Goal: Task Accomplishment & Management: Use online tool/utility

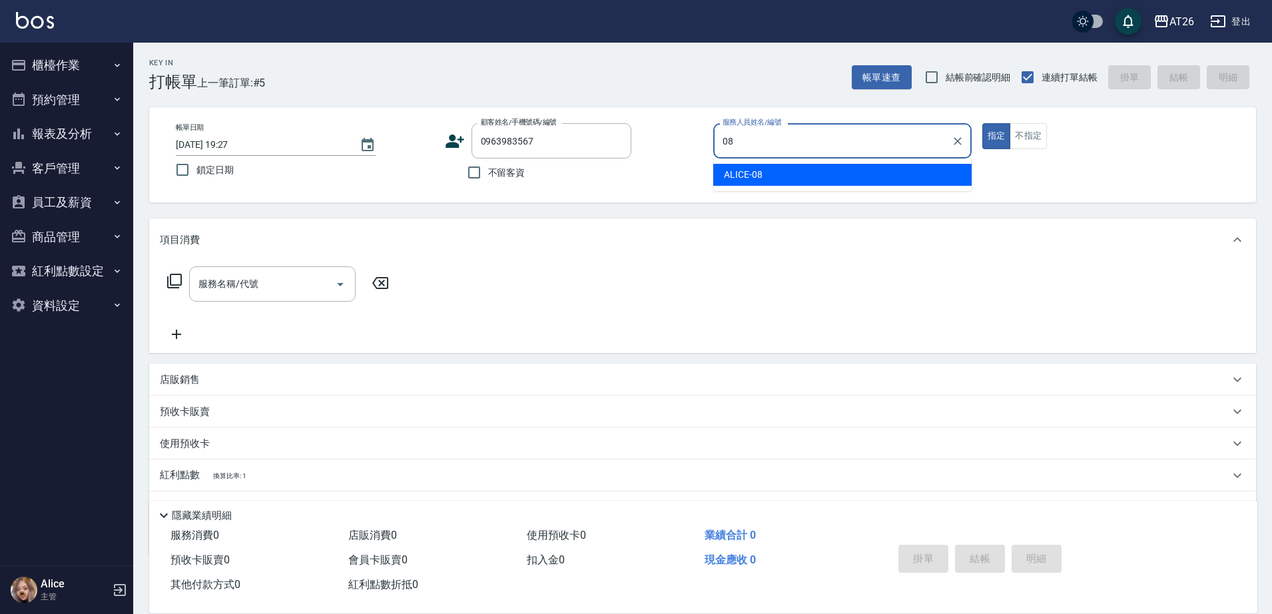
type input "ALICE-08"
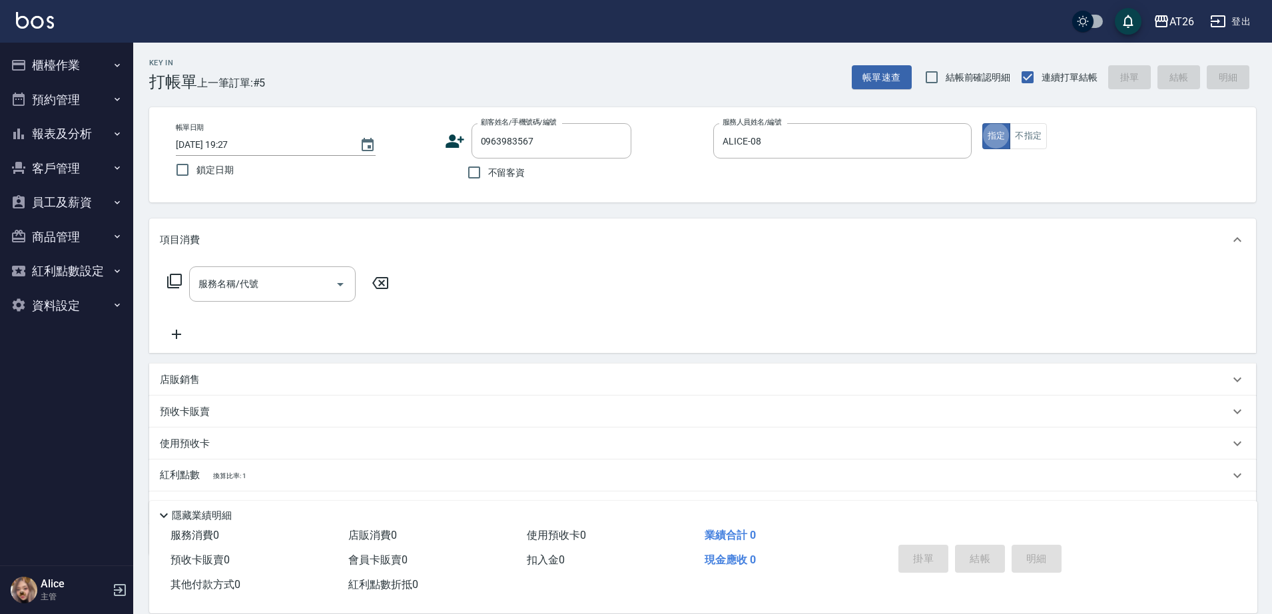
type button "true"
type input "301"
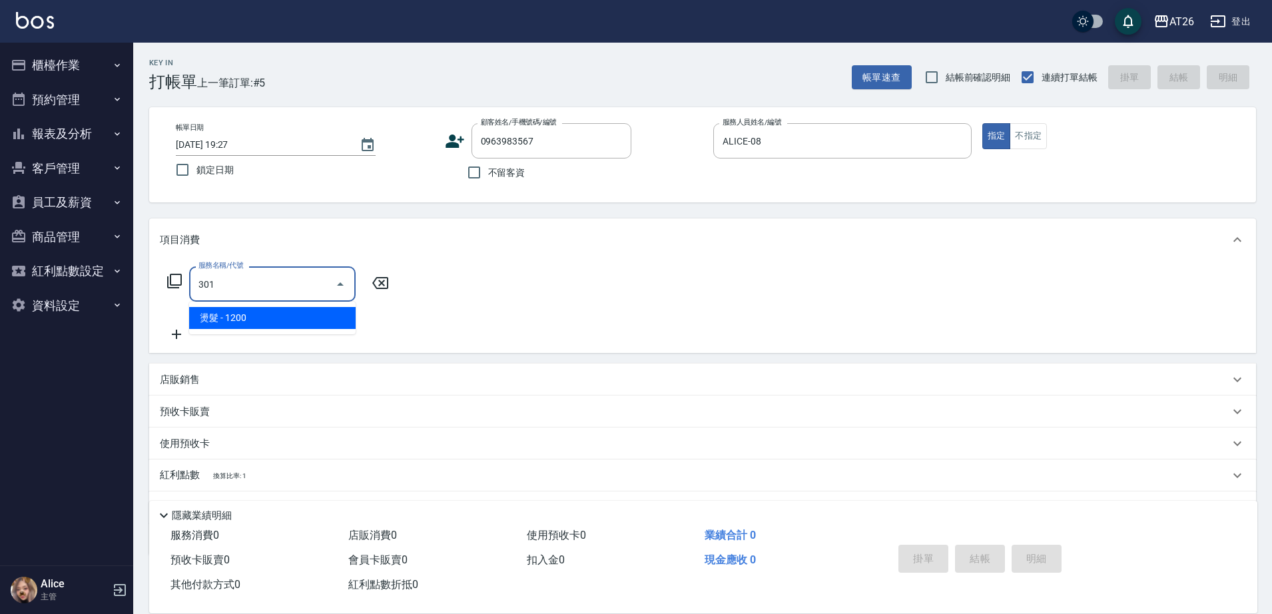
type input "120"
type input "燙髮(301)"
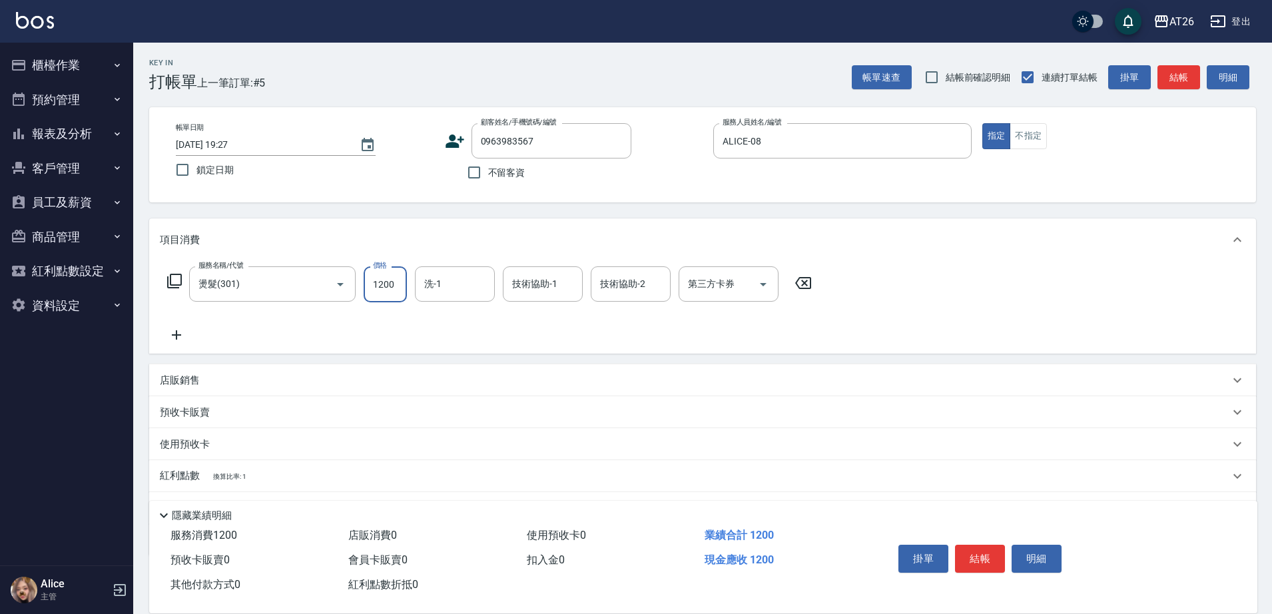
type input "2"
type input "0"
type input "240"
type input "2400"
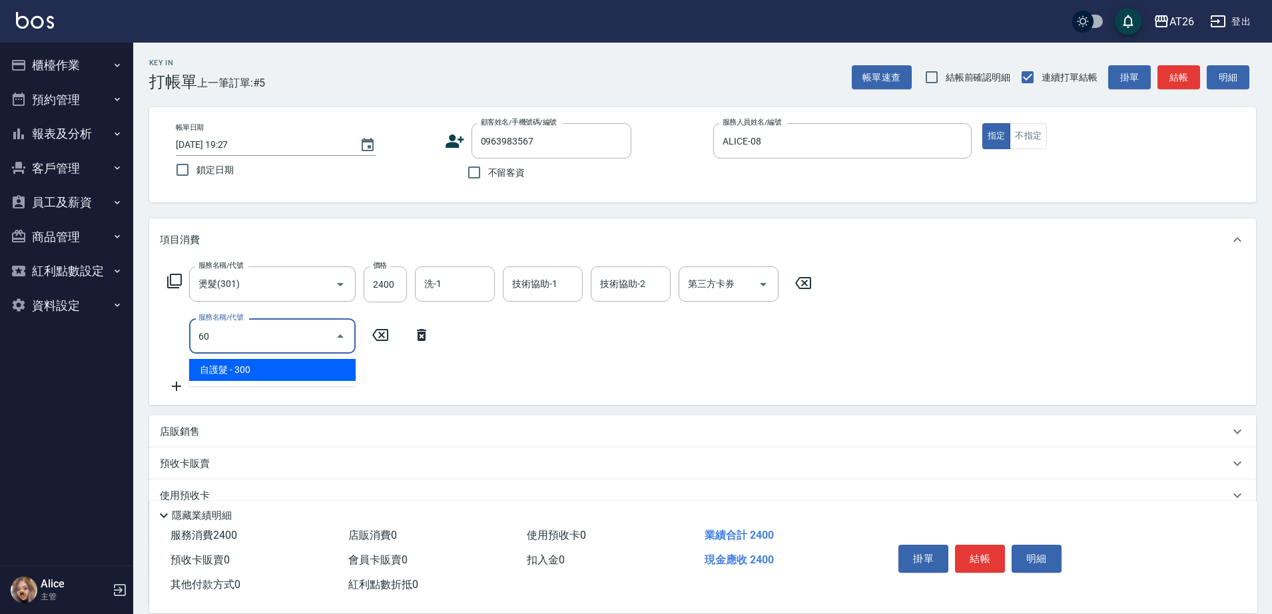
type input "6"
type input "r"
type input "p"
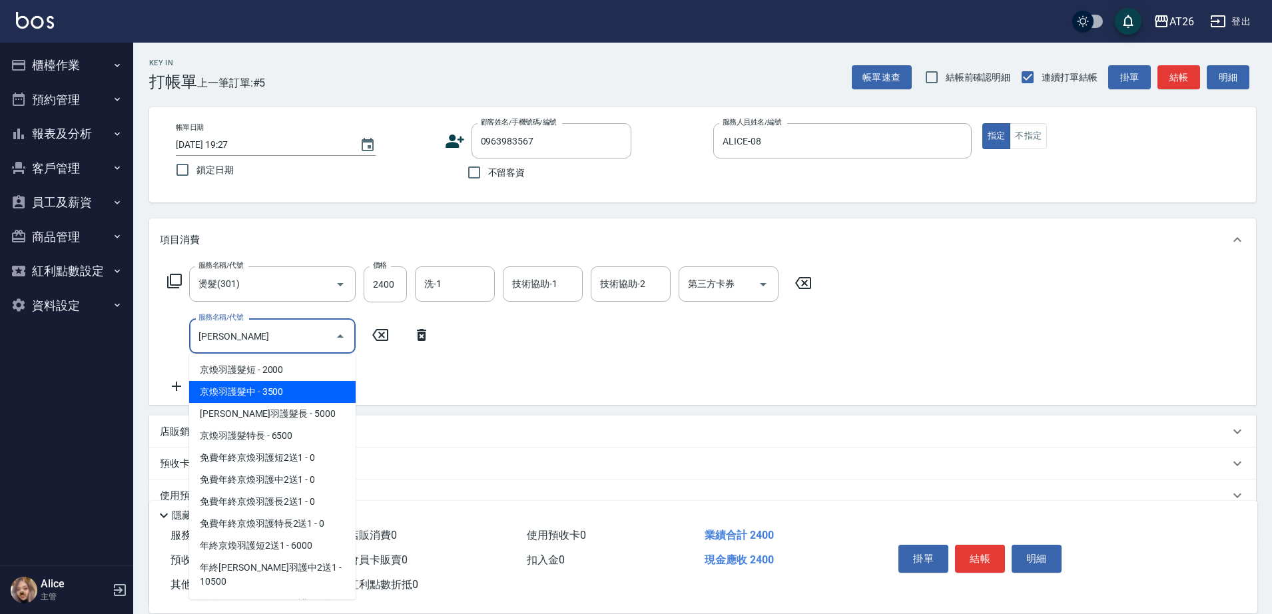
type input "京煥羽護髮中(630)"
type input "590"
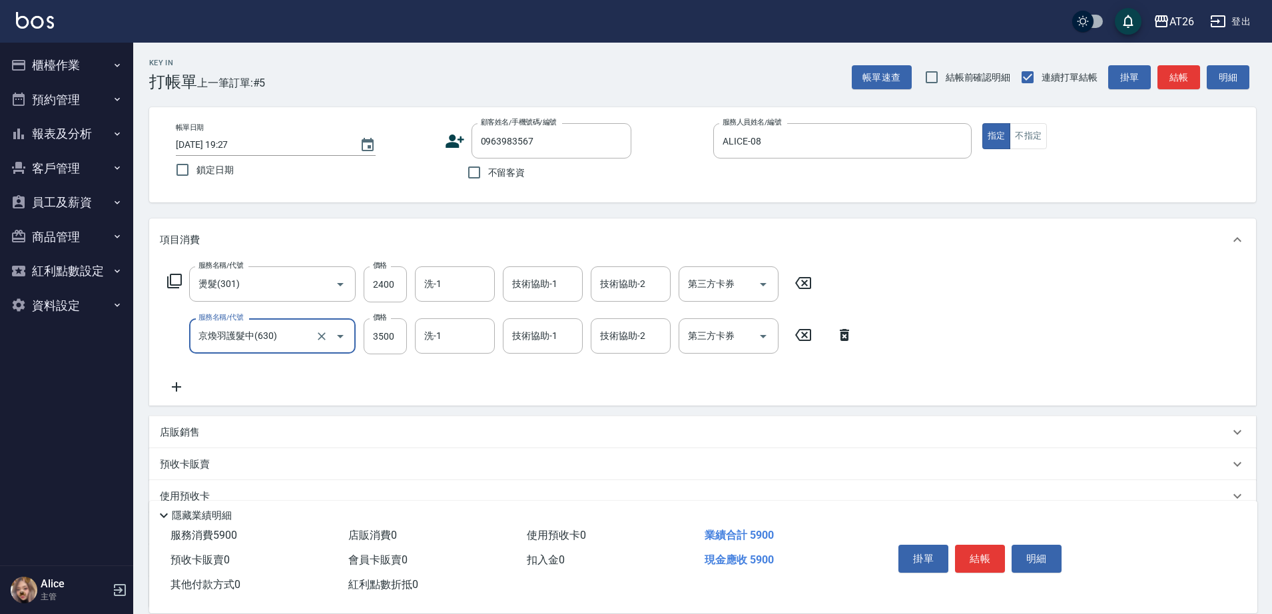
type input "京煥羽護髮中(630)"
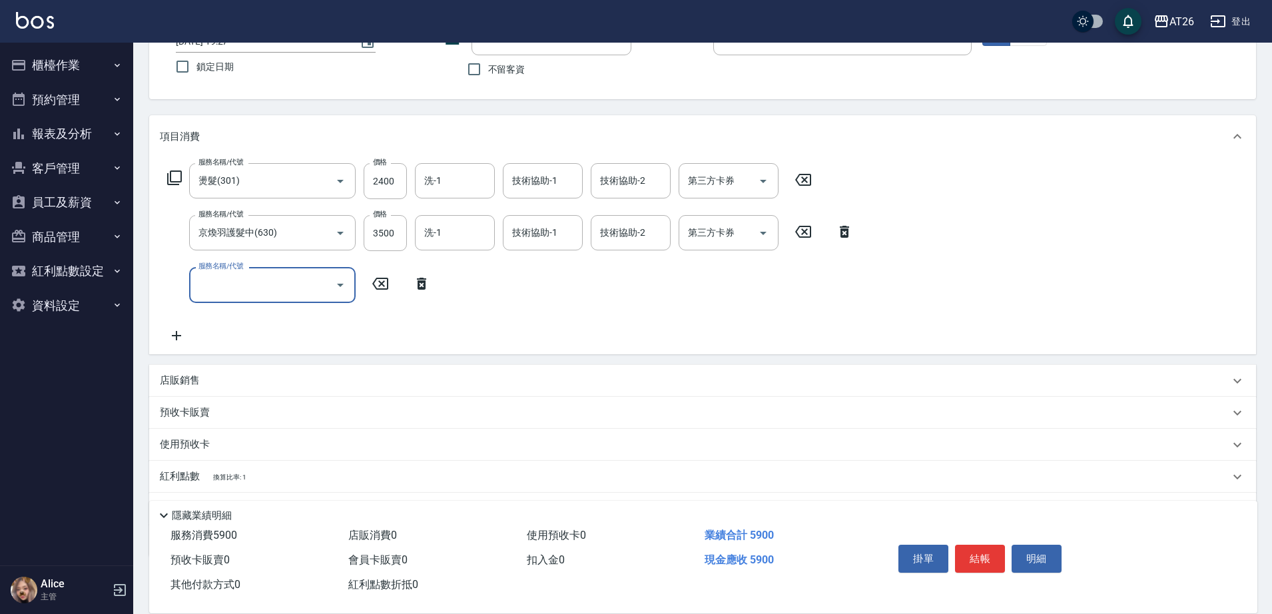
scroll to position [167, 0]
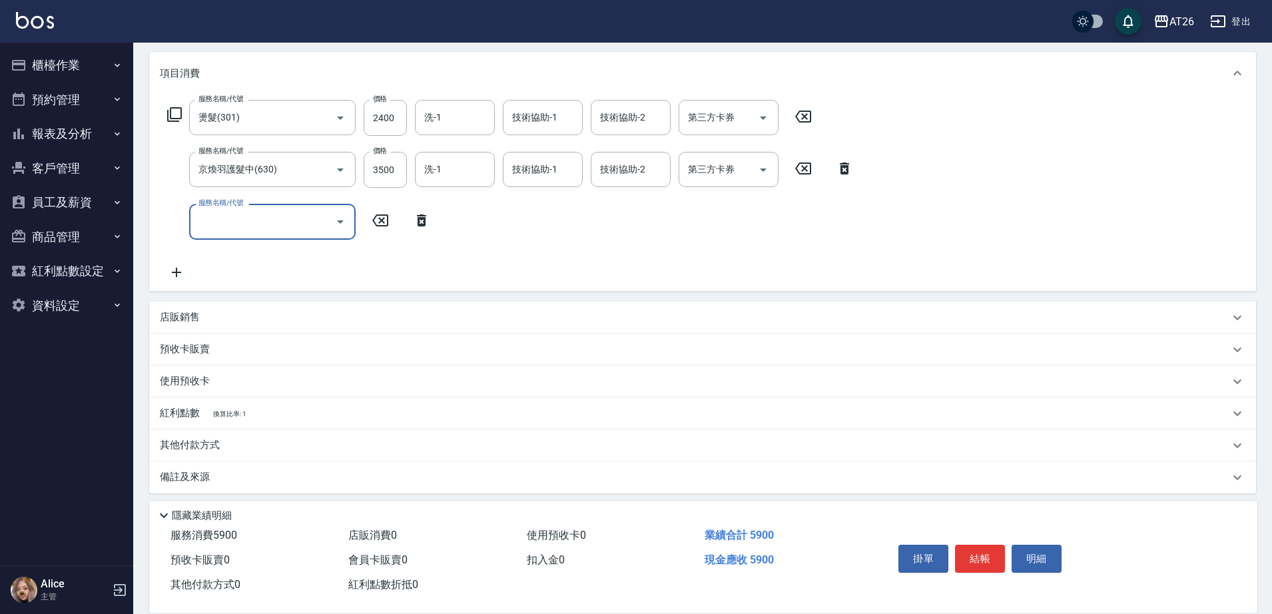
click at [232, 330] on div "店販銷售" at bounding box center [702, 318] width 1107 height 32
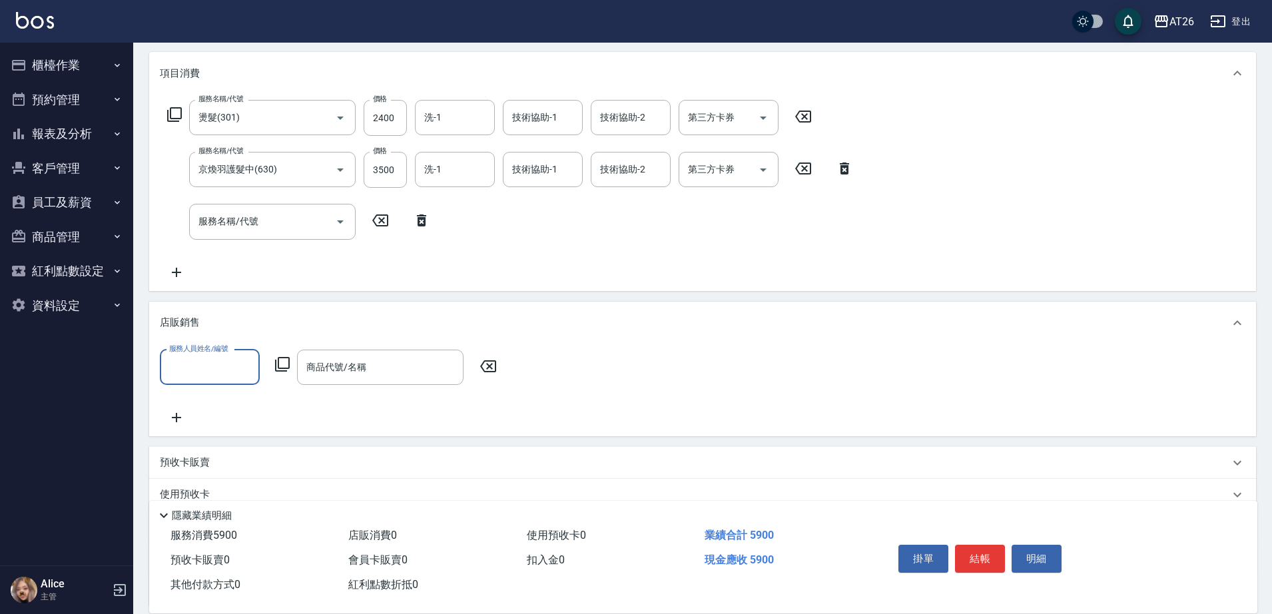
scroll to position [0, 0]
click at [218, 365] on input "服務人員姓名/編號" at bounding box center [210, 367] width 88 height 23
type input "ALICE-08"
click at [486, 362] on icon at bounding box center [488, 366] width 33 height 16
click at [472, 173] on input "洗-1" at bounding box center [455, 169] width 68 height 23
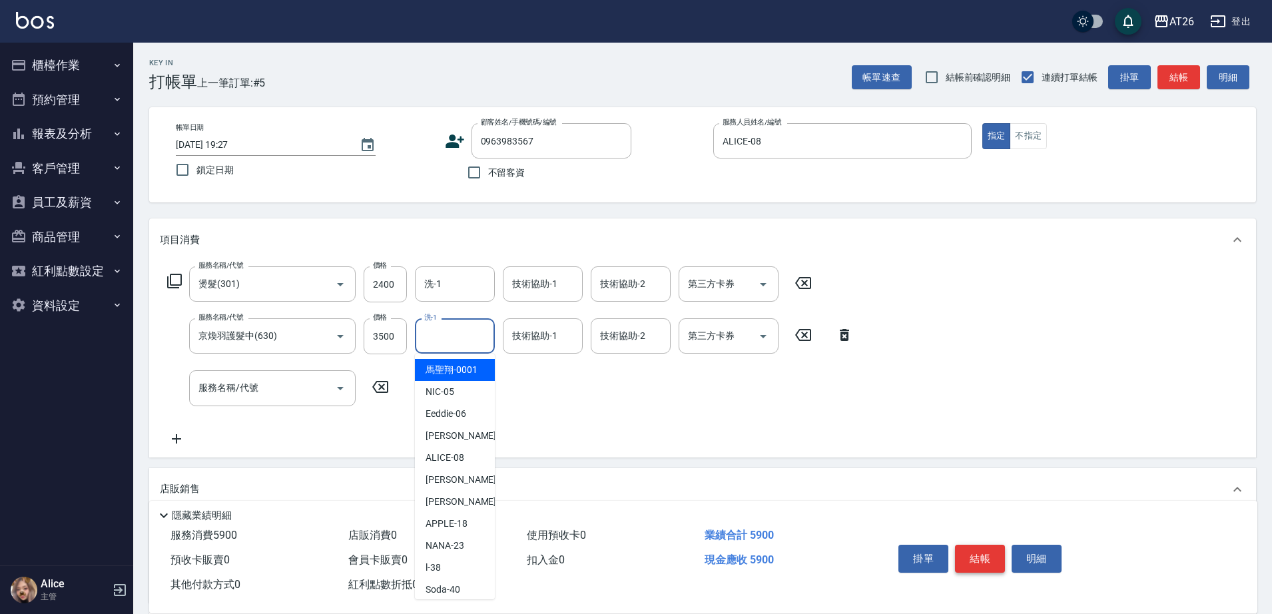
click at [959, 545] on button "結帳" at bounding box center [980, 559] width 50 height 28
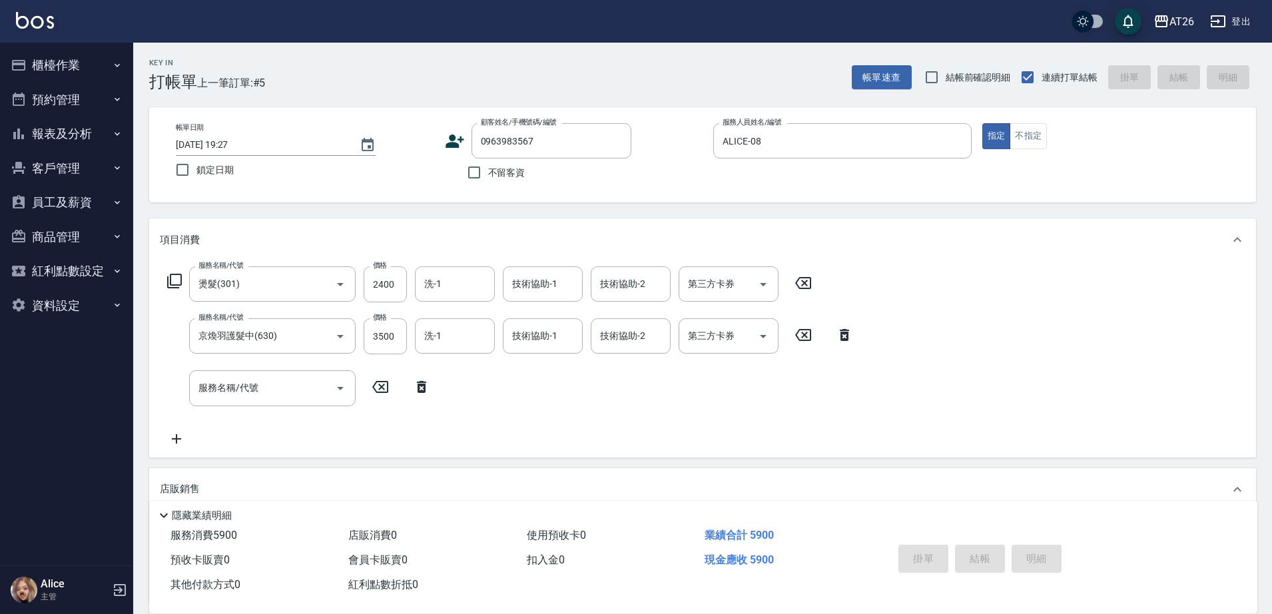
type input "[DATE] 20:39"
type input "0"
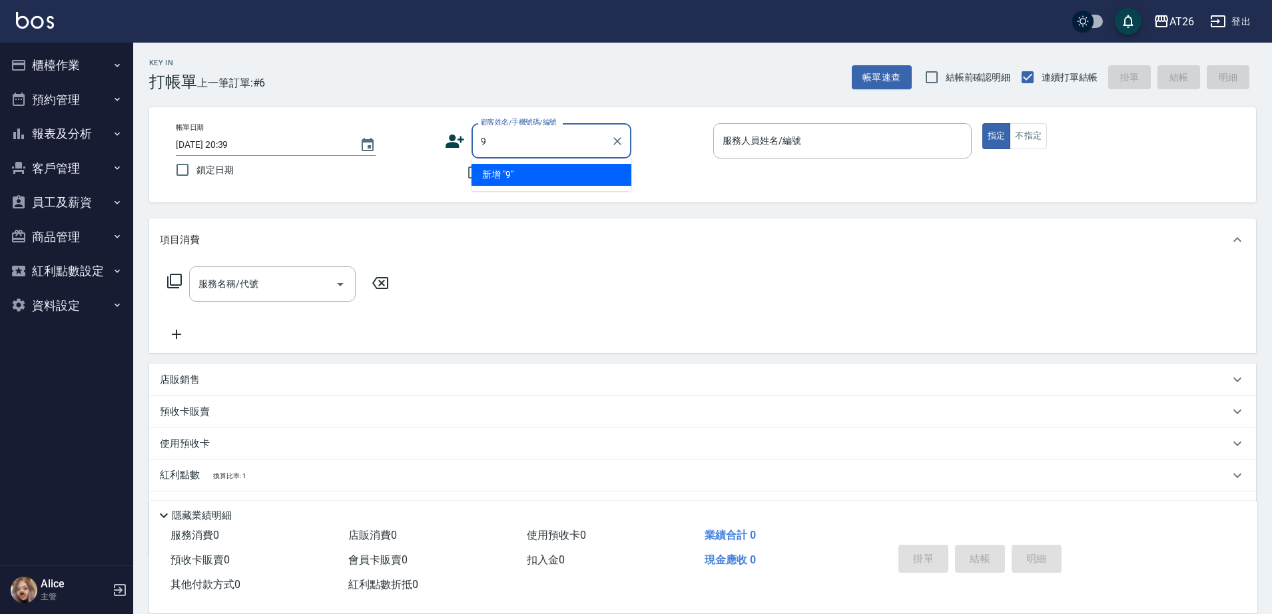
type input "99"
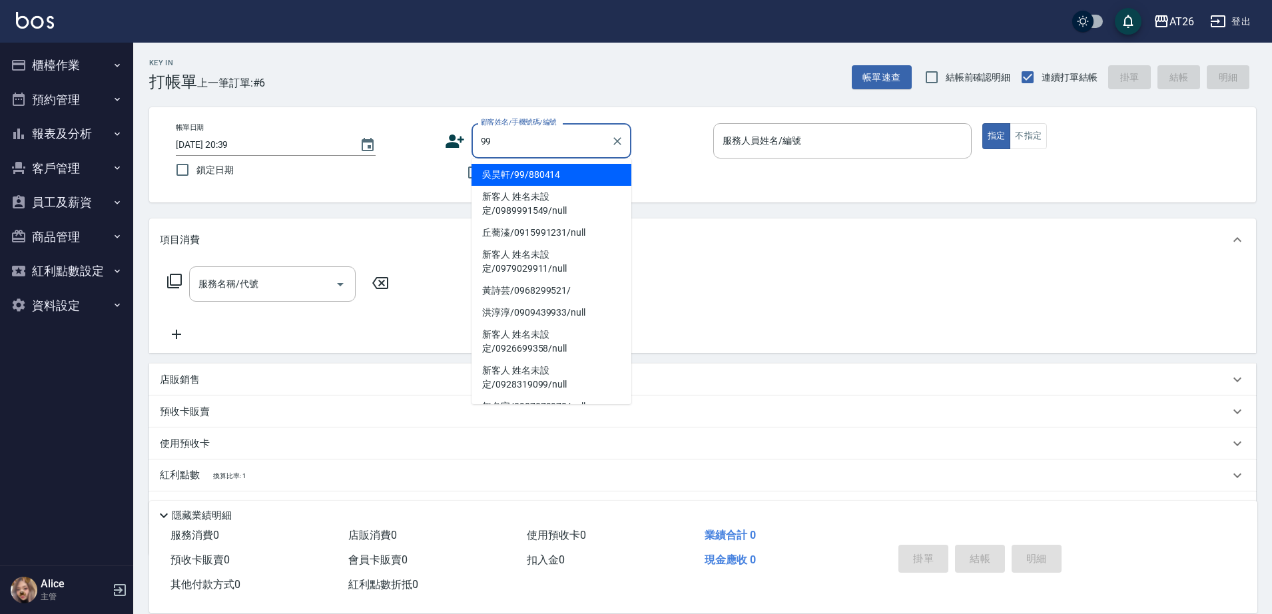
type input "吳昊軒/99/880414"
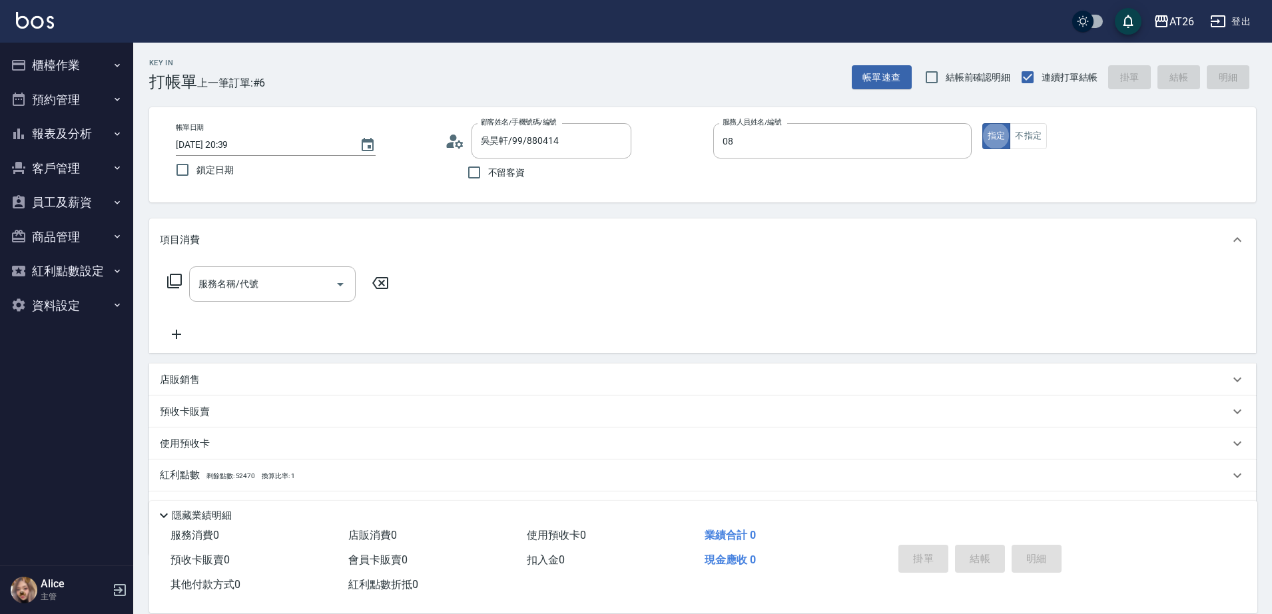
type input "ALICE-08"
type button "true"
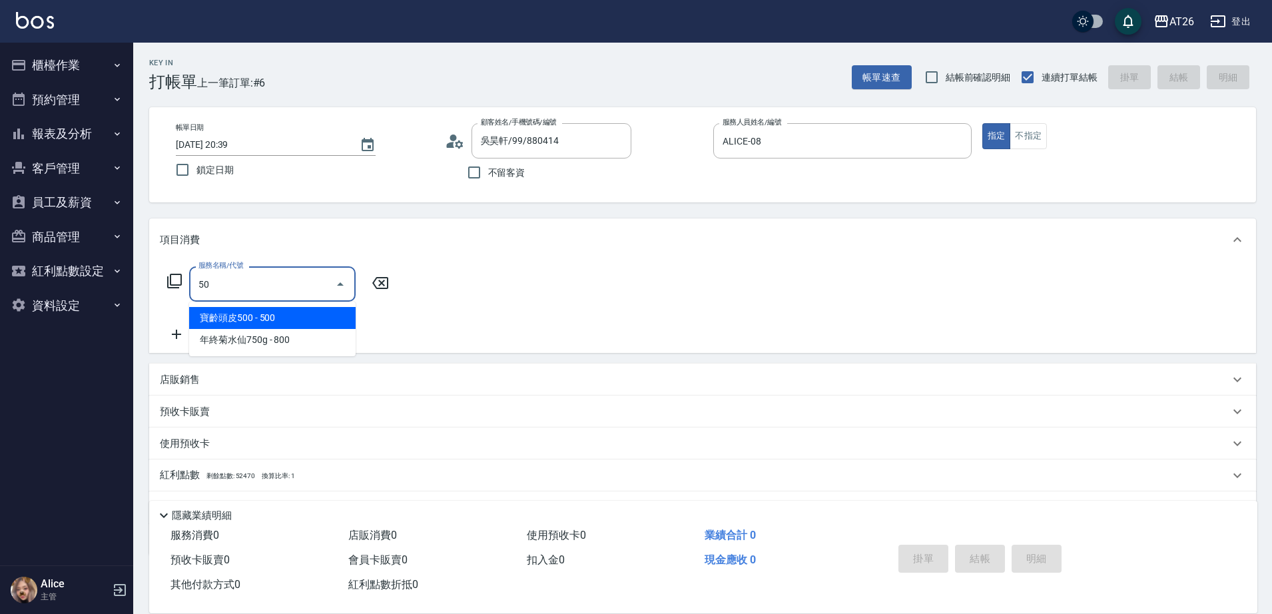
type input "501"
type input "120"
type input "染髮(501)"
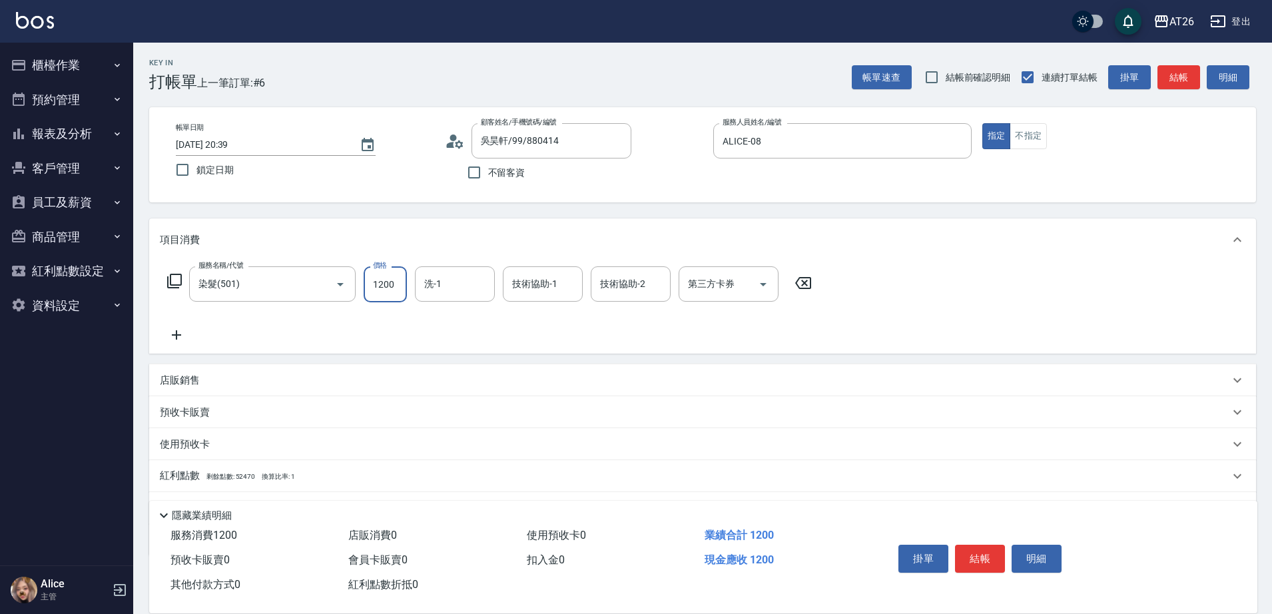
type input "2"
type input "0"
type input "200"
type input "20"
type input "2000"
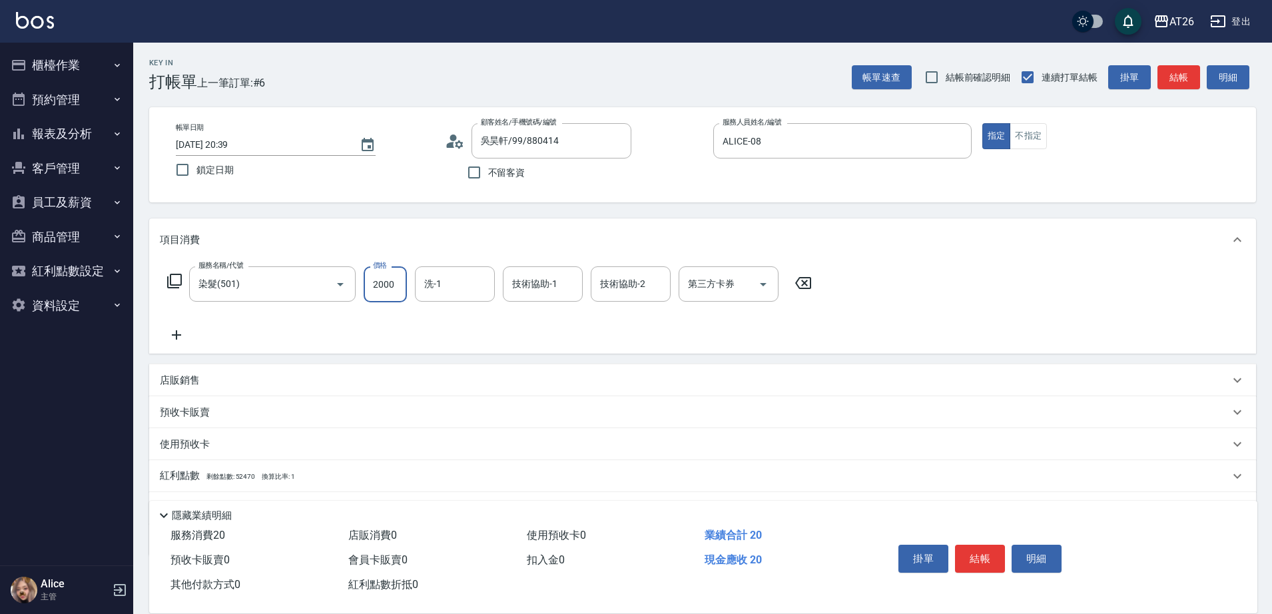
type input "200"
type input "2000"
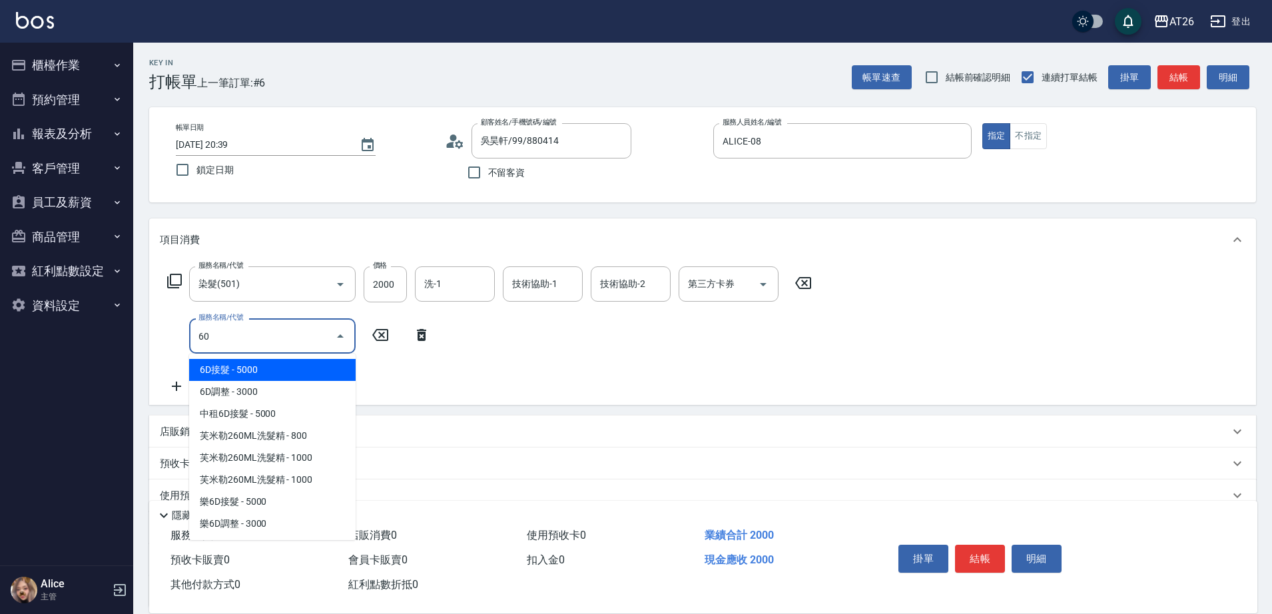
type input "601"
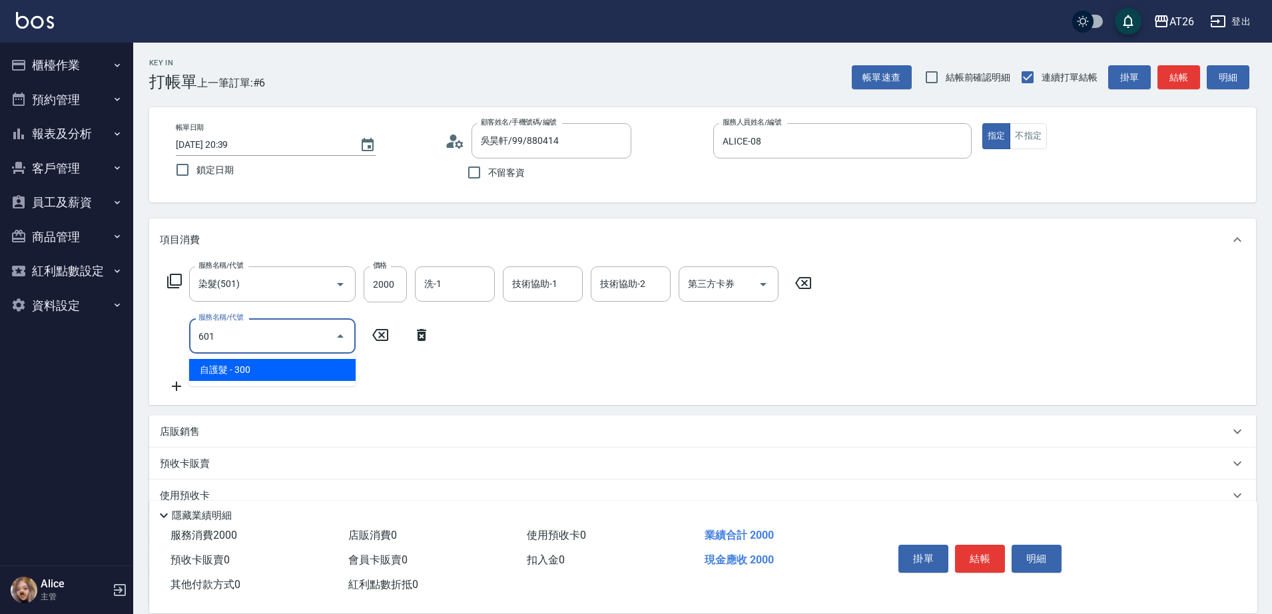
type input "230"
type input "自護髮(601)"
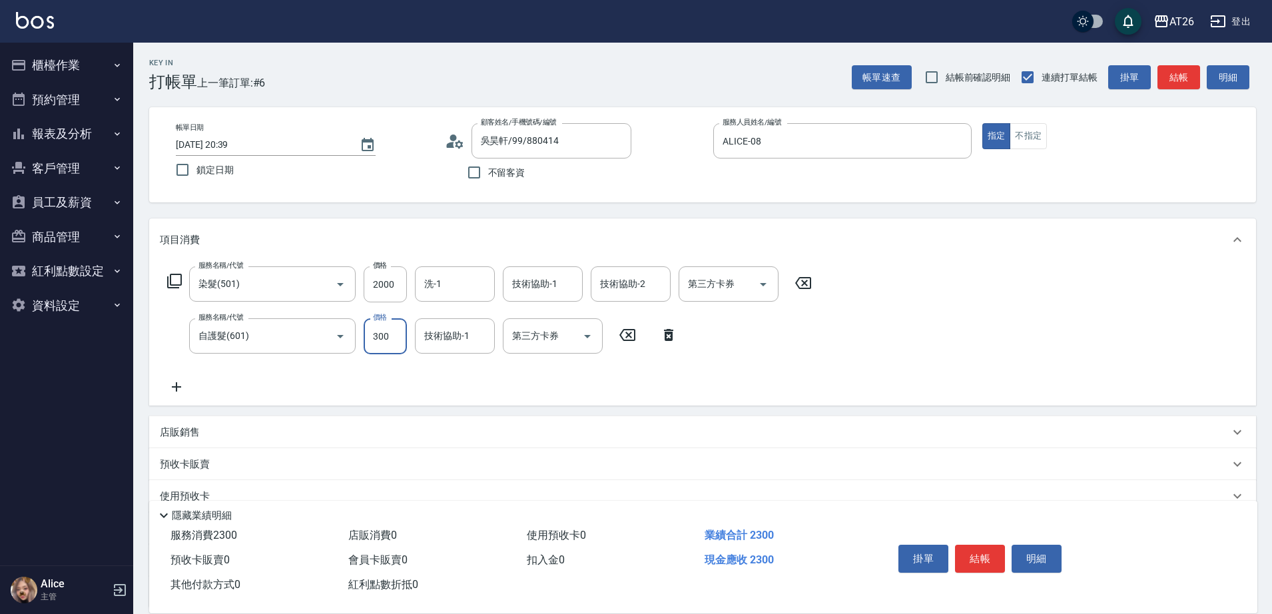
type input "2"
type input "200"
type input "250"
type input "220"
type input "2500"
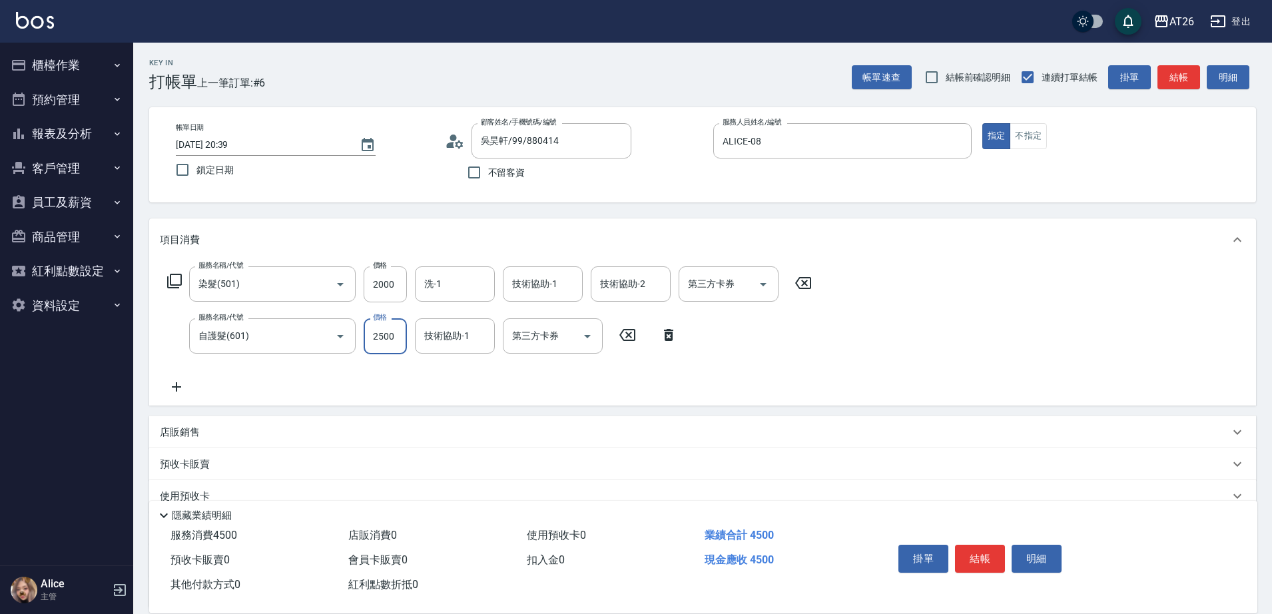
type input "450"
type input "2500"
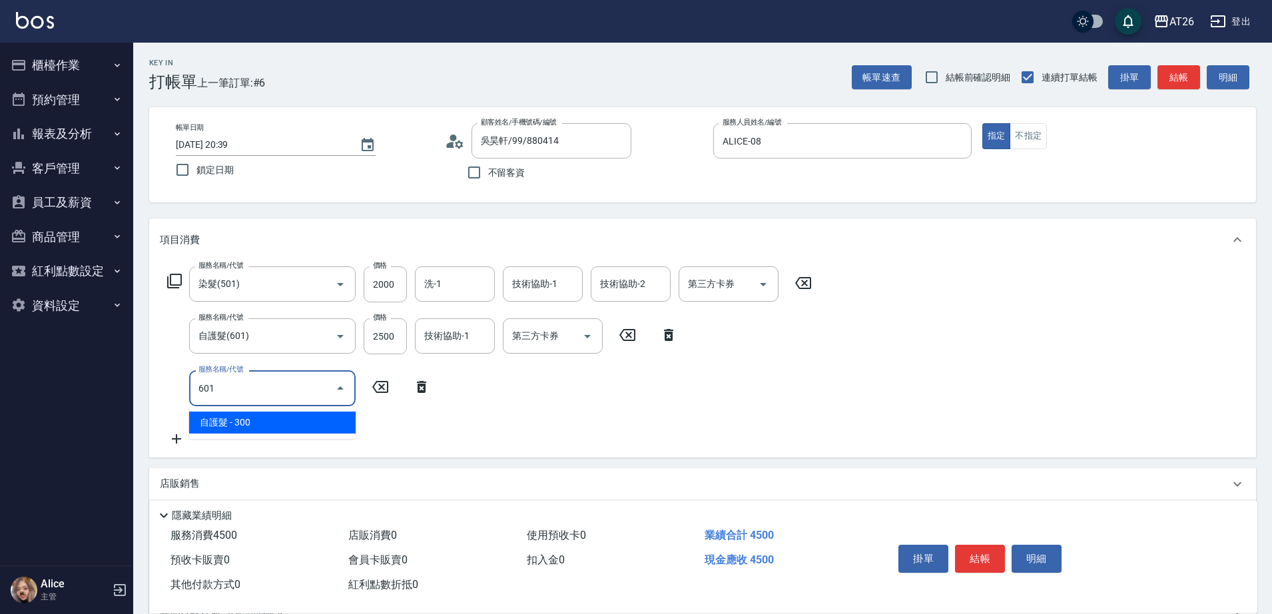
type input "601"
type input "480"
type input "自護髮(601)"
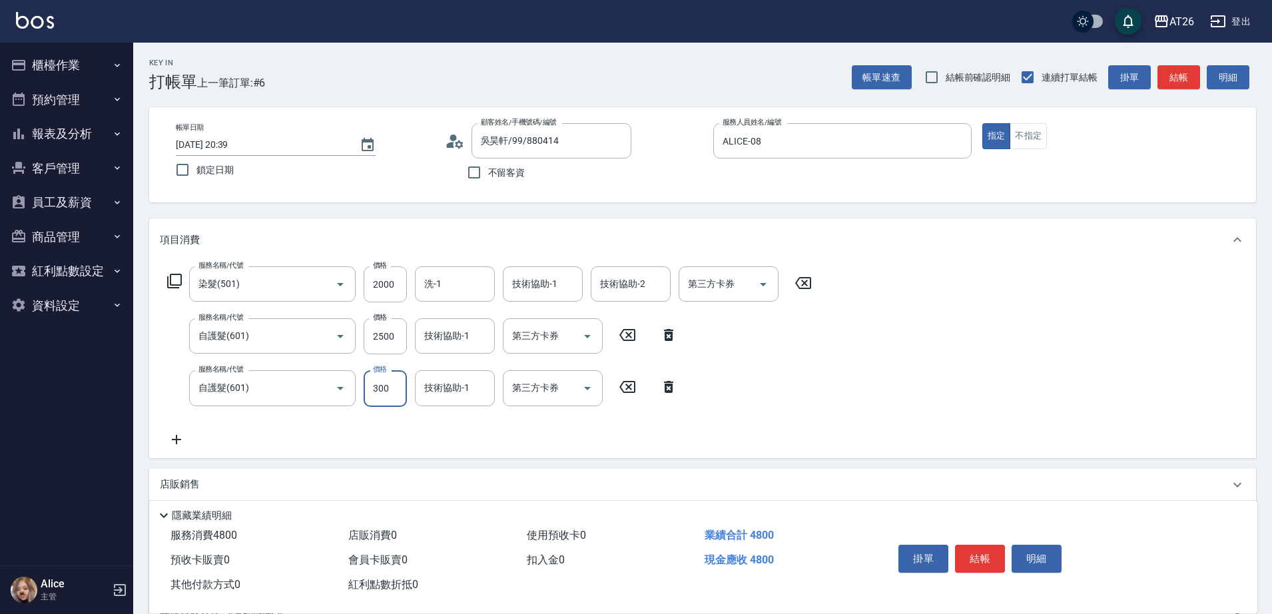
type input "3"
type input "450"
type input "350"
type input "800"
type input "3500"
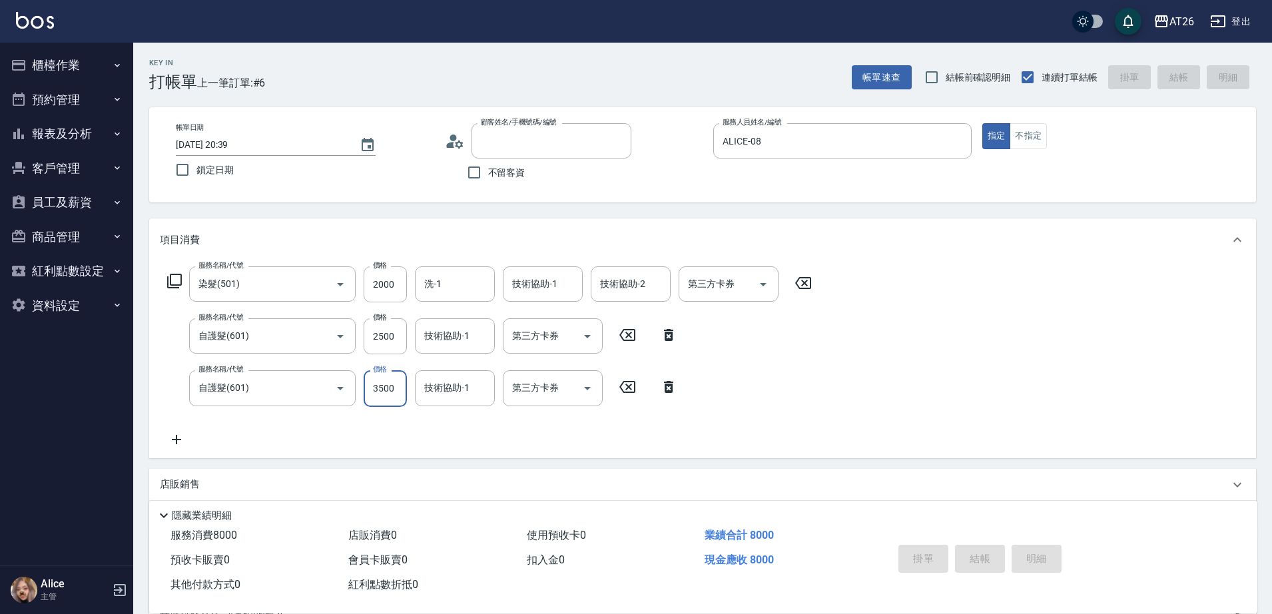
type input "0"
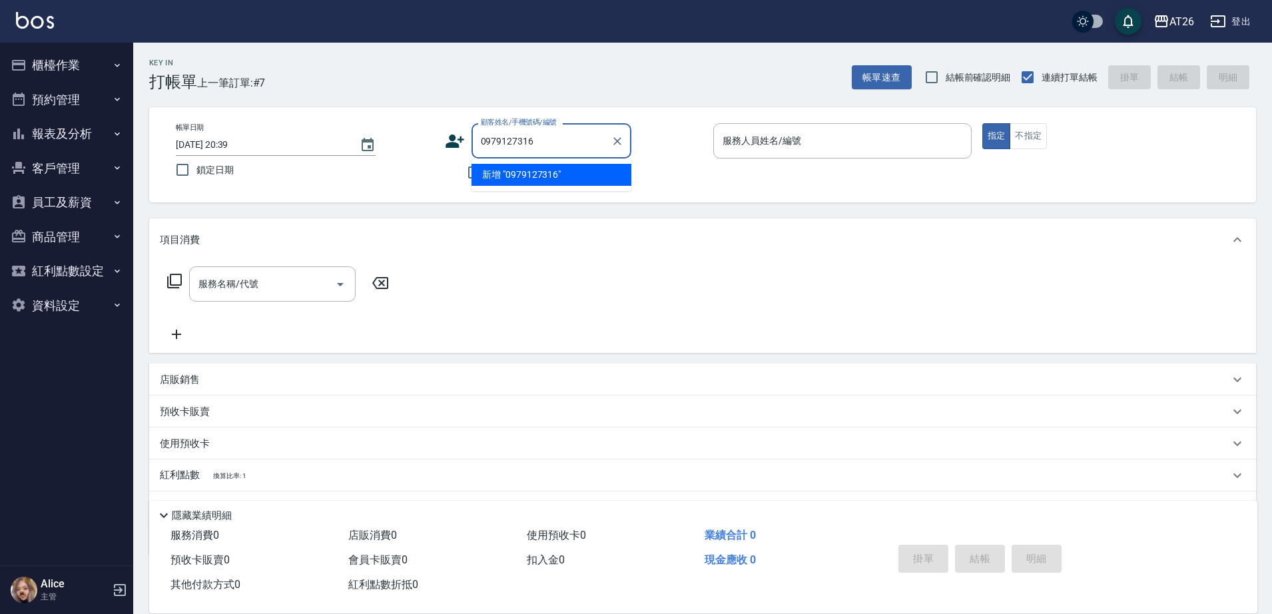
type input "0979127316"
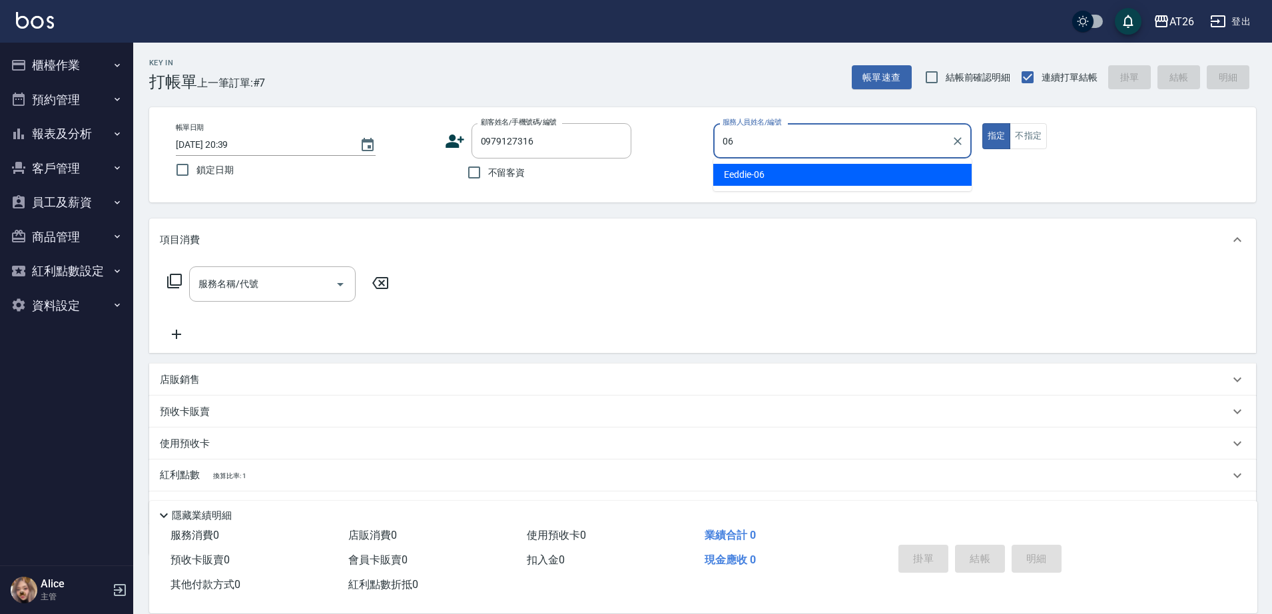
type input "Eeddie-06"
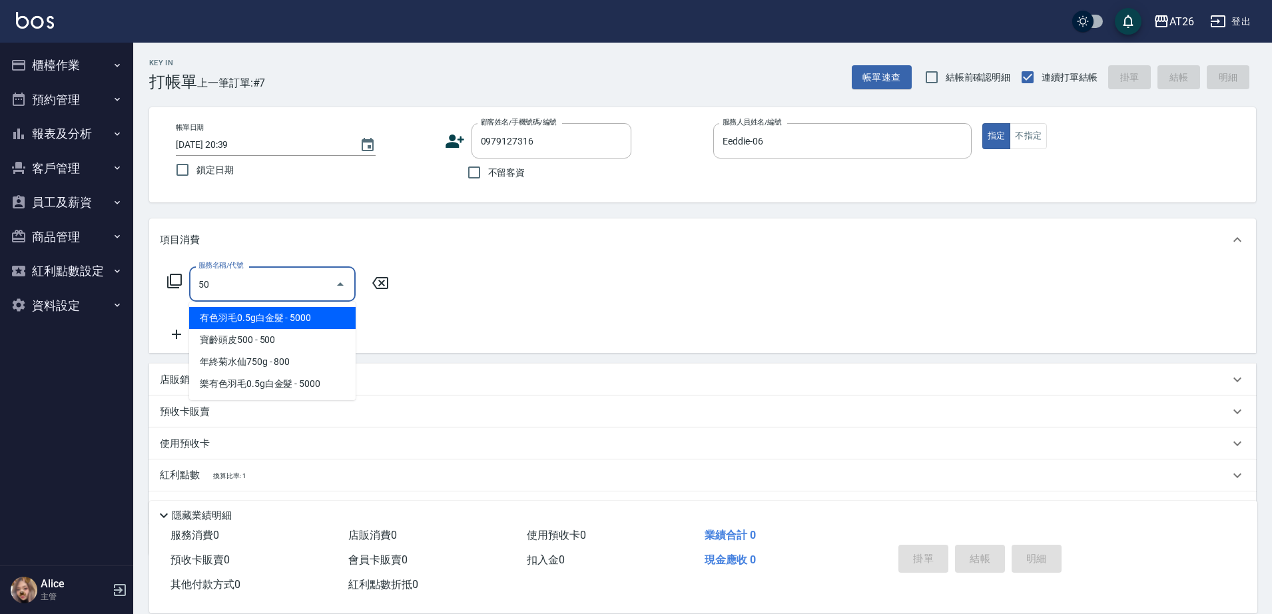
type input "502"
type input "50"
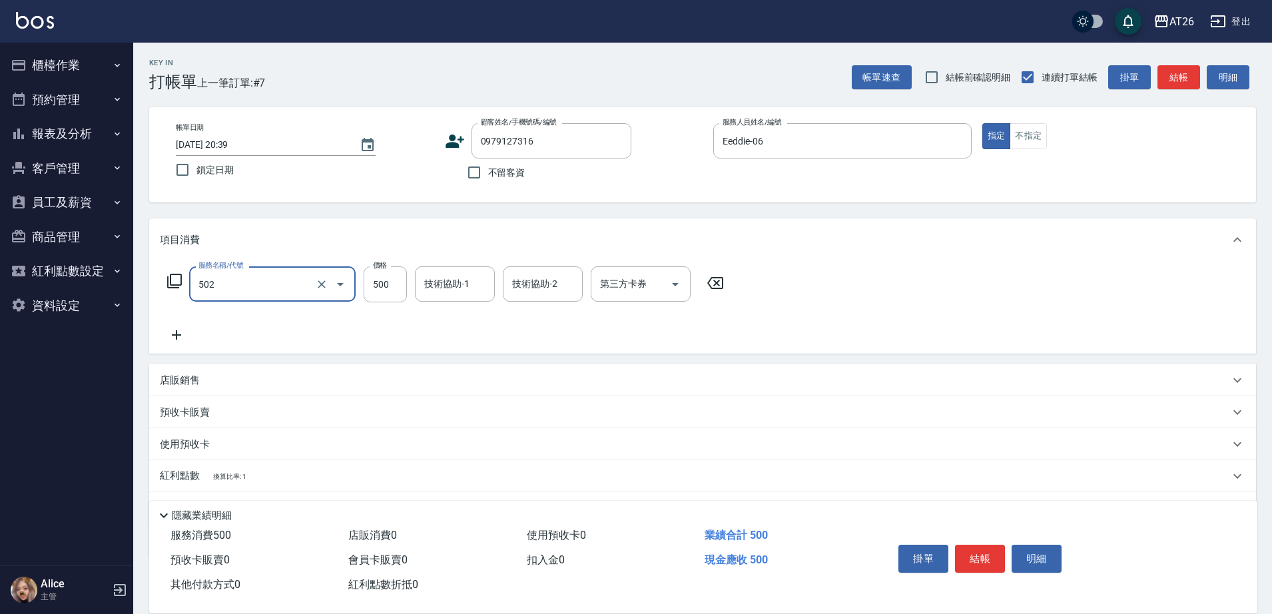
type input "漂髮(502)"
type input "祐希-44"
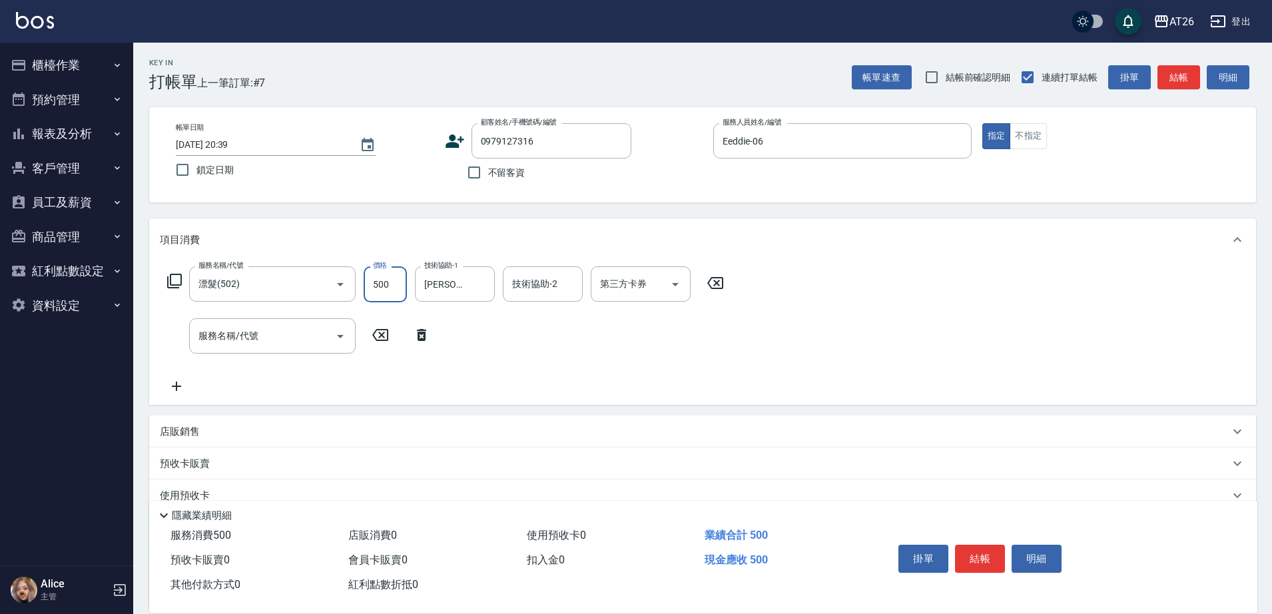
click at [392, 290] on input "500" at bounding box center [385, 284] width 43 height 36
type input "0"
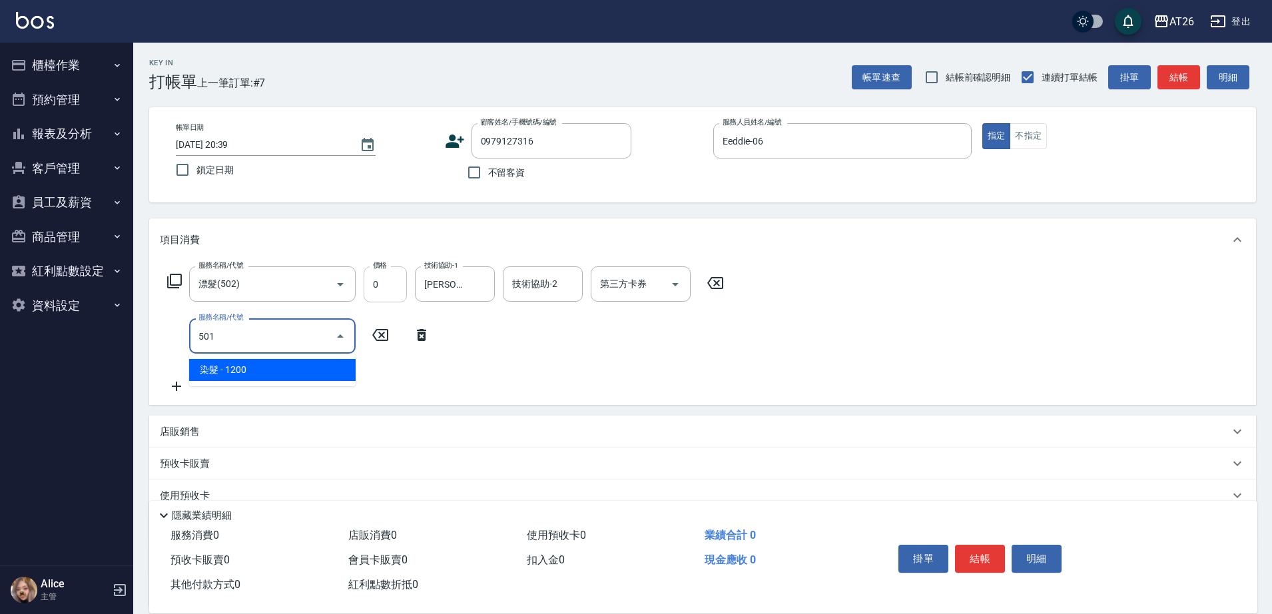
type input "501"
type input "120"
type input "染髮(501)"
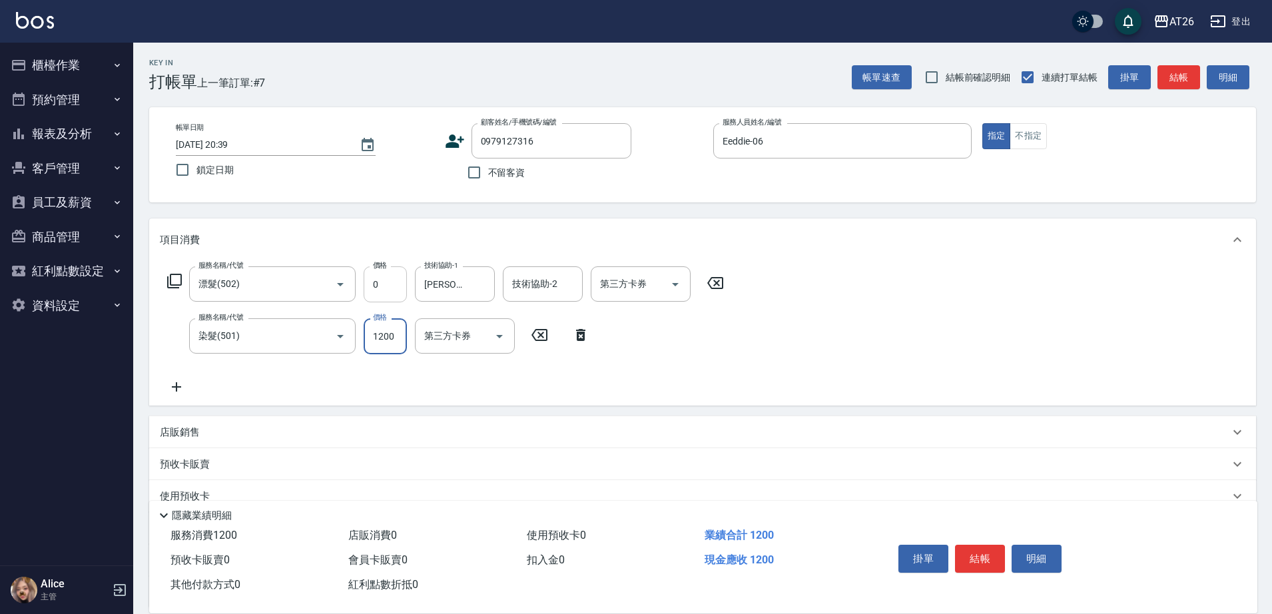
type input "3"
type input "0"
type input "399"
type input "30"
type input "3999"
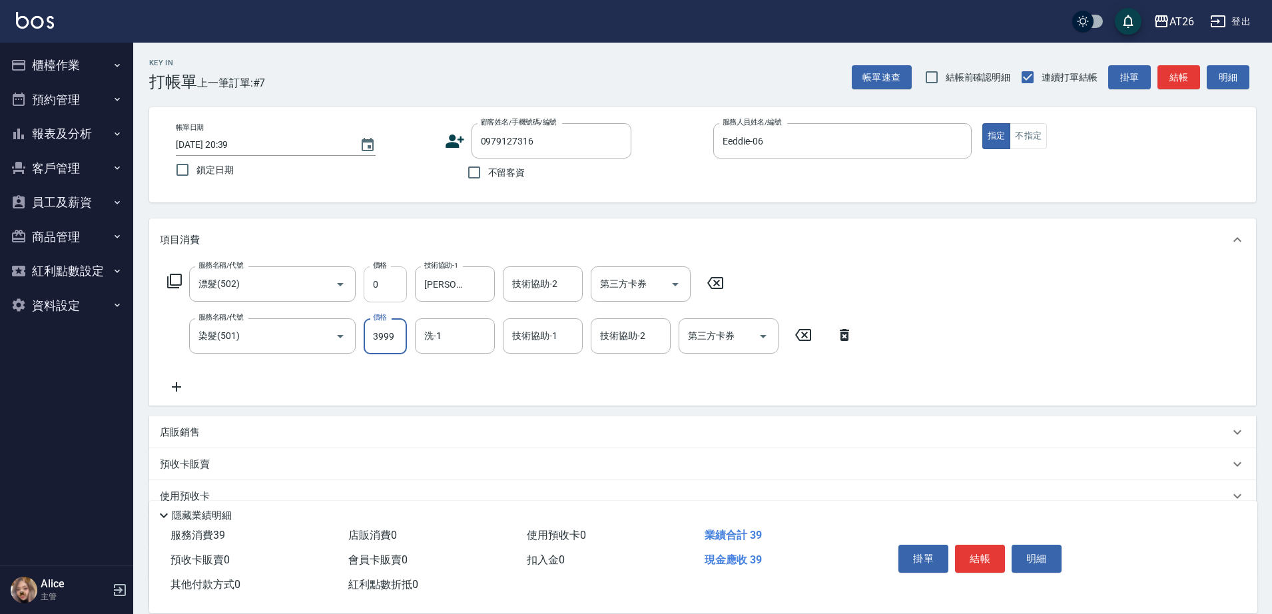
type input "390"
type input "3999"
type input "祐希-44"
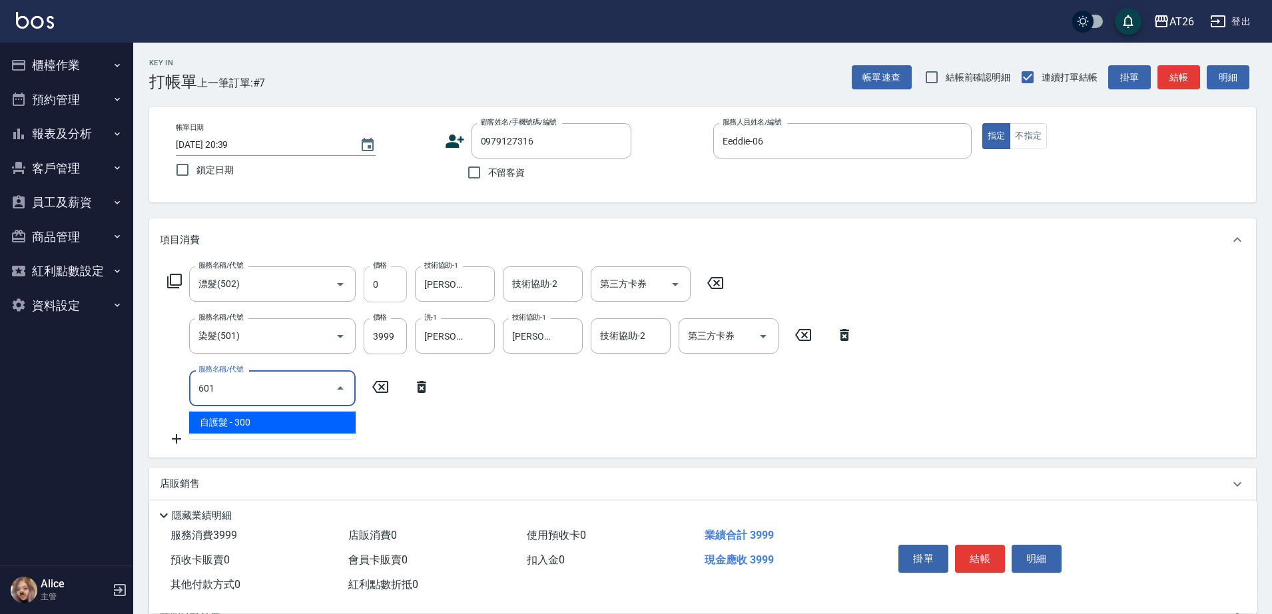
type input "601"
type input "420"
type input "自護髮(601)"
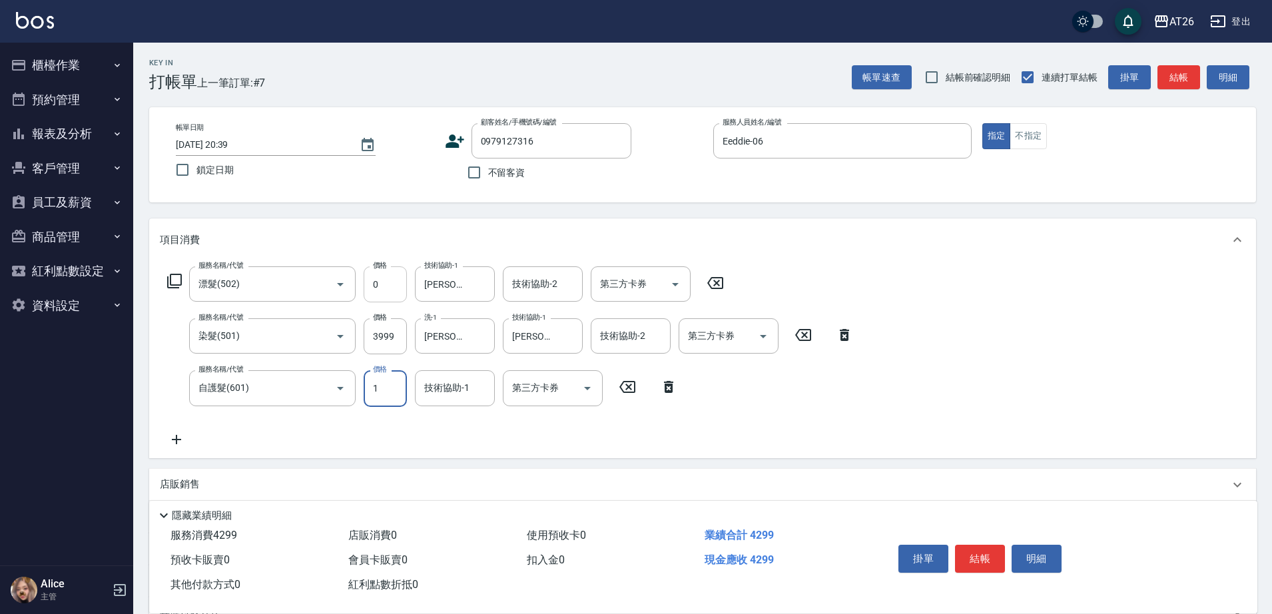
type input "16"
type input "400"
type input "1600"
type input "550"
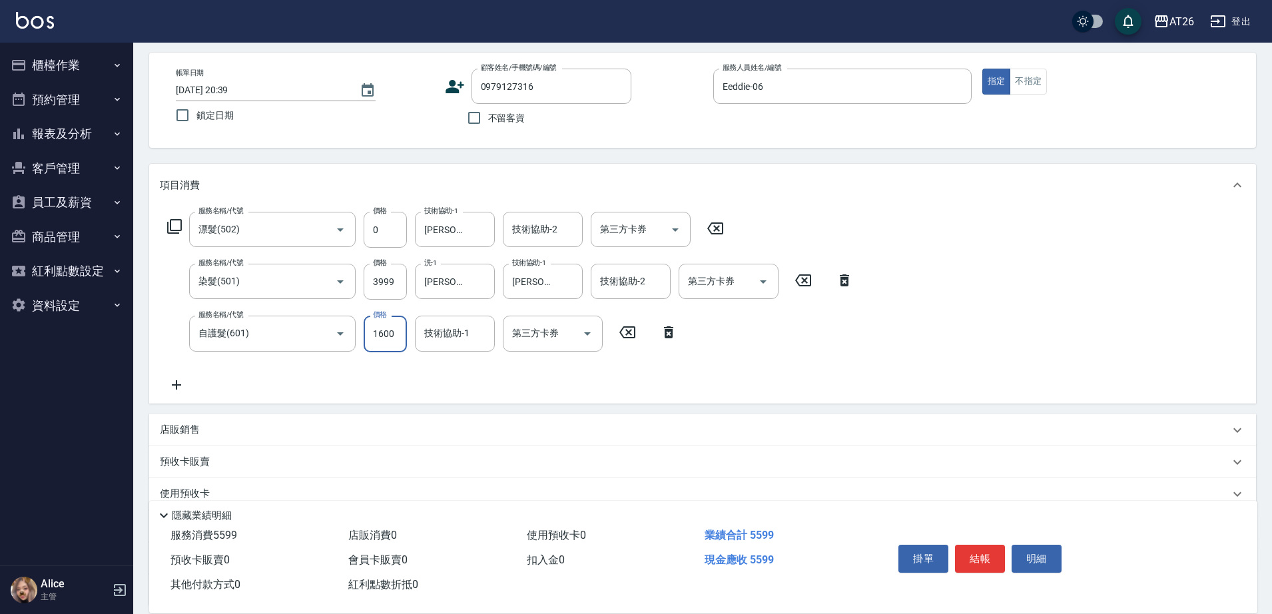
scroll to position [167, 0]
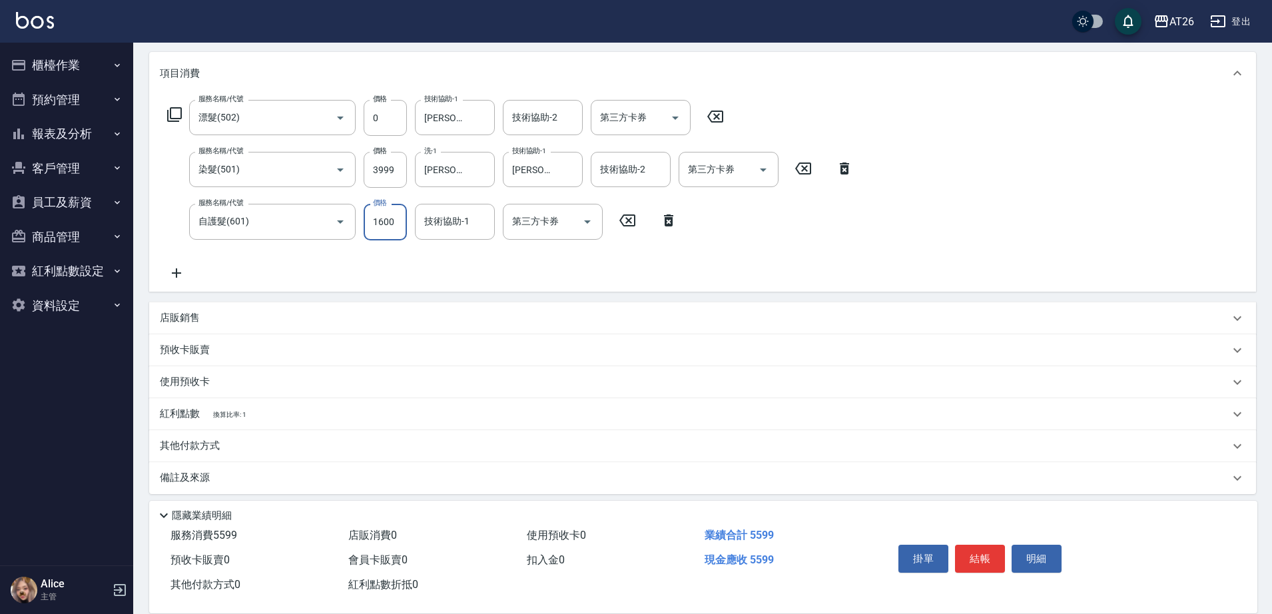
type input "1600"
click at [246, 450] on div "其他付款方式" at bounding box center [695, 446] width 1070 height 15
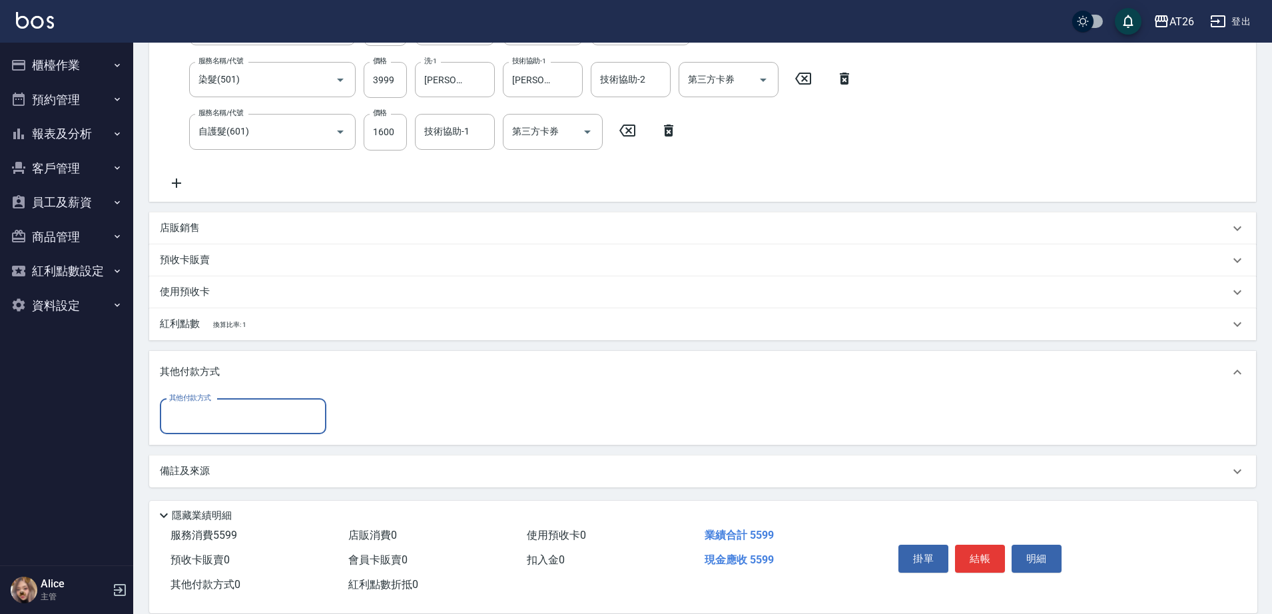
scroll to position [258, 0]
click at [232, 422] on input "其他付款方式" at bounding box center [243, 415] width 155 height 23
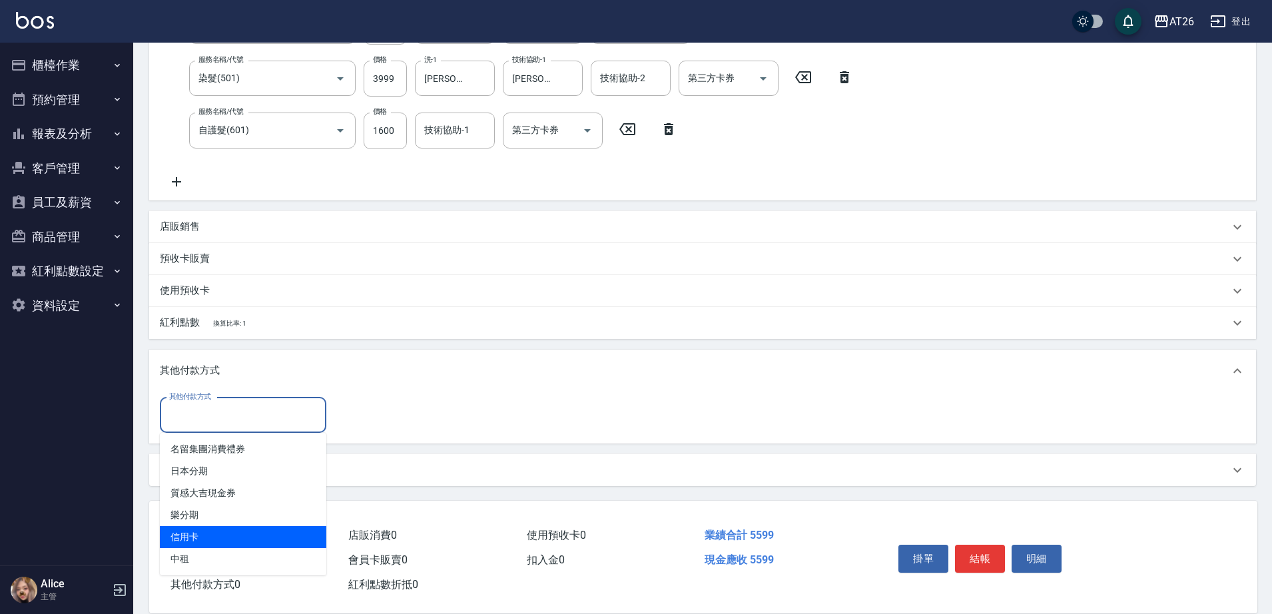
click at [225, 532] on span "信用卡" at bounding box center [243, 537] width 167 height 22
type input "信用卡"
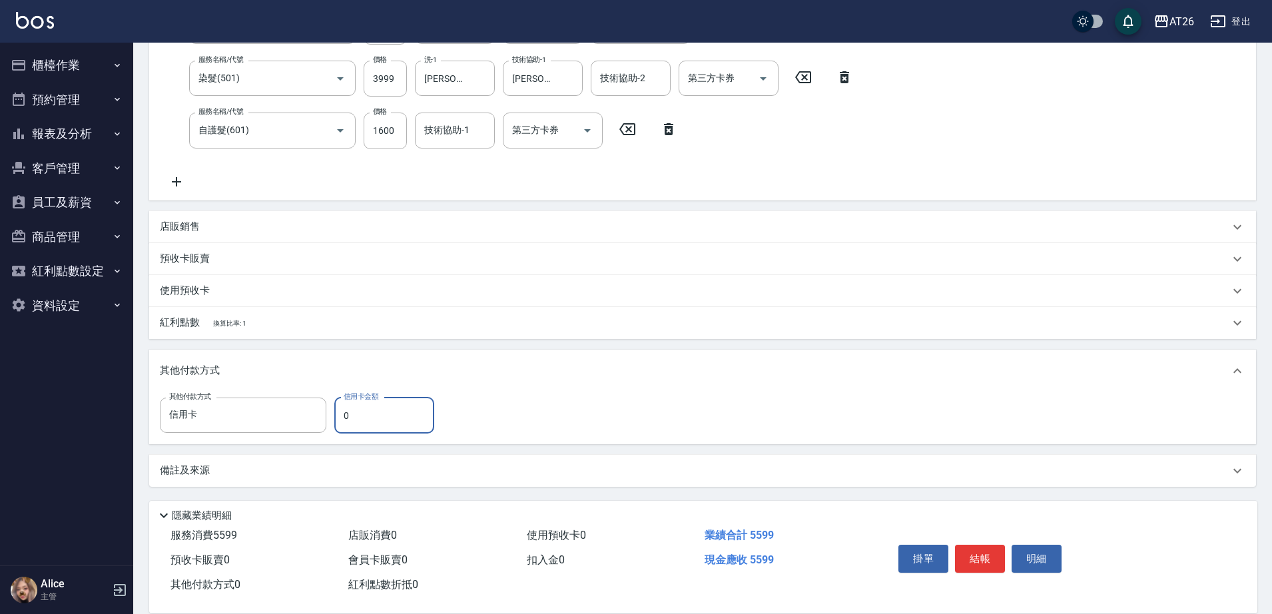
click at [380, 418] on input "0" at bounding box center [384, 416] width 100 height 36
type input "559"
type input "500"
type input "5599"
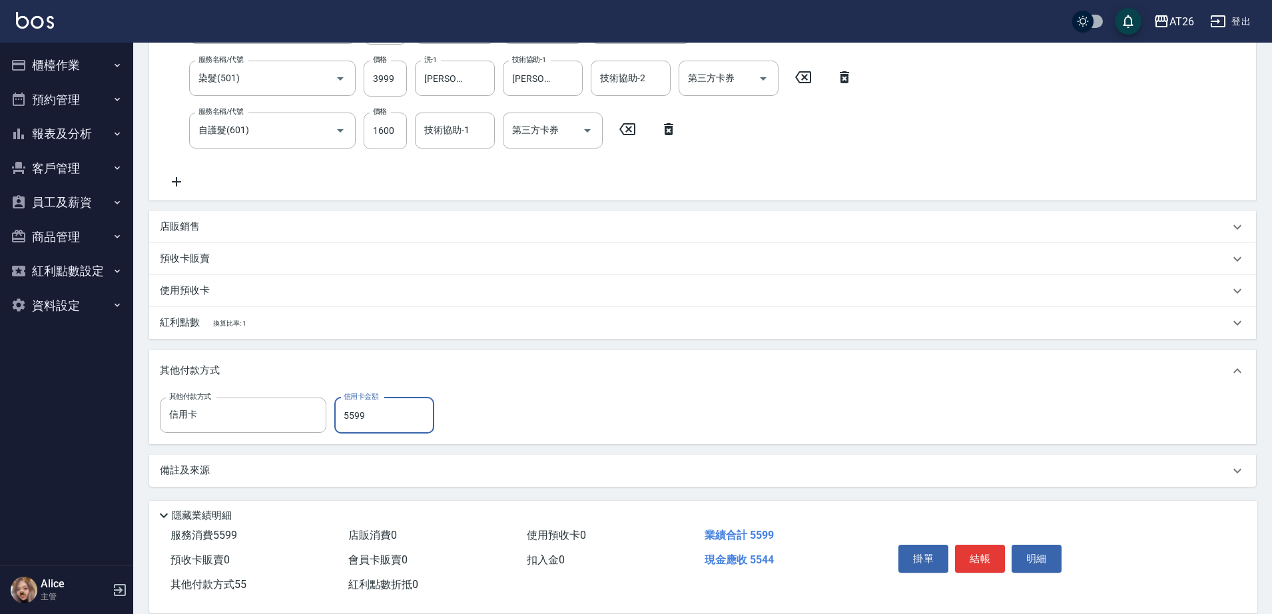
type input "0"
type input "2025/08/18 20:40"
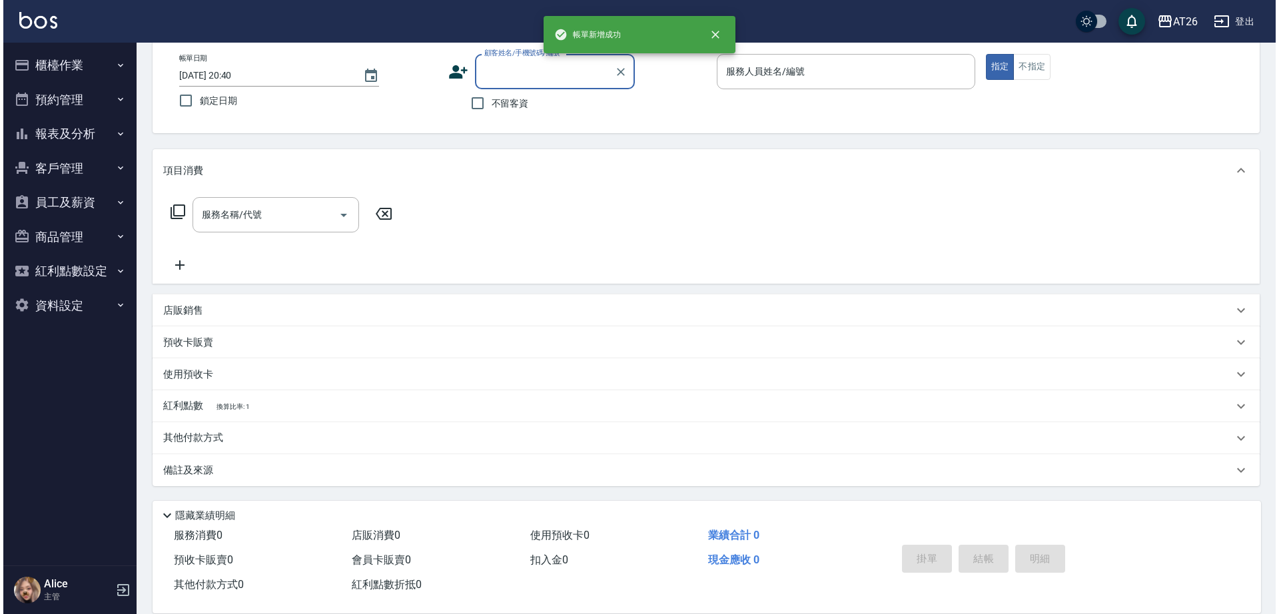
scroll to position [0, 0]
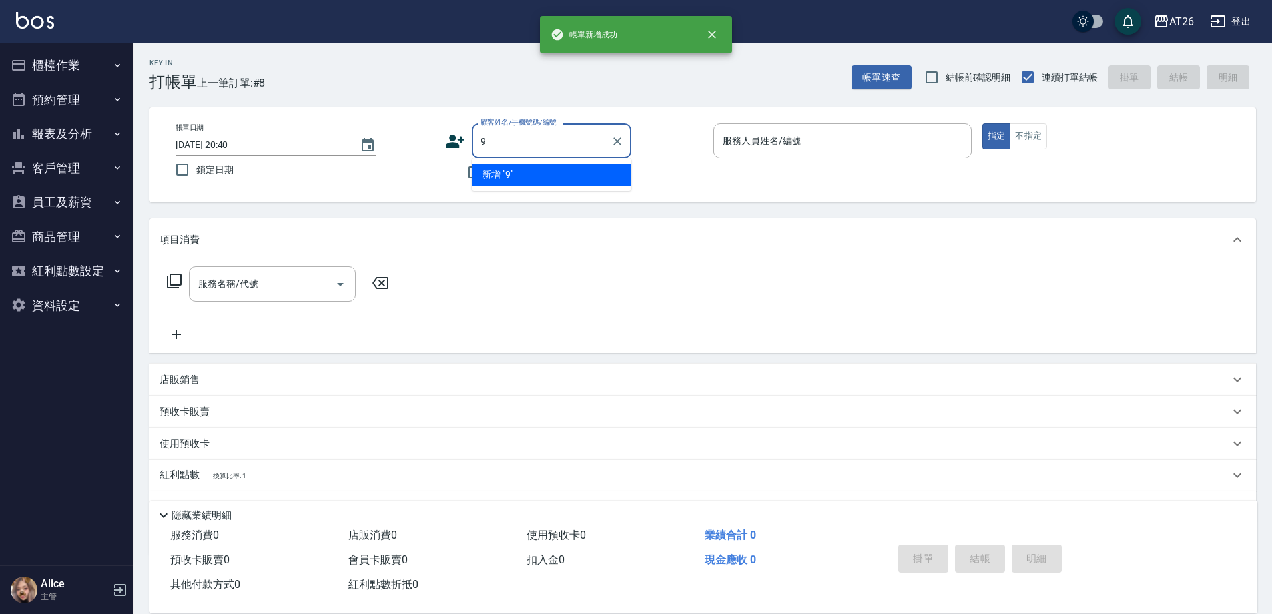
type input "99"
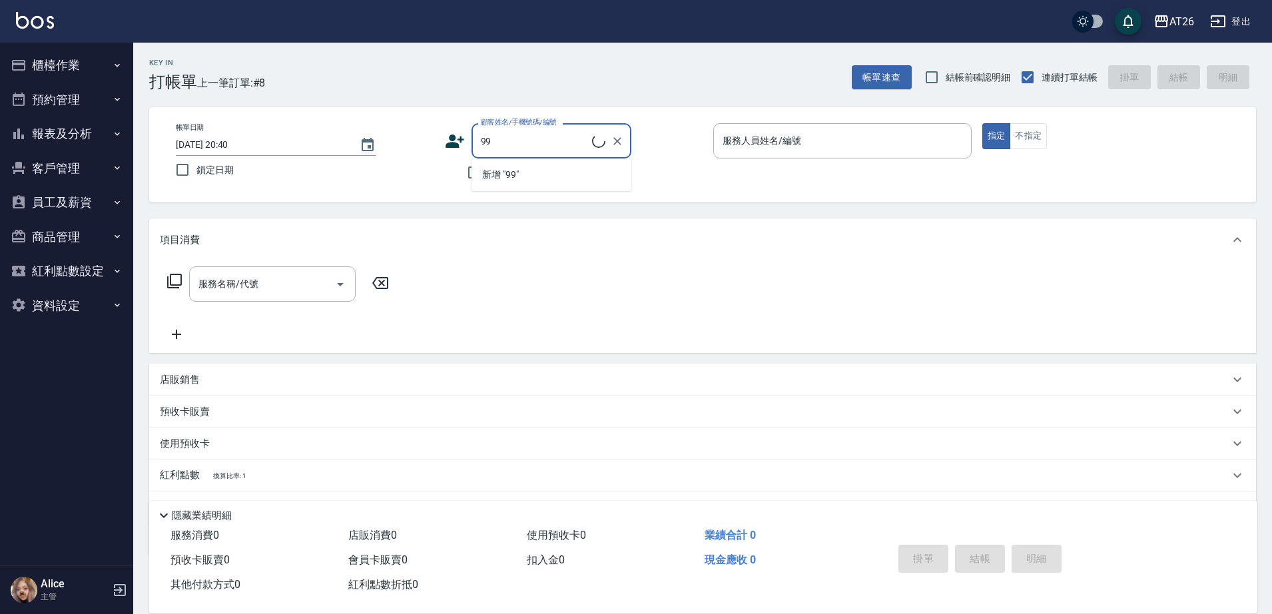
type input "吳昊軒/99/880414"
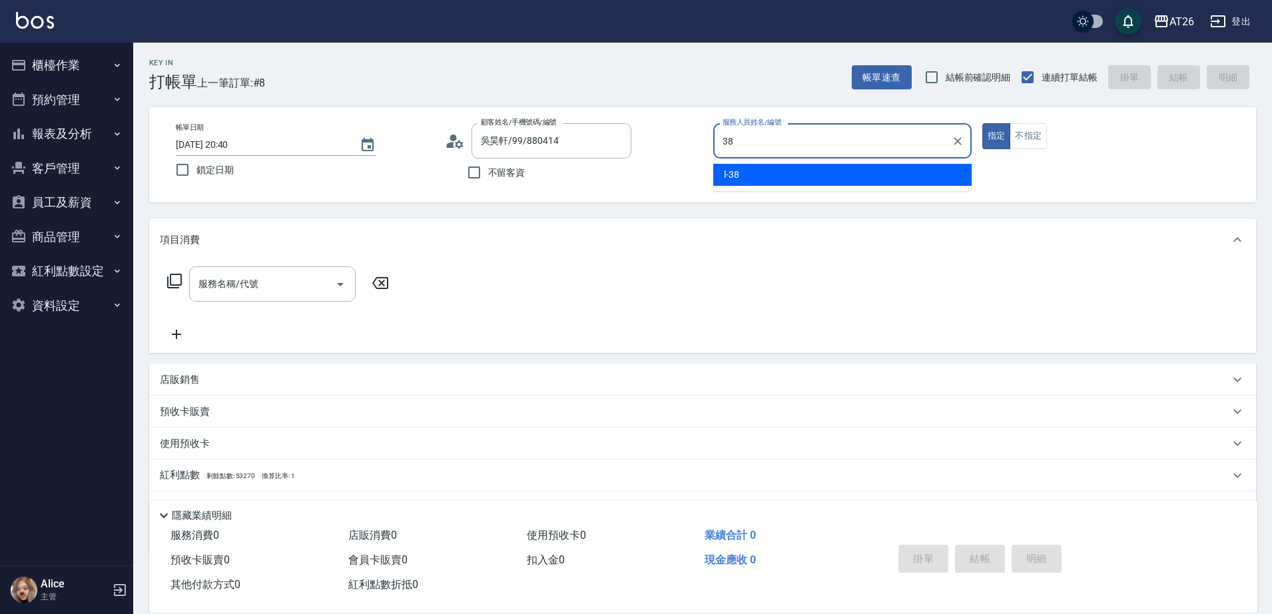
type input "38"
type button "true"
type input "l-38"
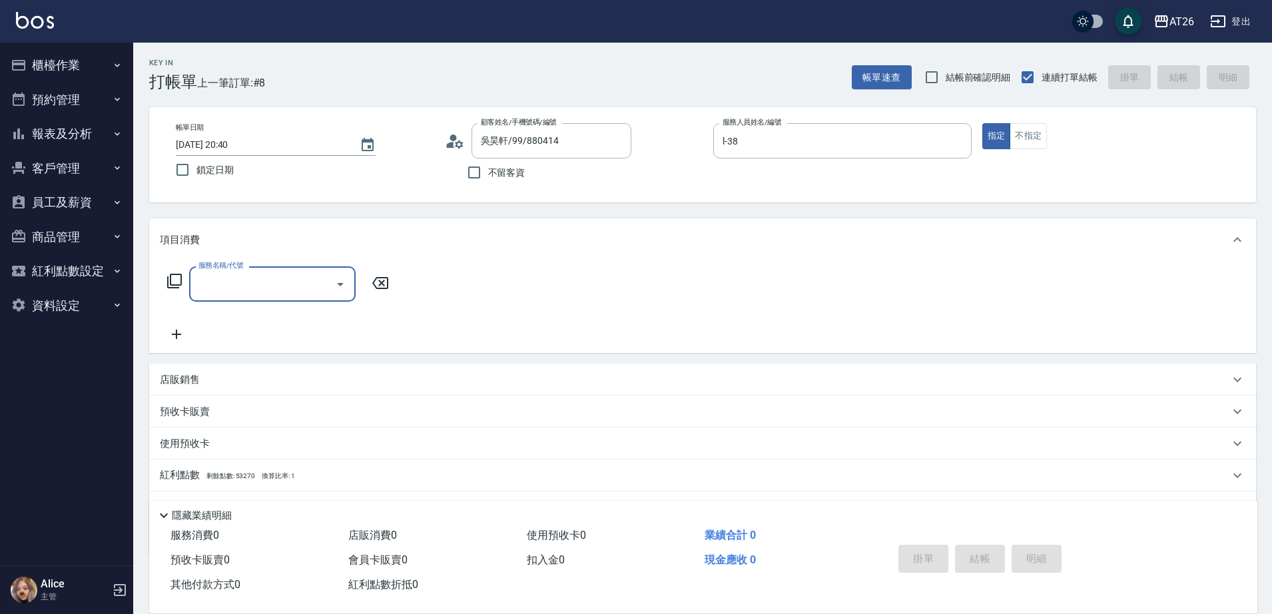
click at [289, 369] on div "店販銷售" at bounding box center [702, 380] width 1107 height 32
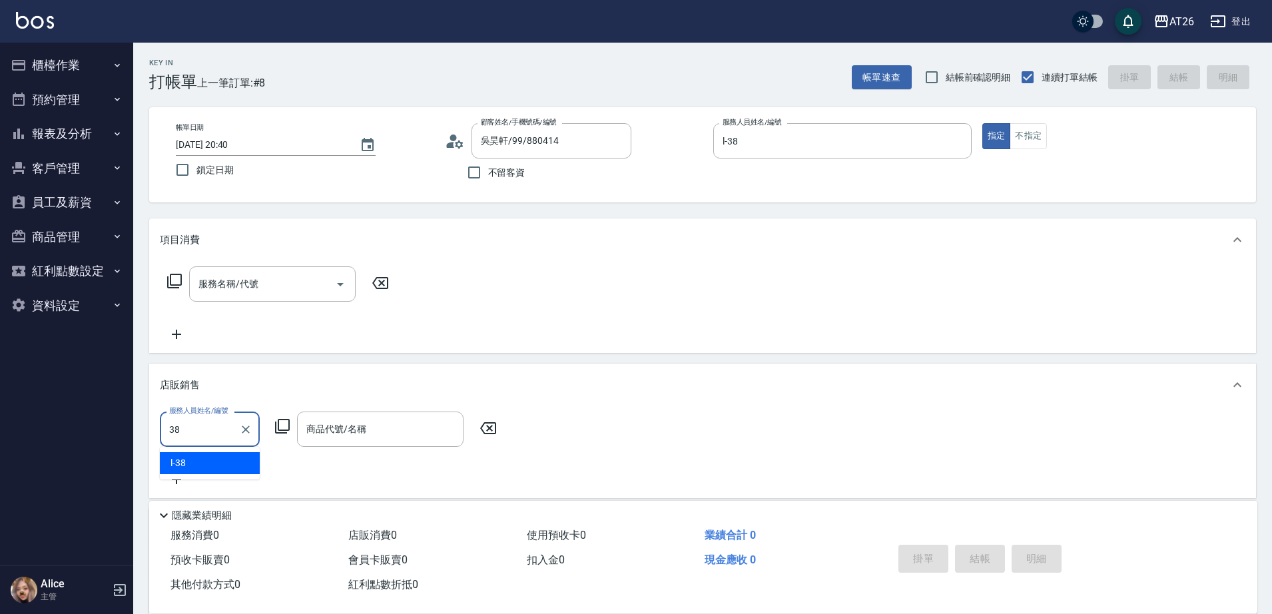
type input "l-38"
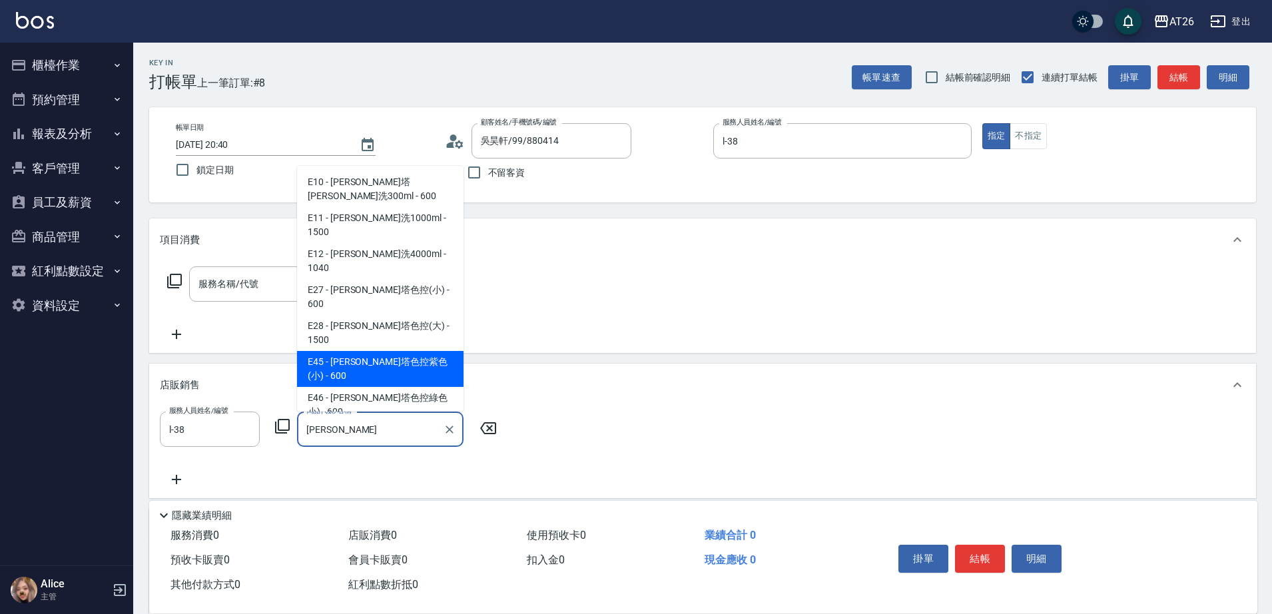
type input "蕾娜塔色控紫色(小)"
type input "60"
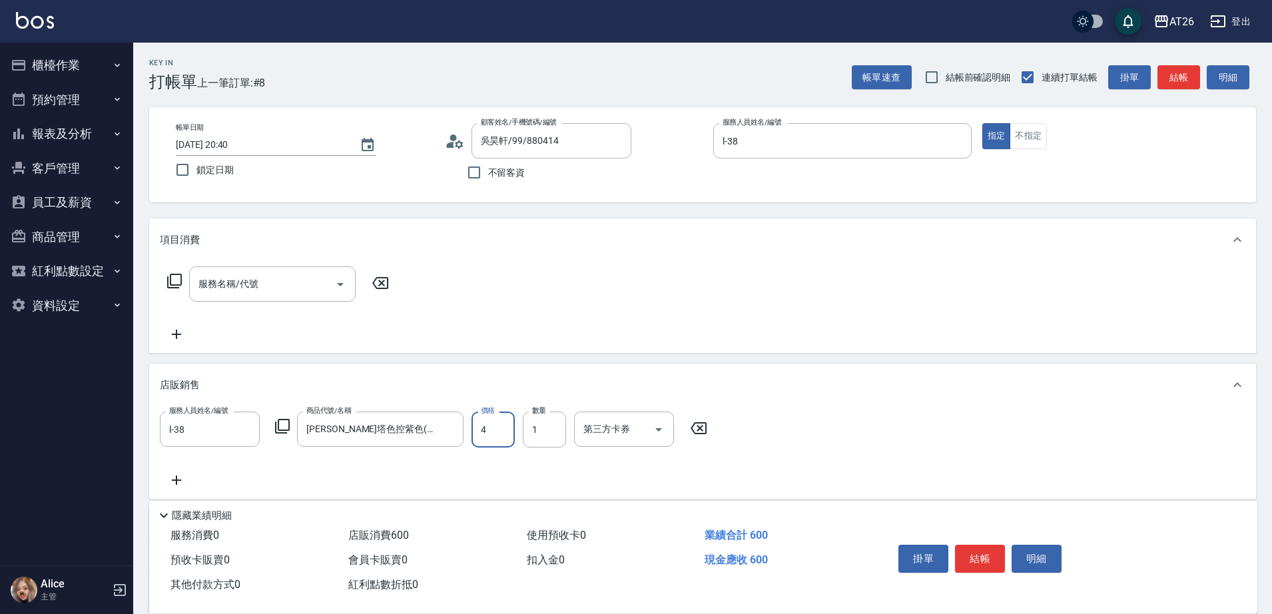
type input "48"
type input "0"
type input "480"
type input "40"
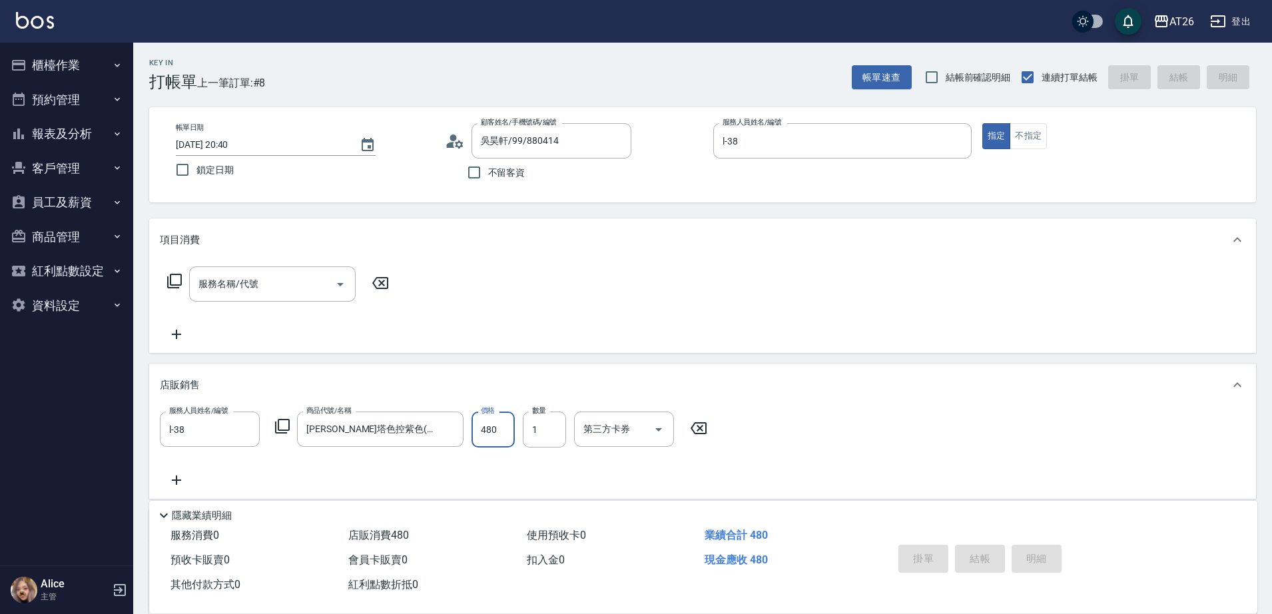
type input "2025/08/18 20:41"
type input "0"
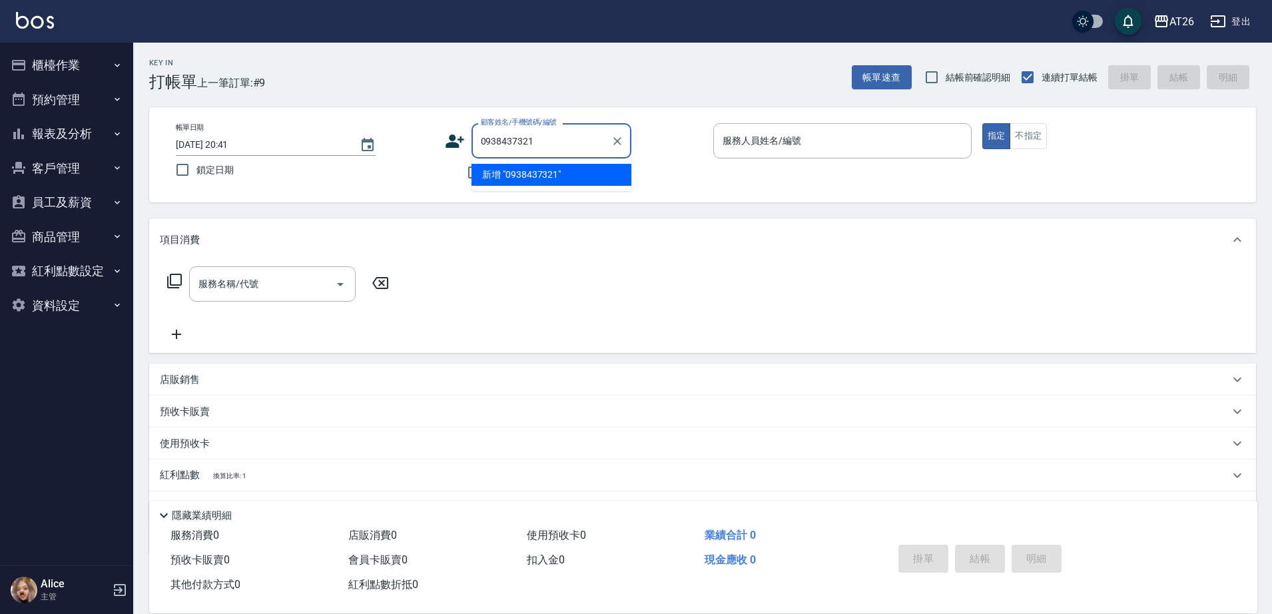
type input "0938437321"
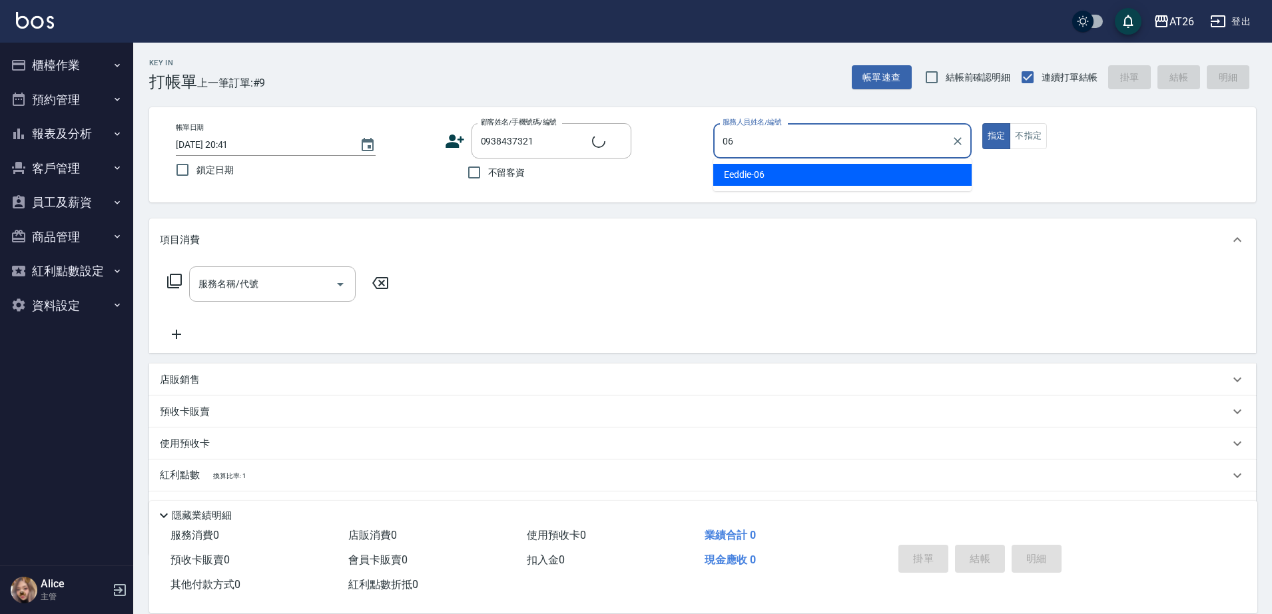
type input "Eeddie-06"
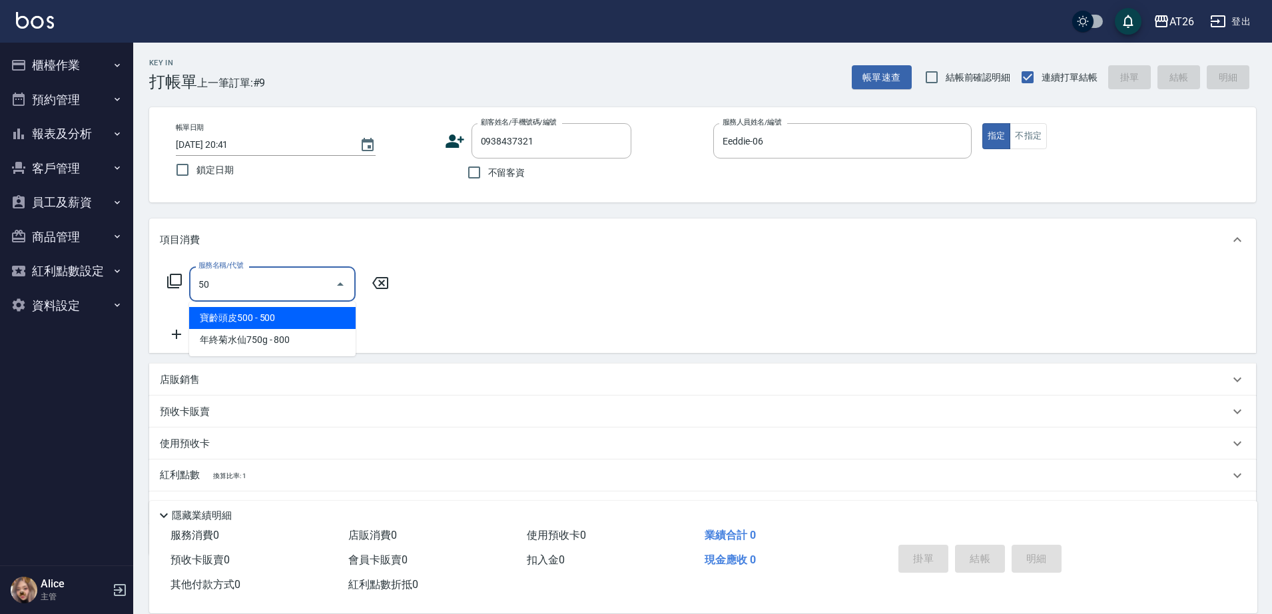
type input "502"
type input "50"
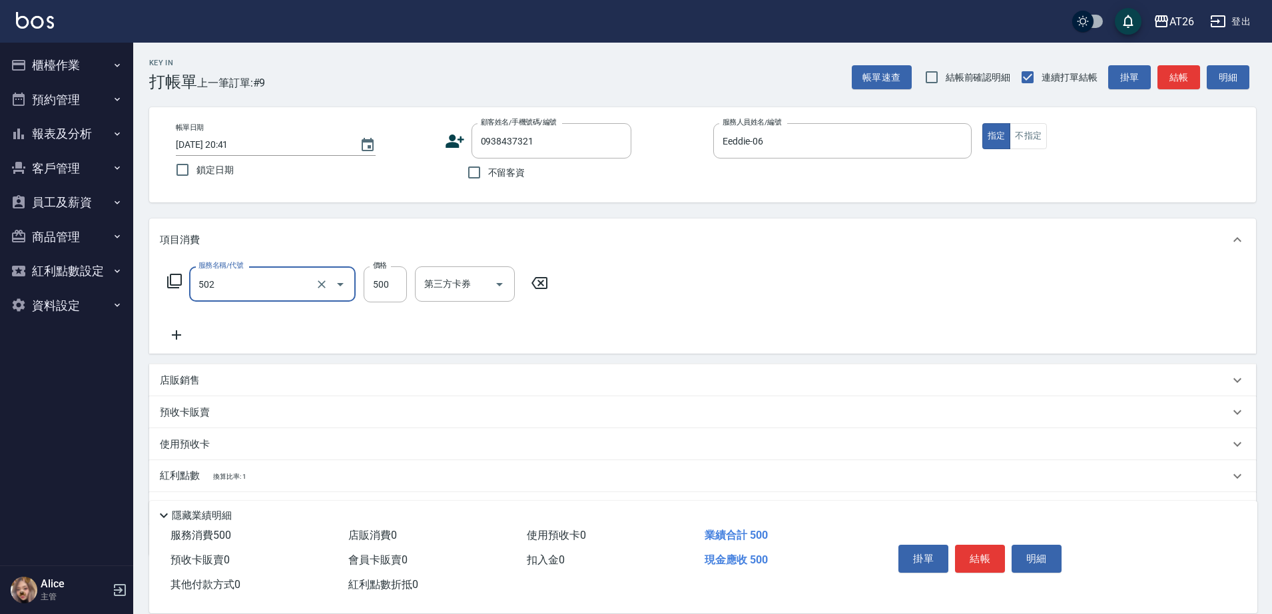
type input "漂髮(502)"
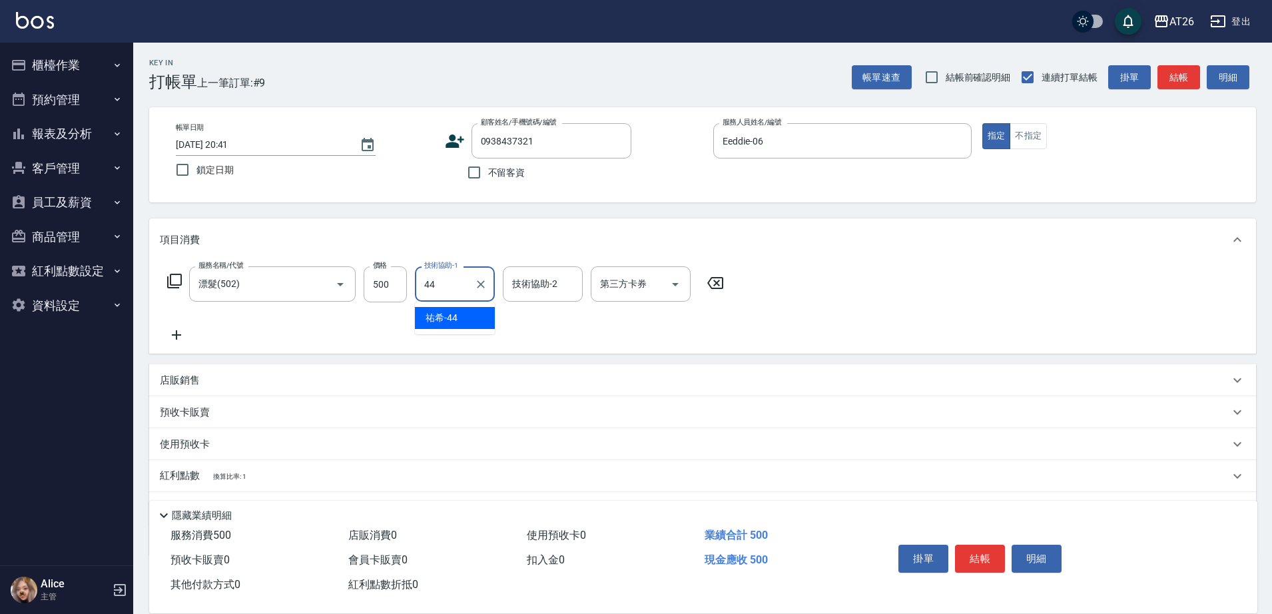
type input "[PERSON_NAME]-44"
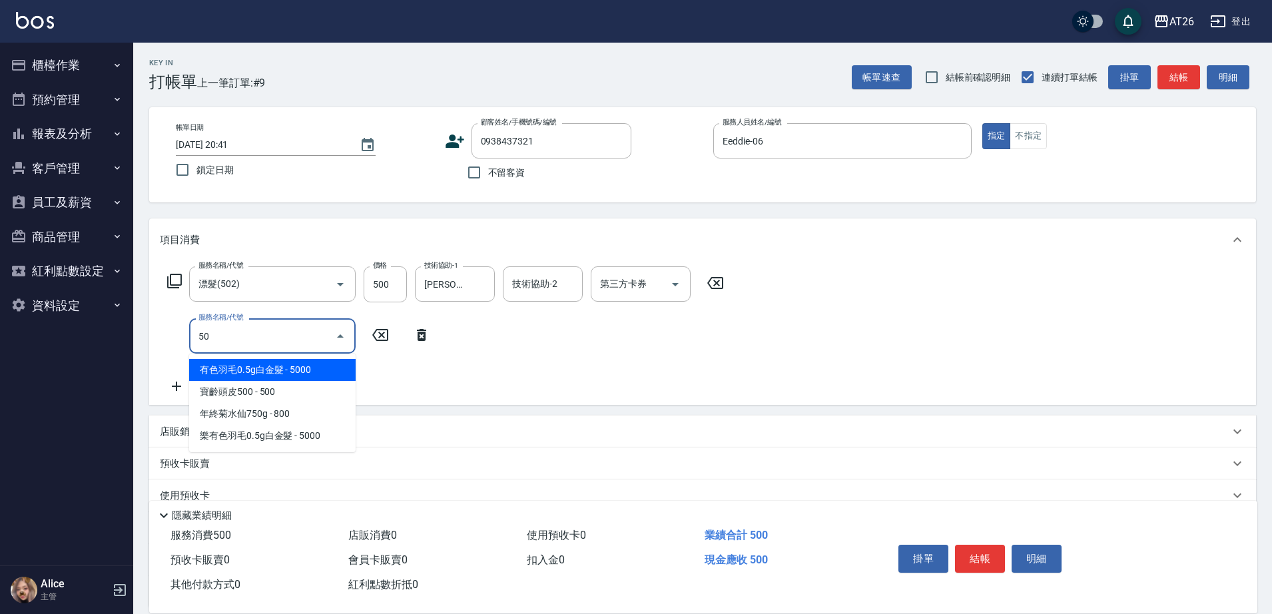
type input "501"
type input "170"
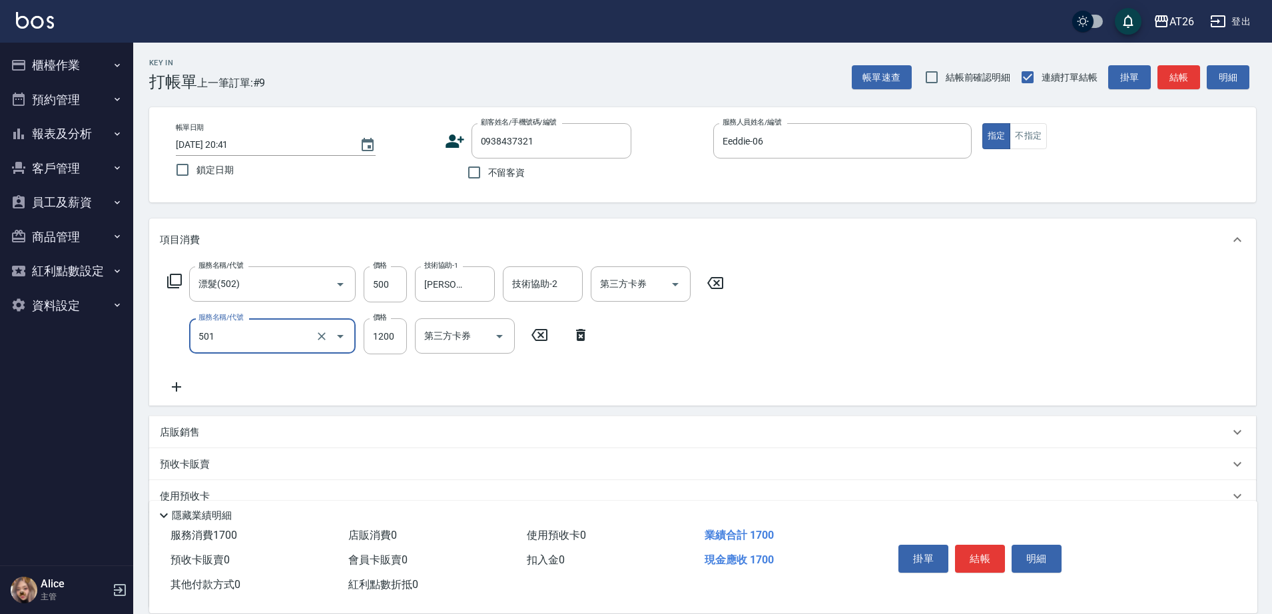
type input "染髮(501)"
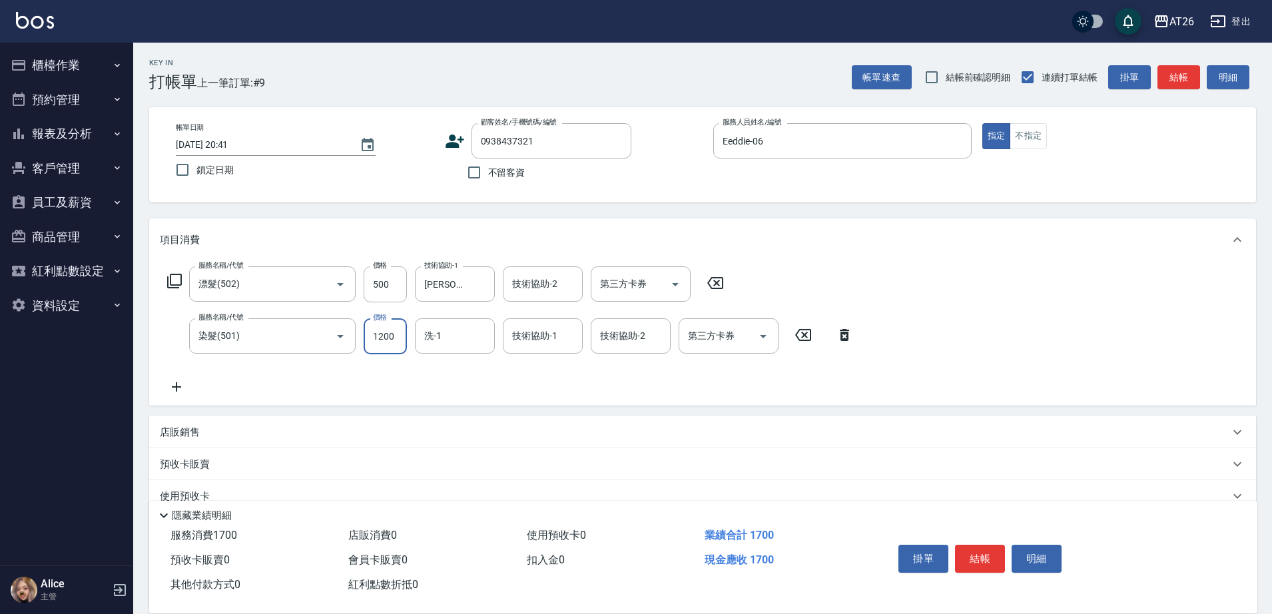
type input "4"
type input "50"
type input "400"
type input "90"
type input "4000"
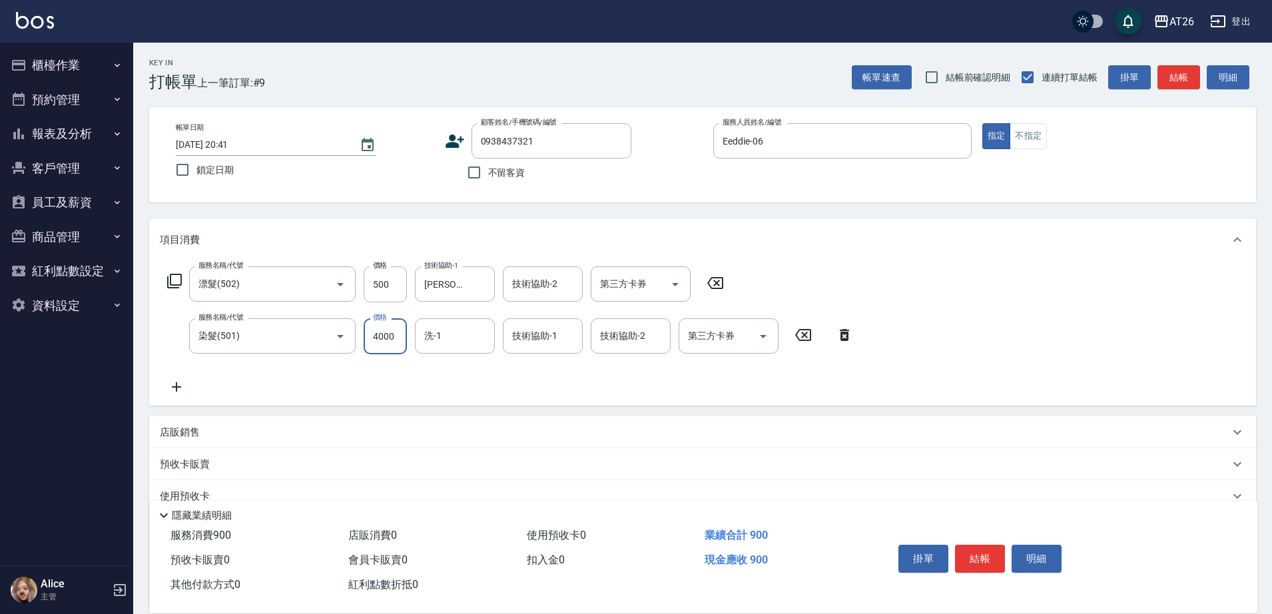
type input "450"
type input "4000"
type input "[PERSON_NAME]-44"
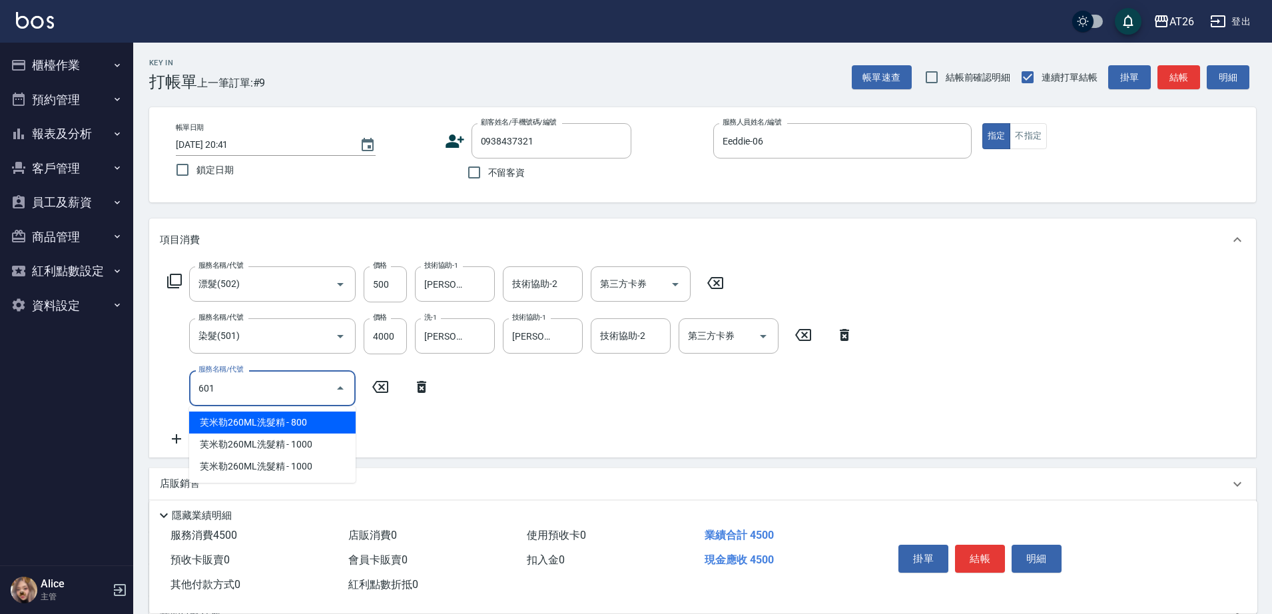
type input "601"
type input "480"
type input "自護髮(601)"
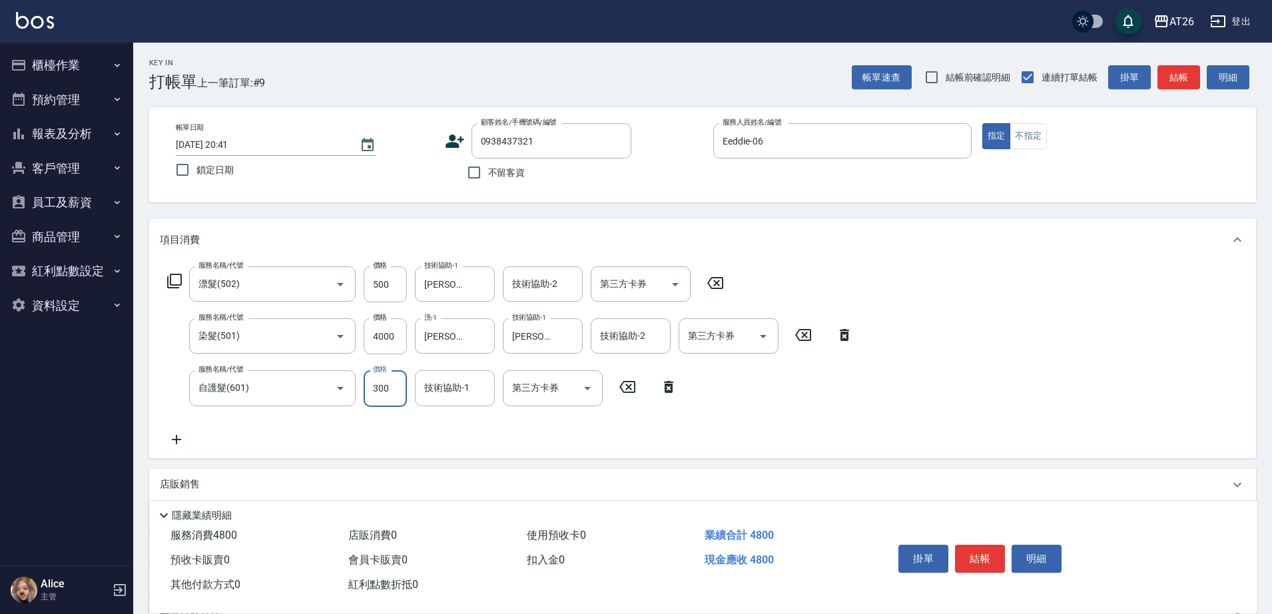
type input "2"
type input "450"
type input "250"
type input "470"
type input "2500"
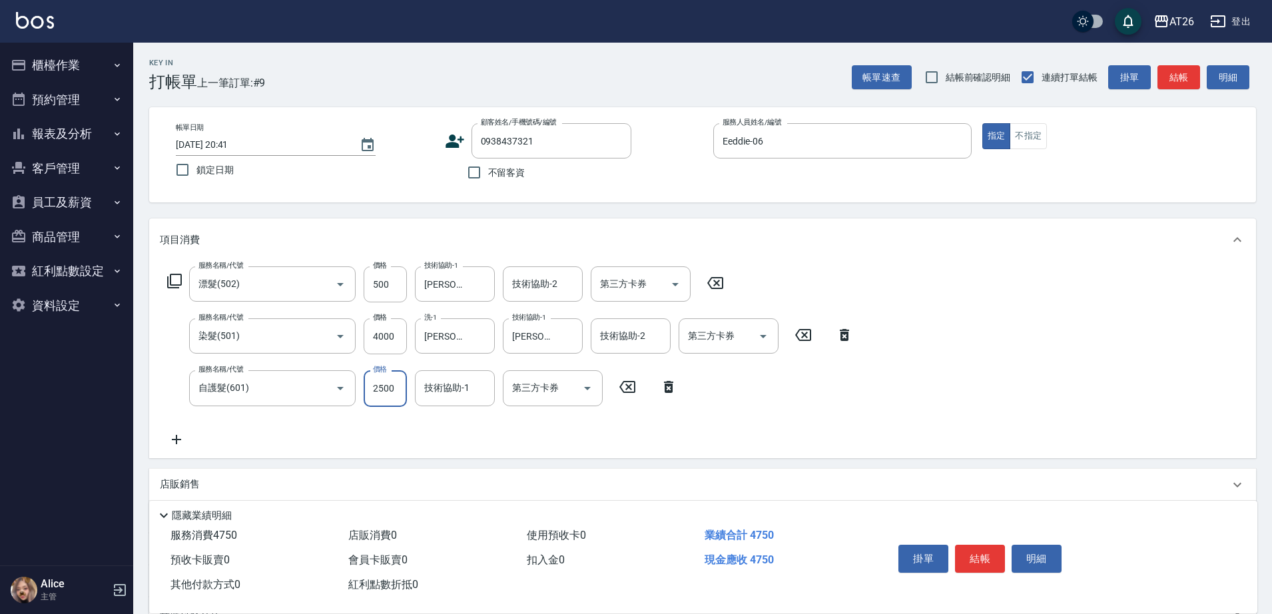
type input "700"
type input "25003"
type input "2950"
type input "[PERSON_NAME]-44"
click at [391, 394] on input "25003" at bounding box center [385, 388] width 43 height 36
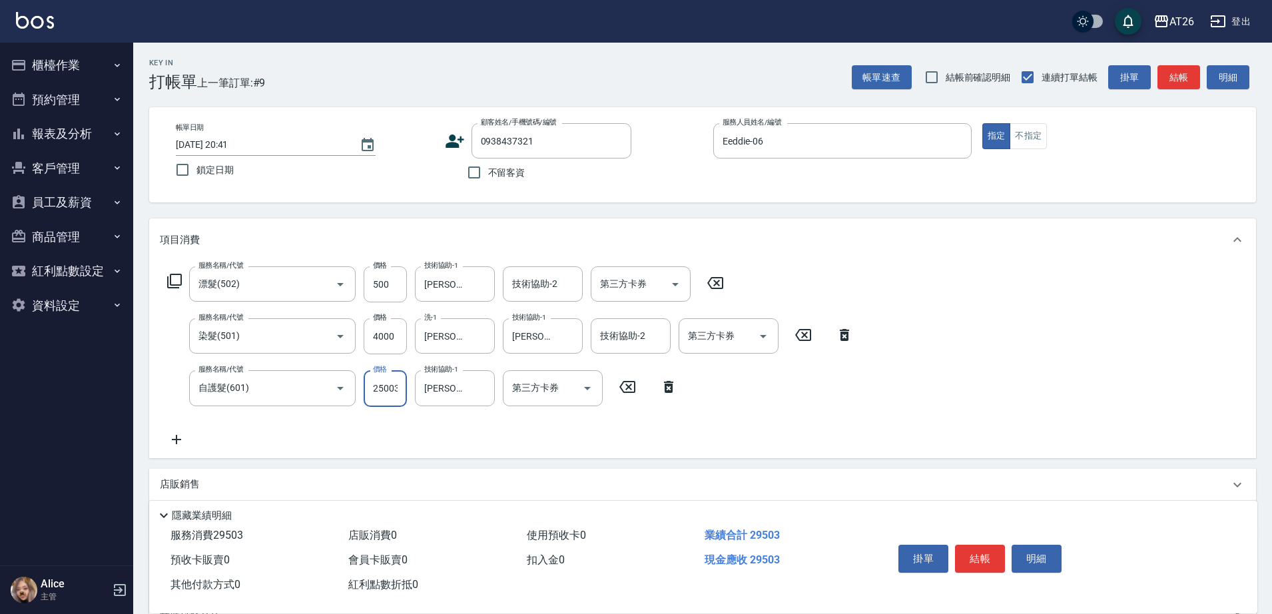
scroll to position [0, 1]
type input "2500"
type input "700"
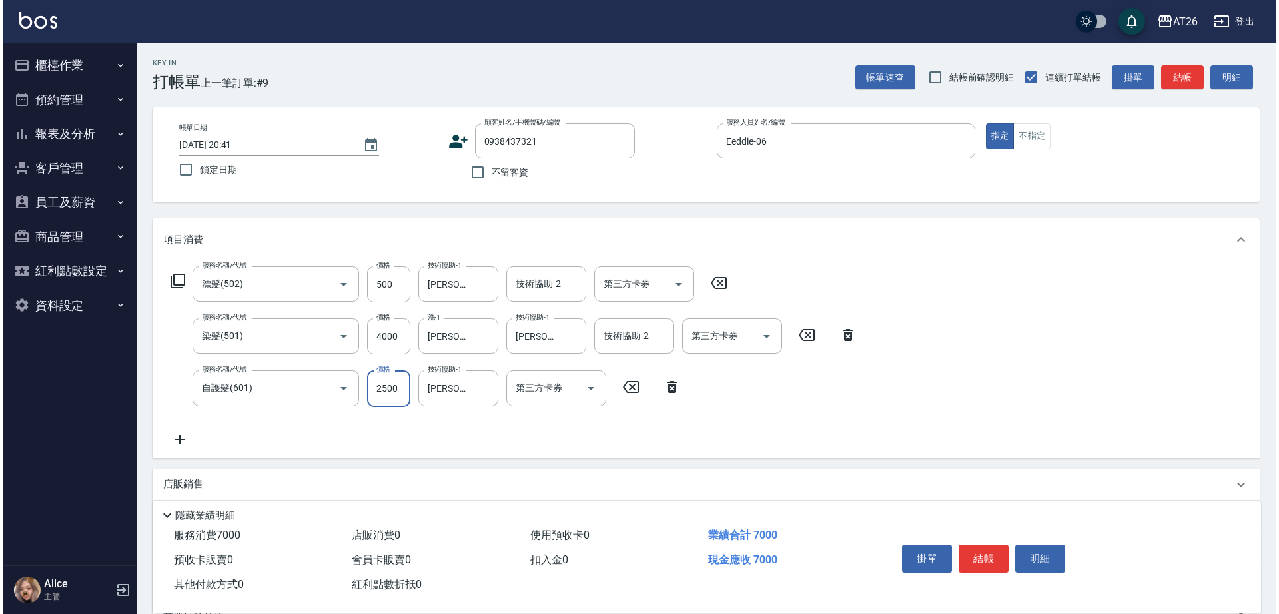
scroll to position [0, 0]
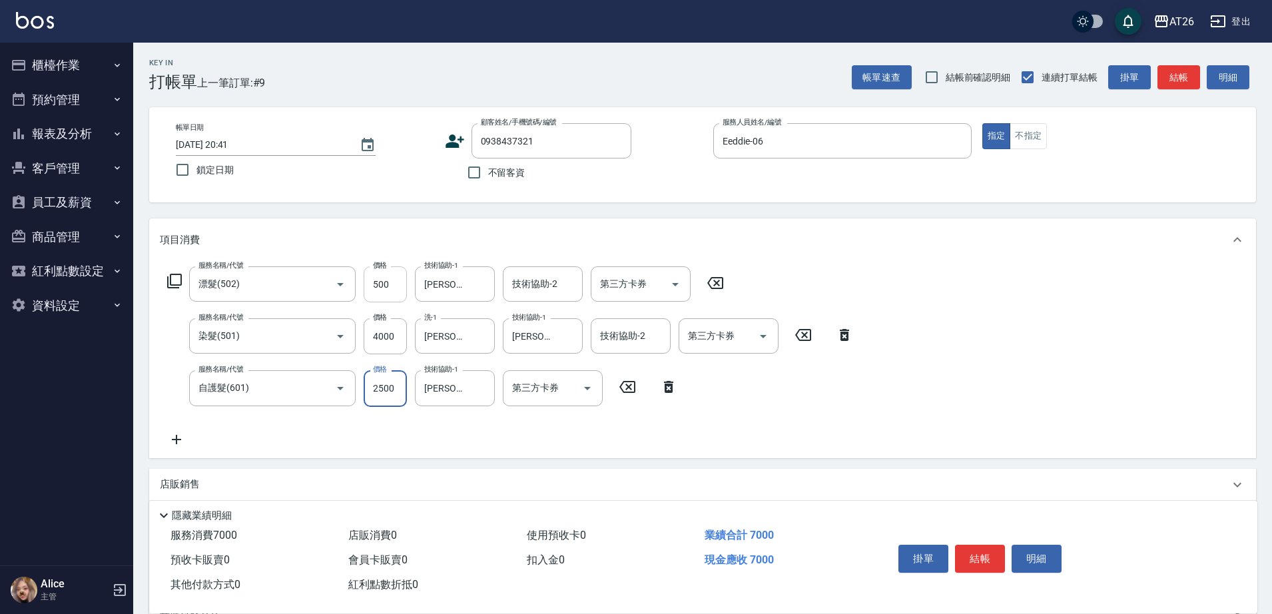
type input "2500"
click at [370, 290] on input "500" at bounding box center [385, 284] width 43 height 36
type input "0"
type input "650"
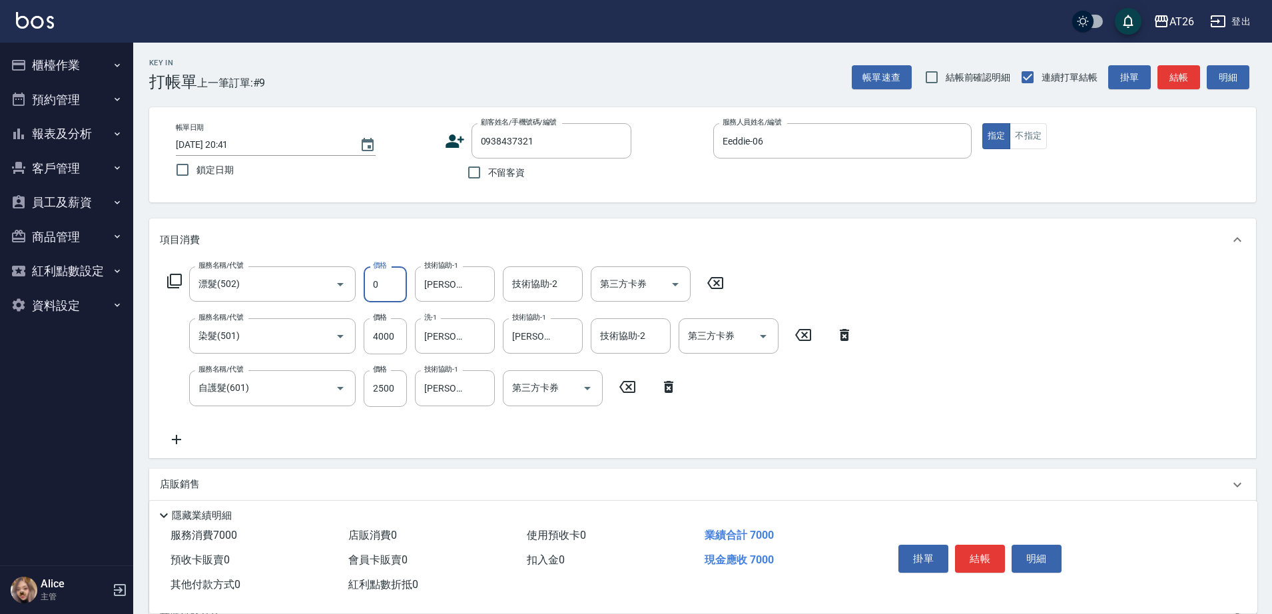
type input "0"
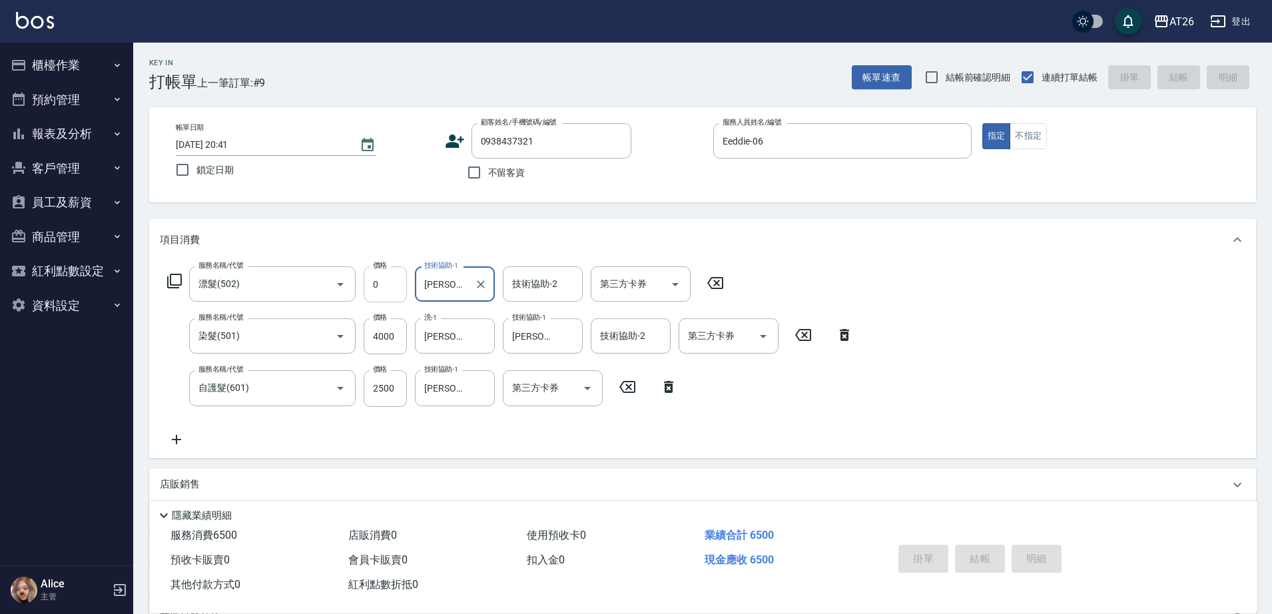
type input "2025/08/18 20:44"
type input "0"
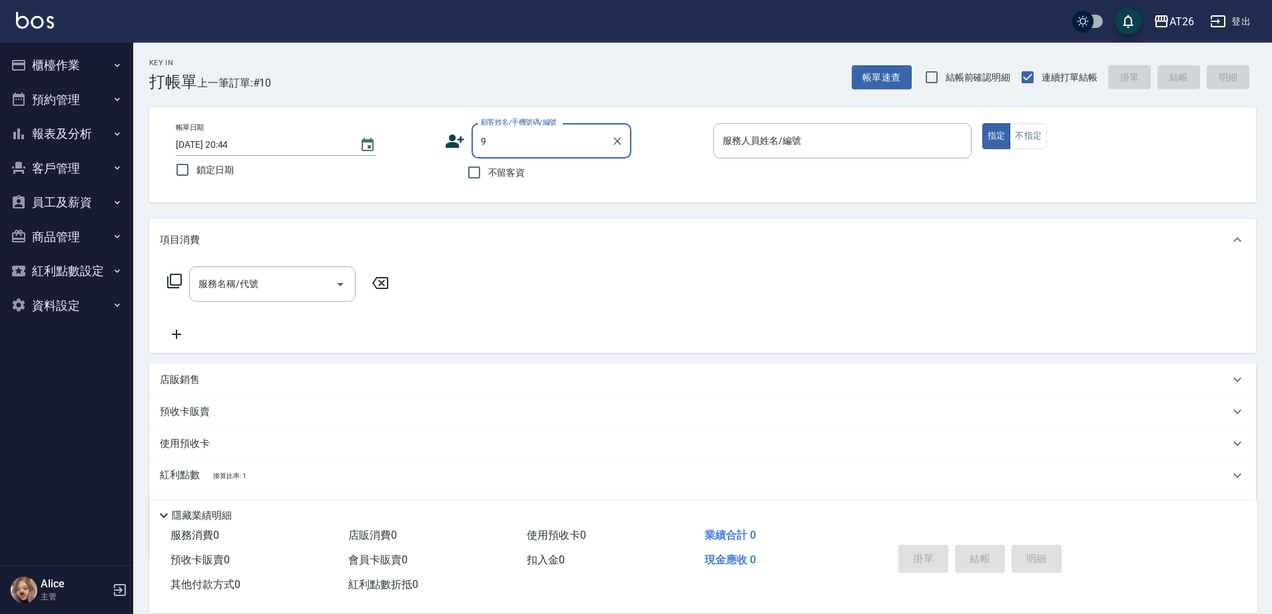
type input "99"
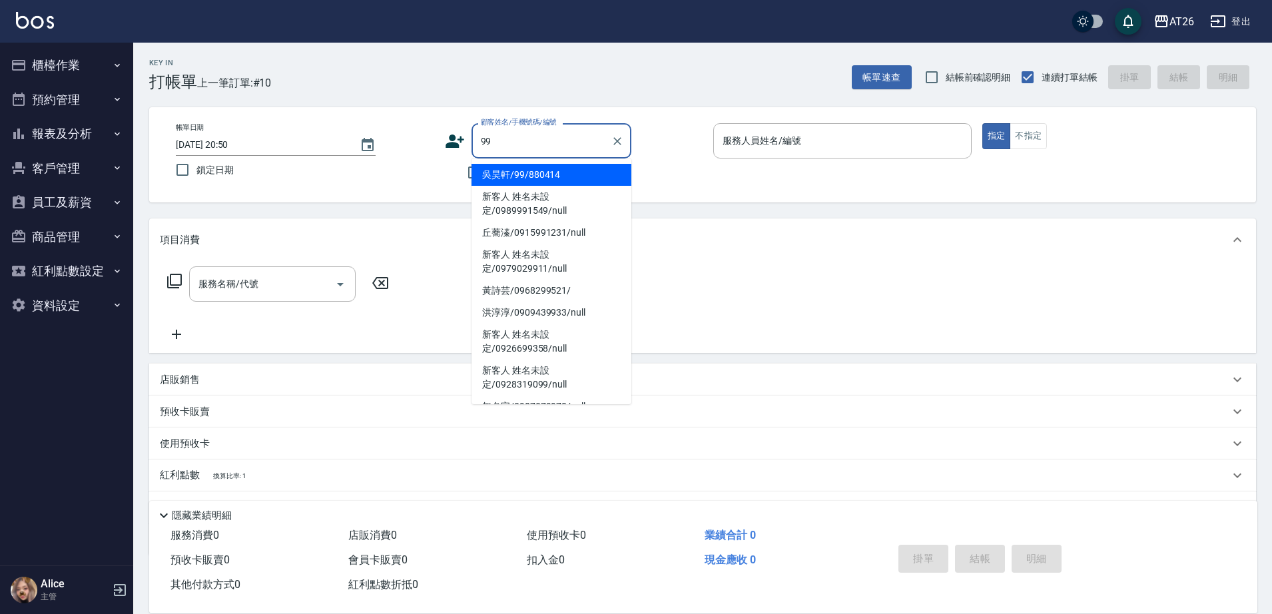
type input "吳昊軒/99/880414"
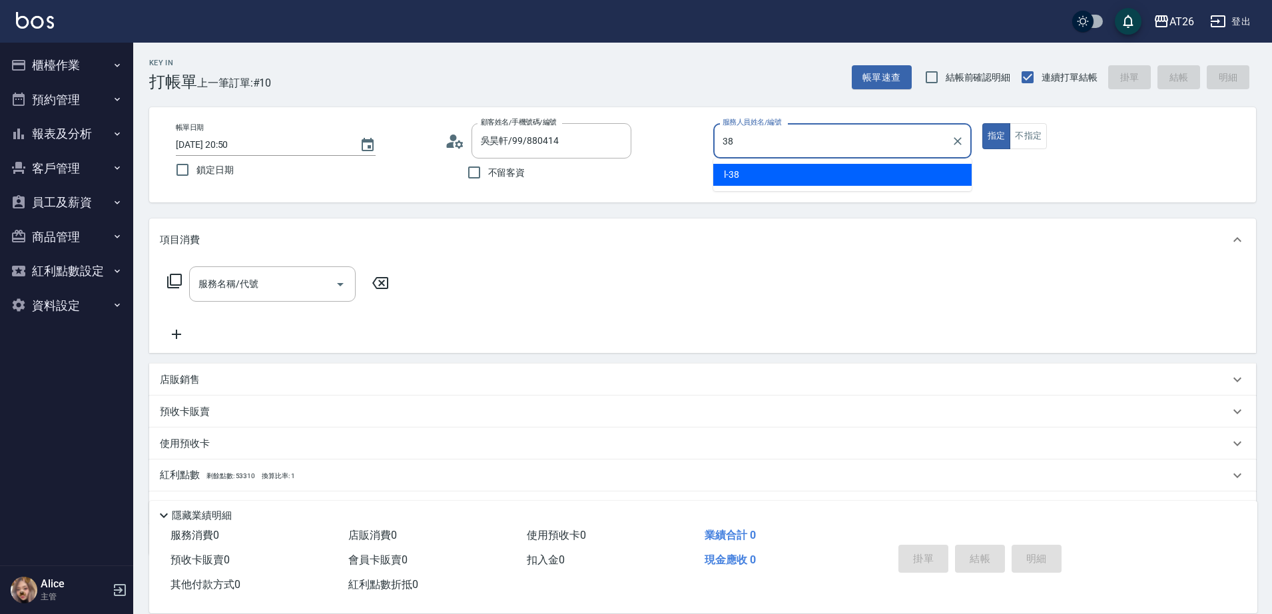
type input "l-38"
type button "true"
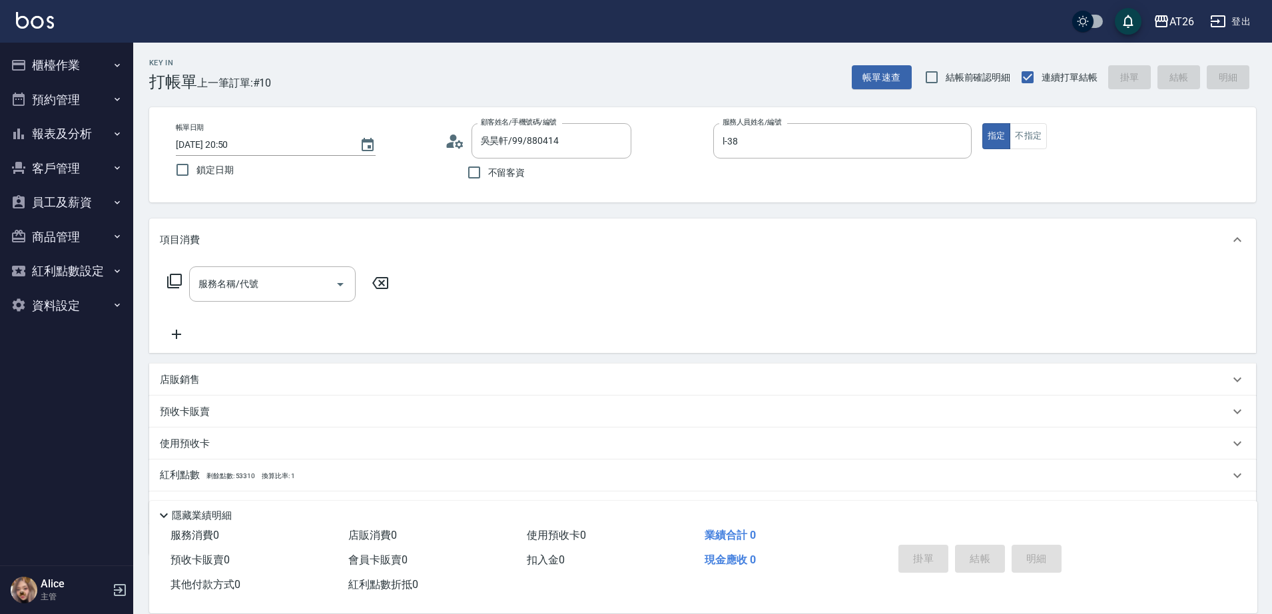
click at [283, 378] on div "店販銷售" at bounding box center [695, 380] width 1070 height 14
type input "l-38"
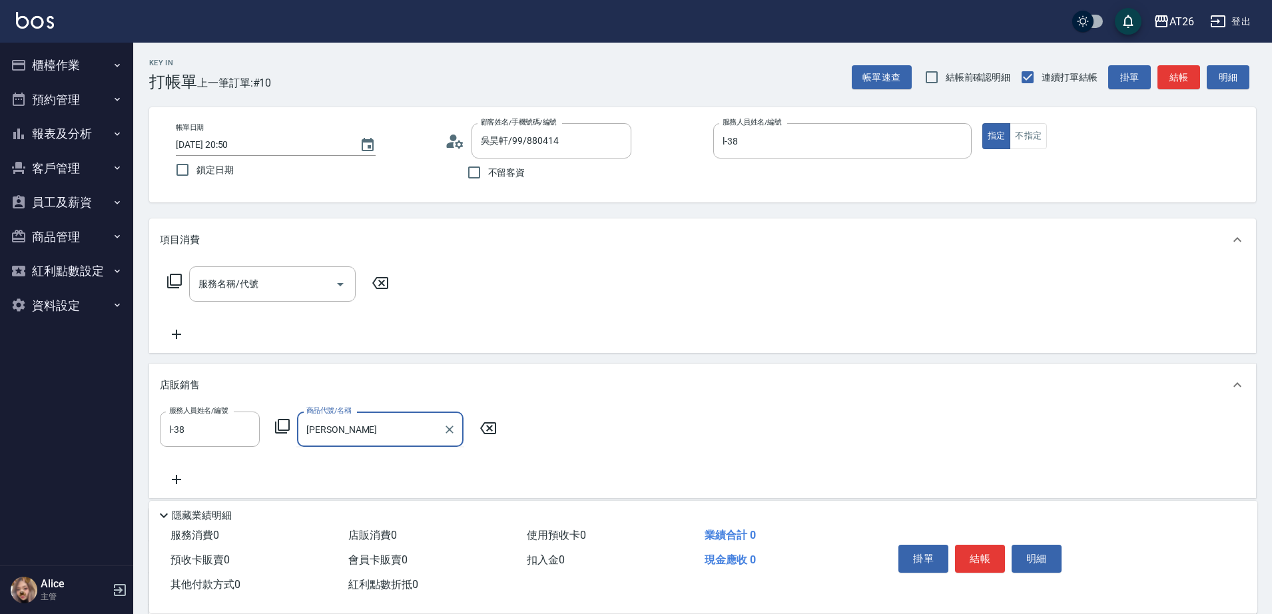
type input "壘"
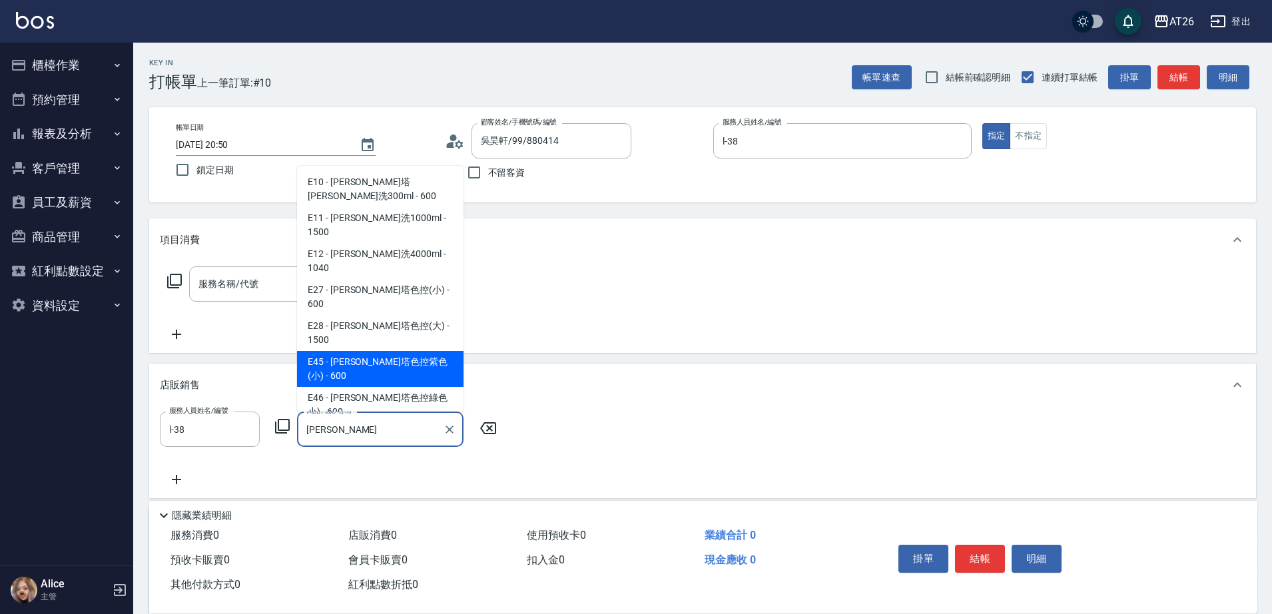
type input "蕾娜塔色控紫色(小)"
type input "60"
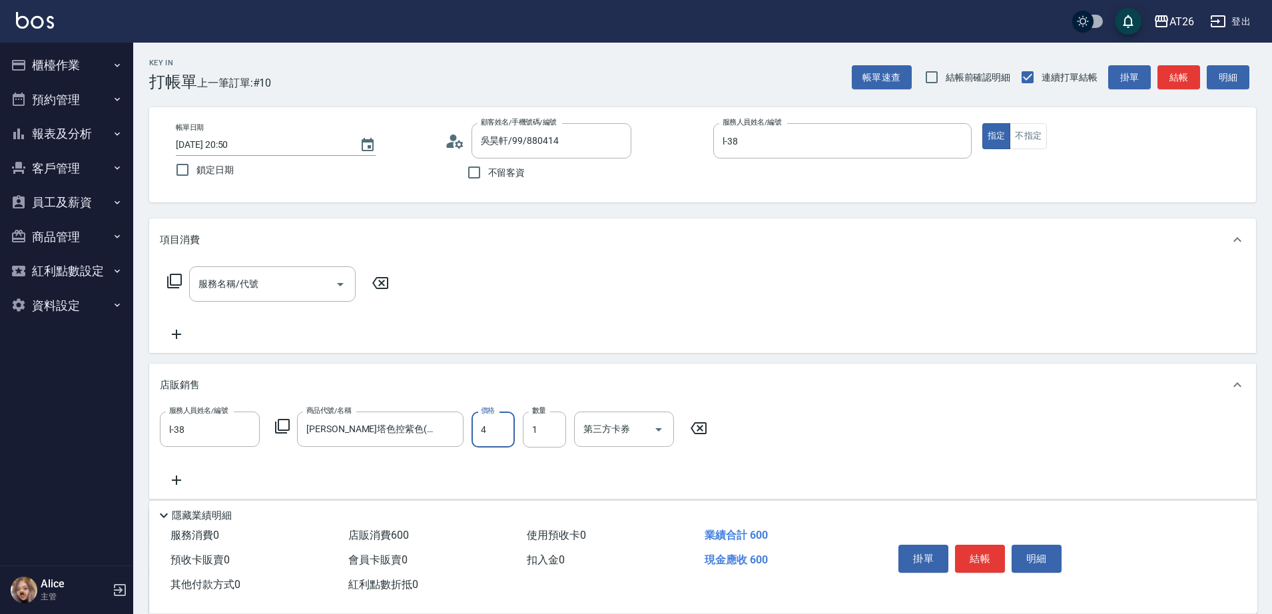
type input "48"
type input "0"
type input "480"
type input "40"
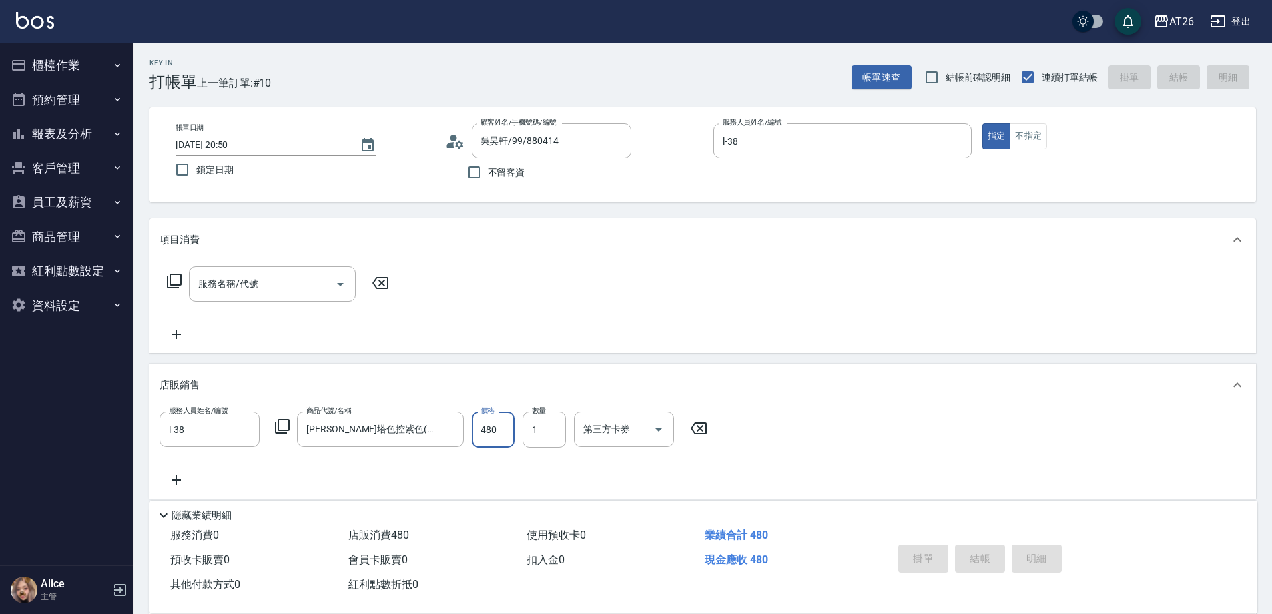
type input "2025/08/18 20:51"
type input "0"
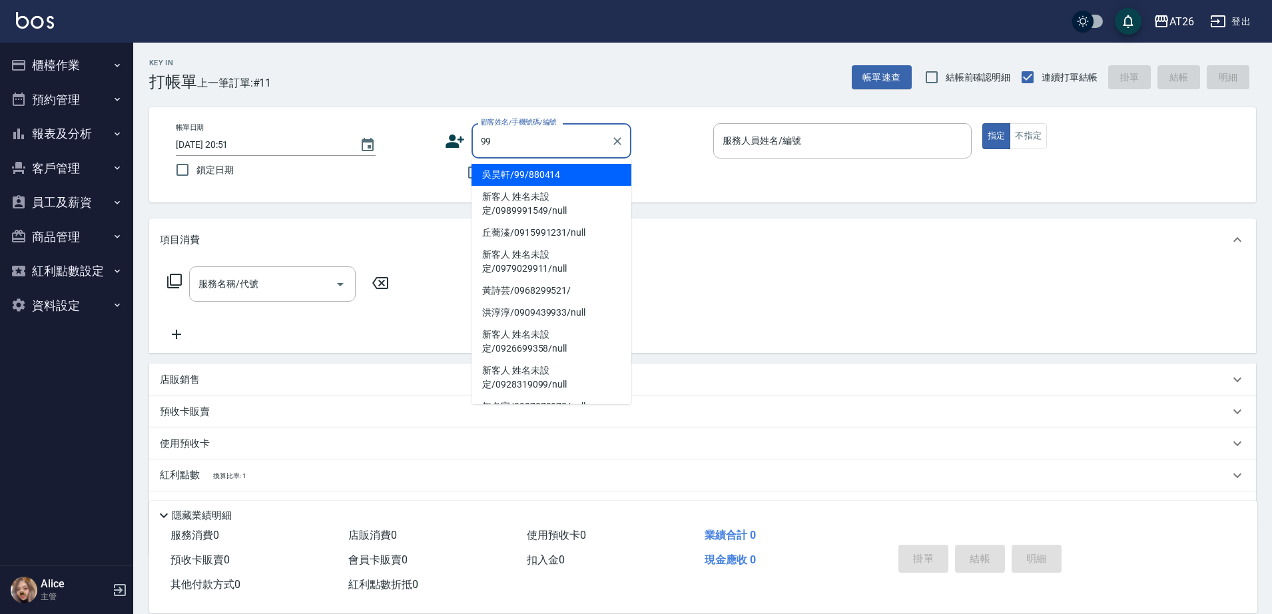
type input "吳昊軒/99/880414"
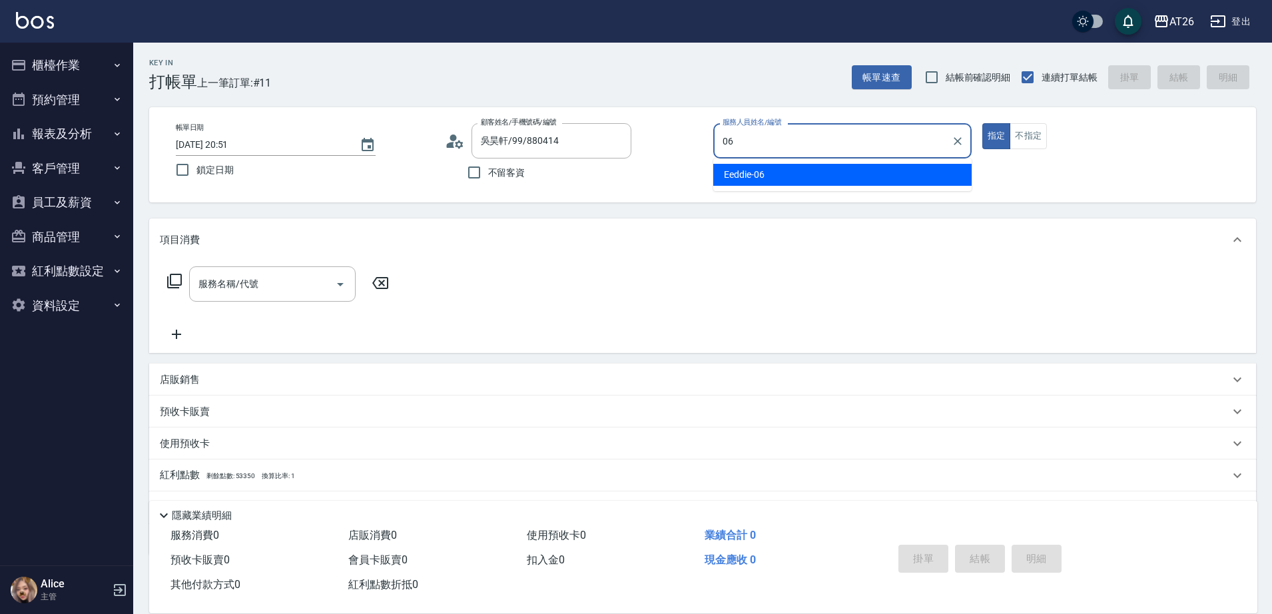
type input "Eeddie-06"
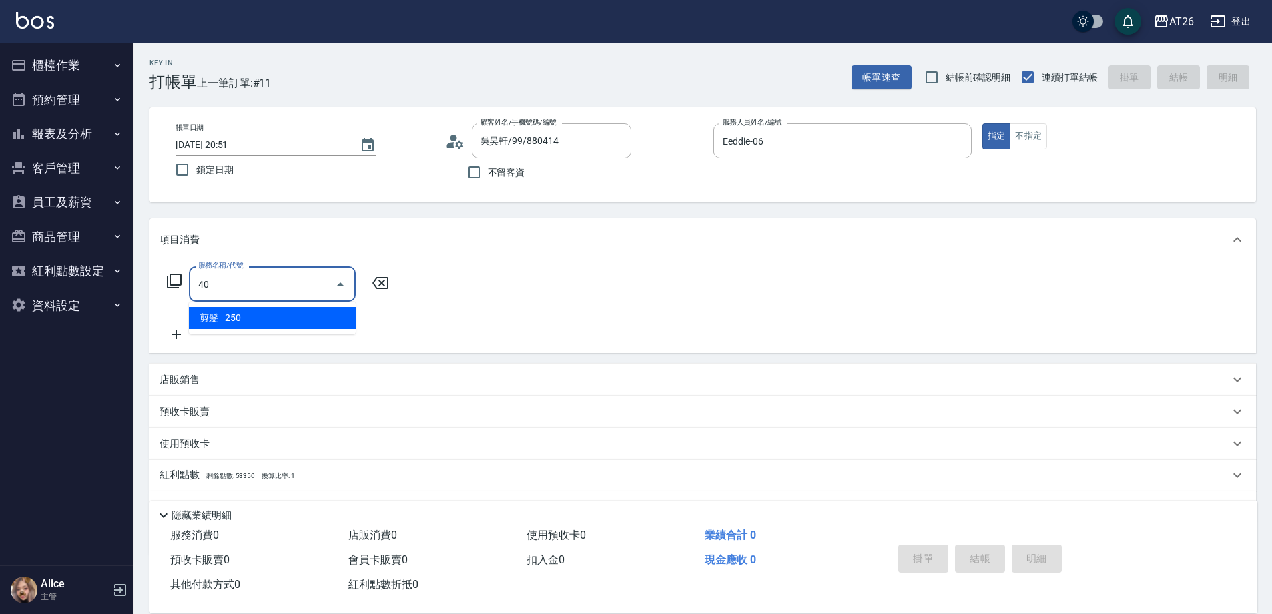
type input "4"
type input "201"
type input "20"
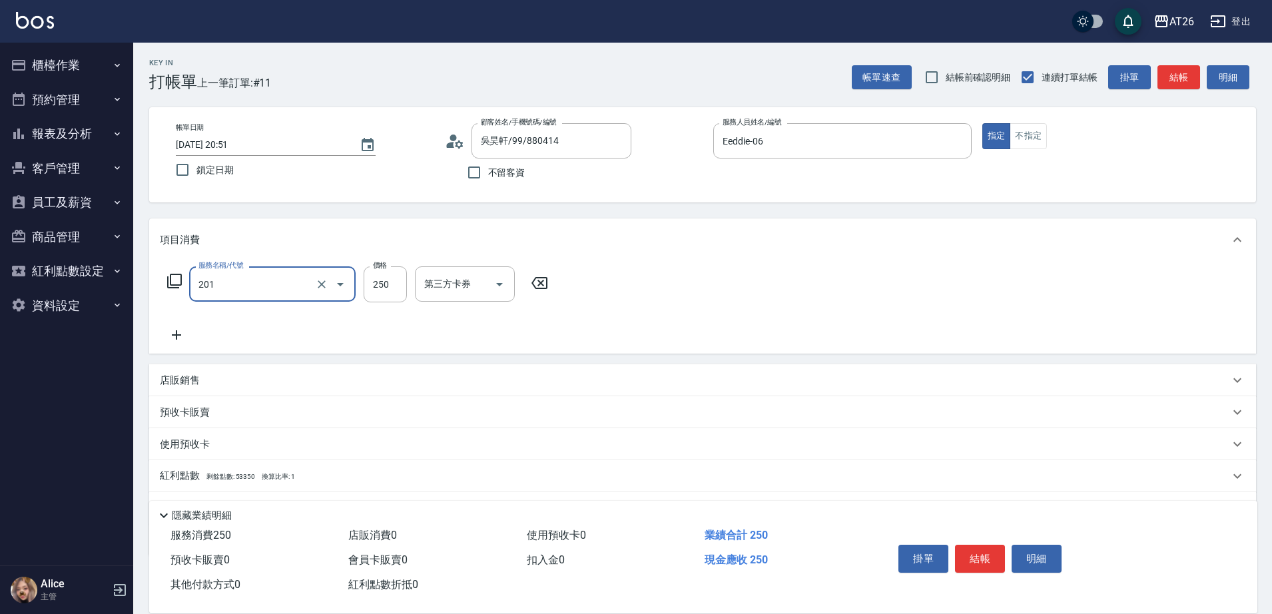
type input "洗髮(201)"
type input "5"
type input "0"
type input "500"
type input "50"
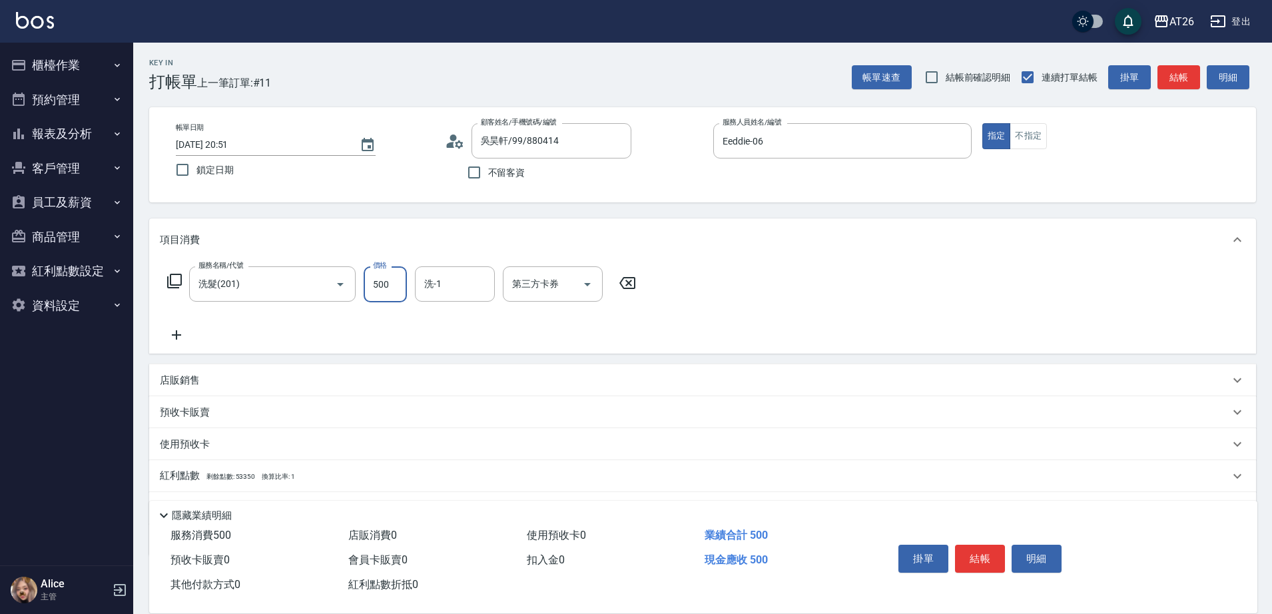
type input "500"
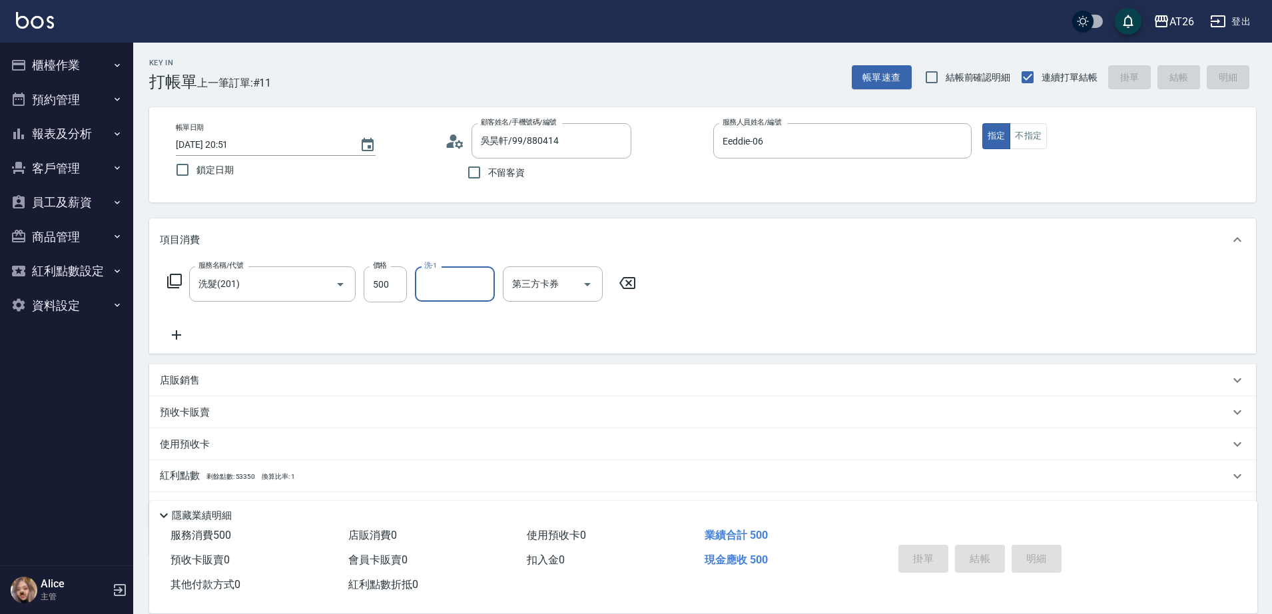
type input "2025/08/18 20:57"
type input "0"
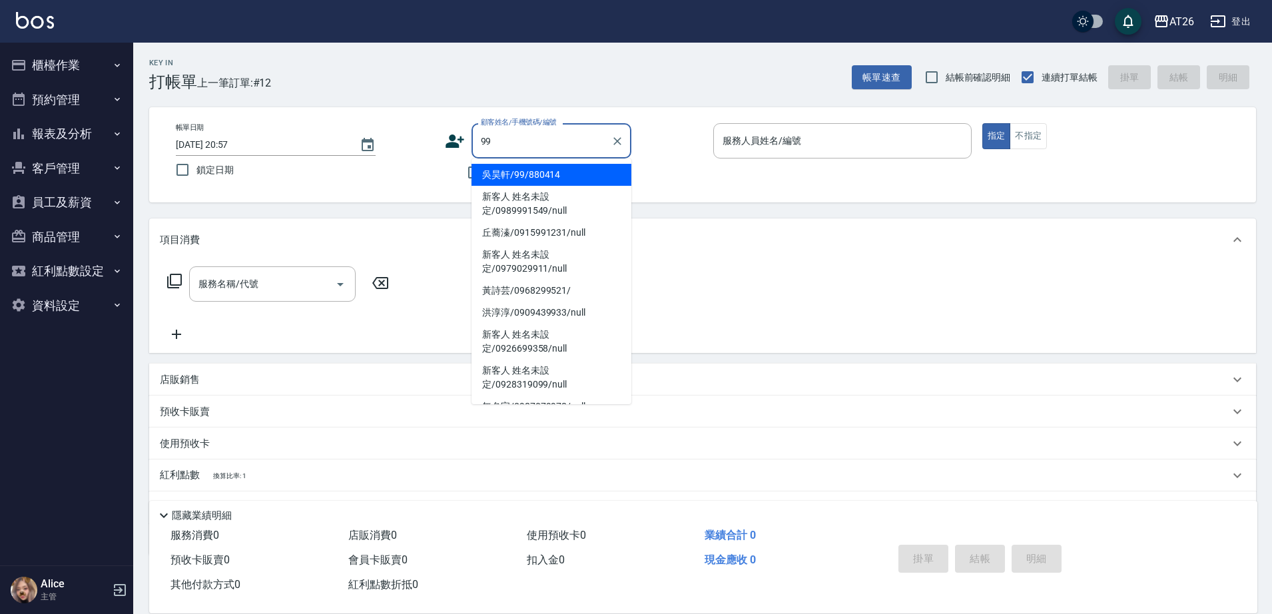
type input "吳昊軒/99/880414"
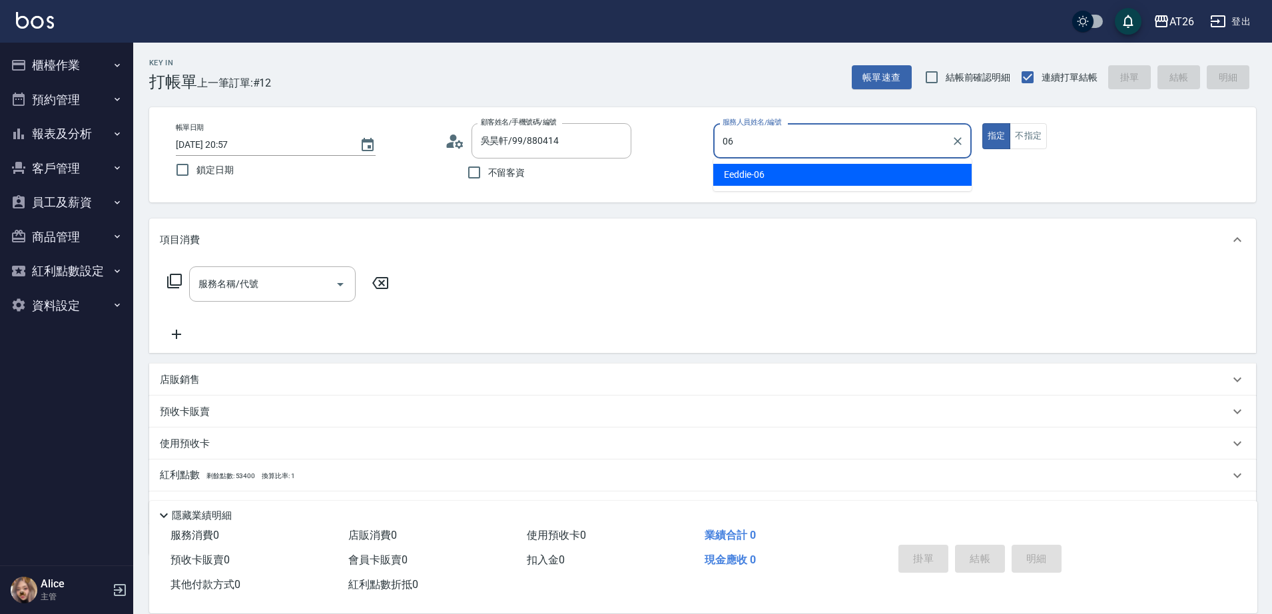
type input "Eeddie-06"
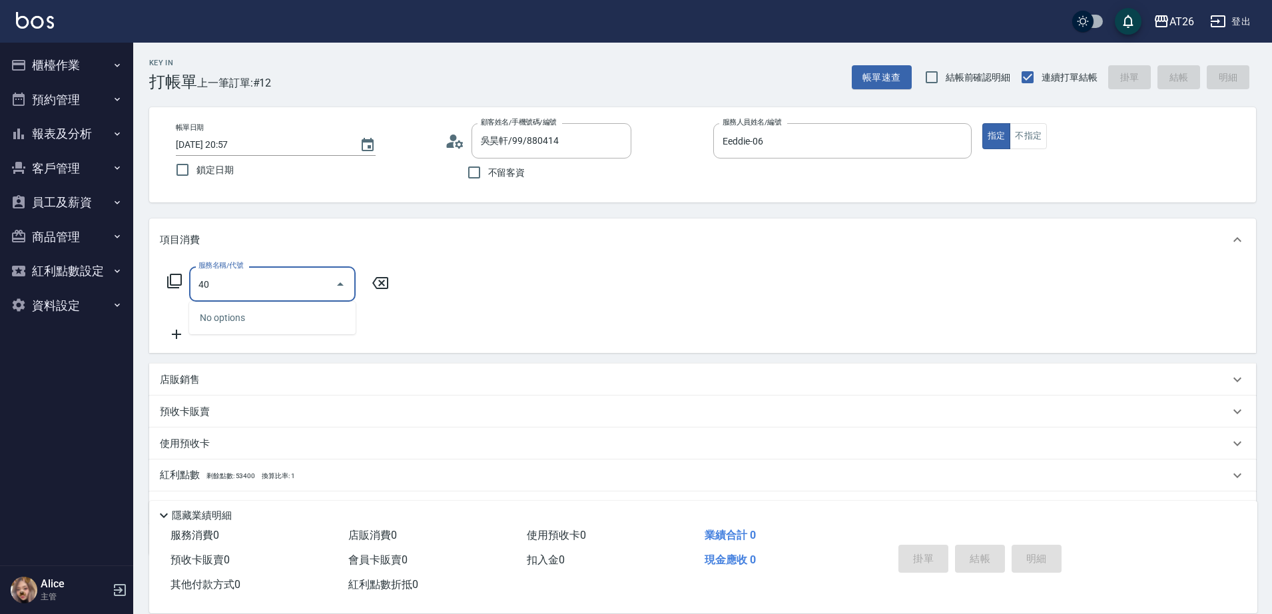
type input "401"
type input "20"
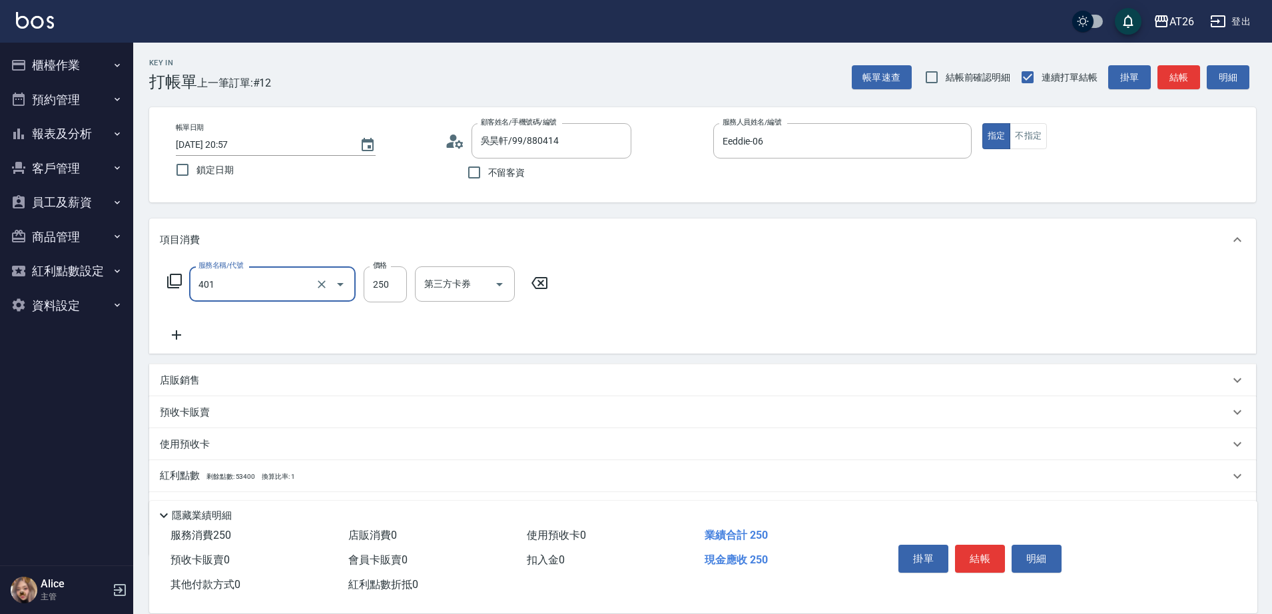
type input "剪髮(401)"
type input "1"
type input "0"
type input "100"
type input "10"
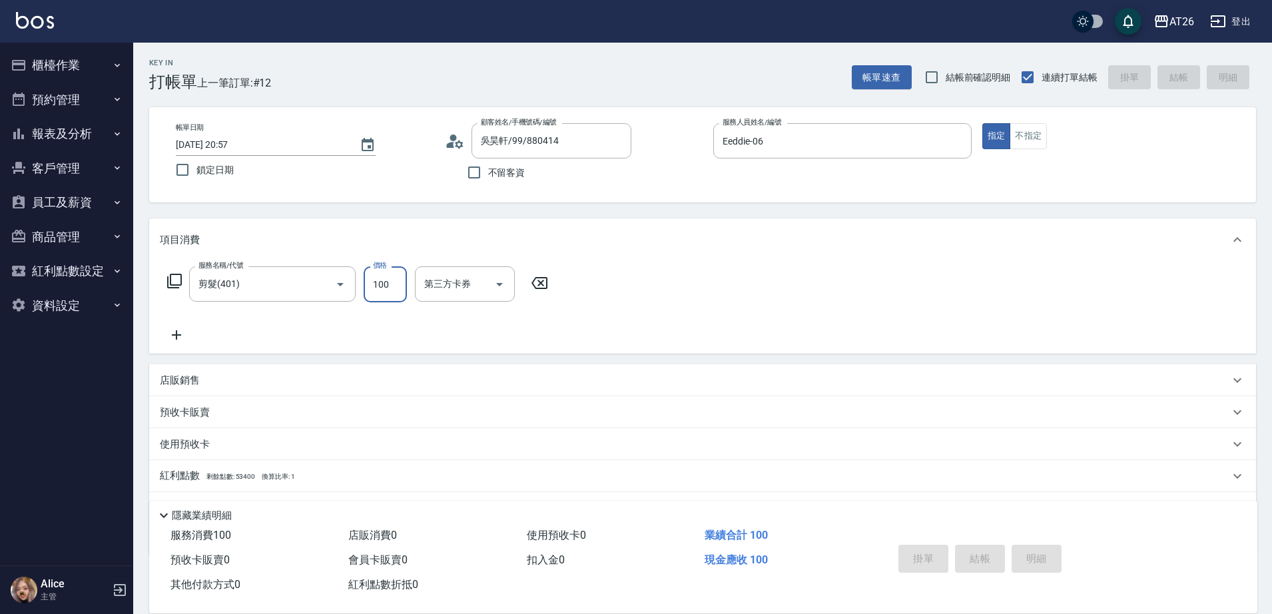
type input "0"
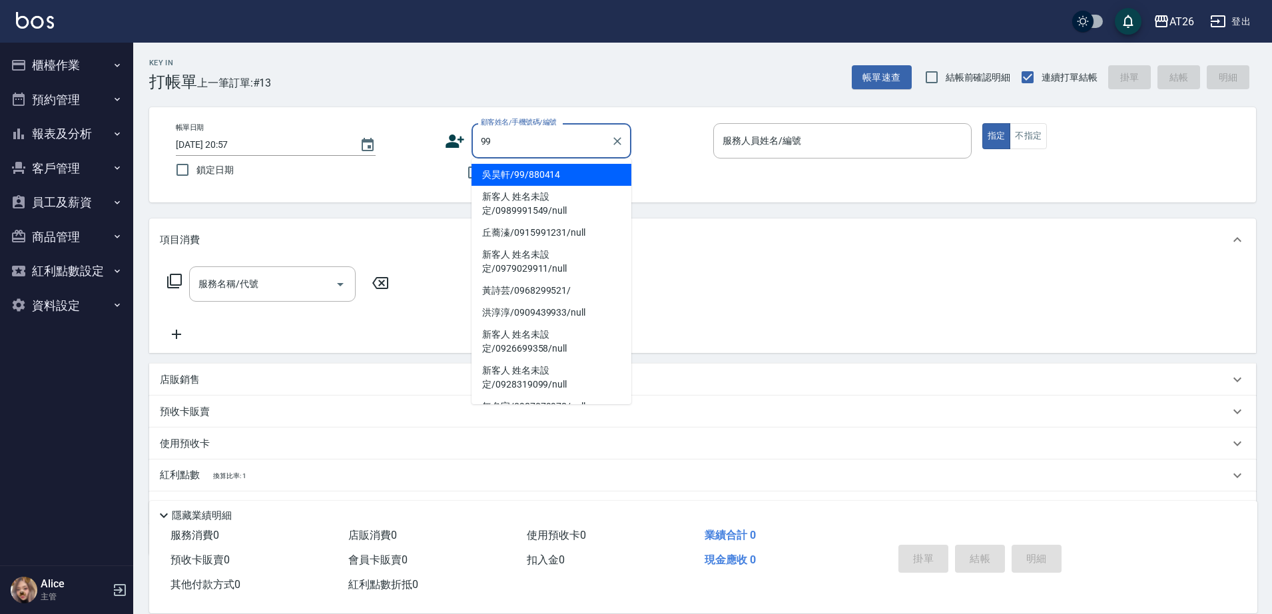
type input "吳昊軒/99/880414"
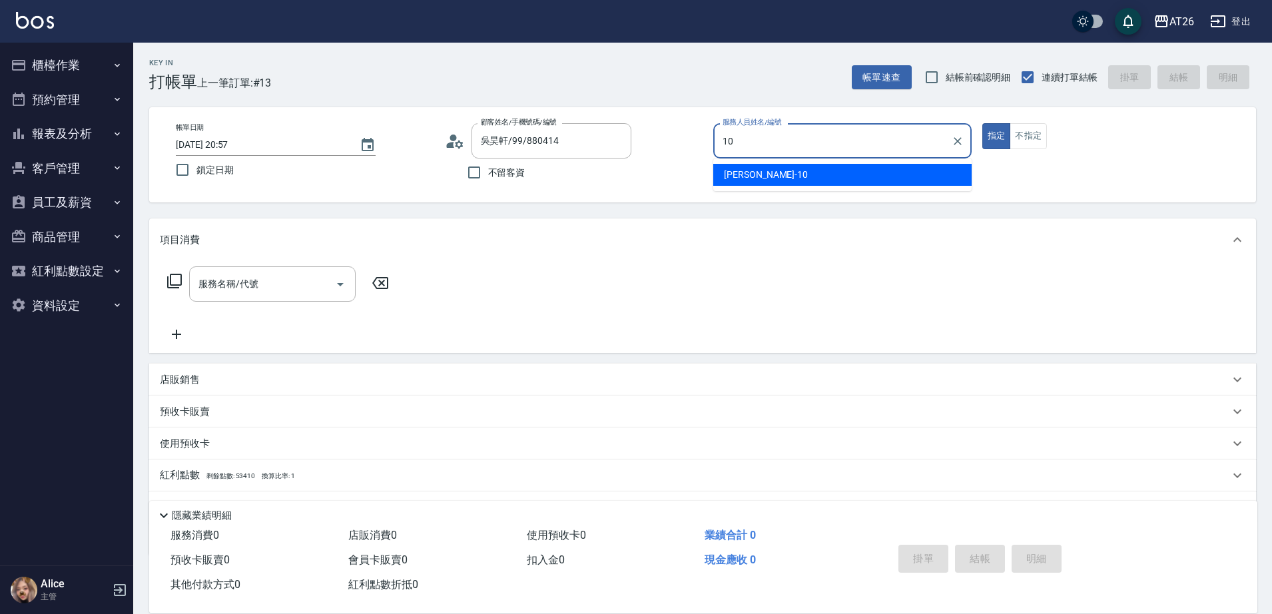
type input "Josh-10"
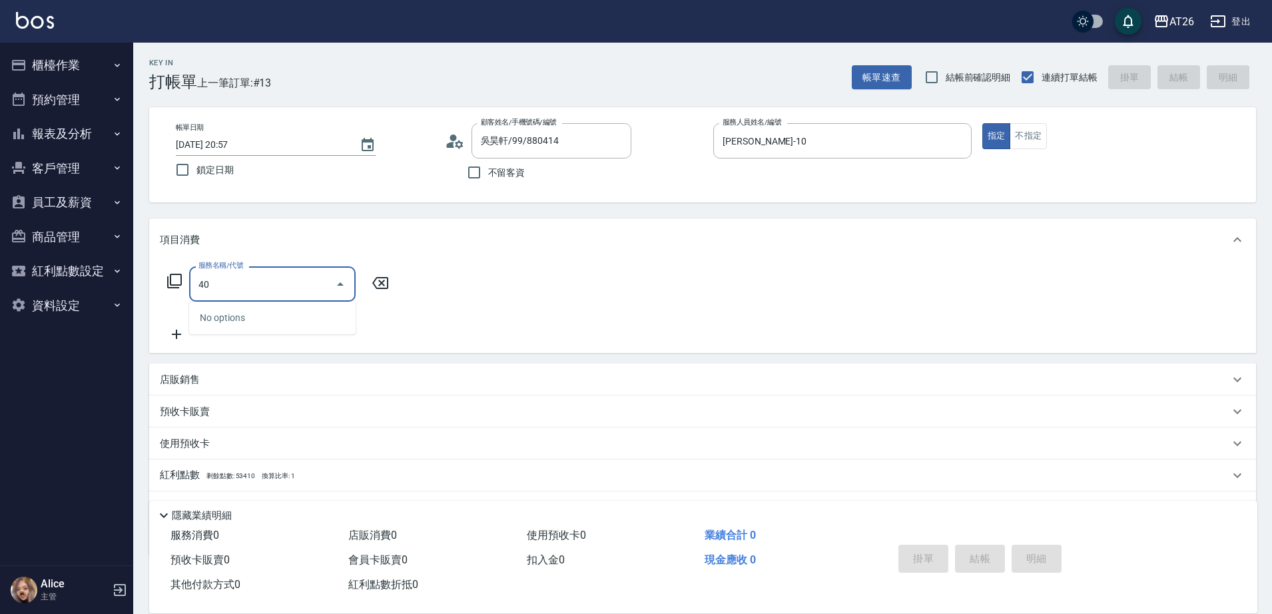
type input "401"
type input "20"
type input "剪髮(401)"
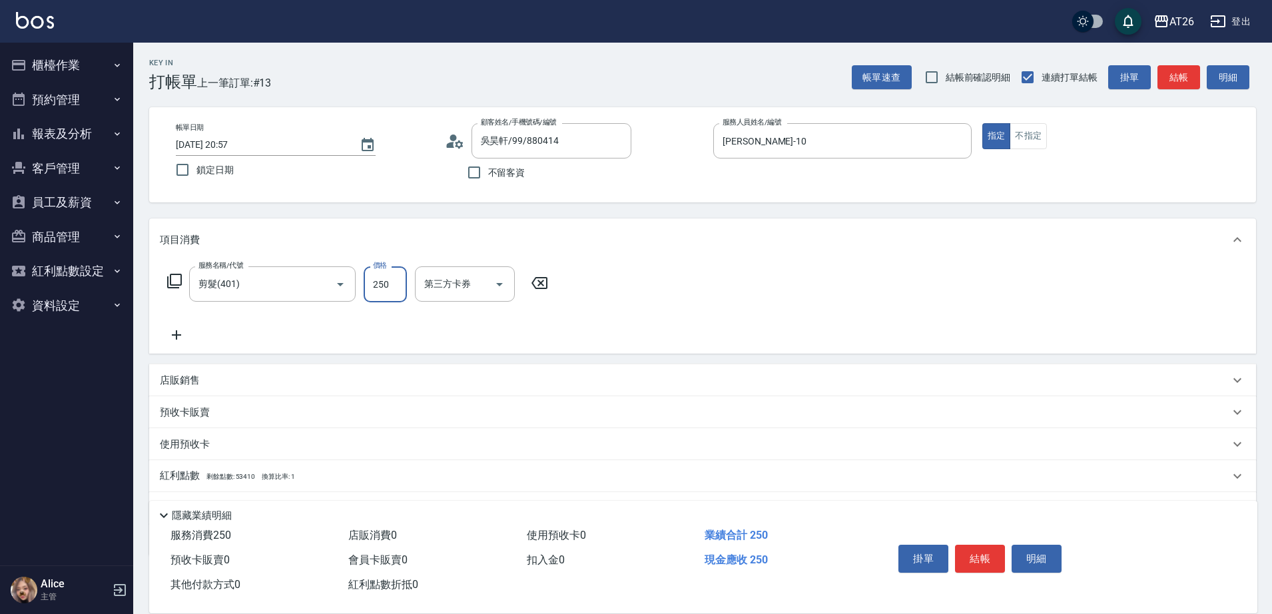
type input "8"
type input "0"
type input "800"
type input "80"
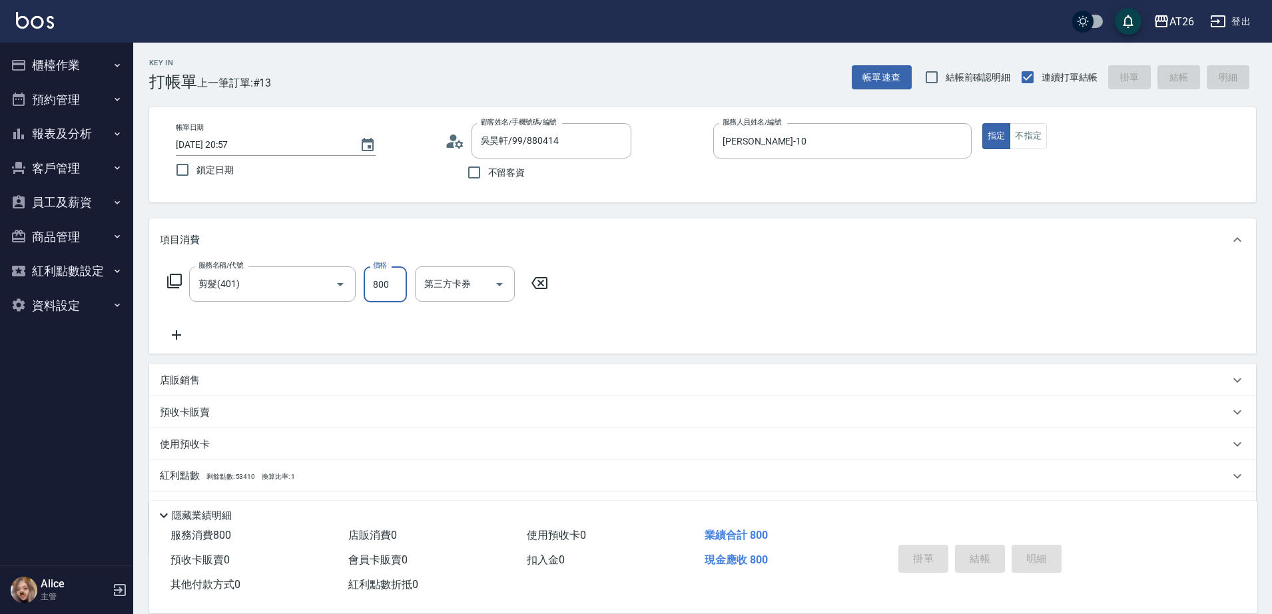
type input "0"
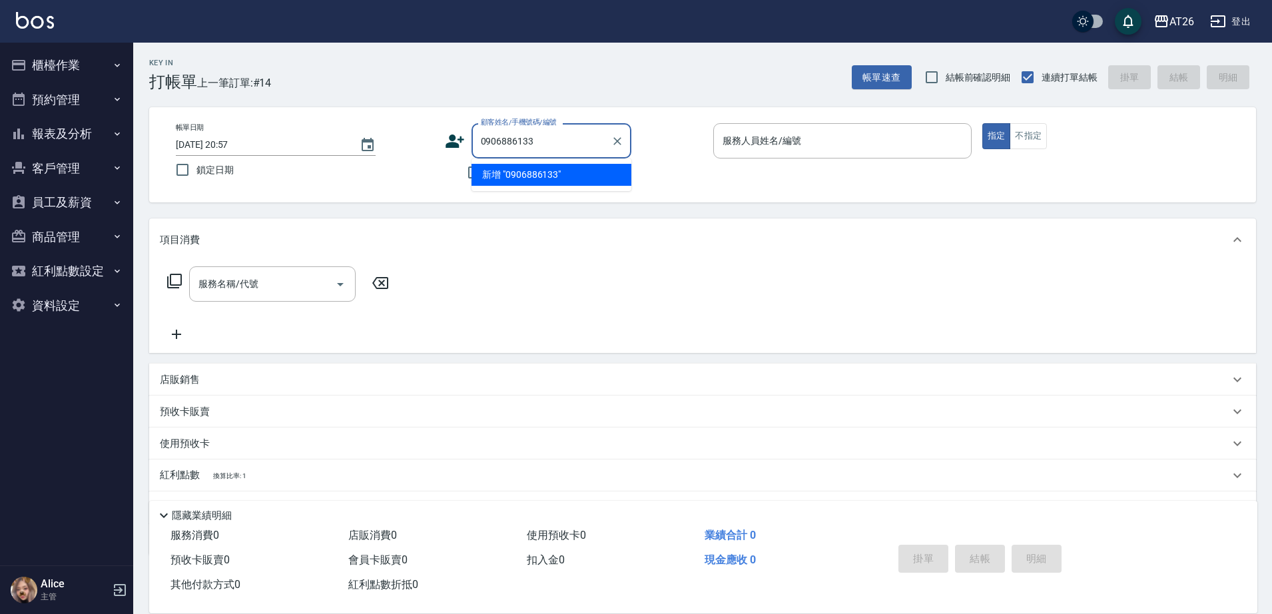
type input "新客人 姓名未設定/0906886133/null"
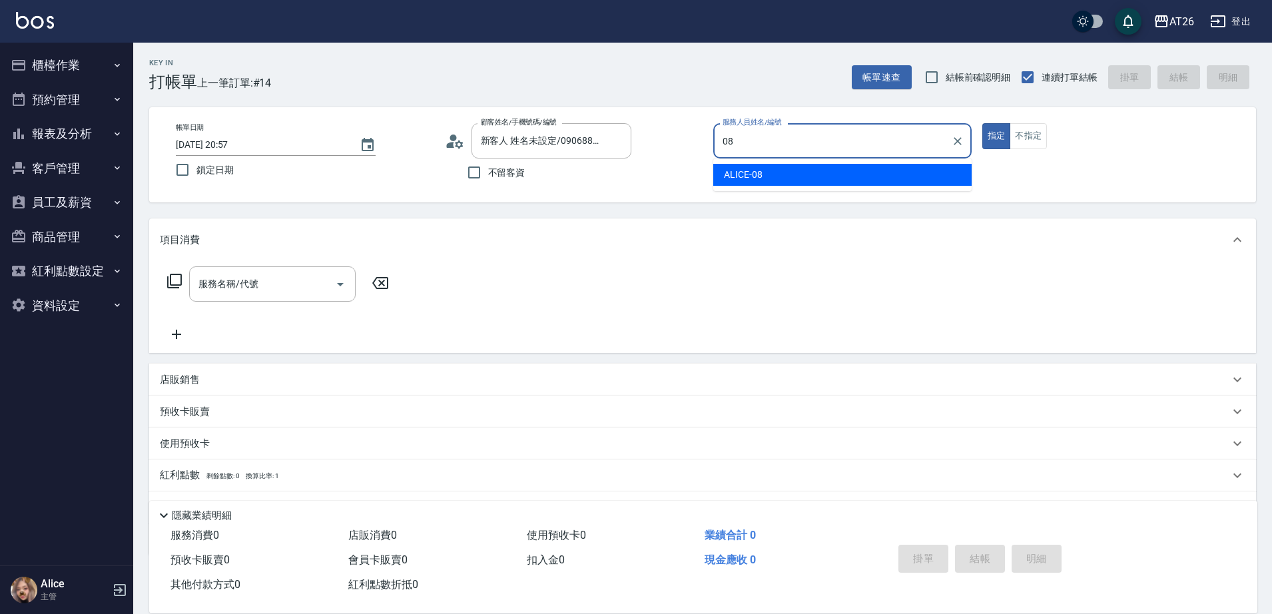
type input "ALICE-08"
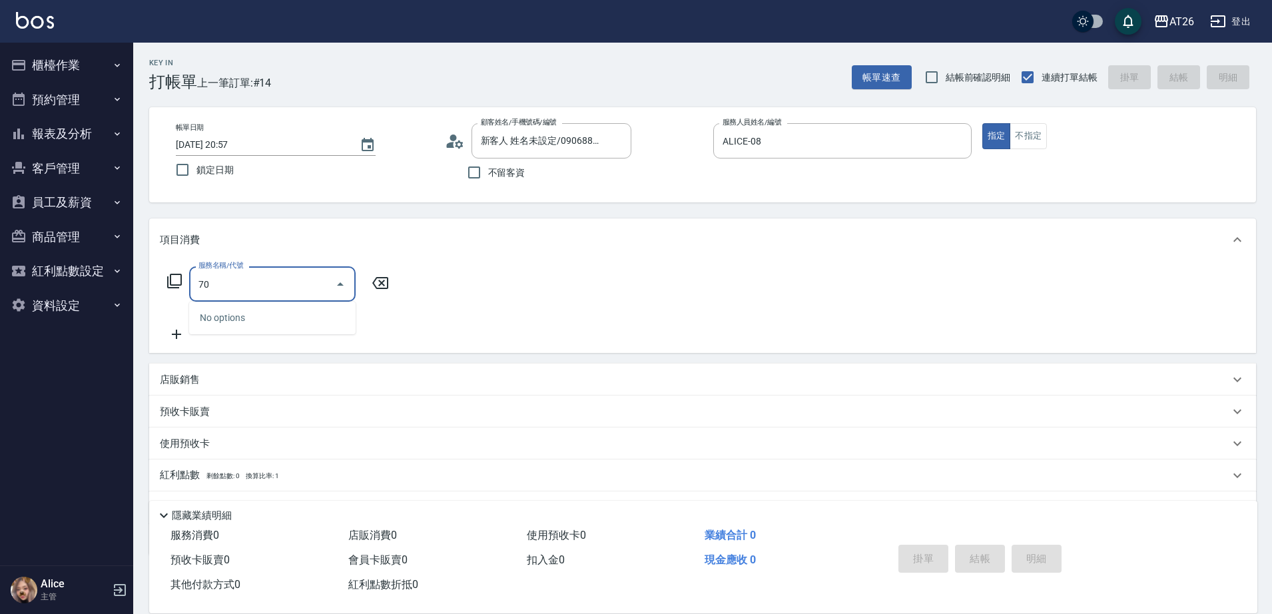
type input "704"
type input "500"
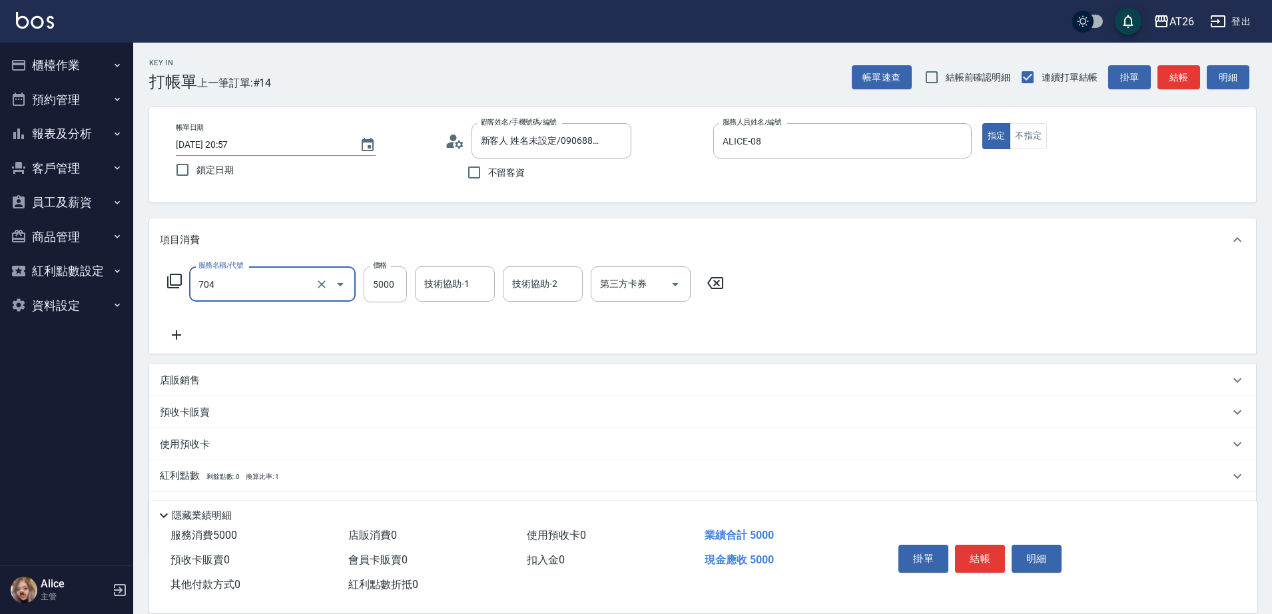
type input "新羽毛鉑金接髮調整(704)"
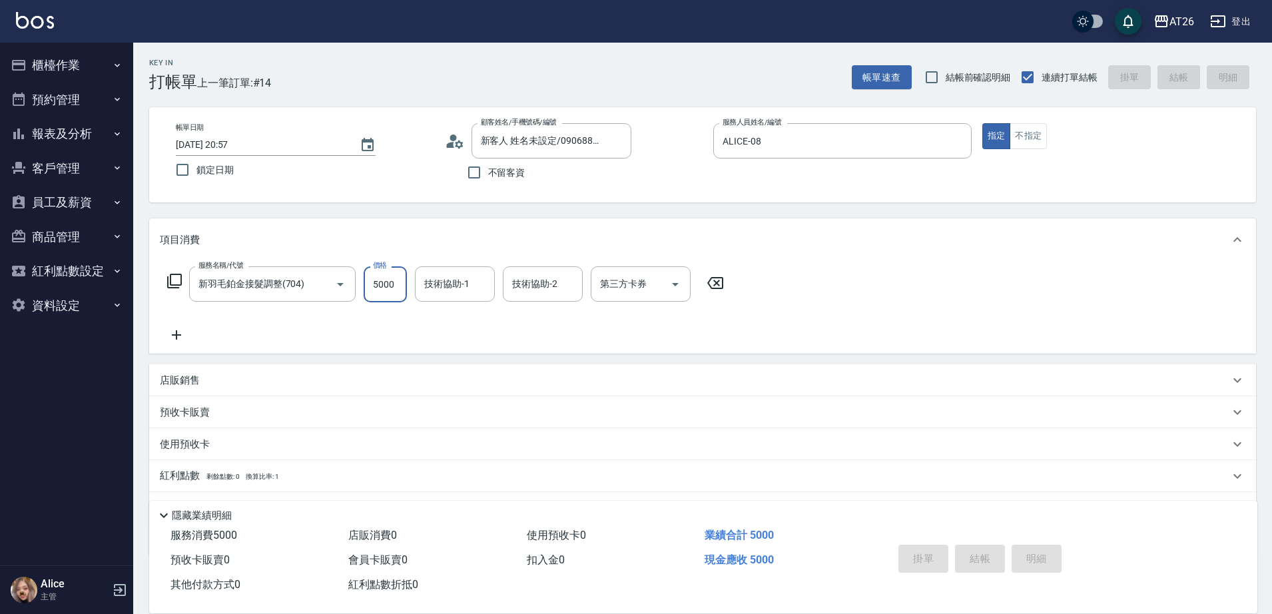
type input "2025/08/18 20:58"
type input "0"
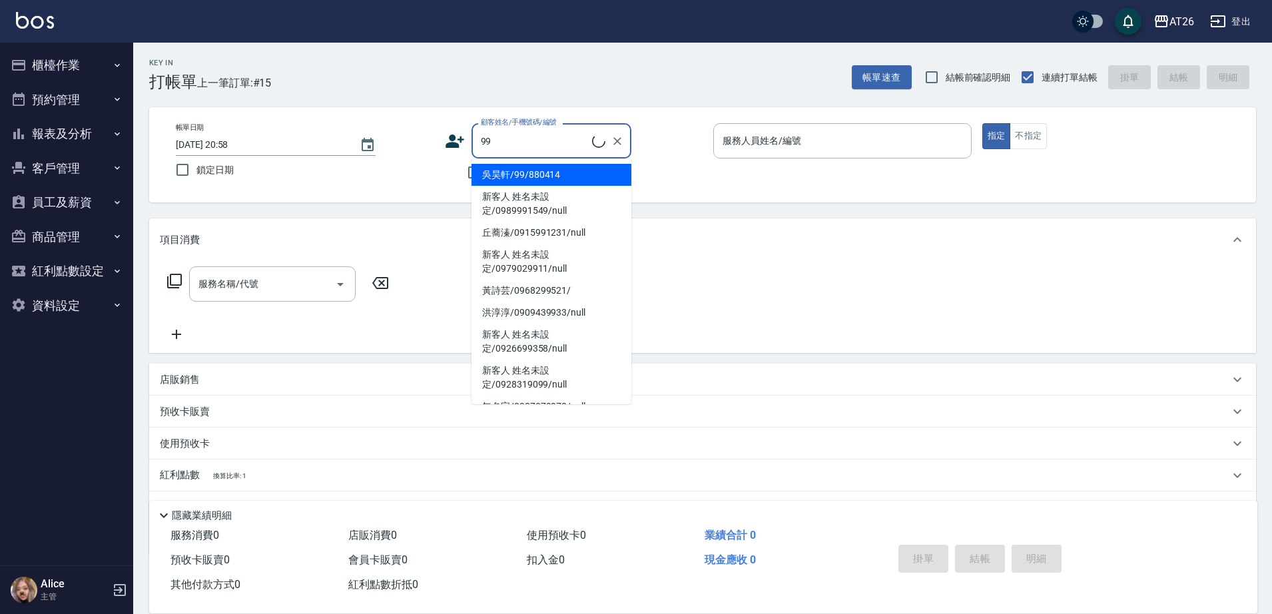
type input "吳昊軒/99/880414"
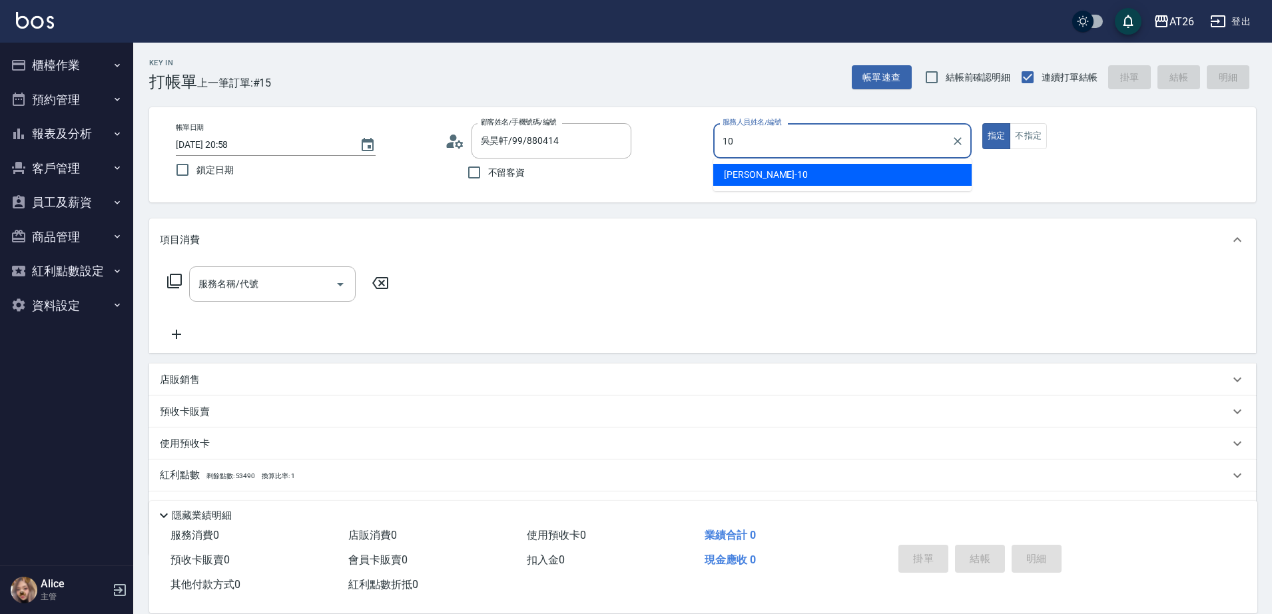
type input "Josh-10"
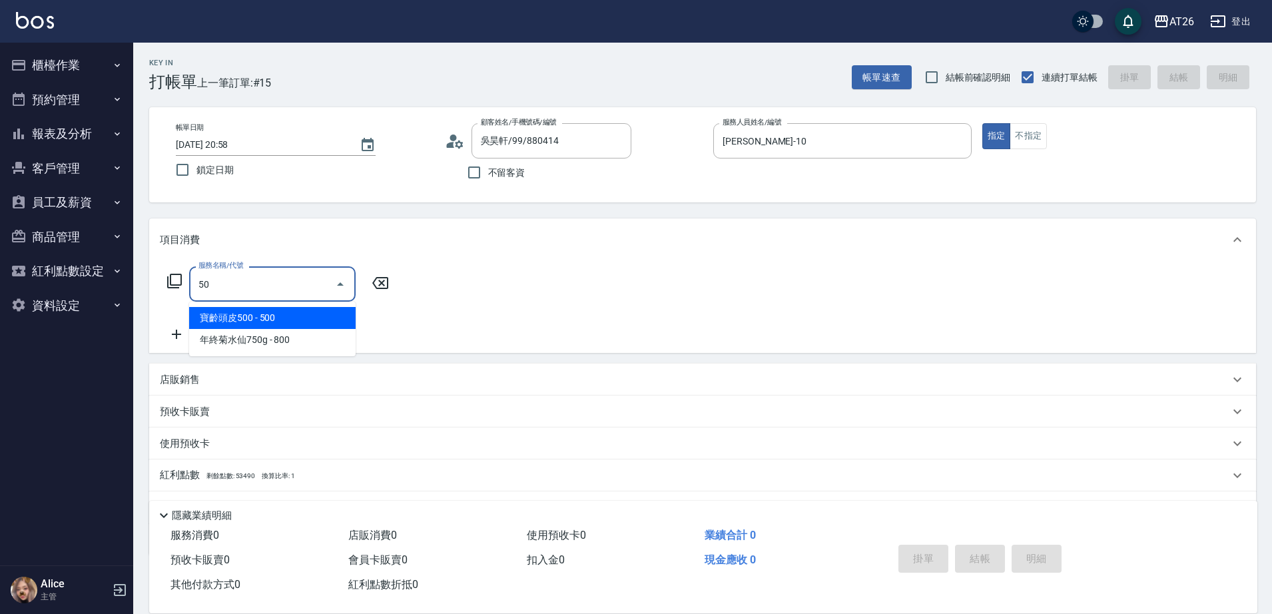
type input "501"
type input "120"
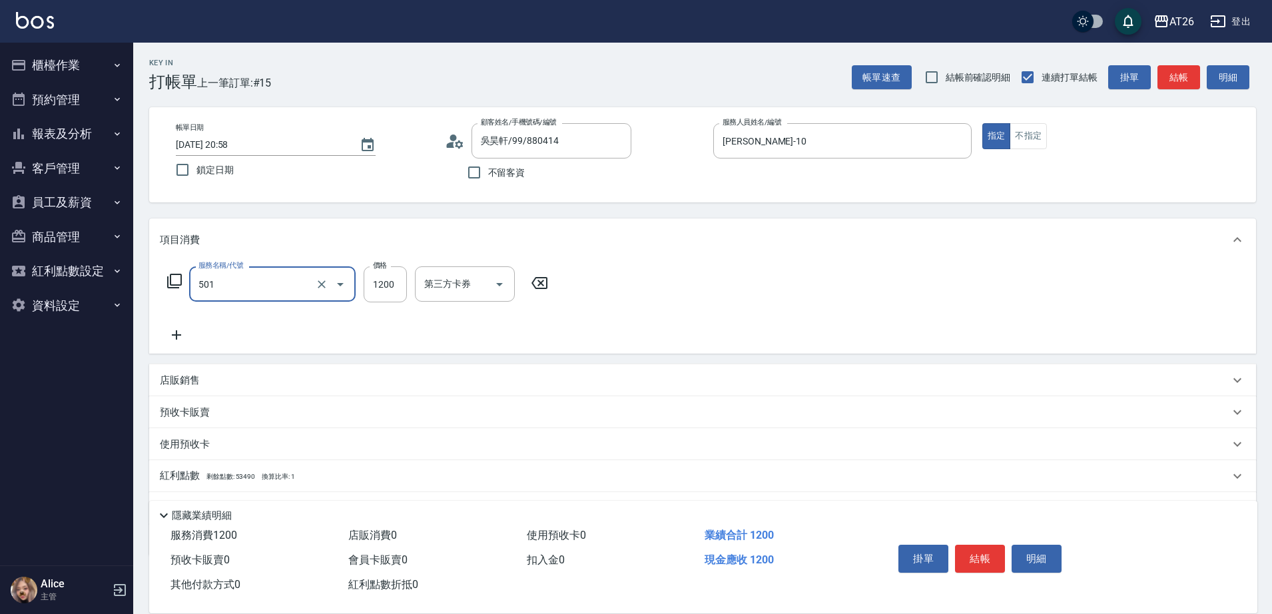
type input "染髮(501)"
type input "2"
type input "0"
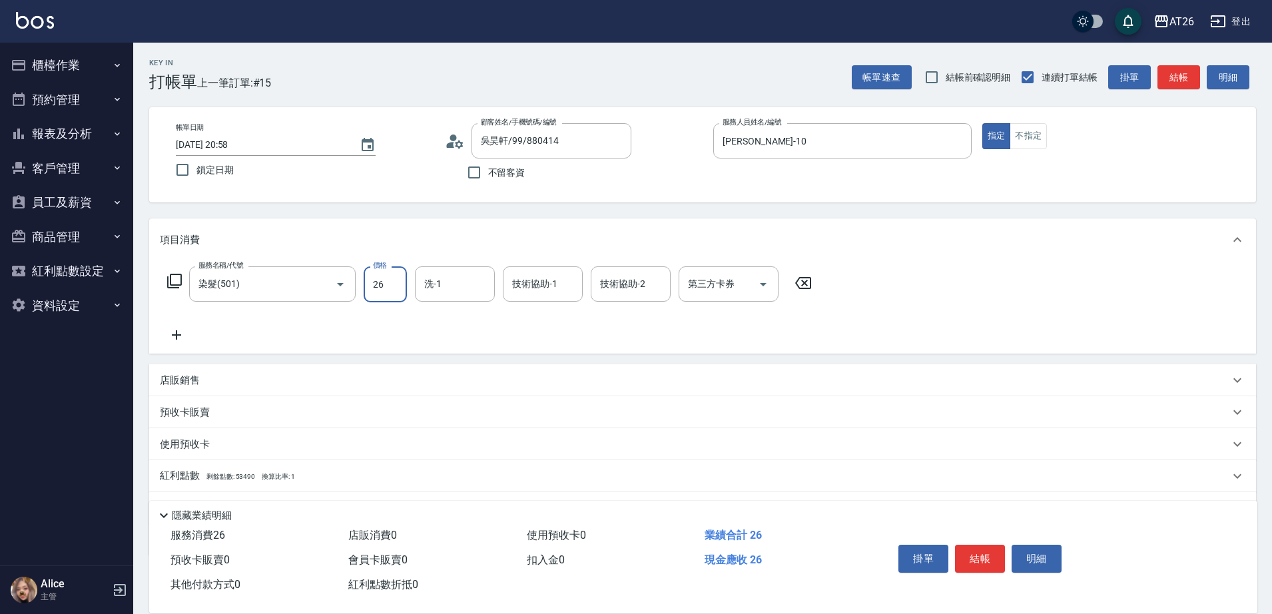
type input "268"
type input "20"
type input "2680"
type input "260"
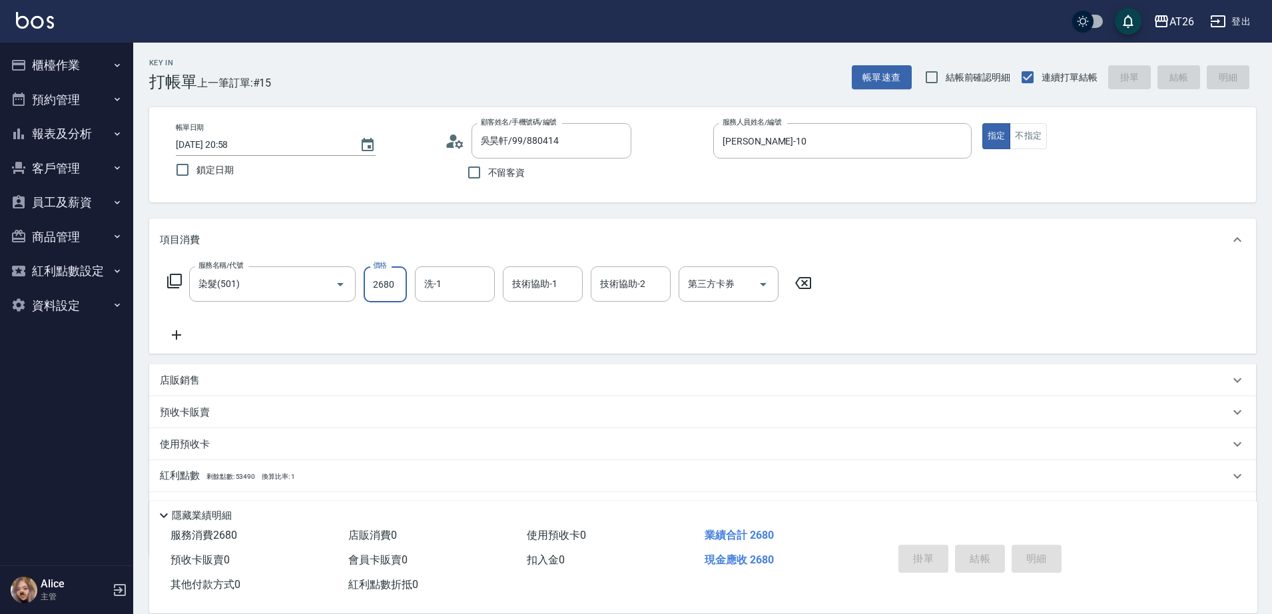
type input "2025/08/18 21:02"
type input "0"
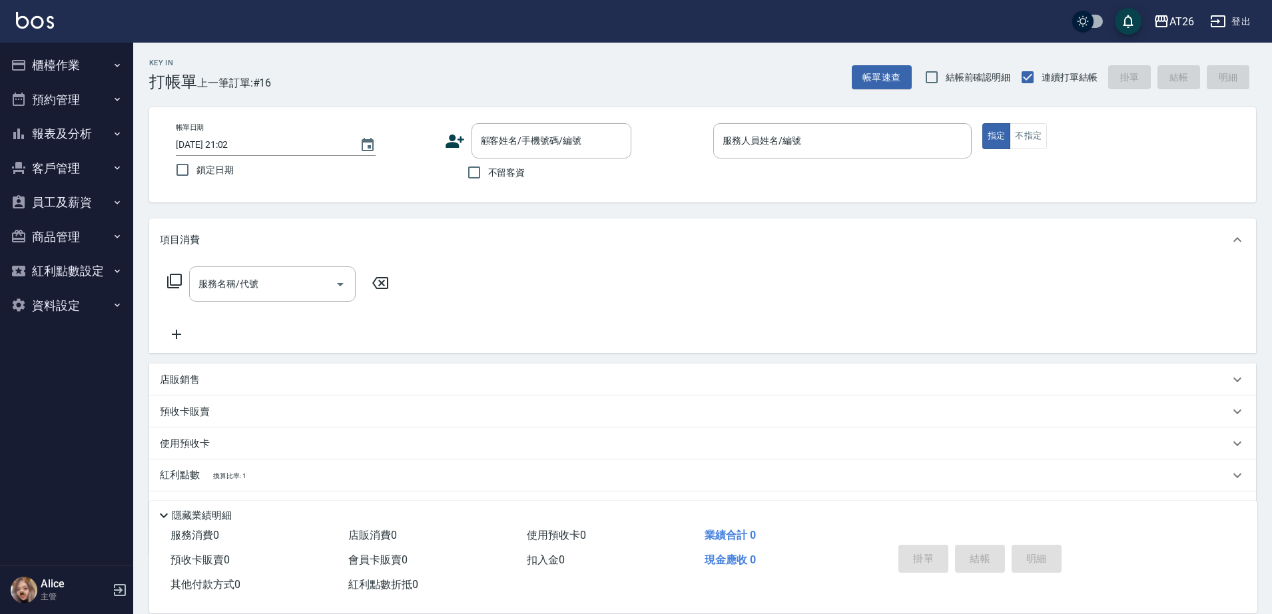
click at [113, 45] on ul "櫃檯作業 打帳單 帳單列表 座位開單 營業儀表板 現金收支登錄 高階收支登錄 材料自購登錄 每日結帳 排班表 現場電腦打卡 掃碼打卡 預約管理 預約管理 單日…" at bounding box center [66, 185] width 123 height 285
click at [101, 48] on button "櫃檯作業" at bounding box center [66, 65] width 123 height 35
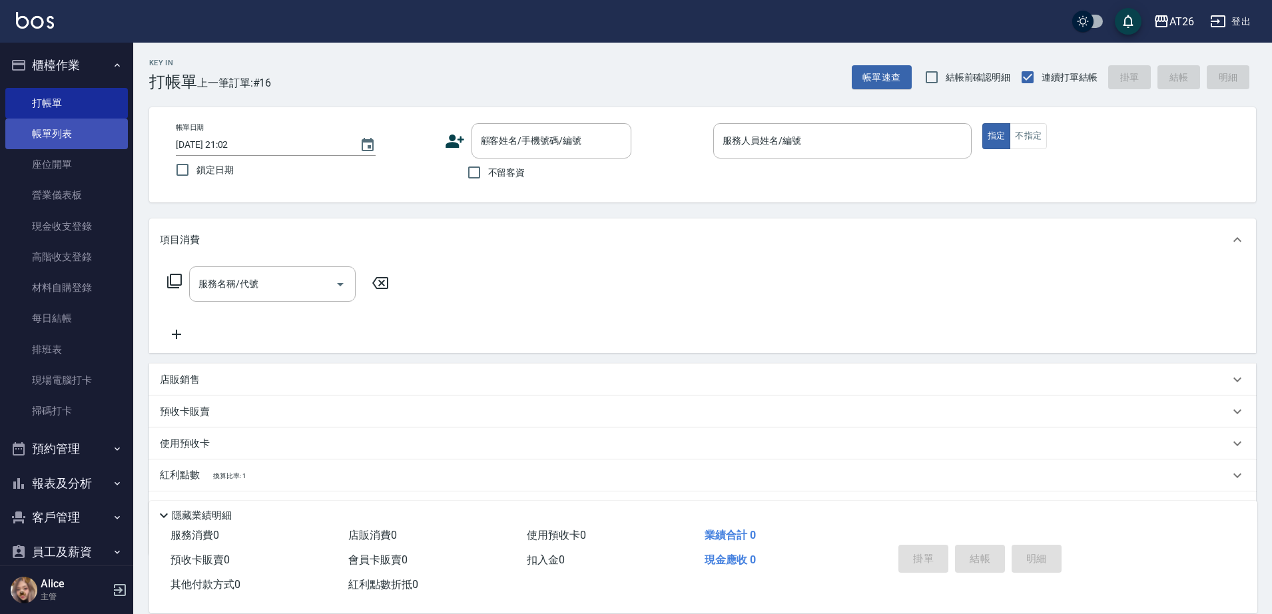
click at [71, 138] on link "帳單列表" at bounding box center [66, 134] width 123 height 31
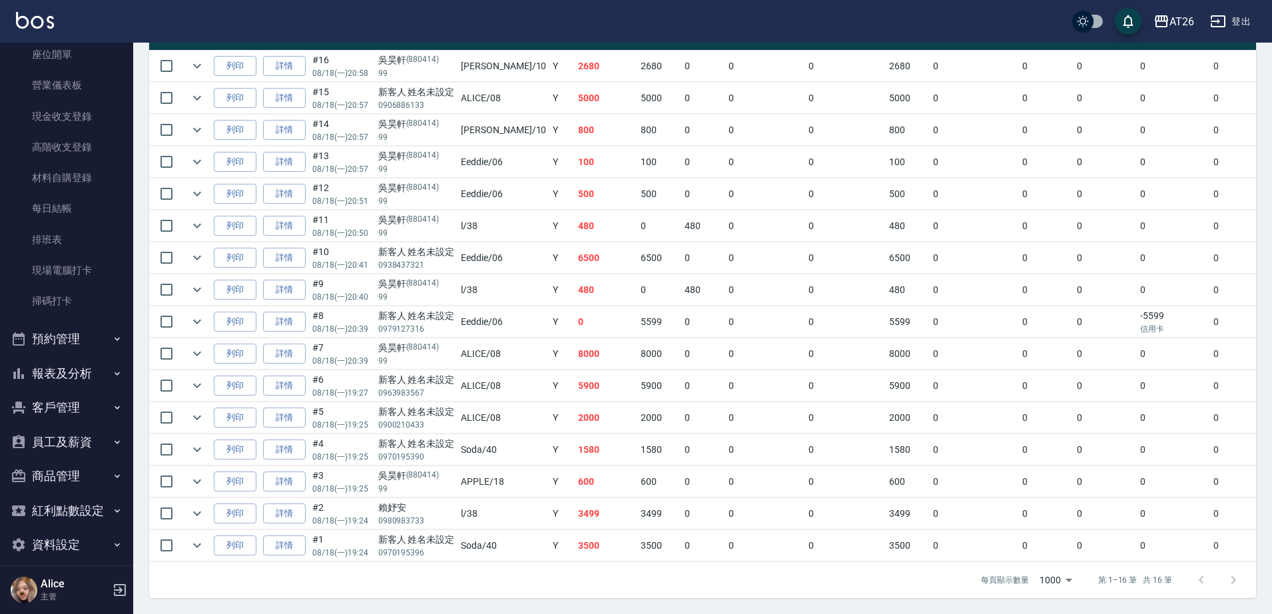
scroll to position [123, 0]
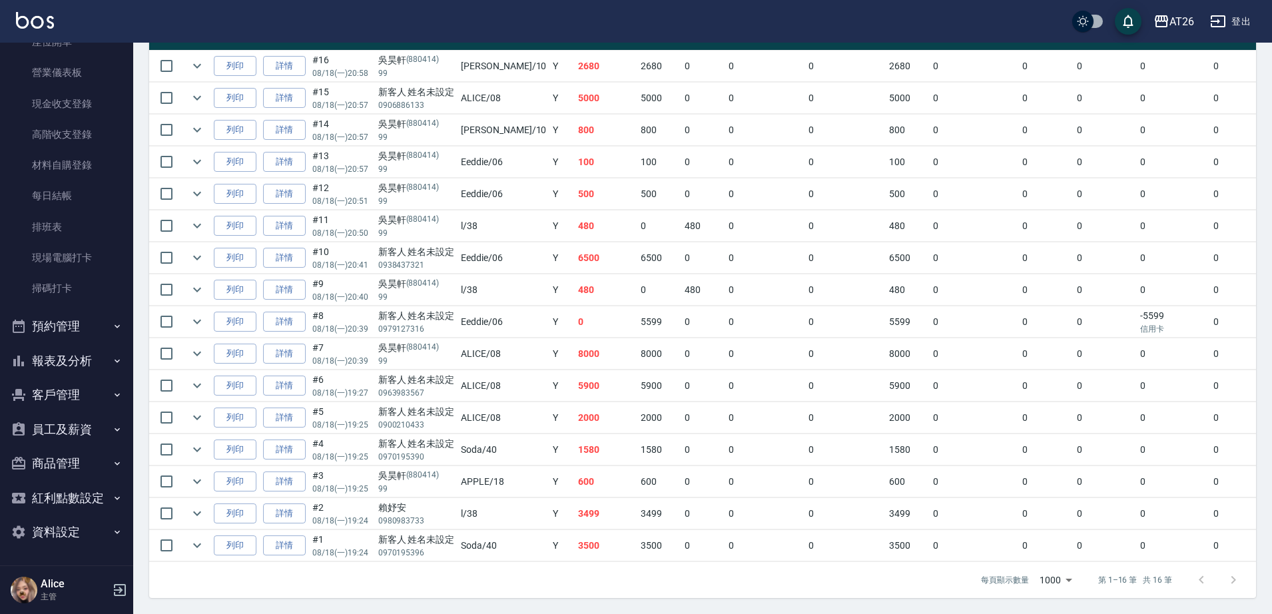
click at [70, 357] on button "報表及分析" at bounding box center [66, 361] width 123 height 35
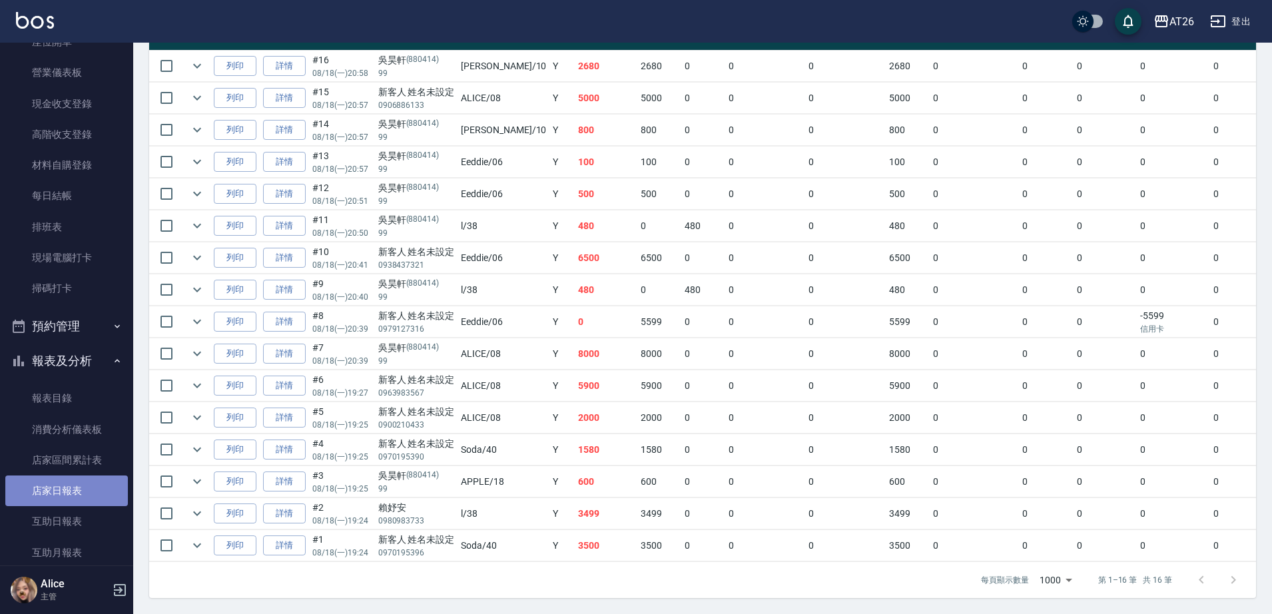
click at [71, 490] on link "店家日報表" at bounding box center [66, 491] width 123 height 31
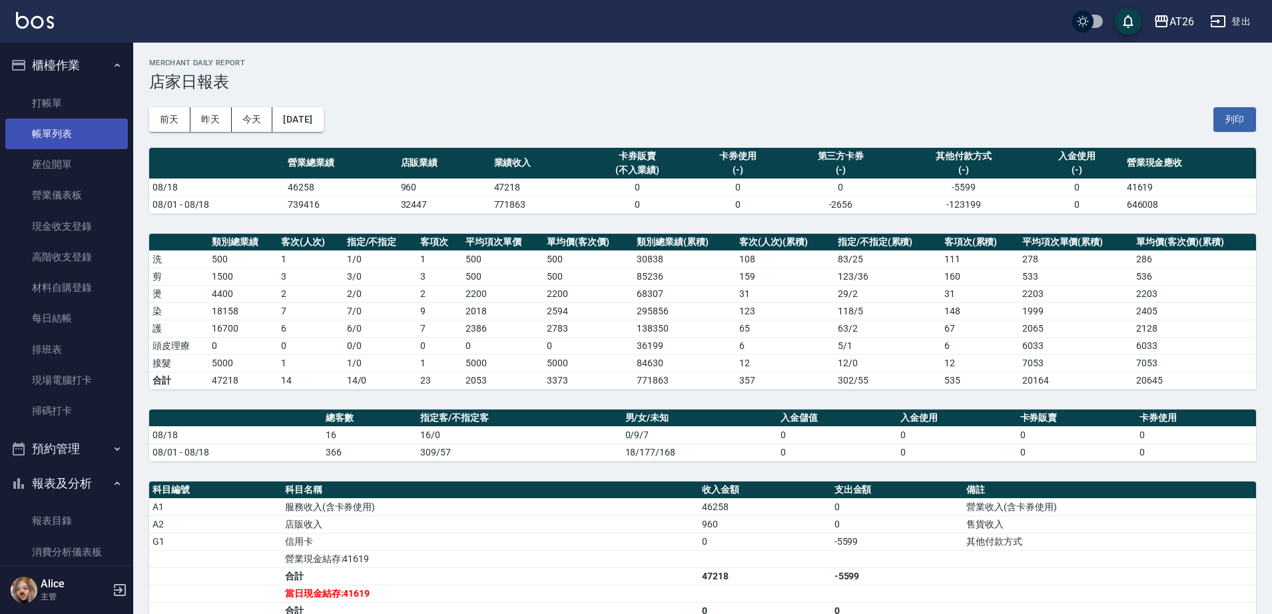
click at [68, 137] on link "帳單列表" at bounding box center [66, 134] width 123 height 31
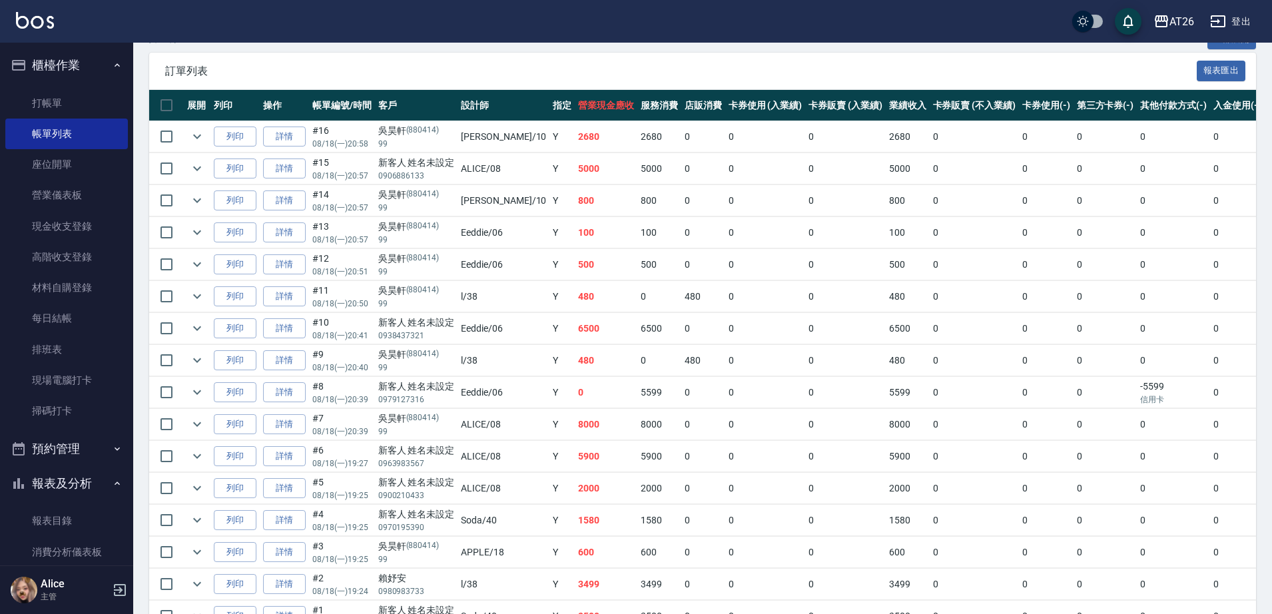
click at [5, 119] on link "帳單列表" at bounding box center [66, 134] width 123 height 31
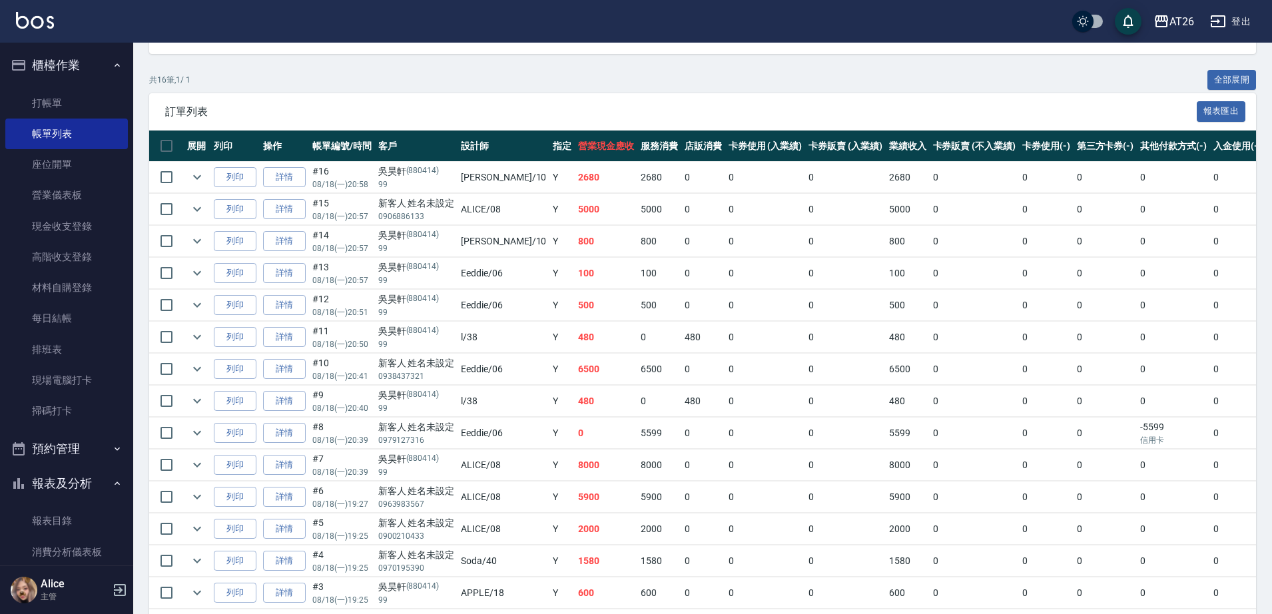
scroll to position [363, 0]
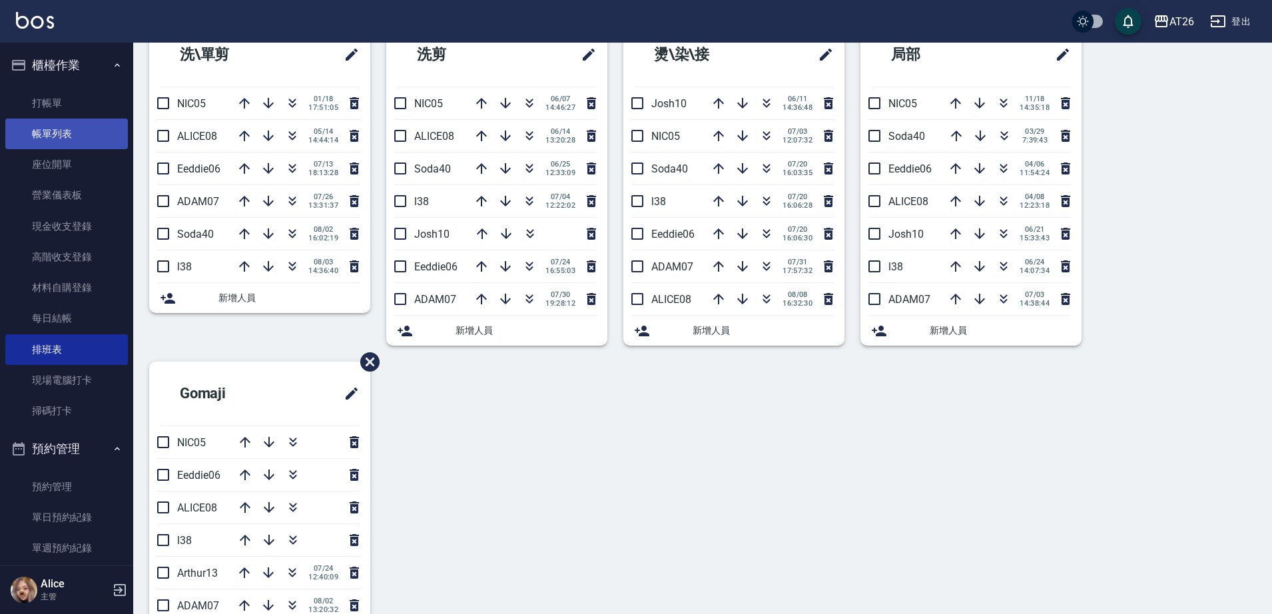
click at [72, 141] on link "帳單列表" at bounding box center [66, 134] width 123 height 31
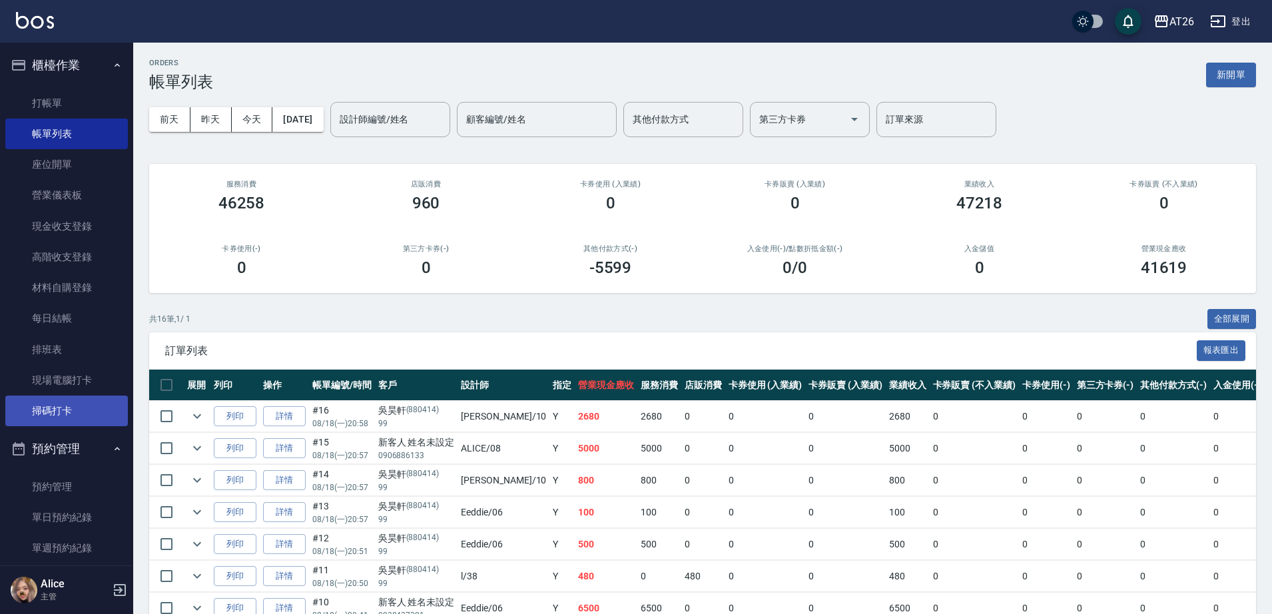
scroll to position [333, 0]
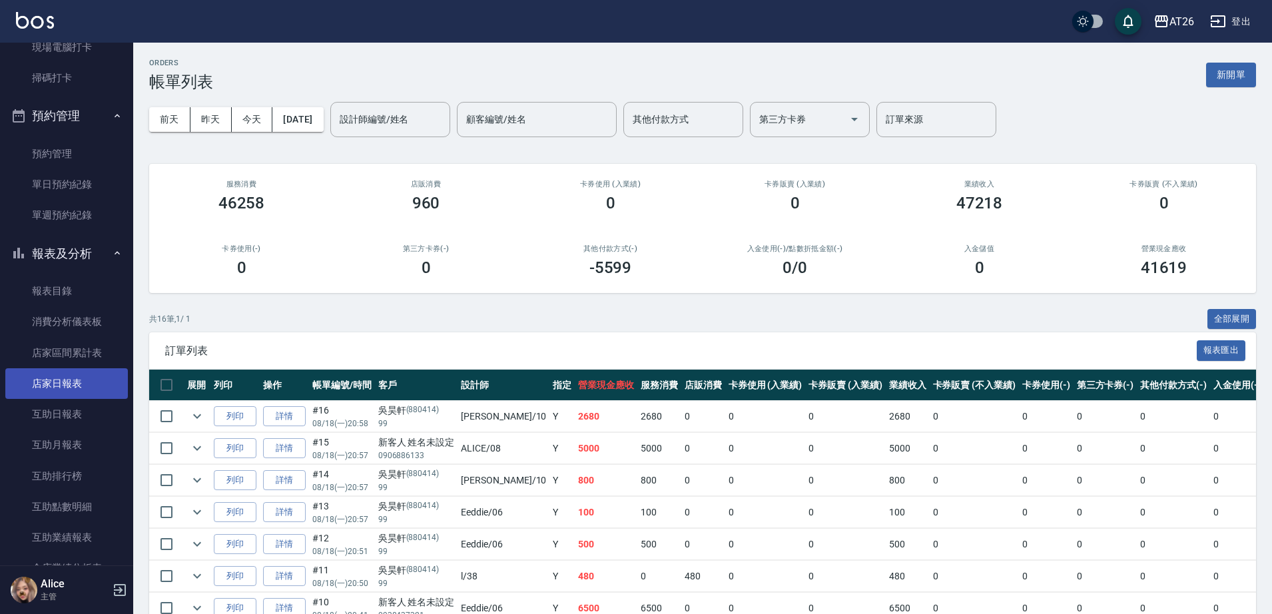
click at [74, 386] on link "店家日報表" at bounding box center [66, 383] width 123 height 31
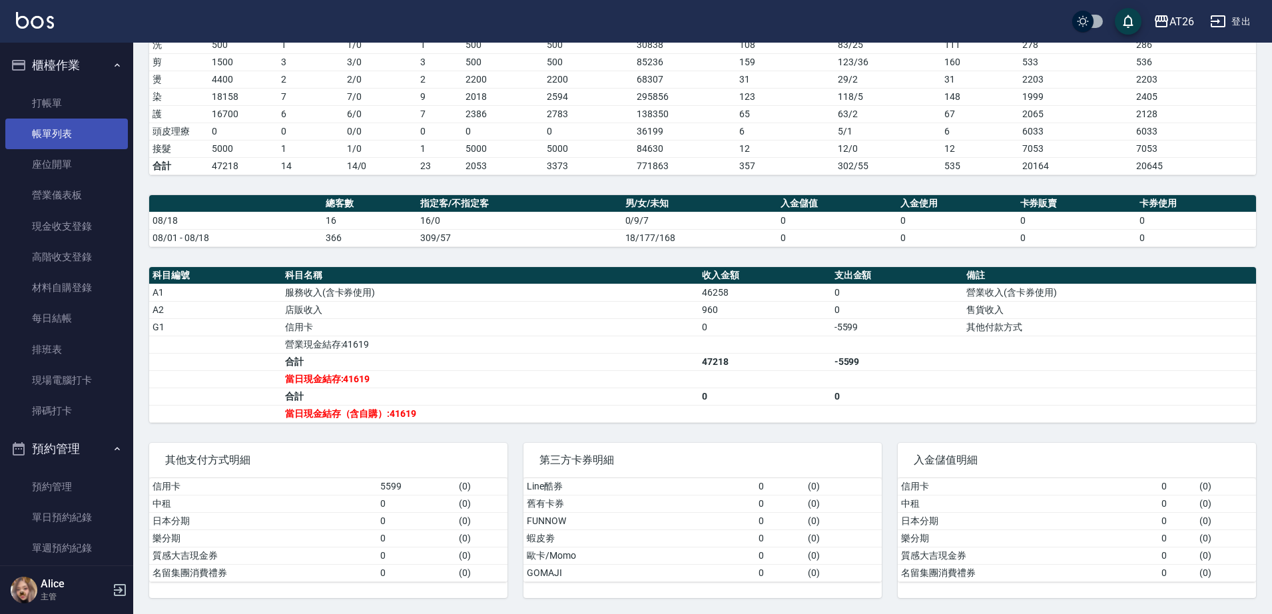
click at [67, 134] on link "帳單列表" at bounding box center [66, 134] width 123 height 31
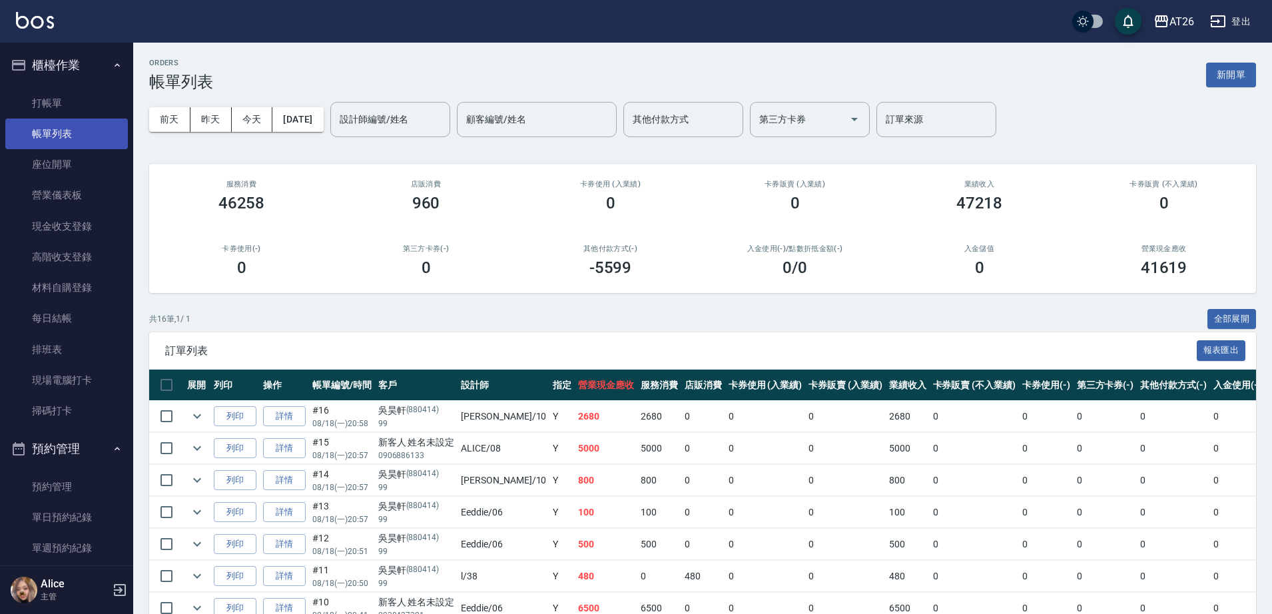
click at [51, 131] on link "帳單列表" at bounding box center [66, 134] width 123 height 31
click at [296, 422] on link "詳情" at bounding box center [284, 416] width 43 height 21
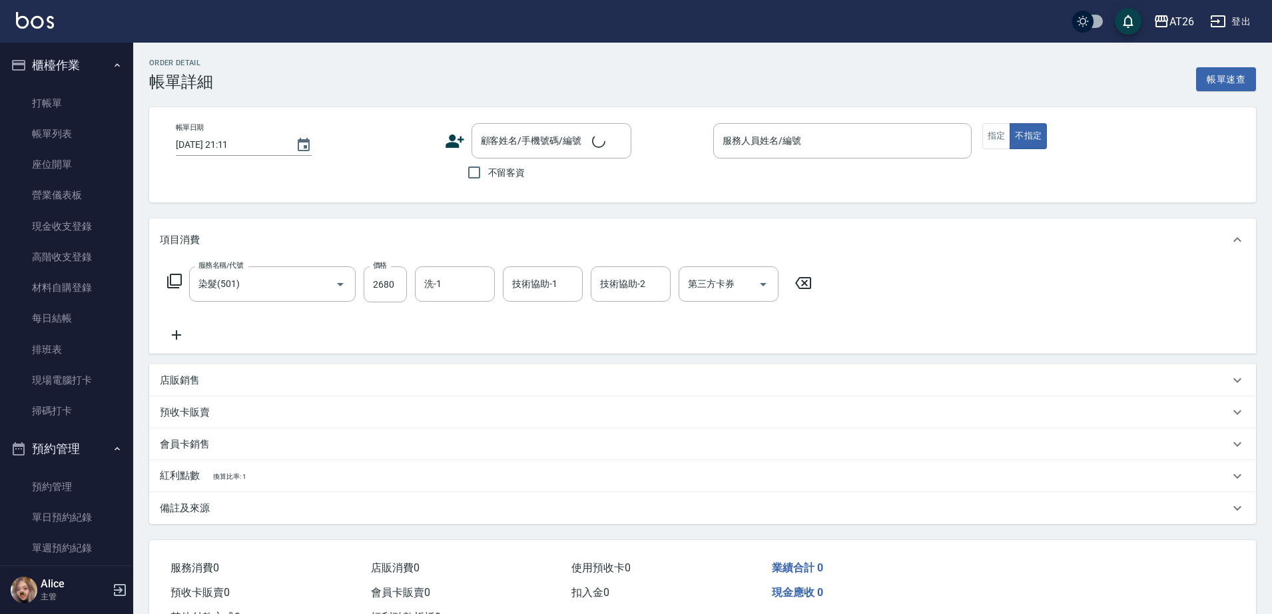
type input "染髮(501)"
type input "2025/08/18 20:58"
type input "Josh-10"
type input "260"
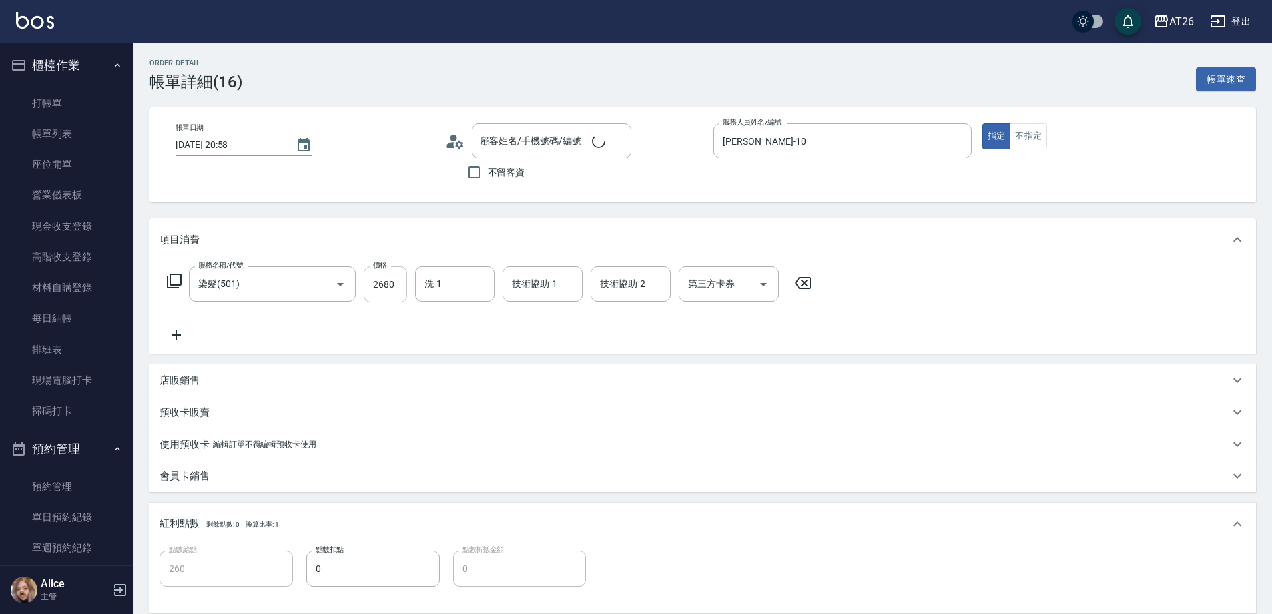
type input "吳昊軒/99/880414"
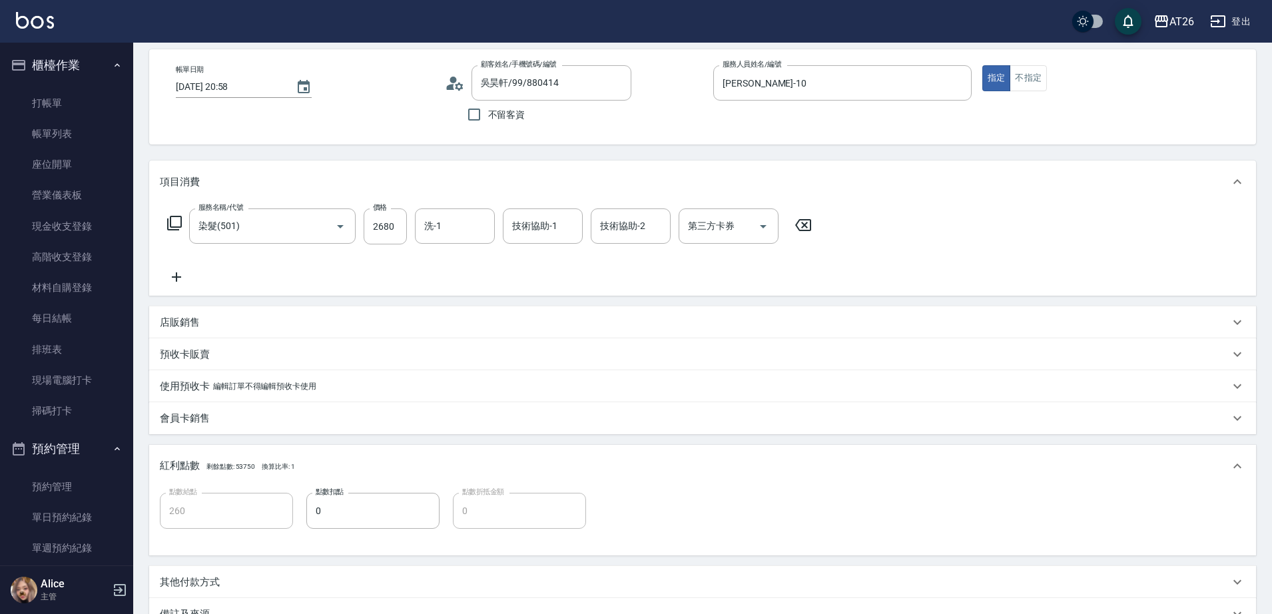
scroll to position [83, 0]
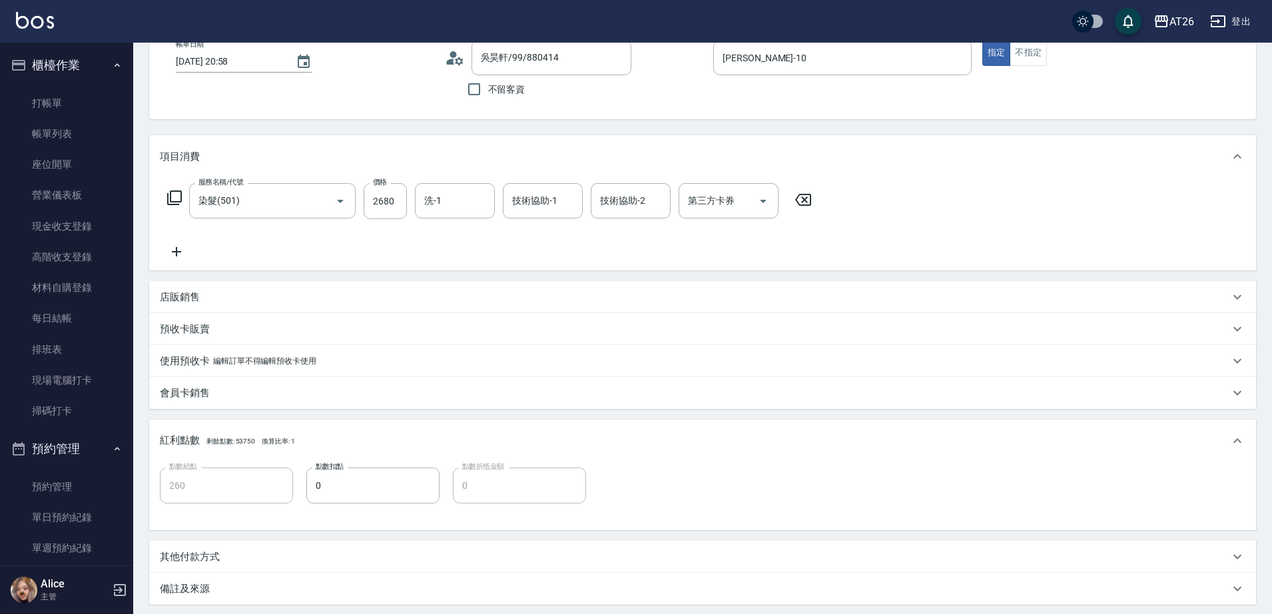
click at [335, 313] on div "預收卡販賣 卡券名稱/代號 卡券名稱/代號" at bounding box center [702, 329] width 1107 height 32
click at [332, 301] on div "店販銷售" at bounding box center [695, 297] width 1070 height 14
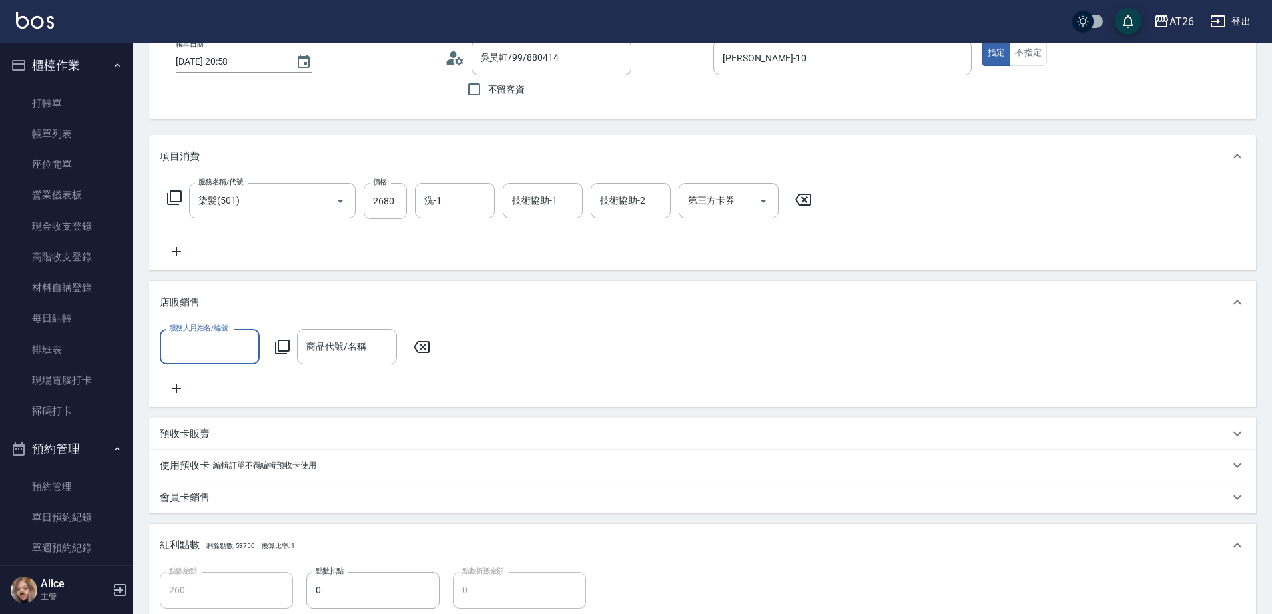
scroll to position [0, 0]
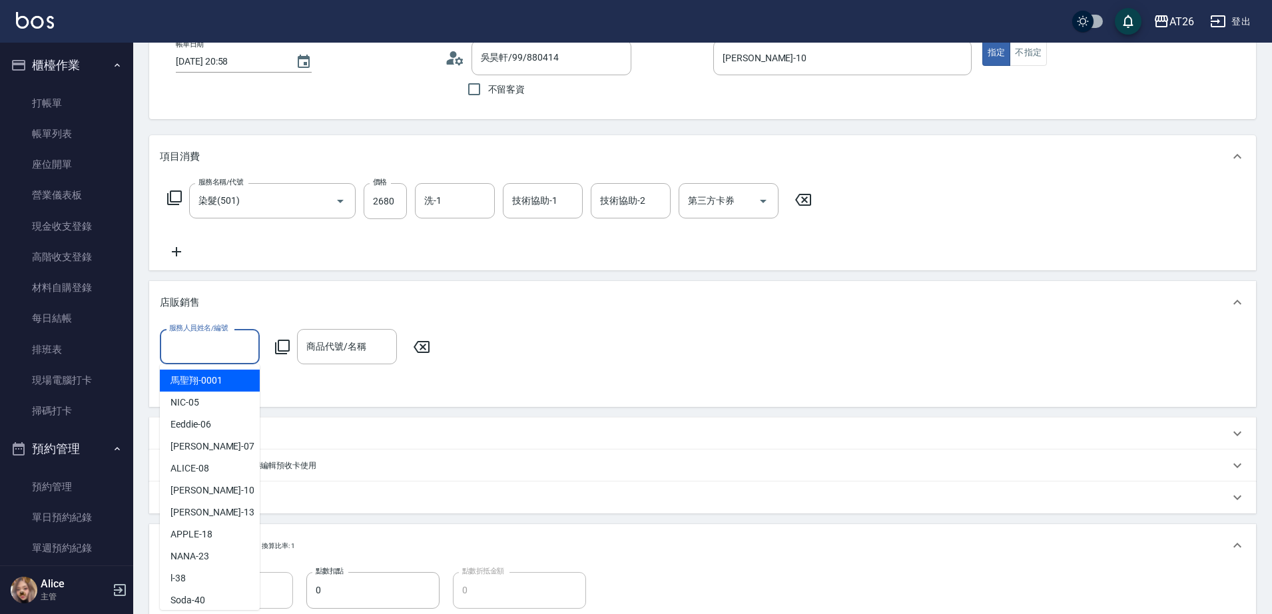
click at [228, 345] on input "服務人員姓名/編號" at bounding box center [210, 346] width 88 height 23
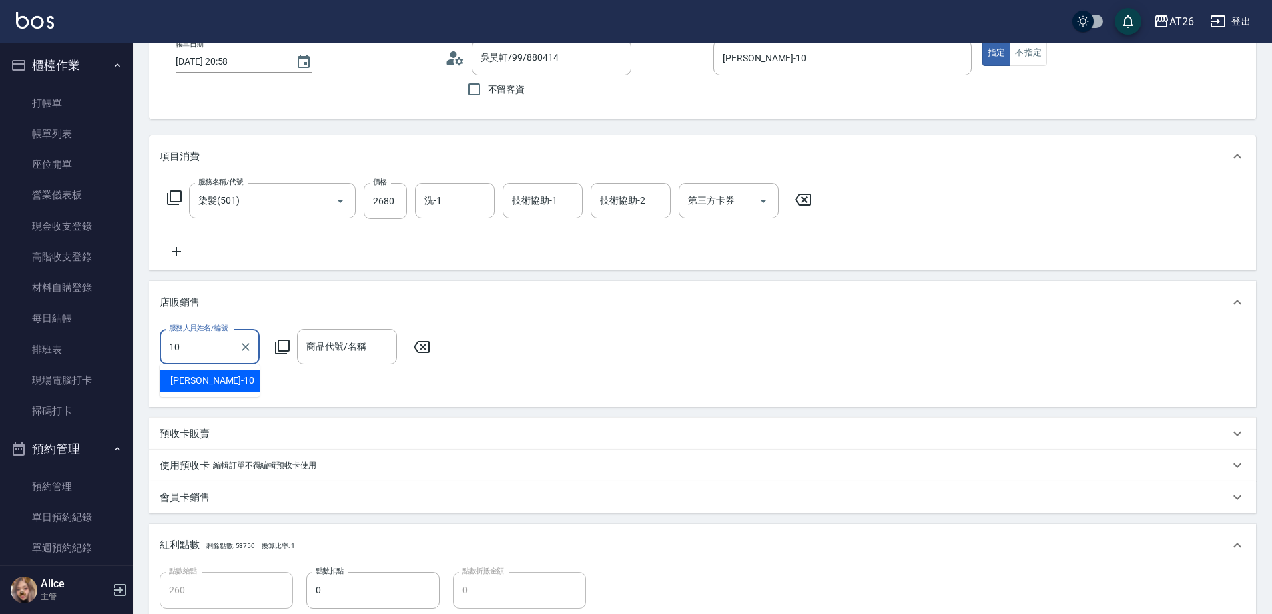
type input "Josh-10"
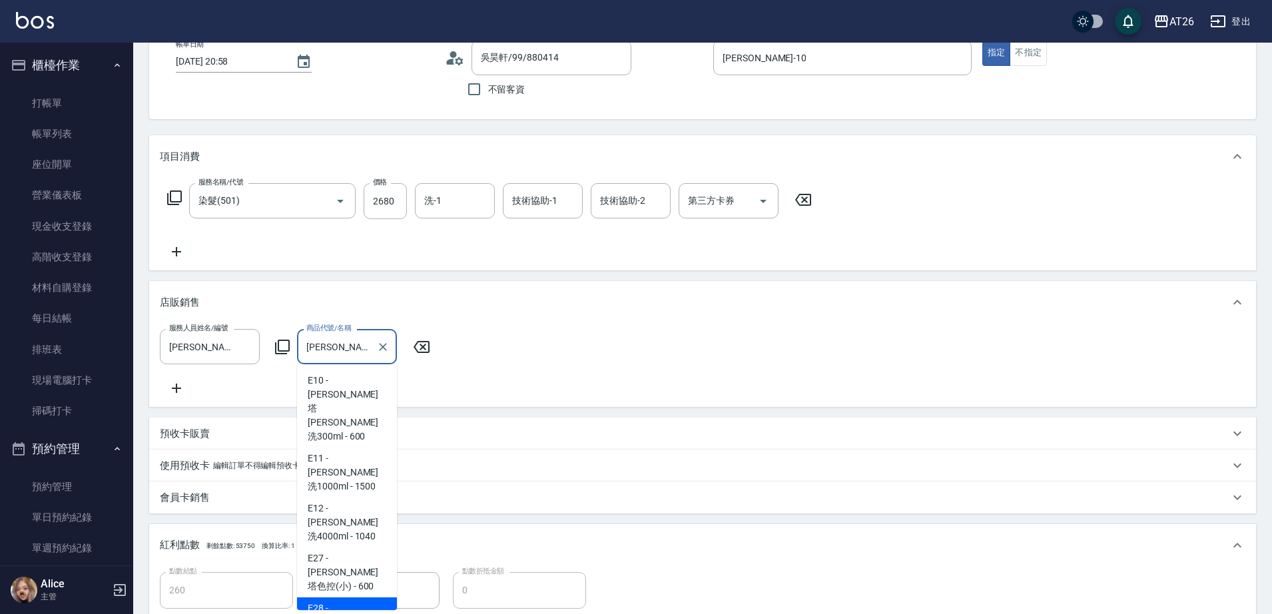
scroll to position [3, 0]
type input "蕾娜塔色控紫色(小)"
type input "320"
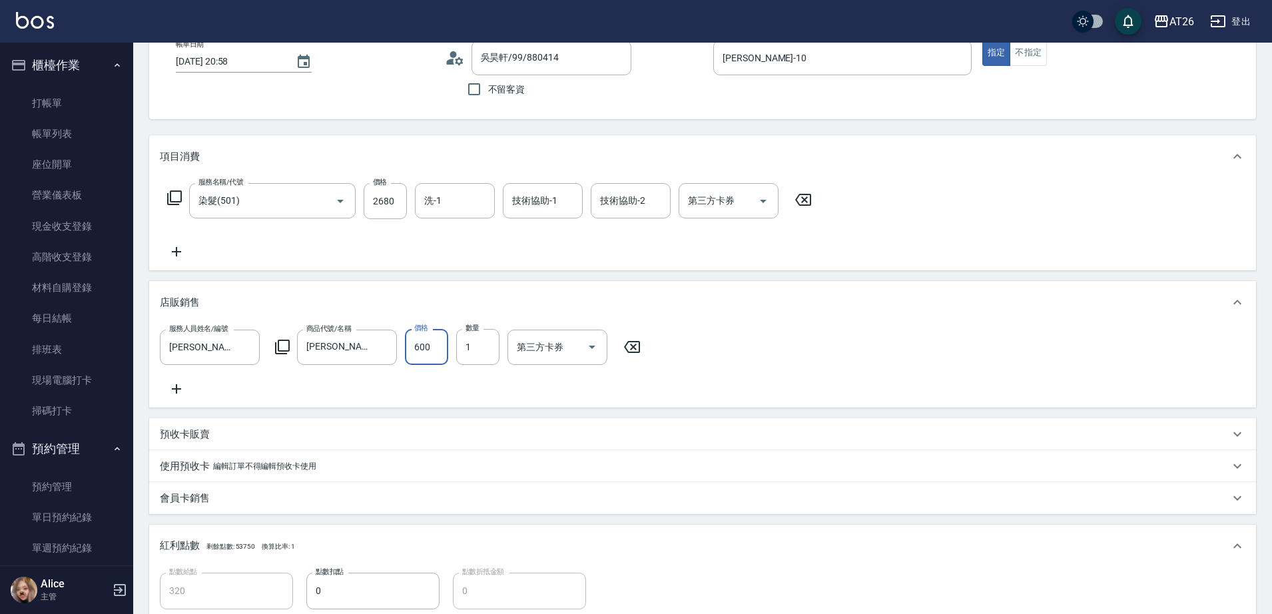
type input "4"
type input "260"
type input "48"
type input "270"
type input "480"
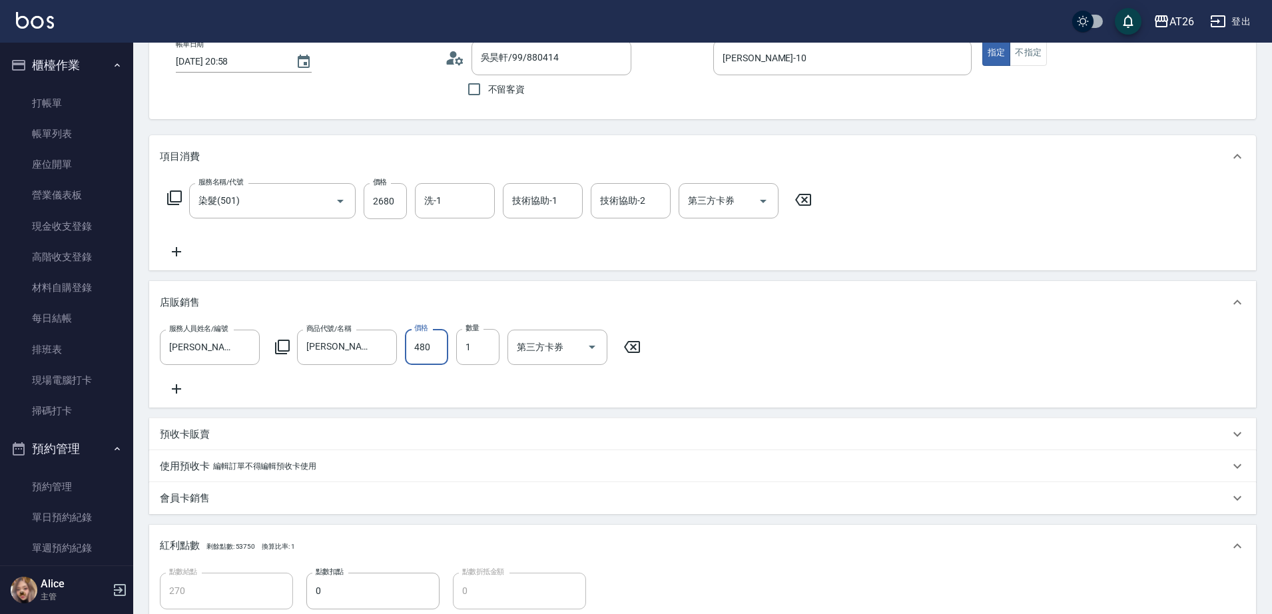
type input "310"
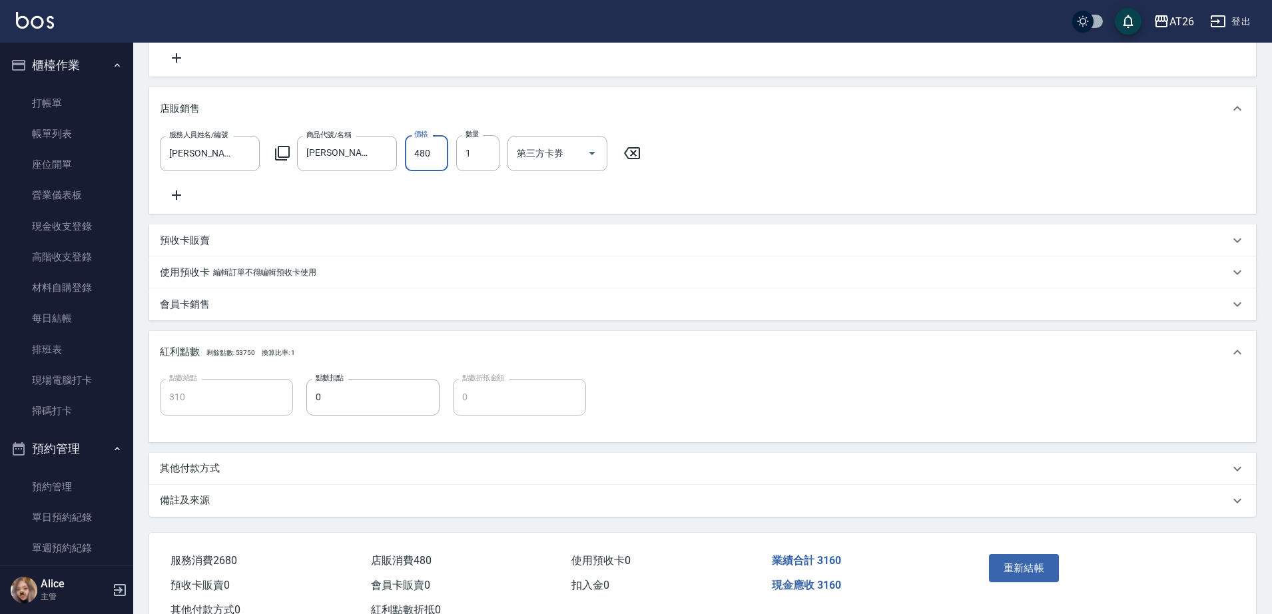
scroll to position [336, 0]
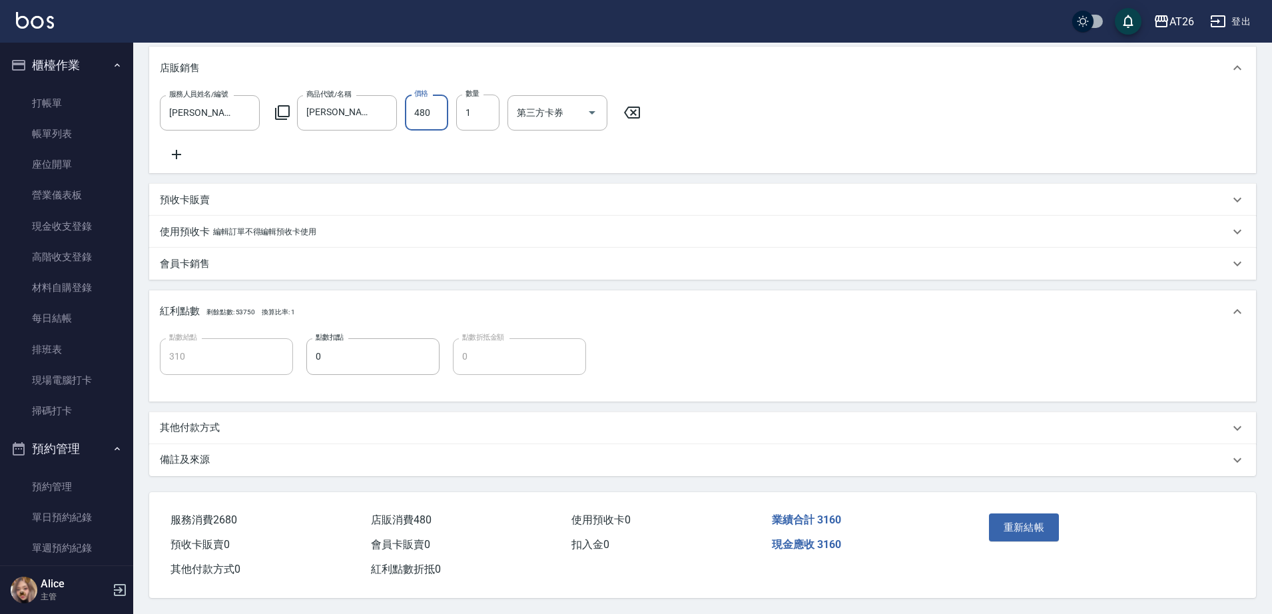
type input "480"
click at [238, 421] on div "其他付款方式" at bounding box center [695, 428] width 1070 height 14
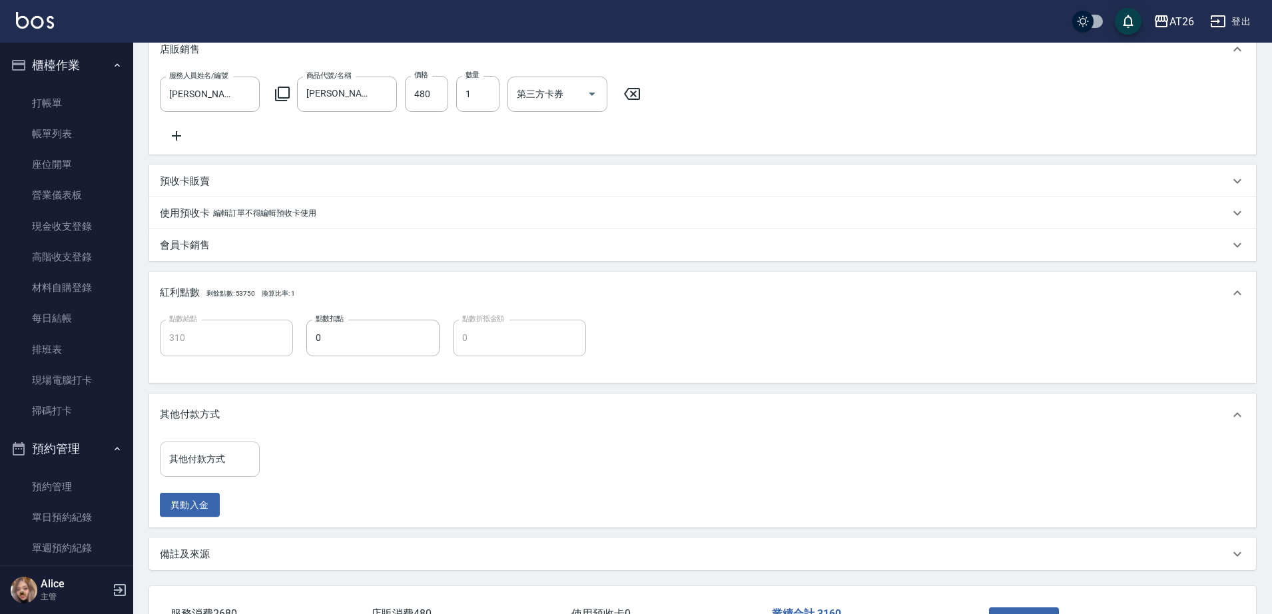
click at [226, 471] on input "其他付款方式" at bounding box center [210, 459] width 88 height 23
click at [207, 419] on span "信用卡" at bounding box center [210, 416] width 100 height 22
type input "信用卡"
click at [306, 471] on input "0" at bounding box center [318, 460] width 100 height 36
type input "316"
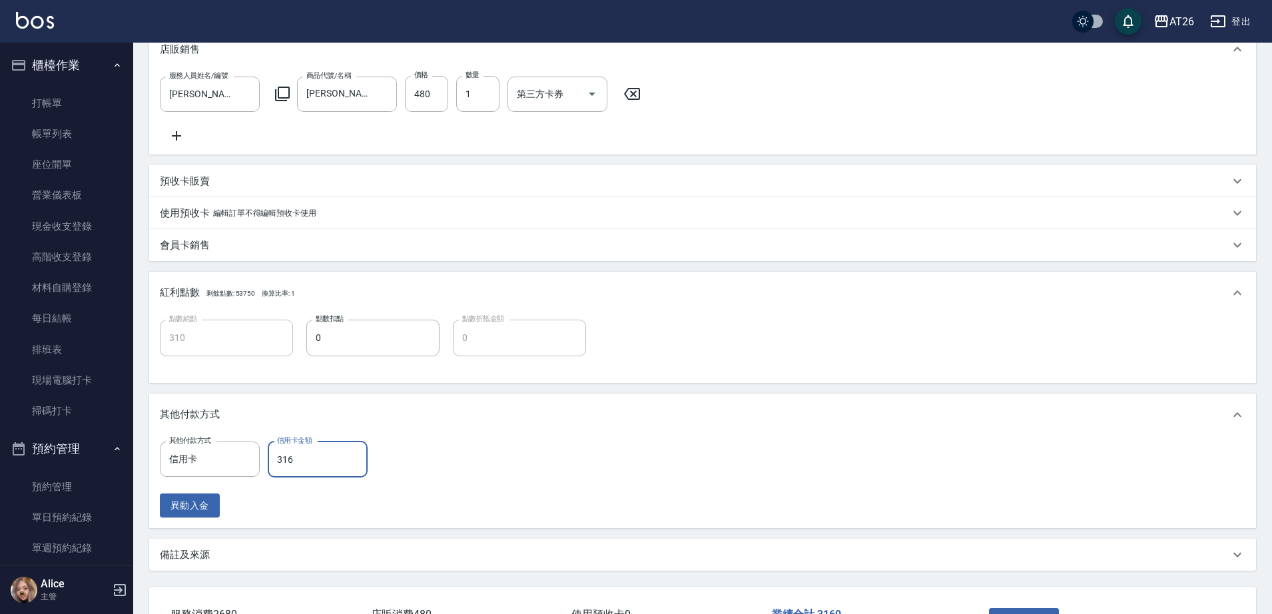
type input "280"
type input "3160"
type input "0"
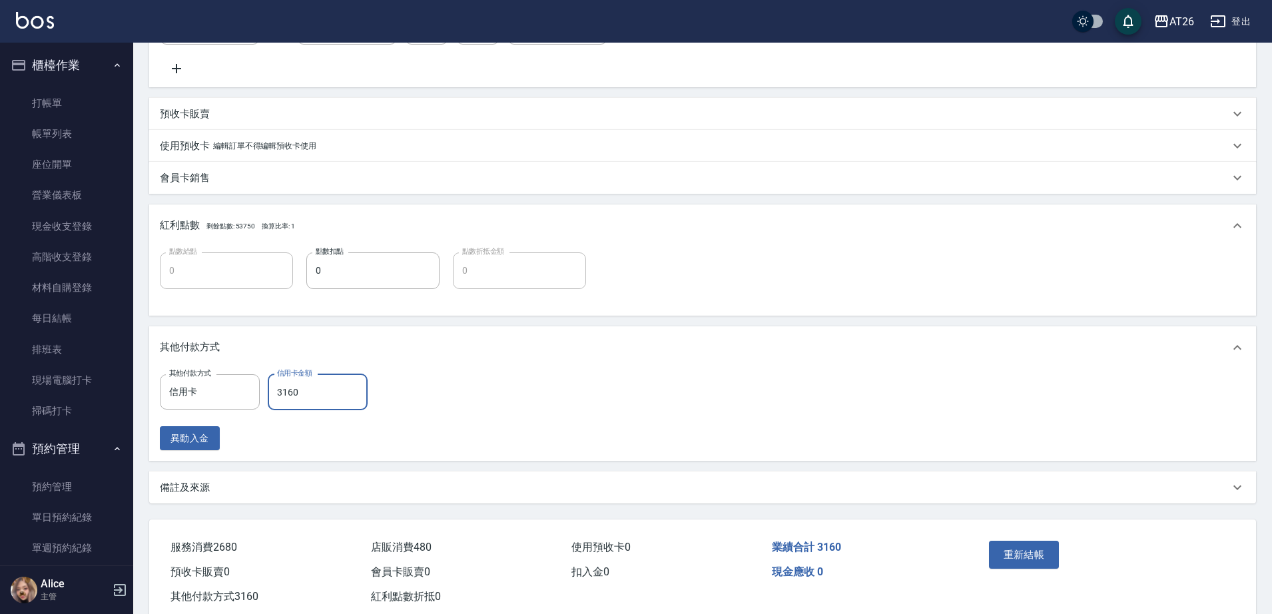
scroll to position [450, 0]
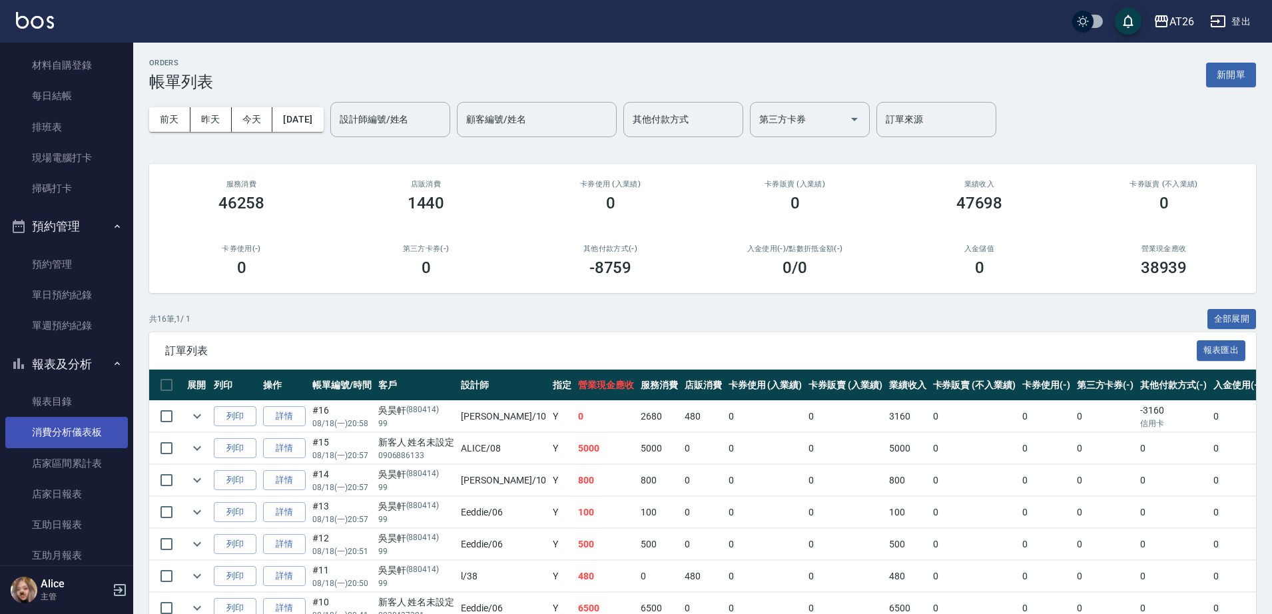
scroll to position [333, 0]
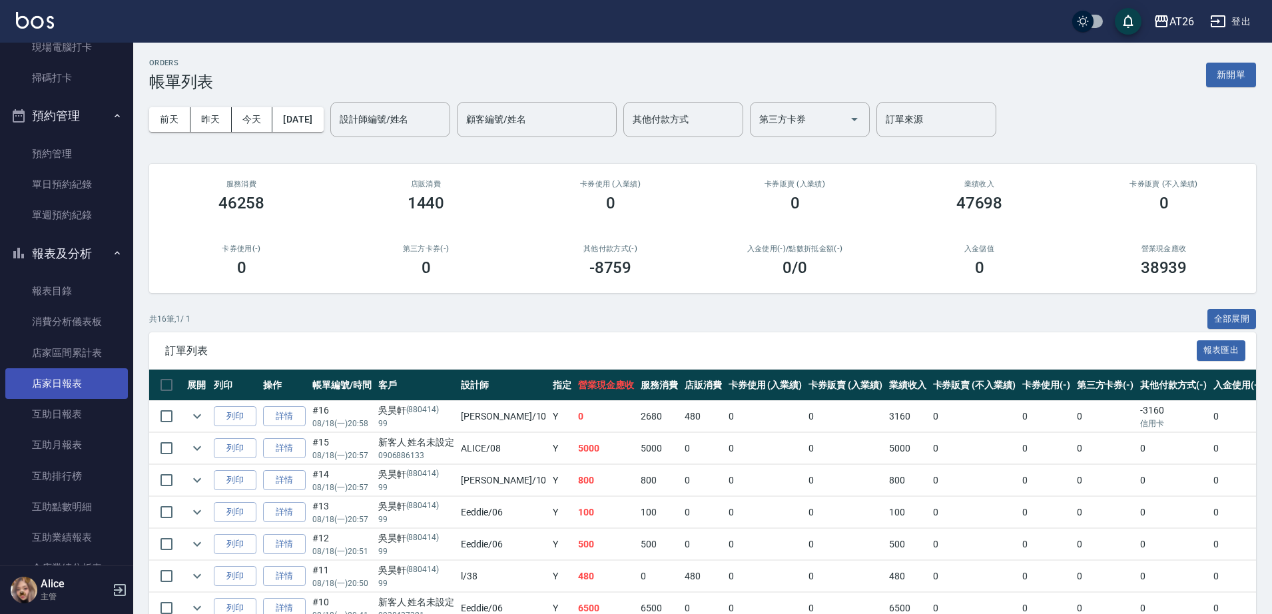
click at [90, 387] on link "店家日報表" at bounding box center [66, 383] width 123 height 31
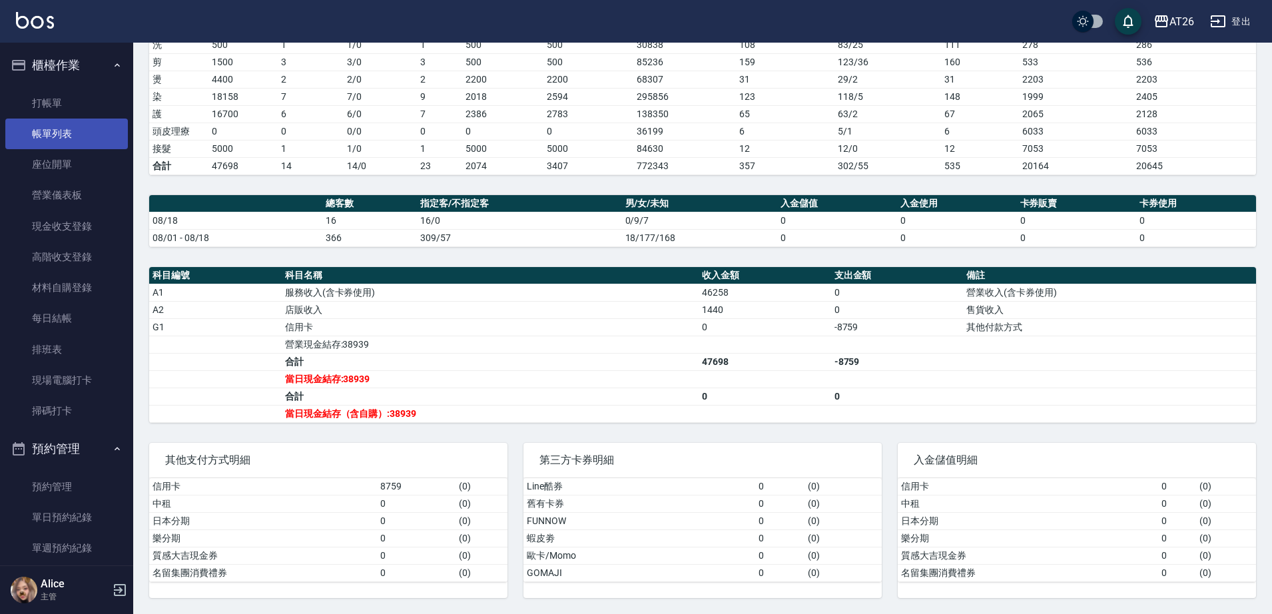
click at [76, 143] on link "帳單列表" at bounding box center [66, 134] width 123 height 31
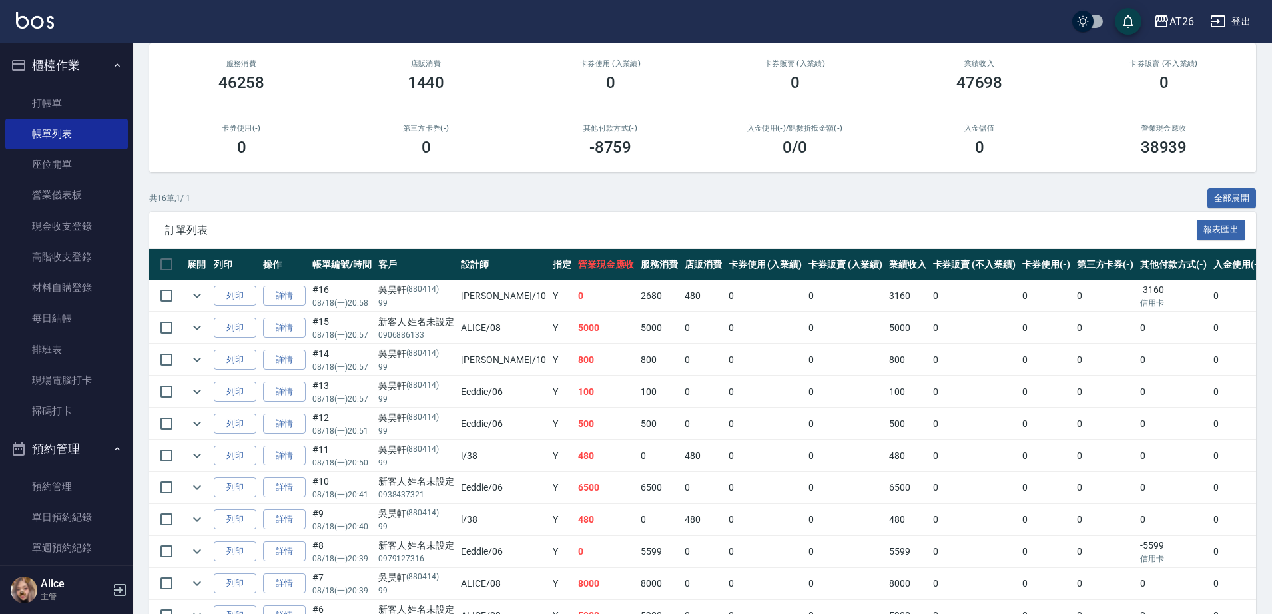
scroll to position [167, 0]
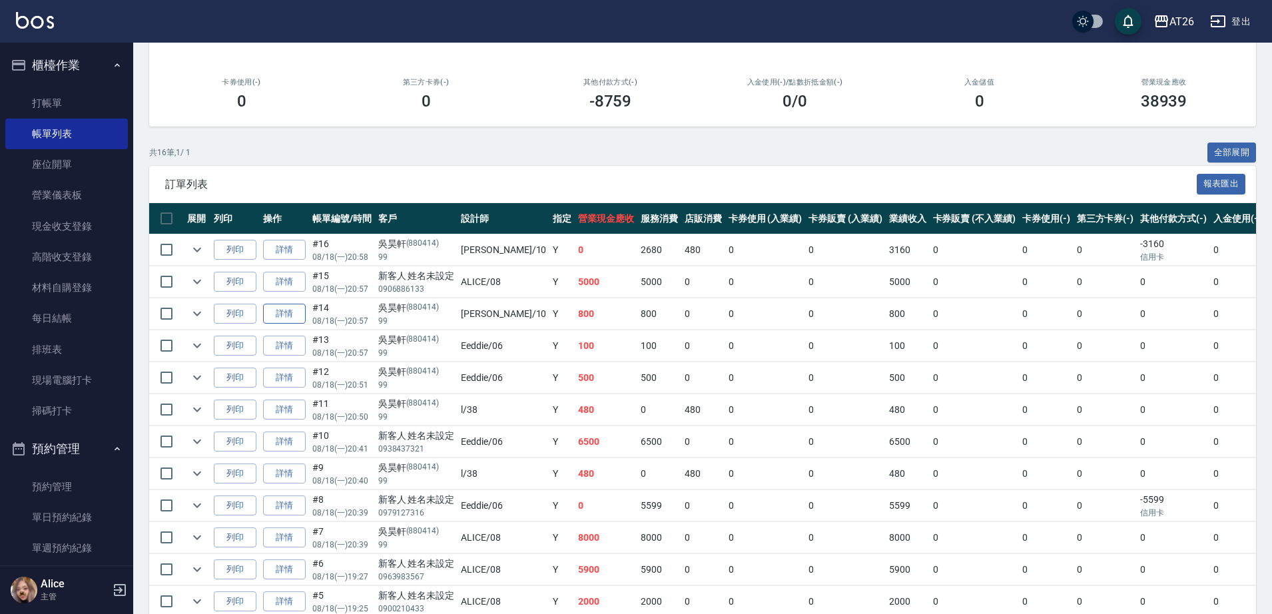
click at [276, 312] on link "詳情" at bounding box center [284, 314] width 43 height 21
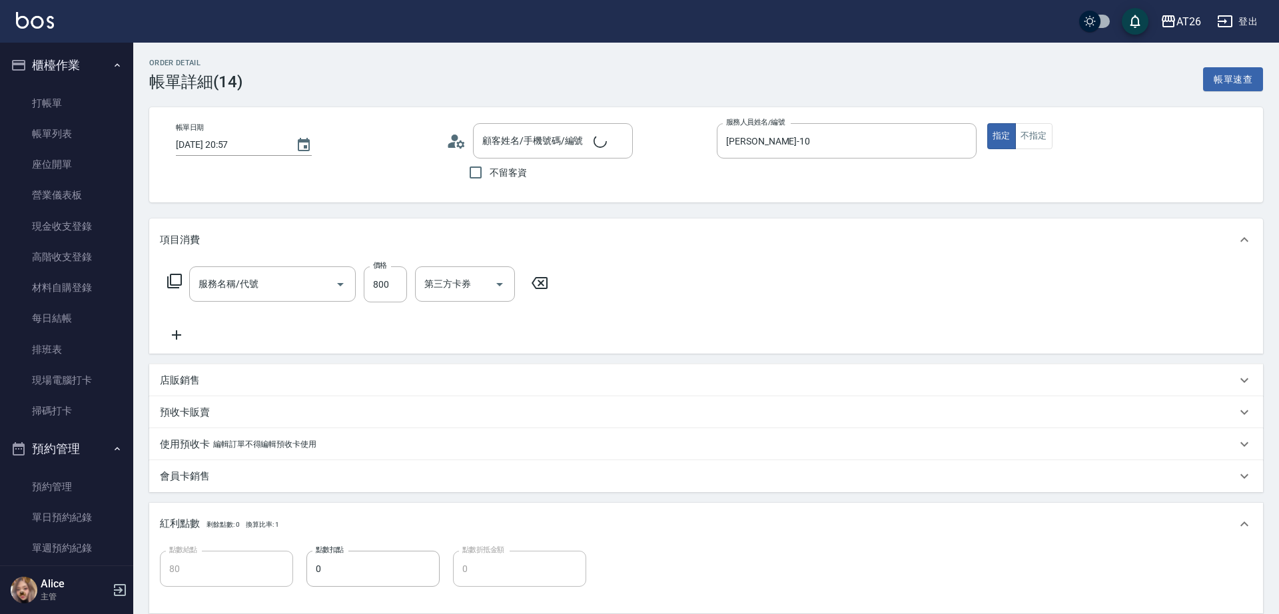
type input "[DATE] 20:57"
type input "[PERSON_NAME]-10"
type input "80"
type input "吳昊軒/99/880414"
type input "剪髮(401)"
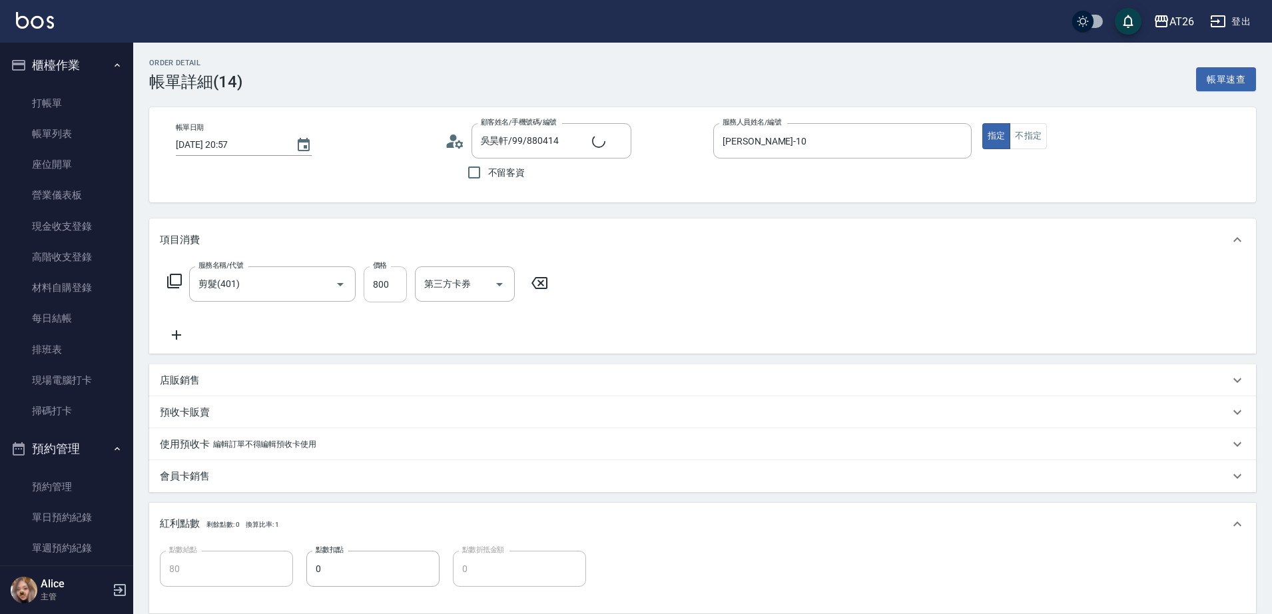
click at [383, 289] on input "800" at bounding box center [385, 284] width 43 height 36
type input "16"
type input "0"
type input "160"
type input "10"
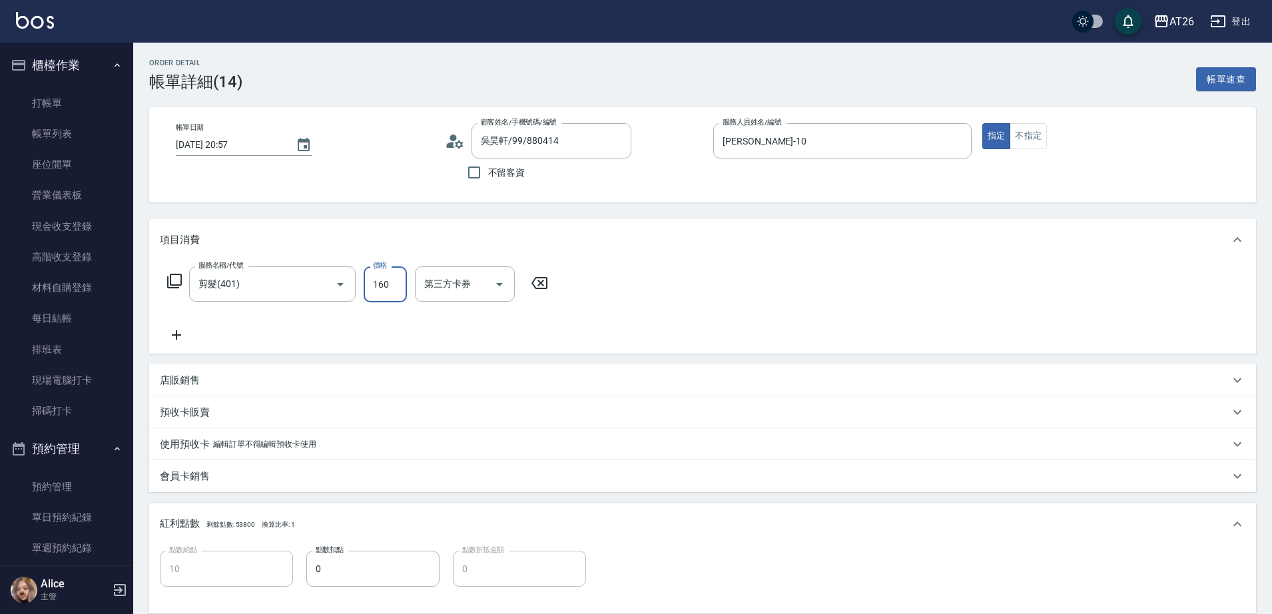
type input "1600"
type input "160"
type input "10"
type input "16"
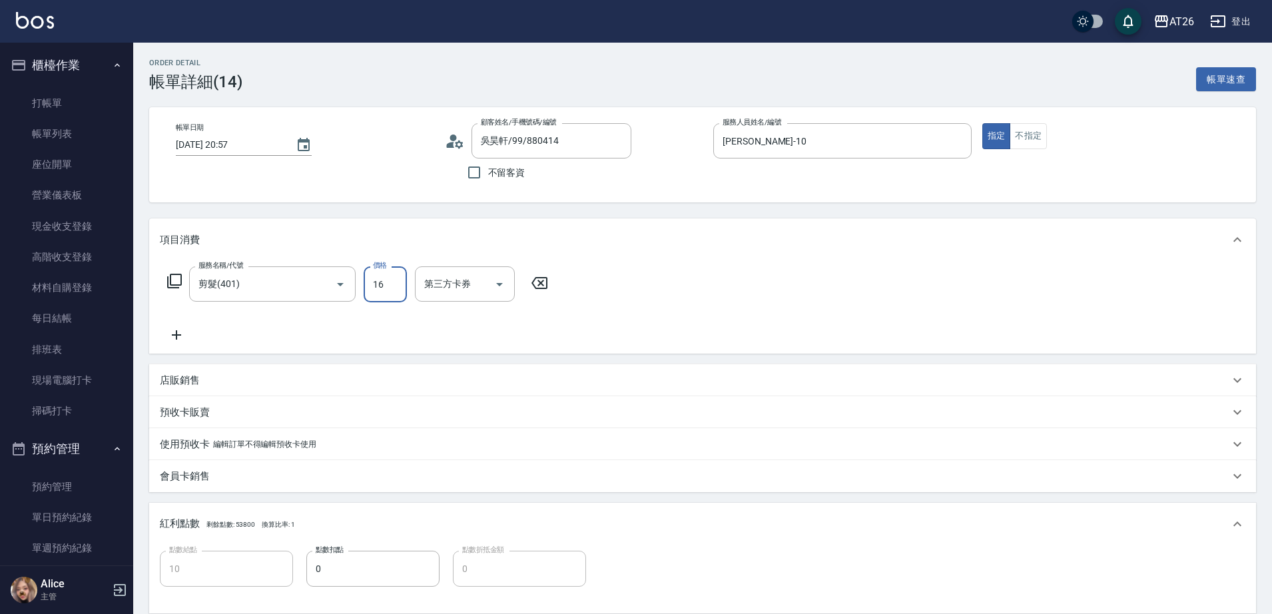
type input "0"
type input "880"
type input "80"
type input "8800"
type input "880"
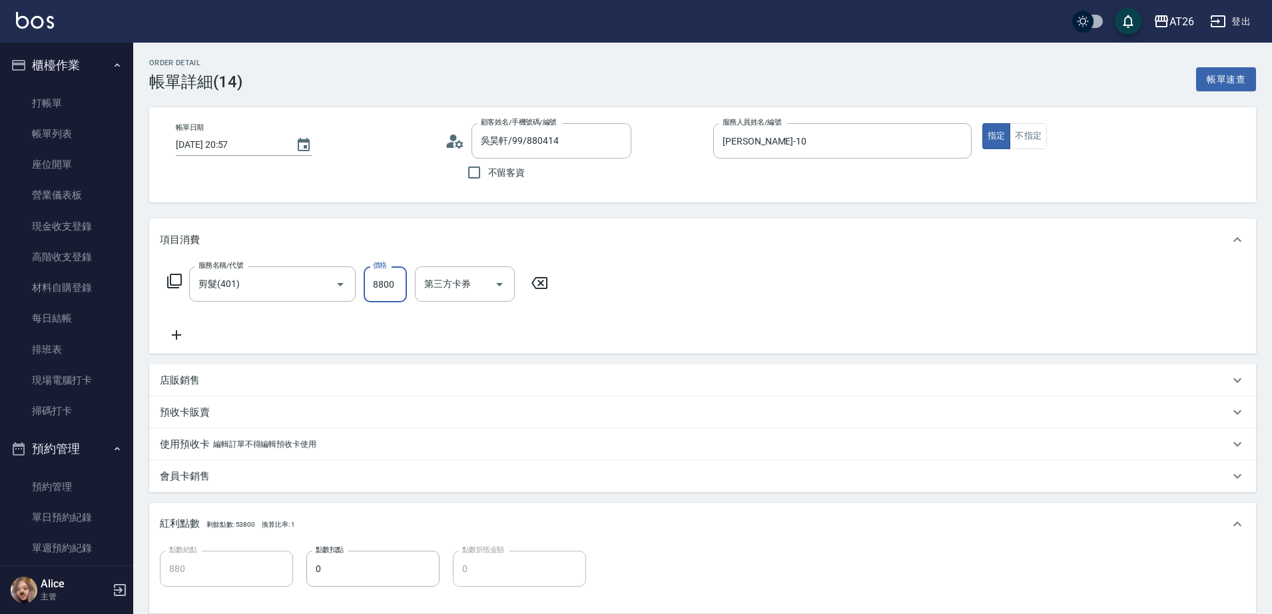
type input "880"
type input "80"
type input "88"
type input "0"
type input "800"
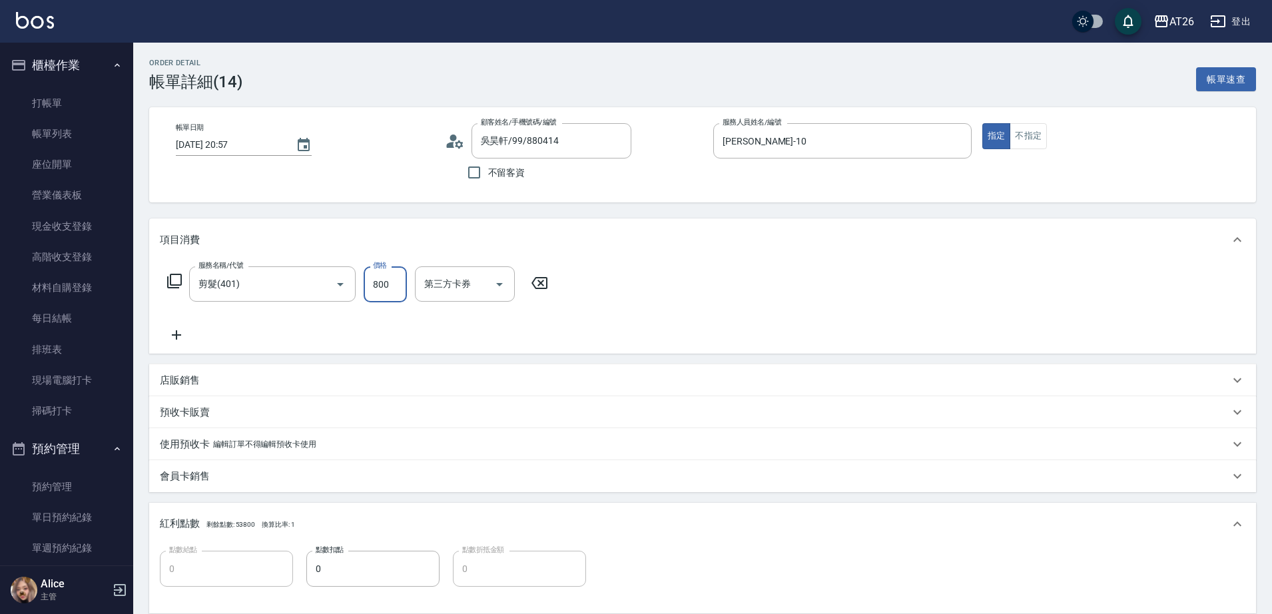
type input "80"
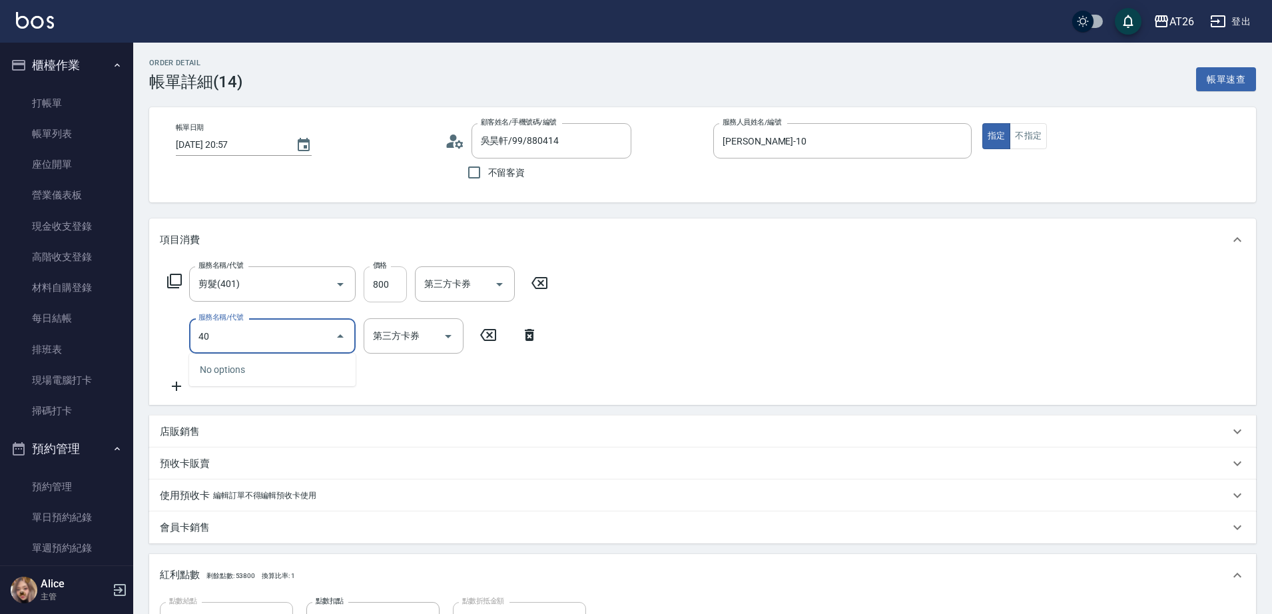
type input "401"
type input "100"
type input "剪髮(401)"
type input "8"
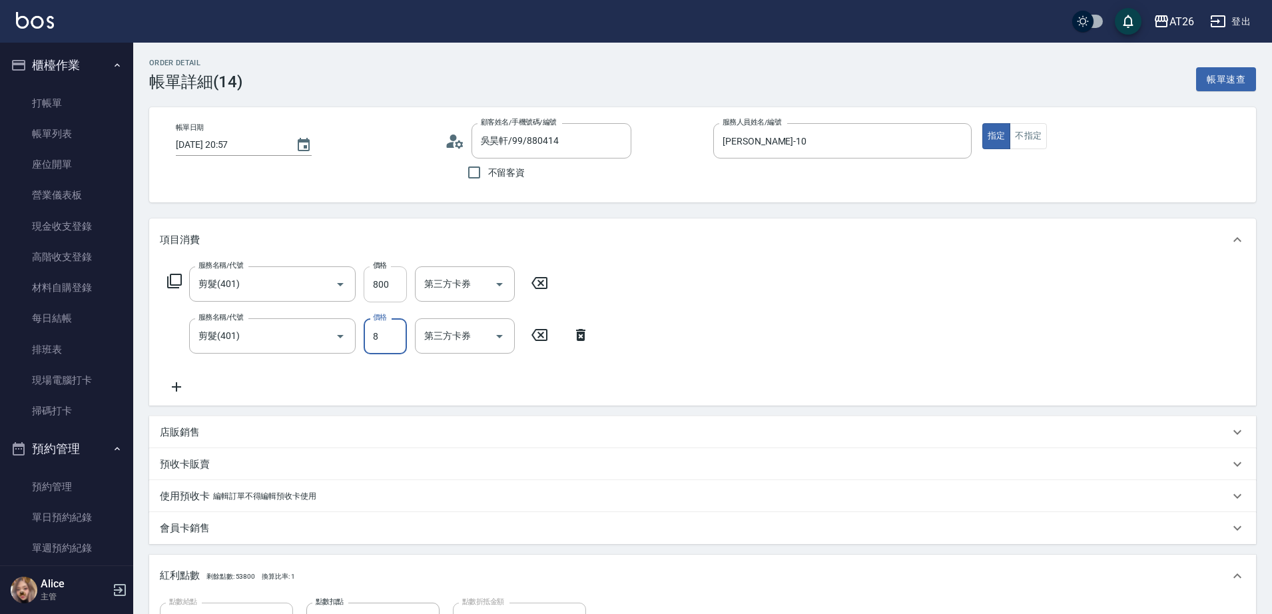
type input "80"
type input "800"
type input "160"
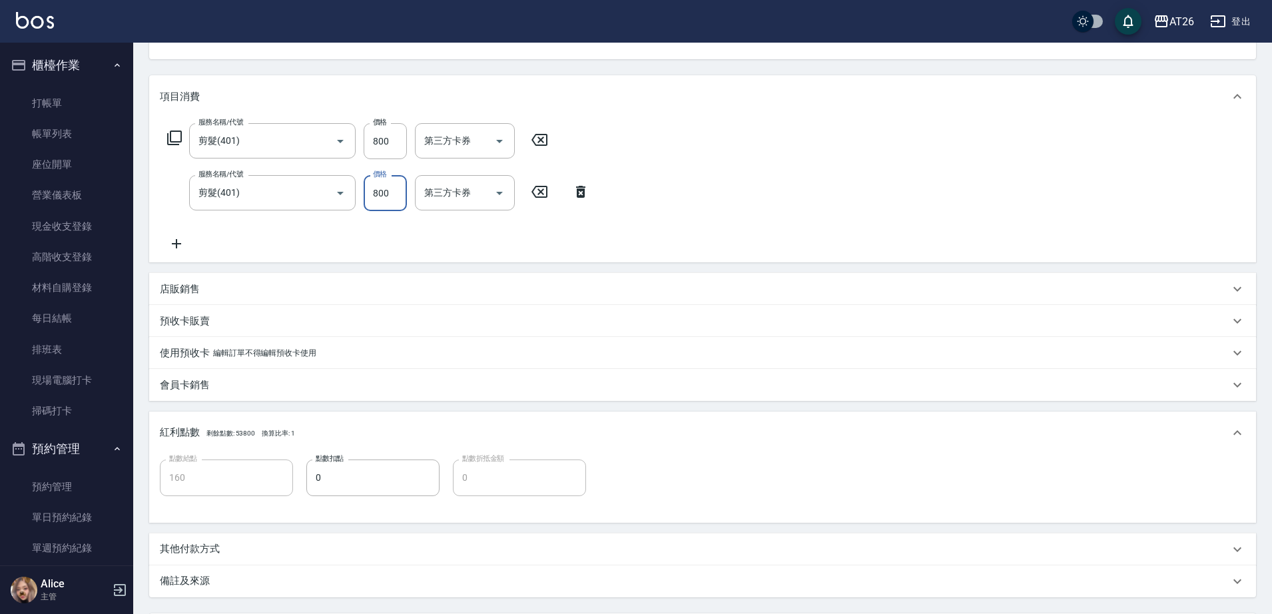
scroll to position [270, 0]
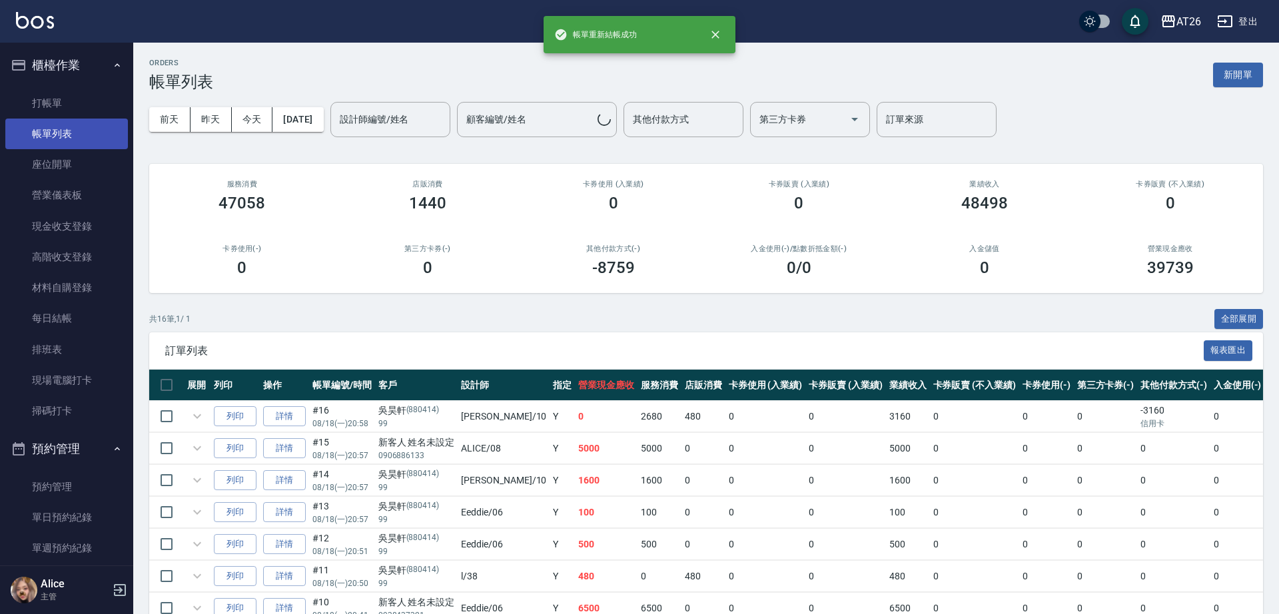
click at [70, 135] on link "帳單列表" at bounding box center [66, 134] width 123 height 31
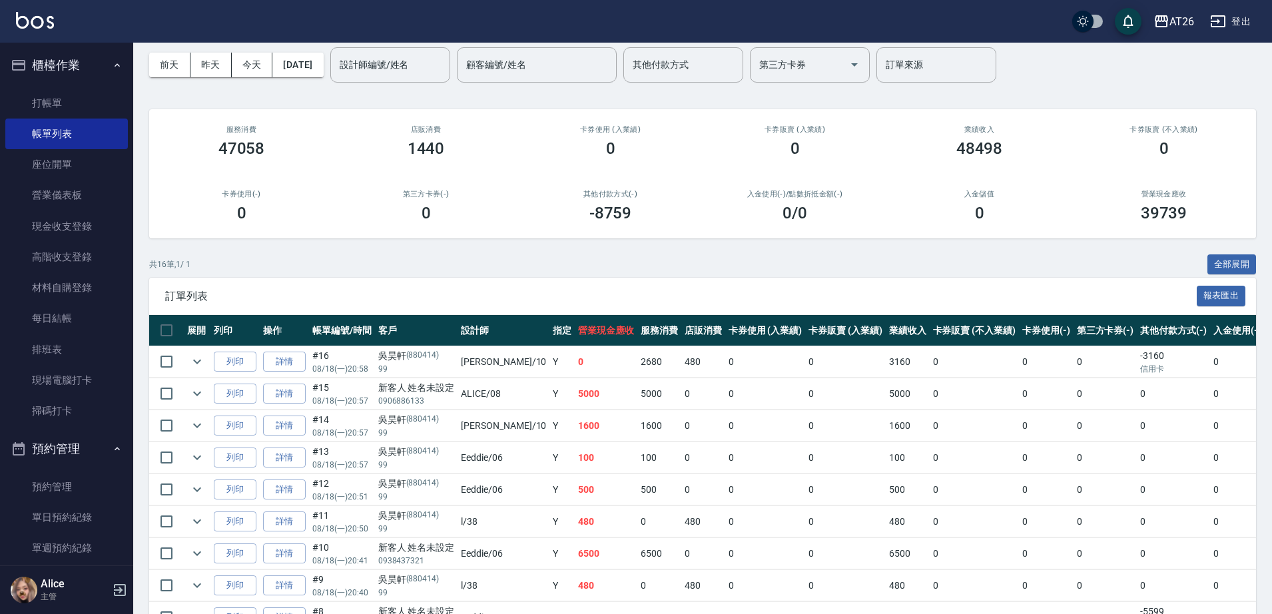
scroll to position [83, 0]
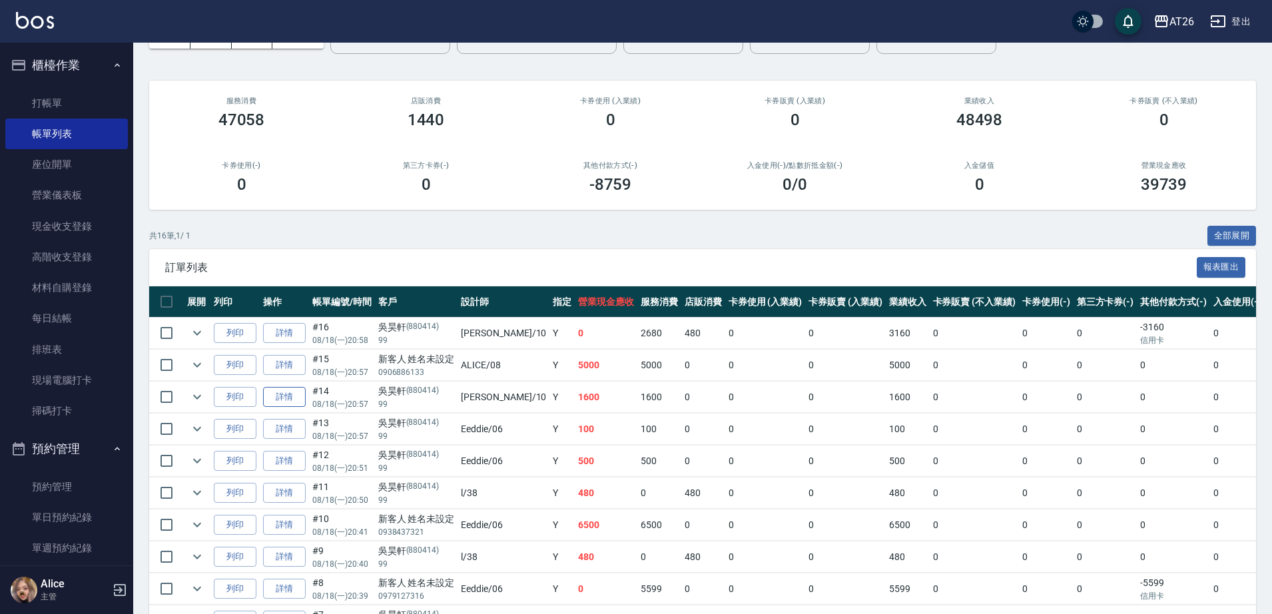
click at [282, 392] on link "詳情" at bounding box center [284, 397] width 43 height 21
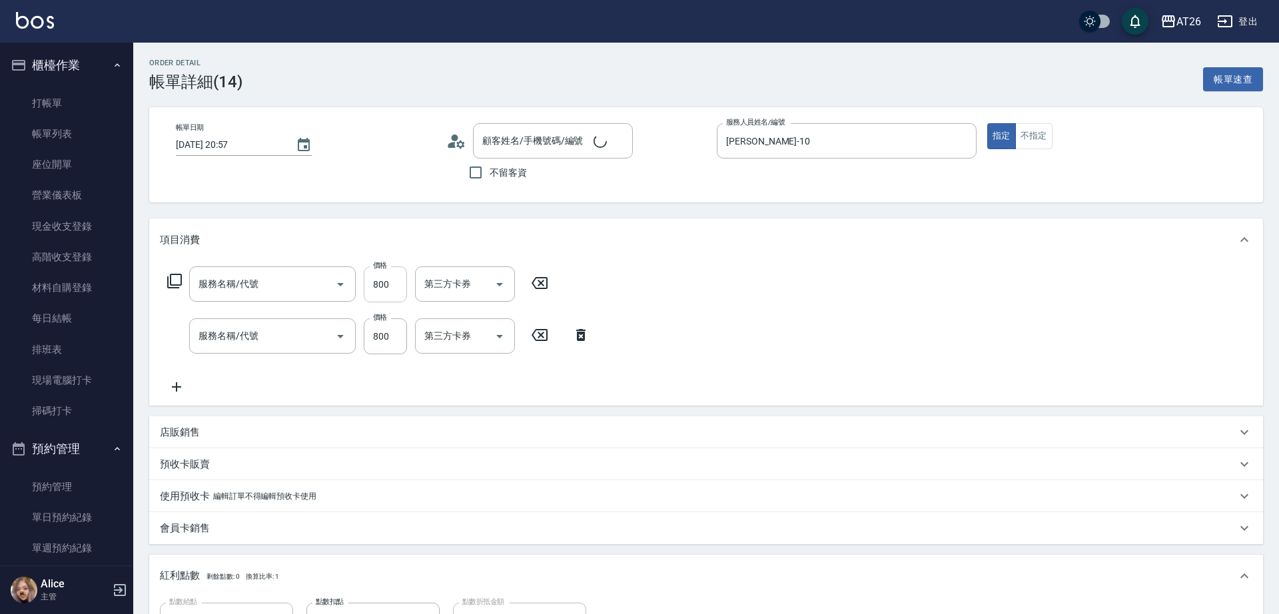
type input "[DATE] 20:57"
type input "[PERSON_NAME]-10"
type input "160"
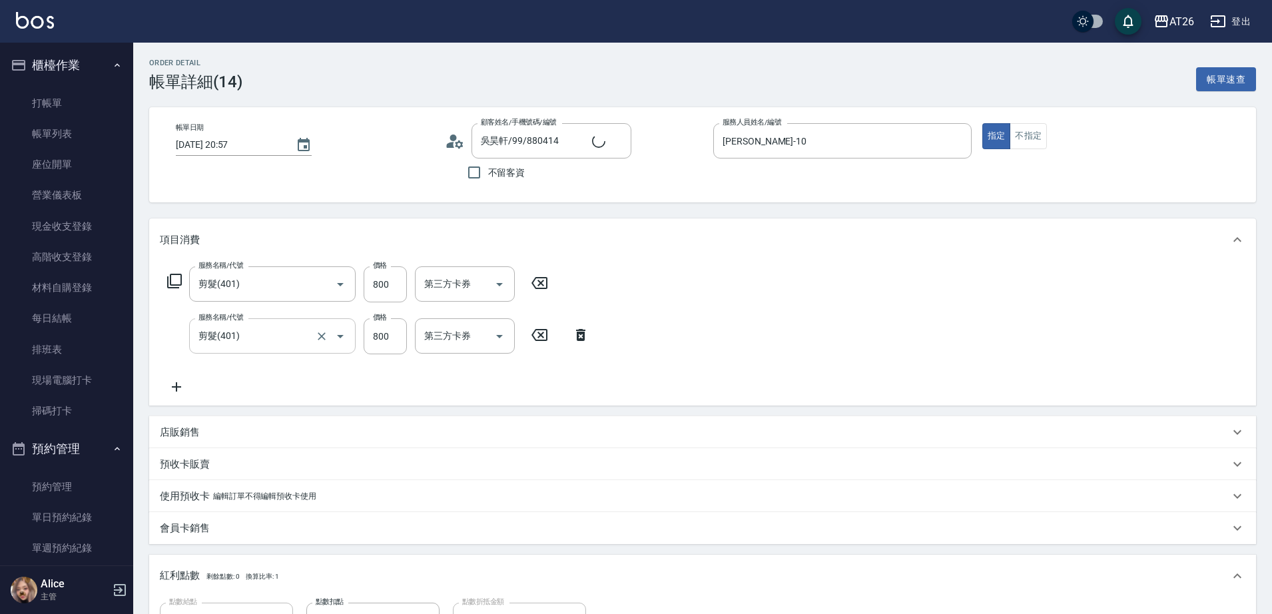
type input "吳昊軒/99/880414"
type input "剪髮(401)"
click at [266, 340] on input "剪髮(401)" at bounding box center [253, 335] width 117 height 23
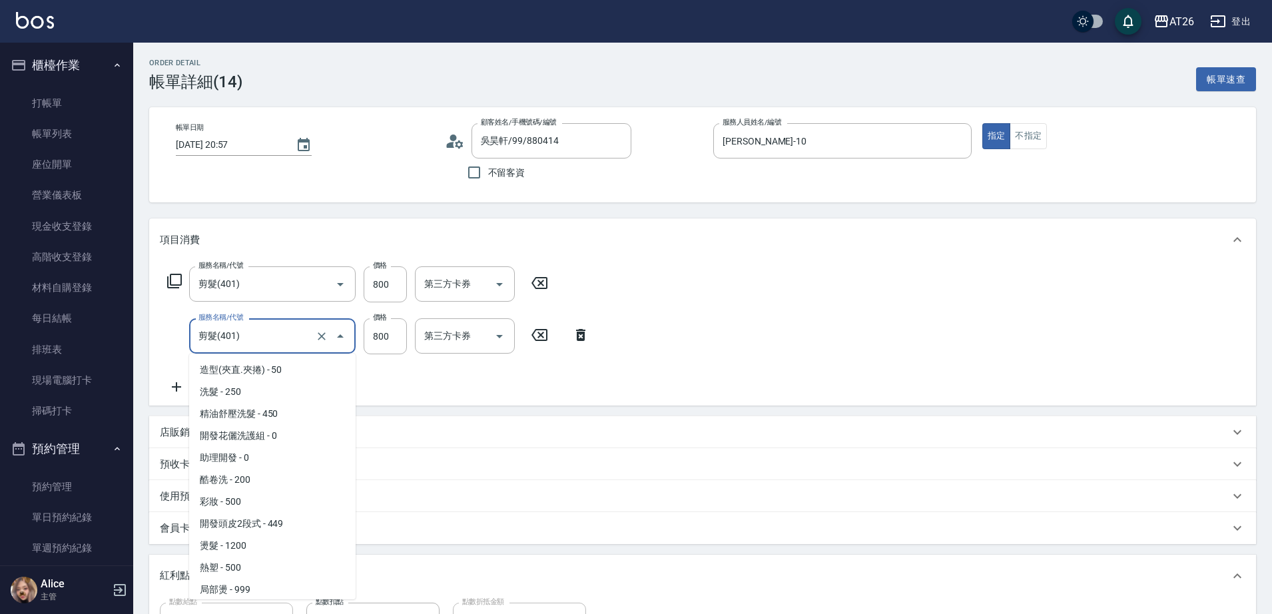
scroll to position [67, 0]
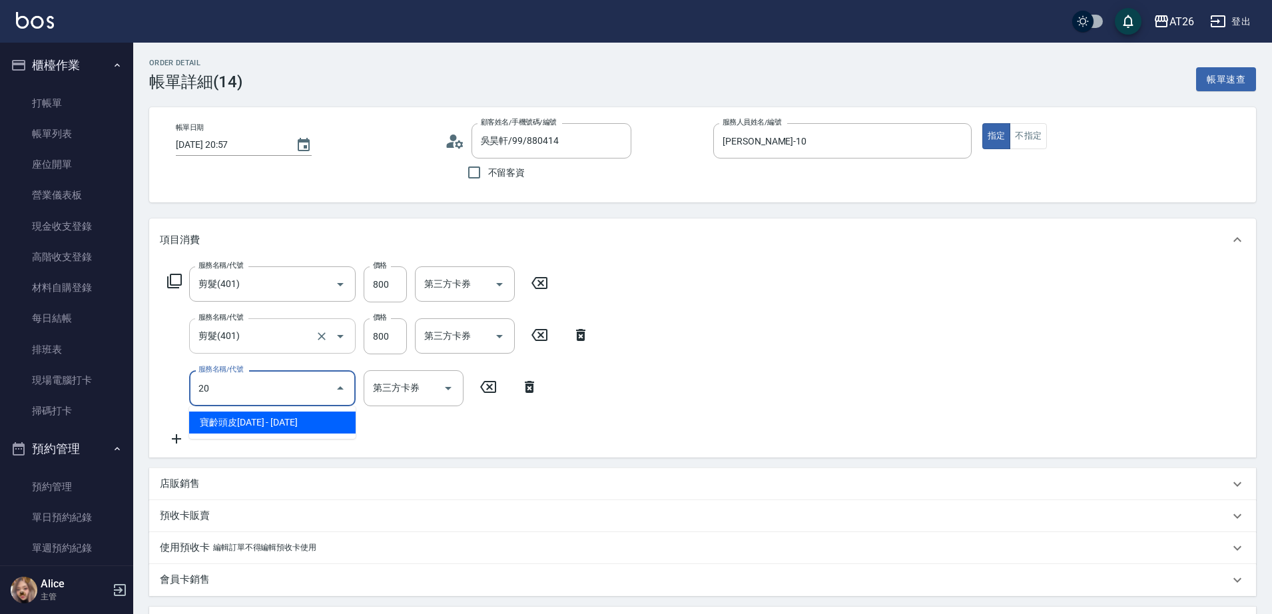
type input "201"
type input "180"
type input "洗髮(201)"
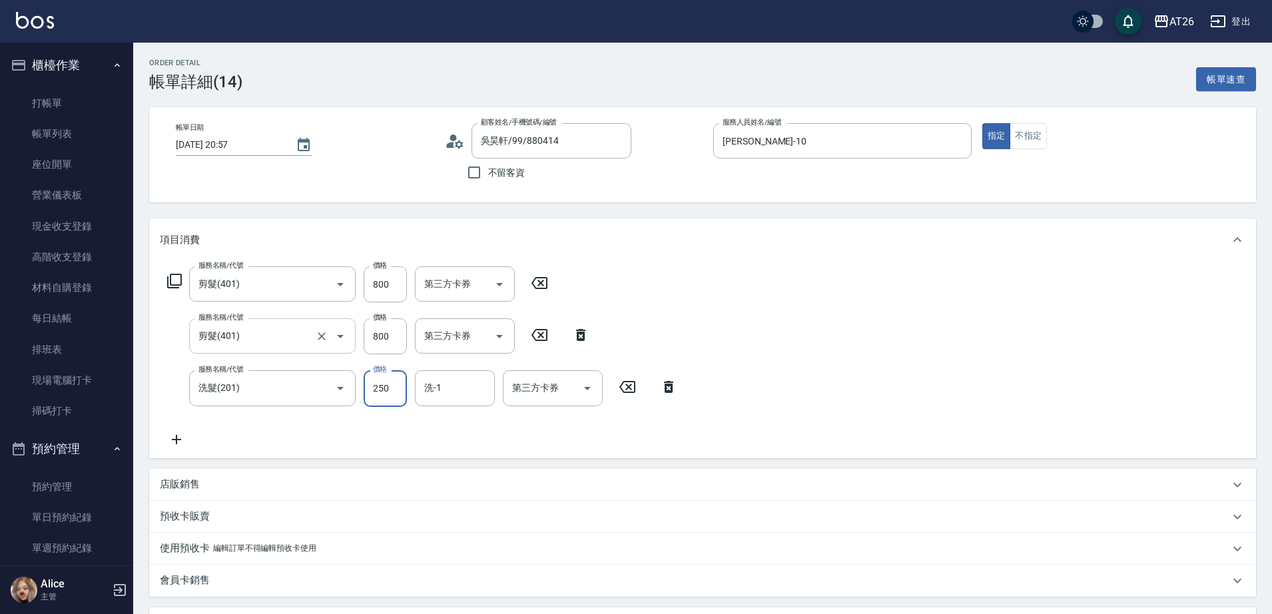
type input "4"
type input "160"
type input "0"
type input "祐希-44"
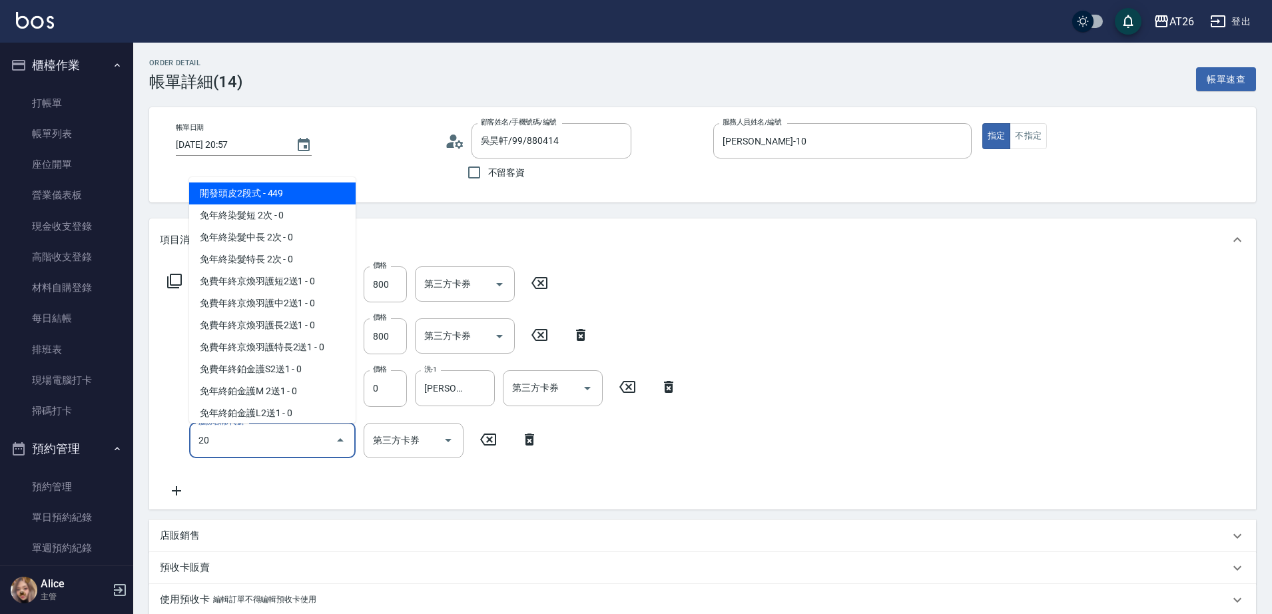
type input "201"
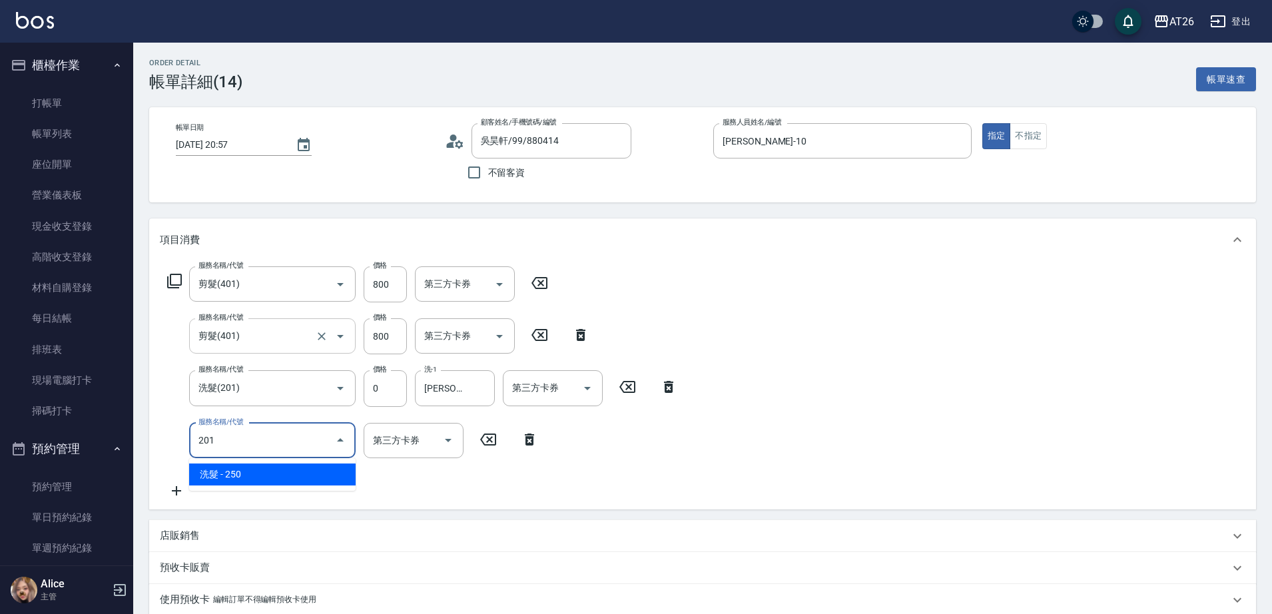
type input "180"
type input "洗髮(201)"
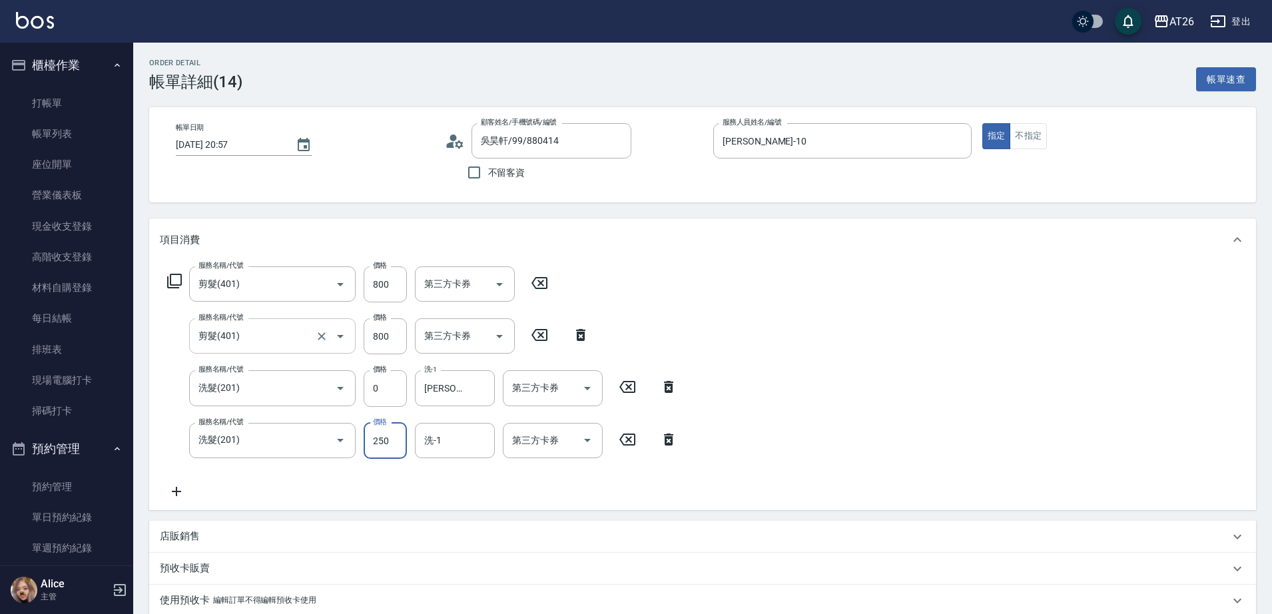
type input "0"
type input "160"
type input "0"
type input "祐希-44"
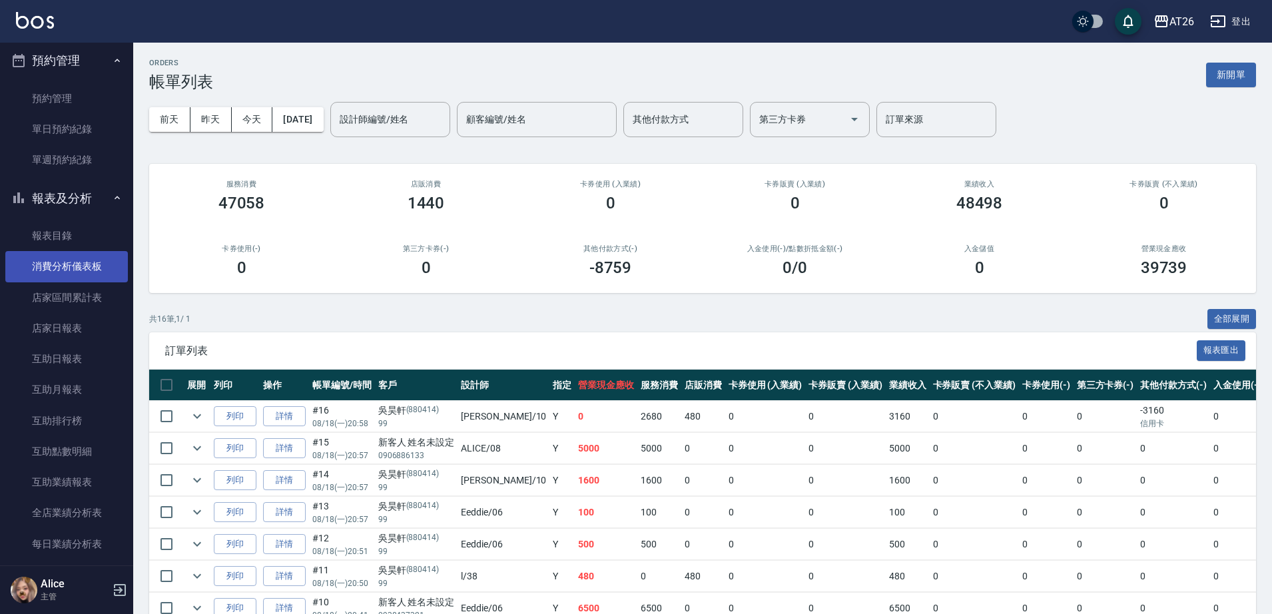
scroll to position [666, 0]
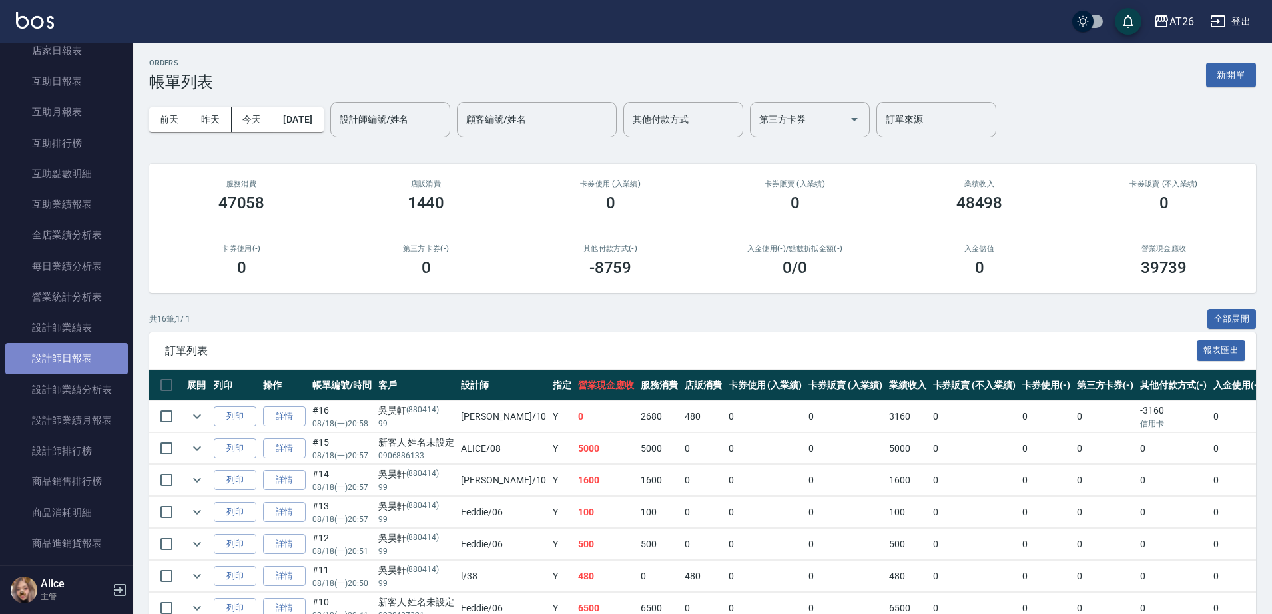
click at [71, 360] on link "設計師日報表" at bounding box center [66, 358] width 123 height 31
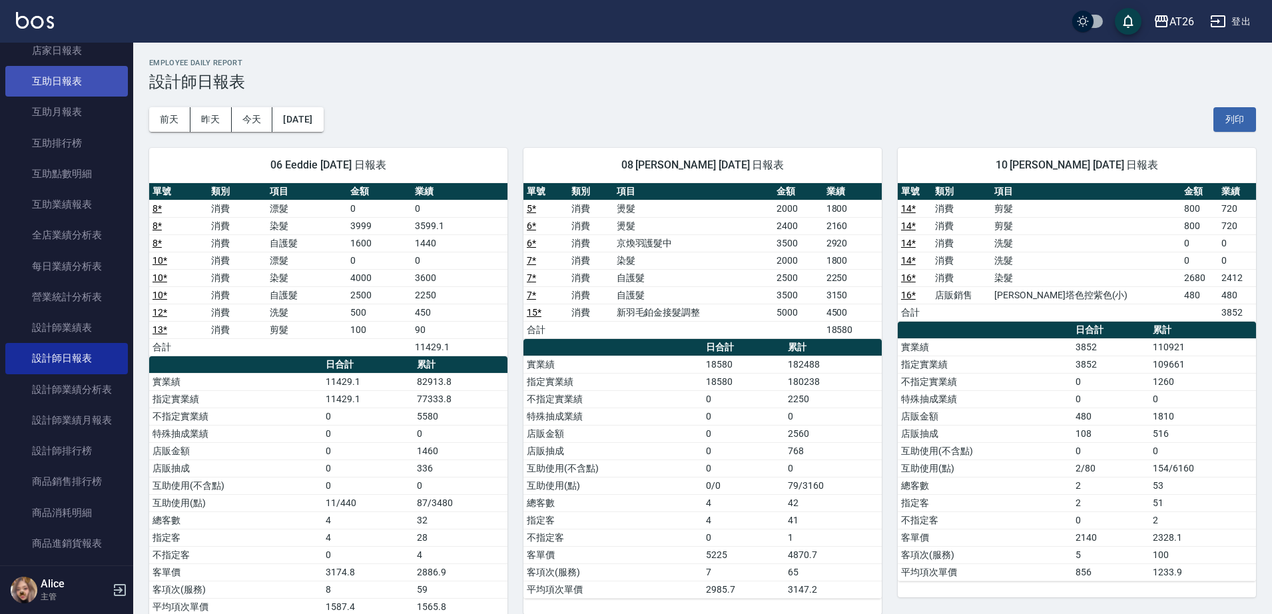
click at [61, 87] on link "互助日報表" at bounding box center [66, 81] width 123 height 31
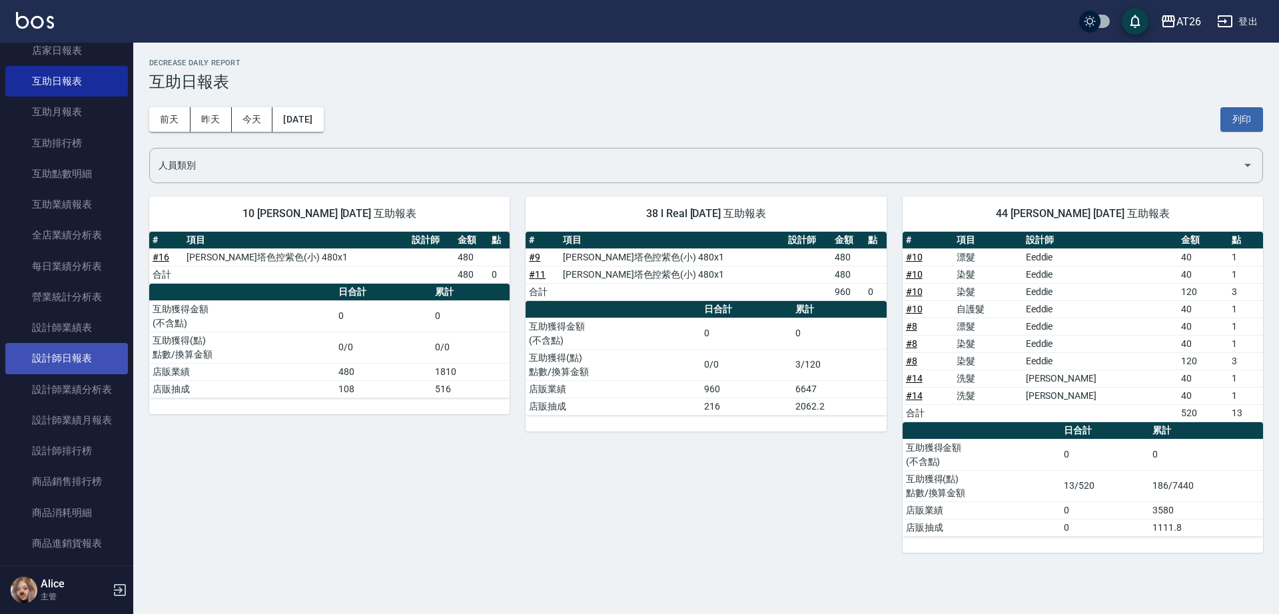
click at [53, 362] on link "設計師日報表" at bounding box center [66, 358] width 123 height 31
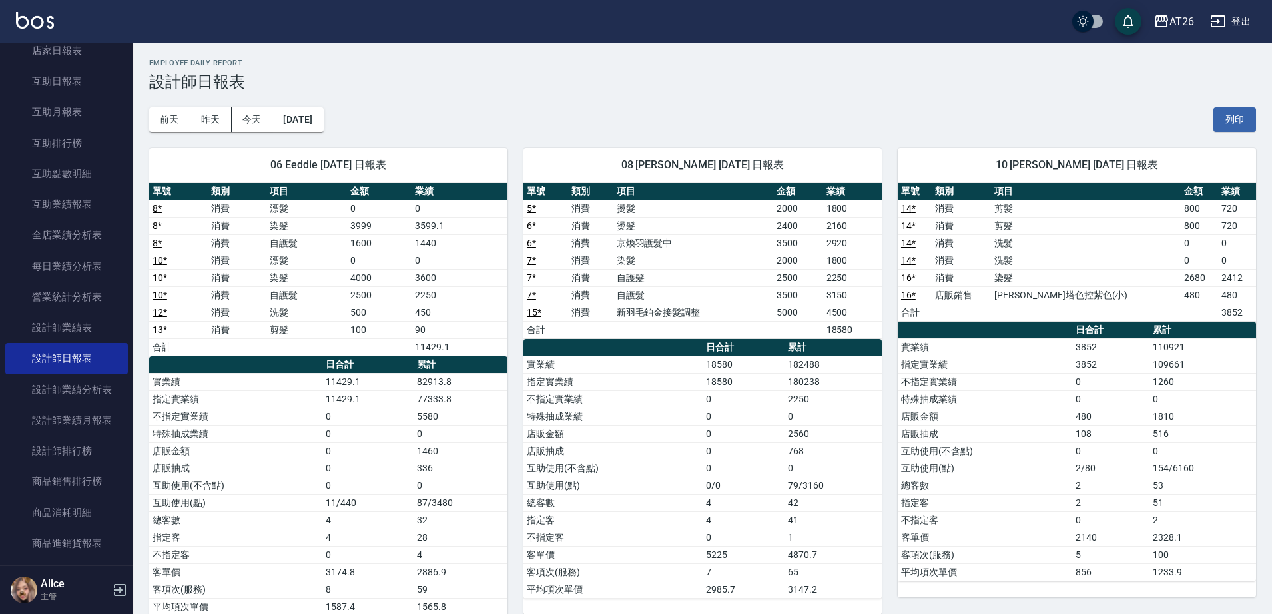
click at [521, 99] on div "前天 昨天 今天 2025/08/18 列印" at bounding box center [702, 119] width 1107 height 57
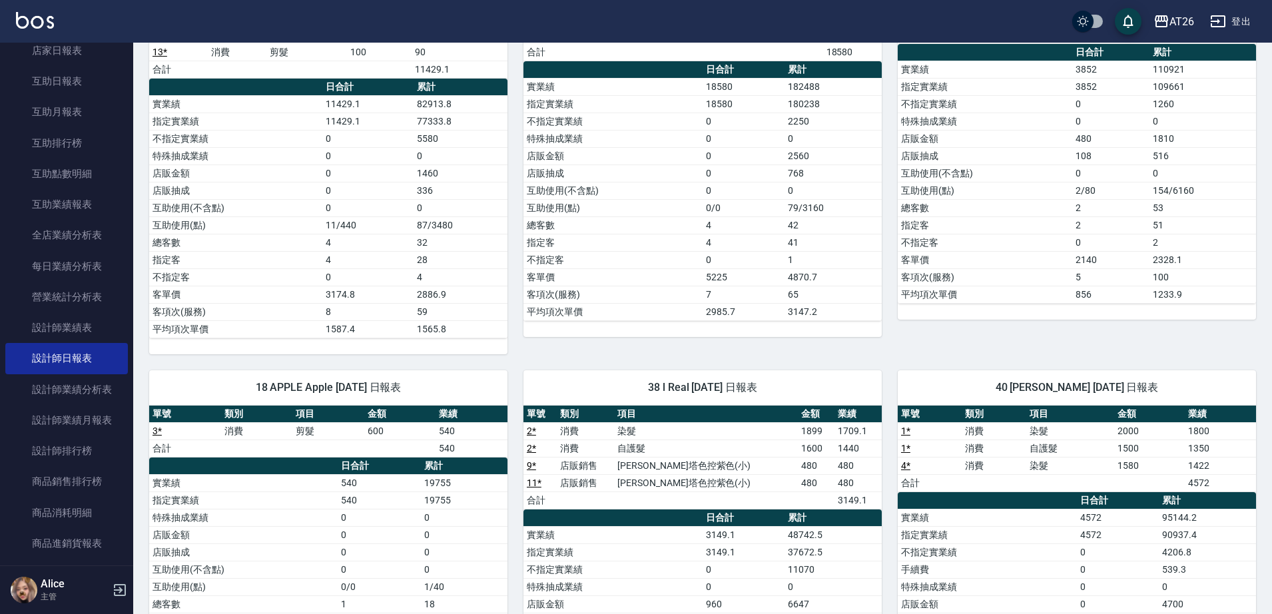
scroll to position [482, 0]
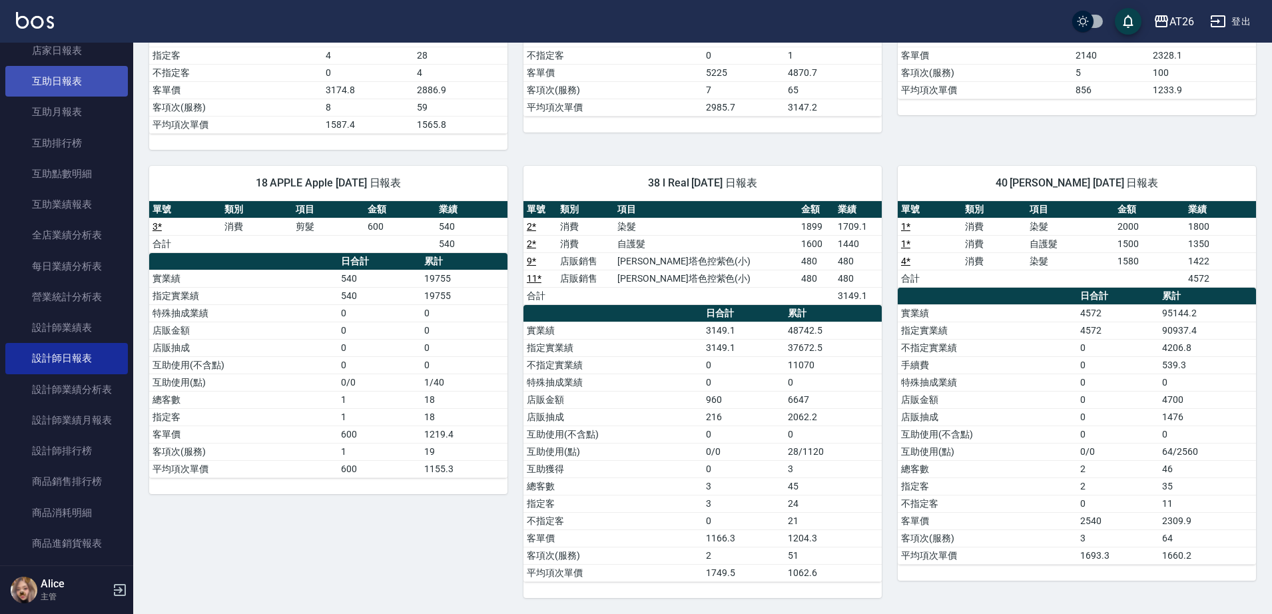
click at [75, 83] on link "互助日報表" at bounding box center [66, 81] width 123 height 31
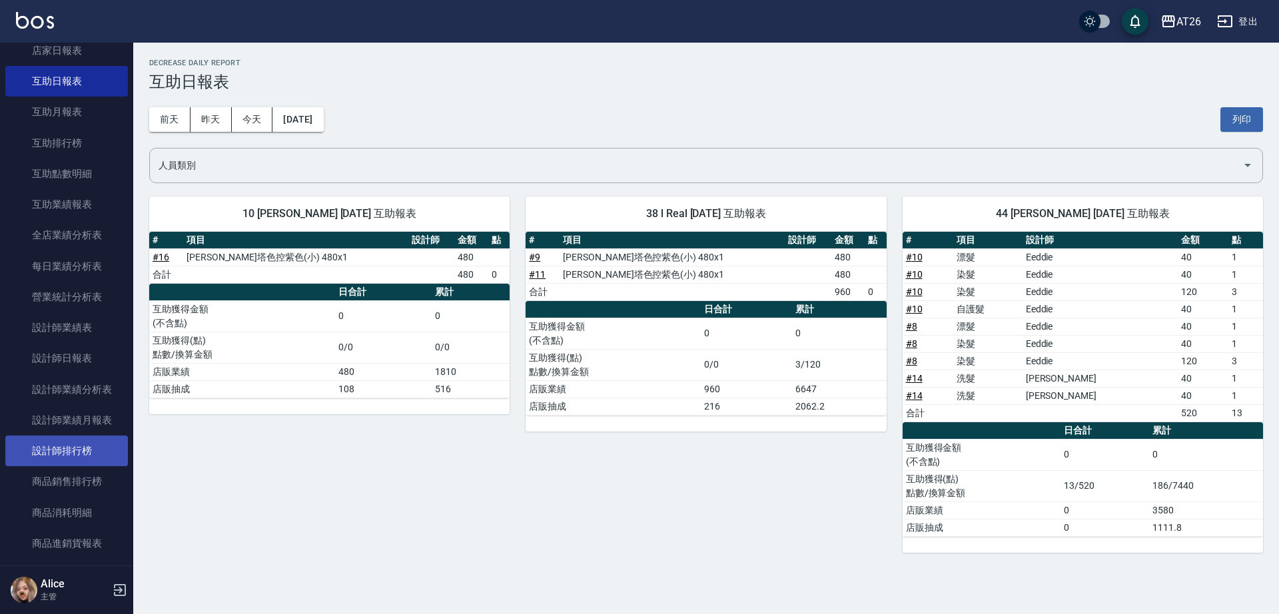
click at [93, 460] on link "設計師排行榜" at bounding box center [66, 451] width 123 height 31
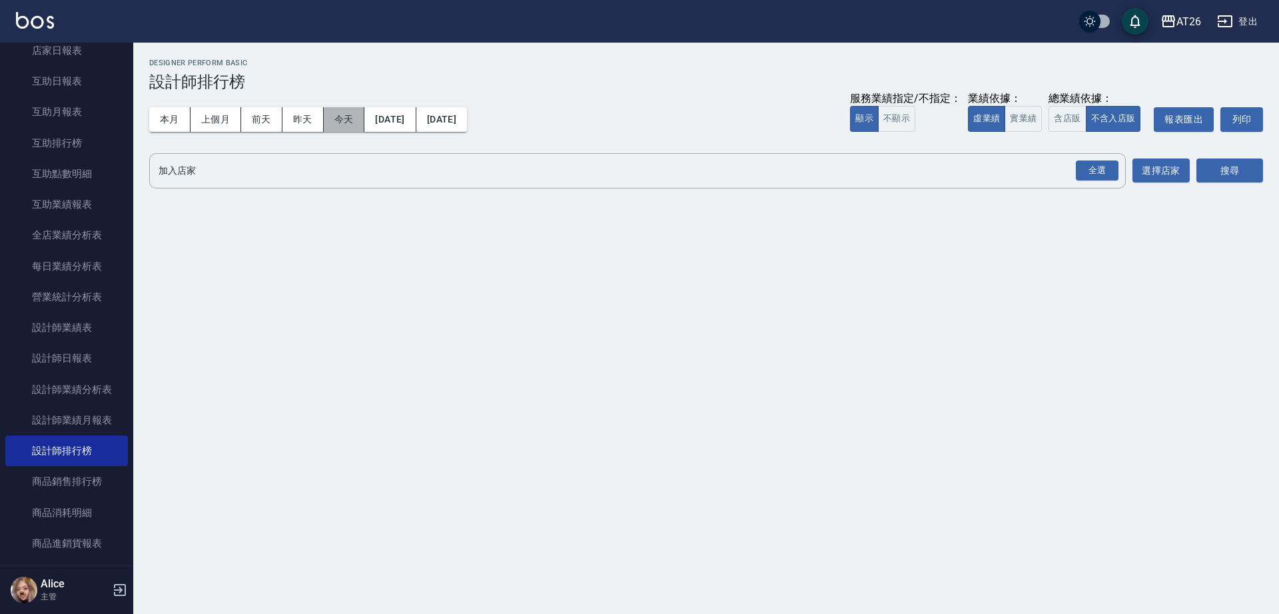
click at [356, 118] on button "今天" at bounding box center [344, 119] width 41 height 25
click at [1038, 115] on button "實業績" at bounding box center [1022, 119] width 37 height 26
click at [1085, 169] on div "全選" at bounding box center [1097, 171] width 43 height 21
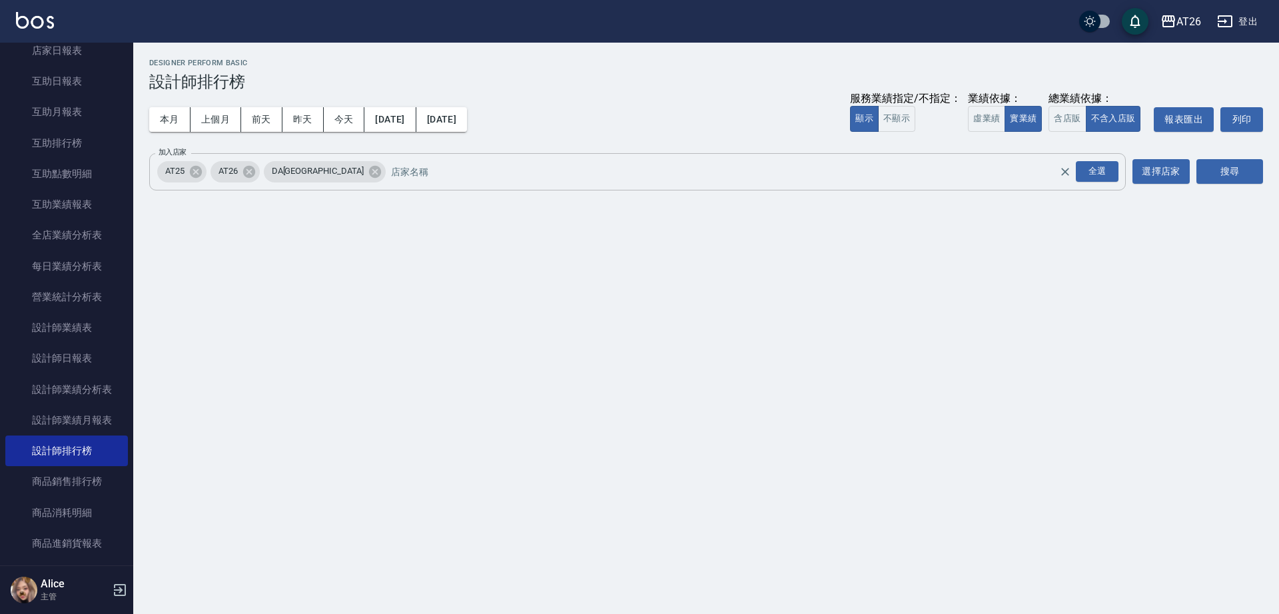
click at [299, 173] on span "DA[GEOGRAPHIC_DATA]" at bounding box center [318, 171] width 108 height 13
click at [302, 173] on span "DA[GEOGRAPHIC_DATA]" at bounding box center [318, 171] width 108 height 13
click at [368, 170] on icon at bounding box center [375, 172] width 15 height 15
click at [186, 167] on span "AT25" at bounding box center [174, 171] width 35 height 13
click at [193, 169] on icon at bounding box center [196, 171] width 12 height 12
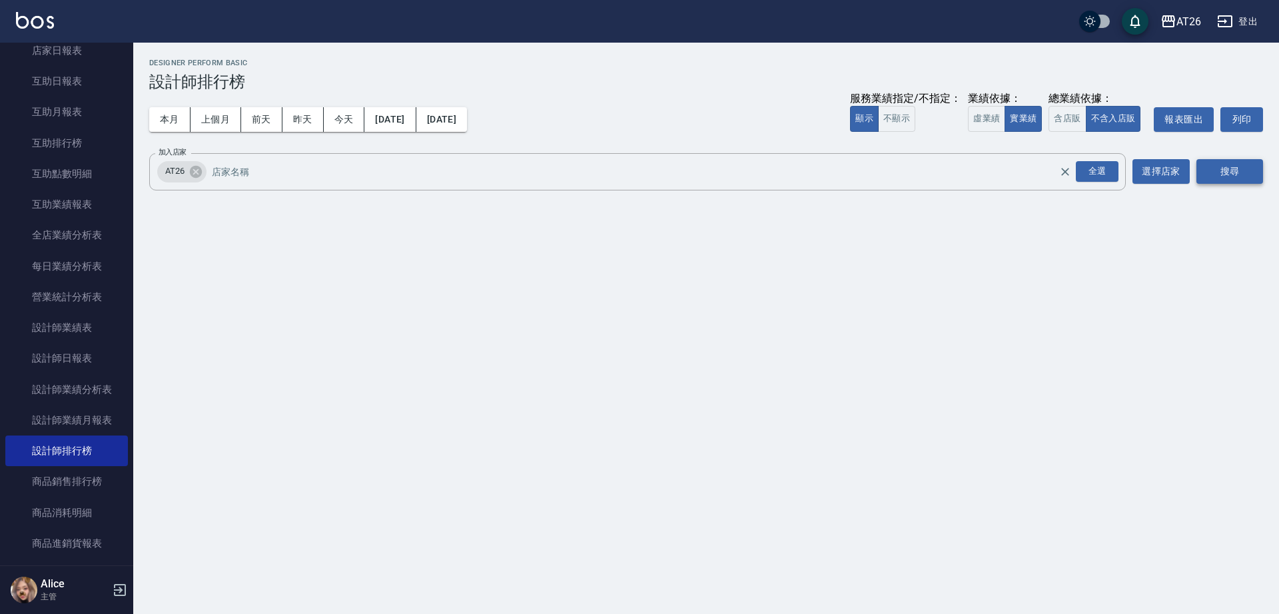
click at [1232, 163] on button "搜尋" at bounding box center [1229, 171] width 67 height 25
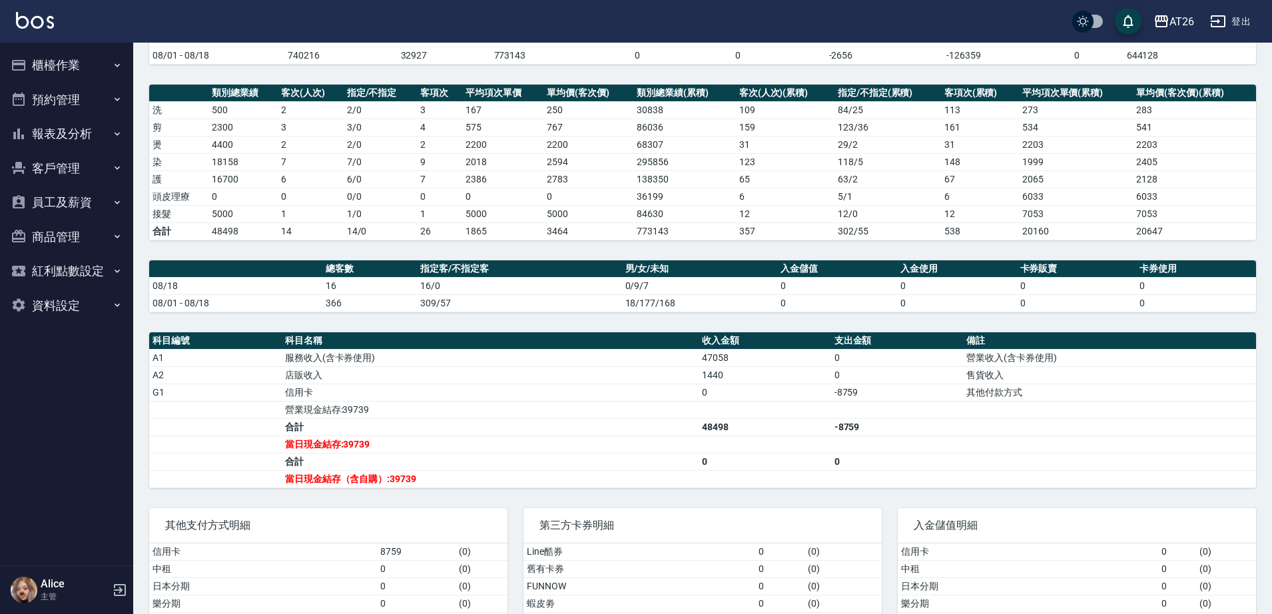
scroll to position [214, 0]
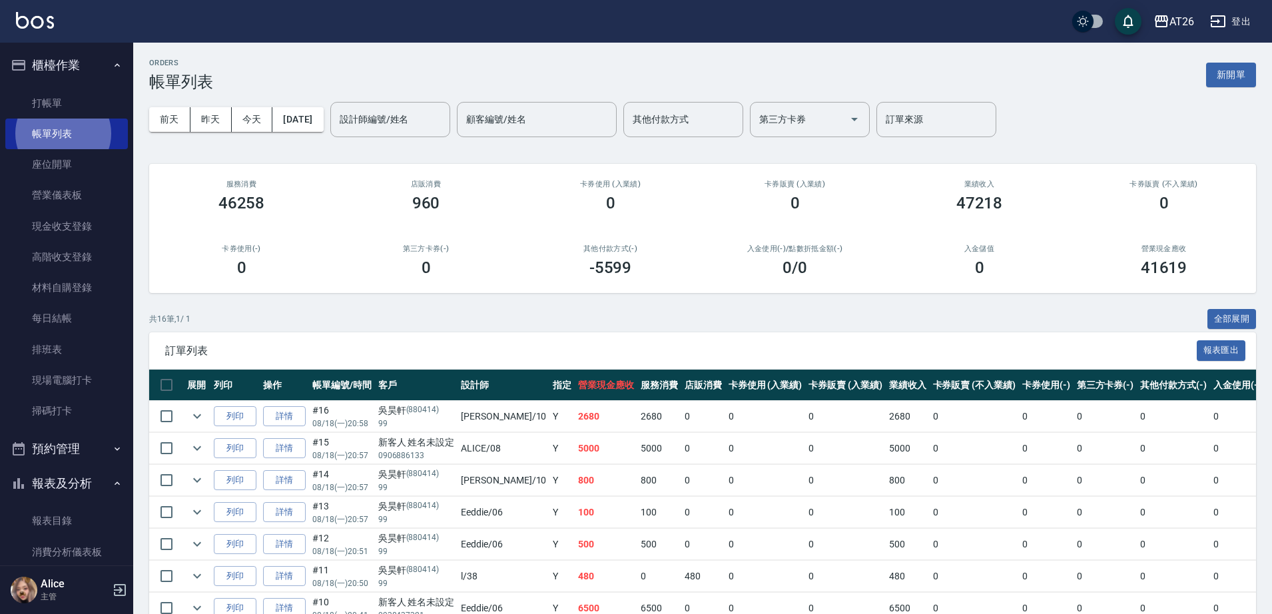
scroll to position [363, 0]
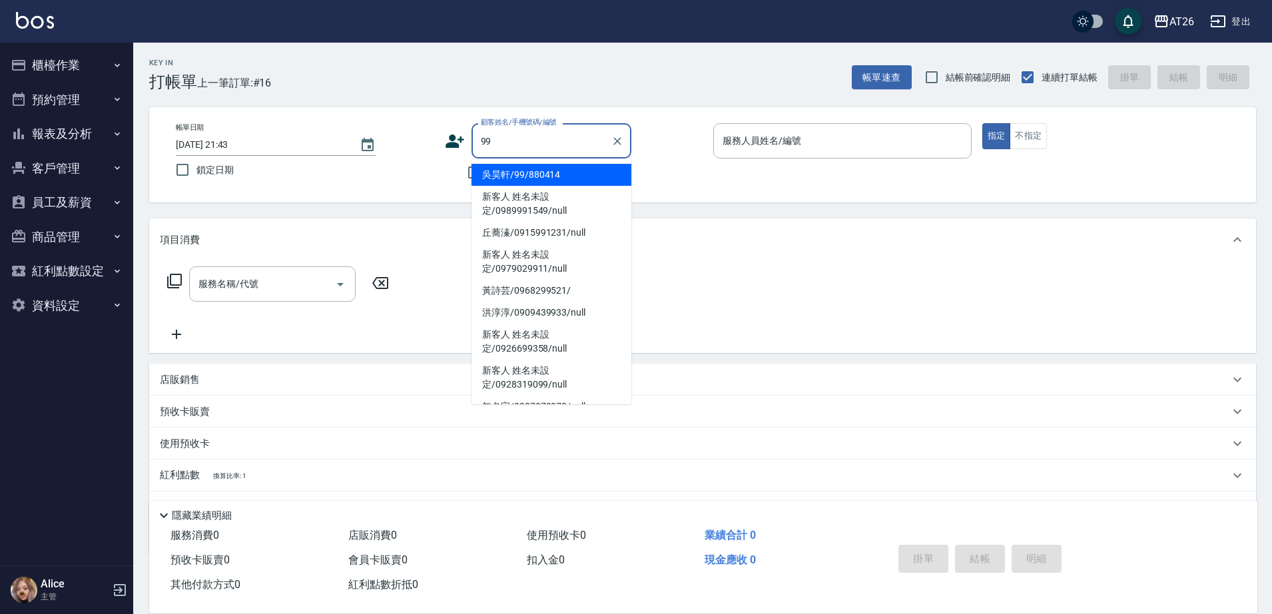
type input "吳昊軒/99/880414"
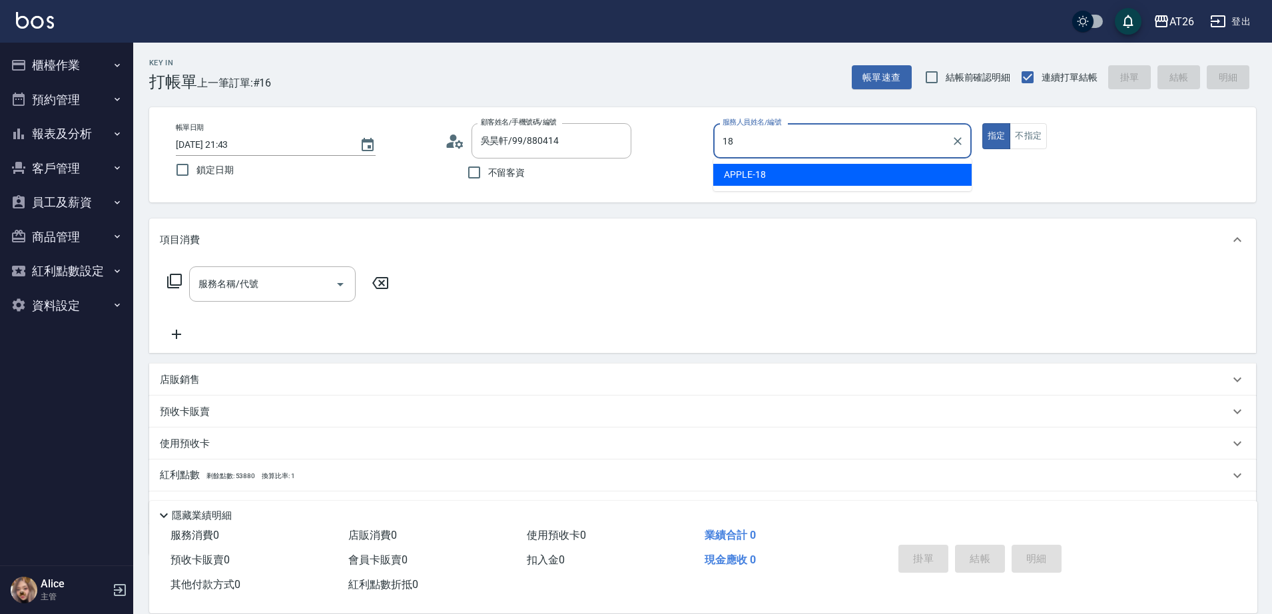
type input "18"
type button "true"
type input "APPLE-18"
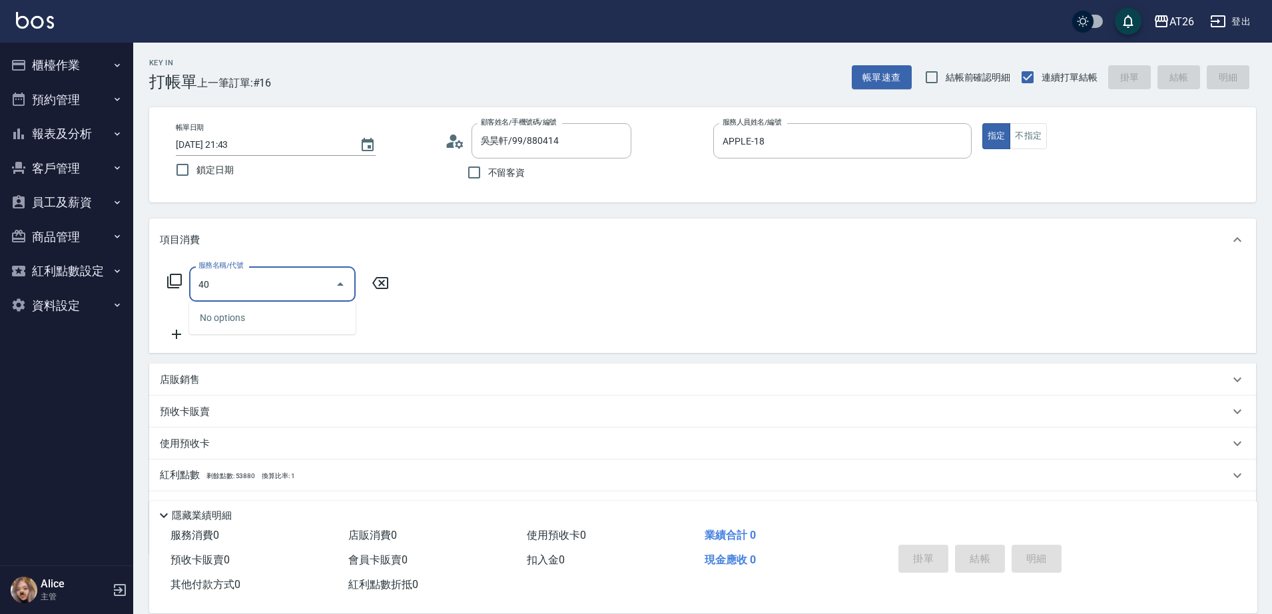
type input "401"
type input "20"
type input "剪髮(401)"
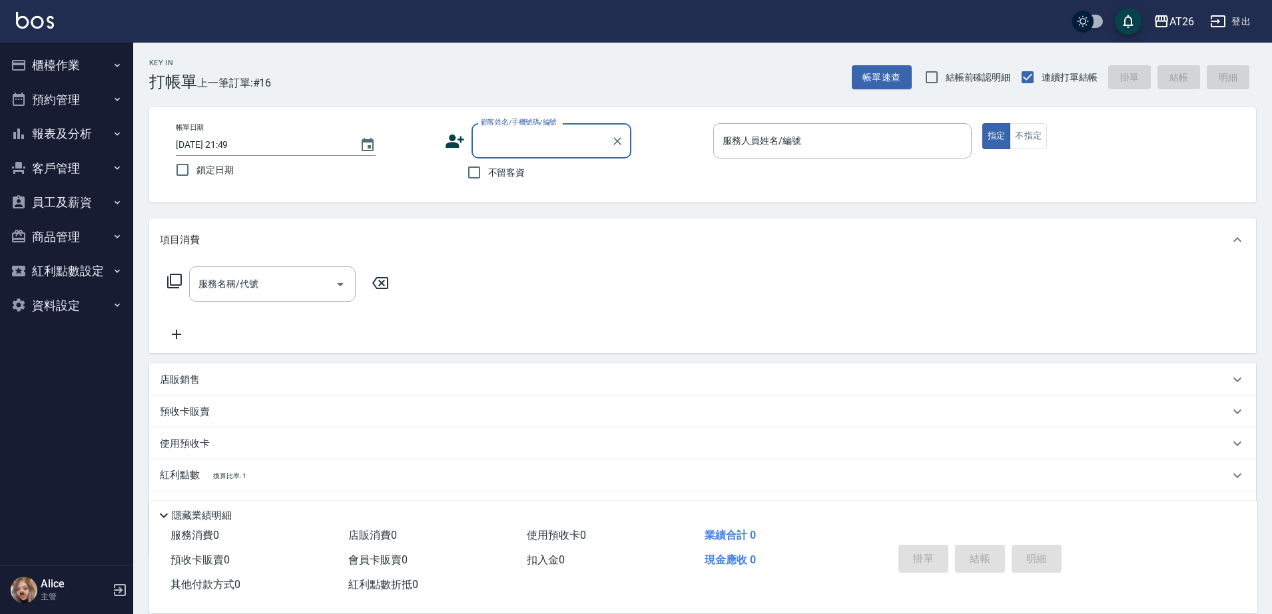
click at [117, 65] on icon "button" at bounding box center [117, 64] width 5 height 3
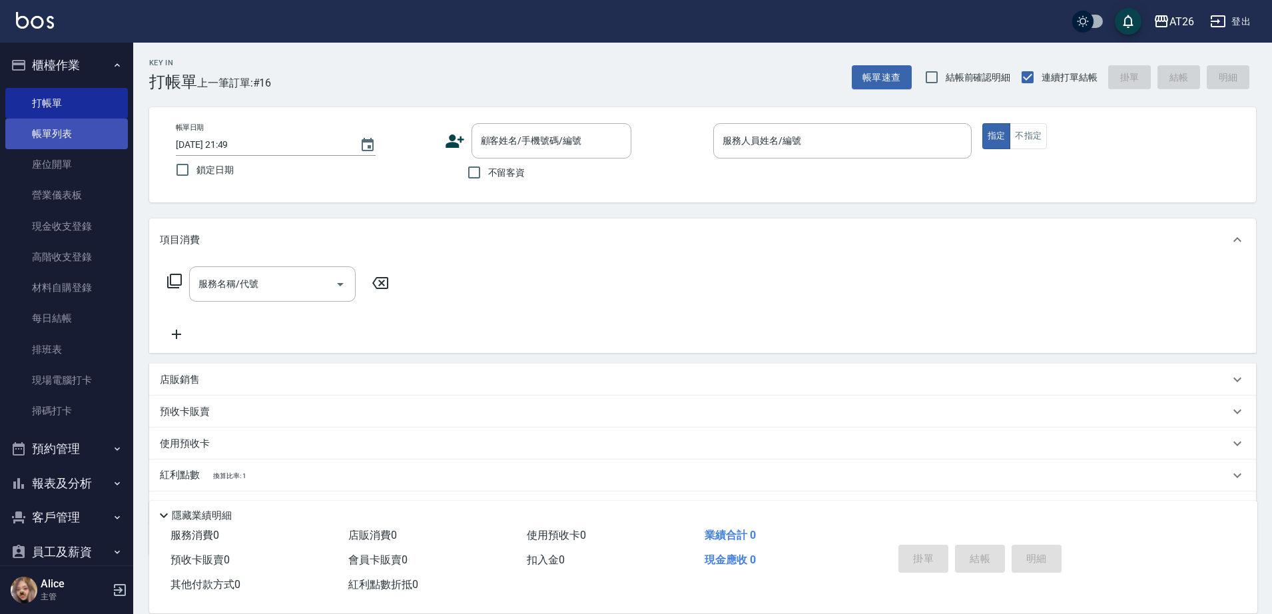
click at [96, 132] on link "帳單列表" at bounding box center [66, 134] width 123 height 31
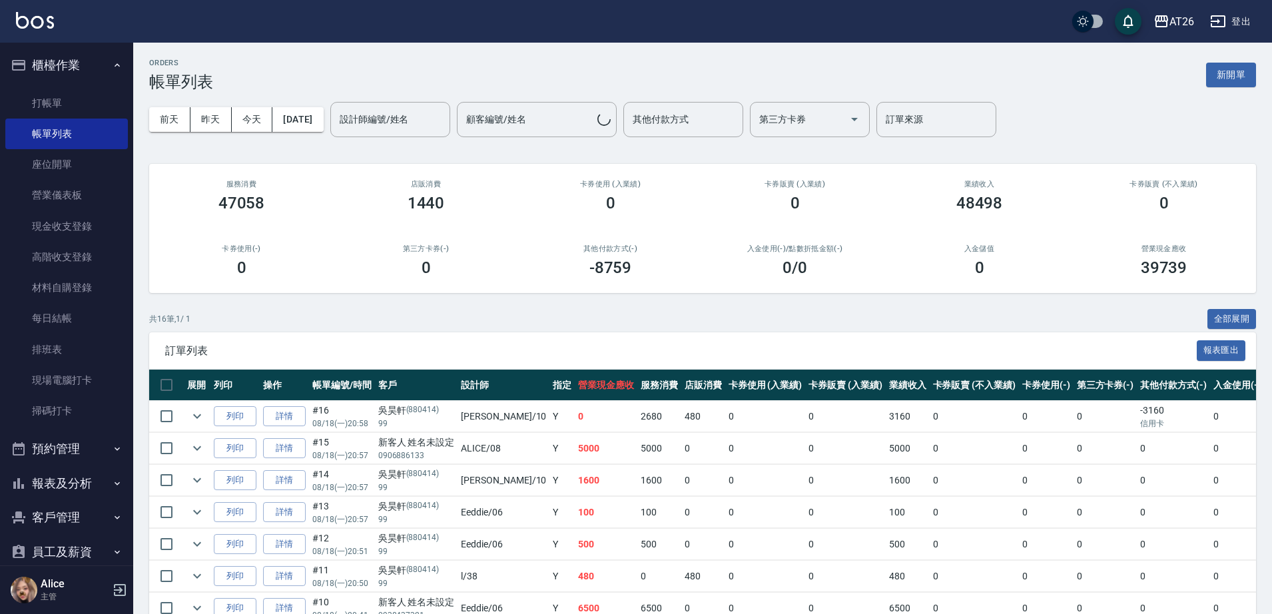
scroll to position [83, 0]
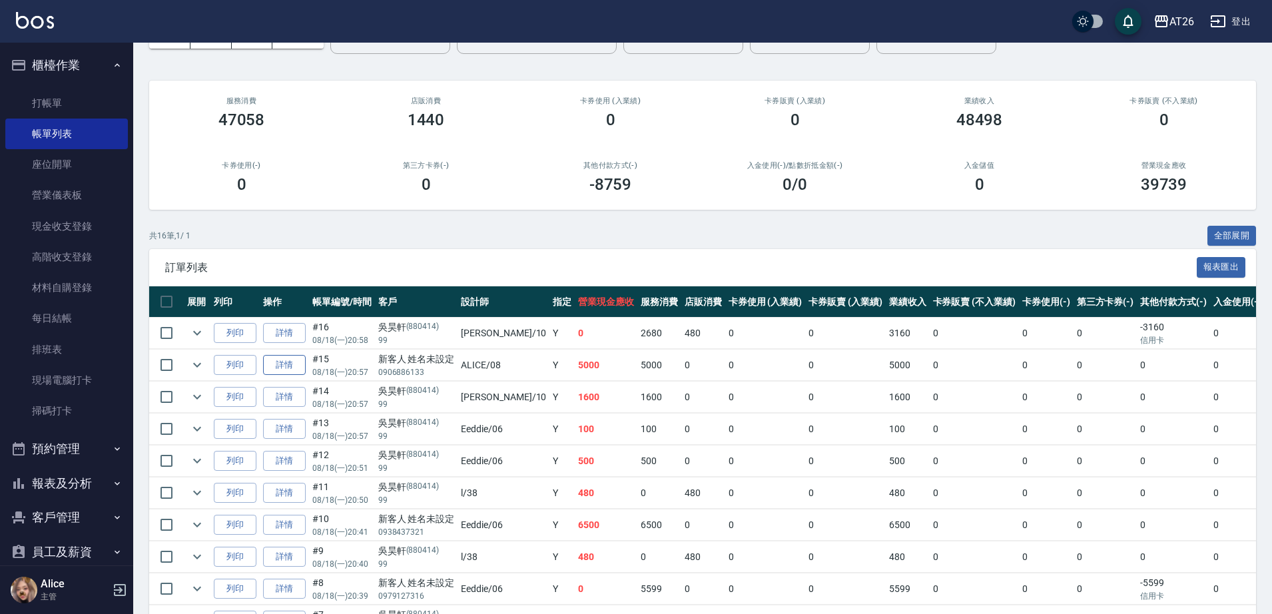
click at [284, 368] on link "詳情" at bounding box center [284, 365] width 43 height 21
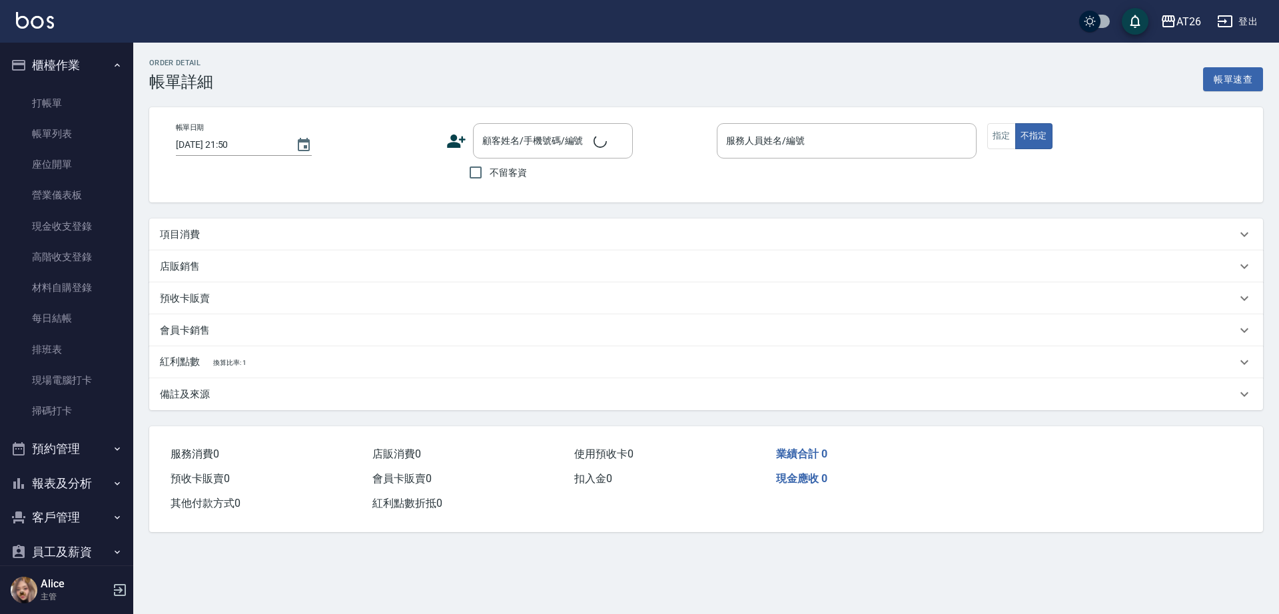
type input "[DATE] 20:57"
type input "ALICE-08"
type input "500"
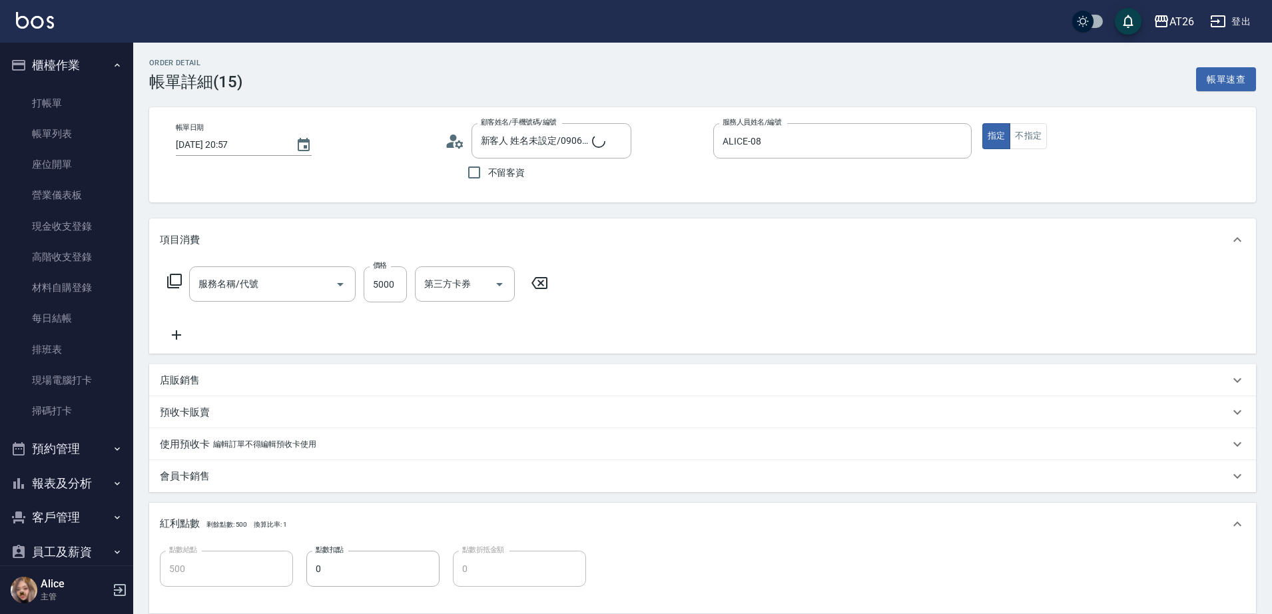
type input "新客人 姓名未設定/0906886133/null"
type input "新羽毛鉑金接髮調整(704)"
click at [452, 286] on div "技術協助-1 技術協助-1" at bounding box center [455, 283] width 80 height 35
type input "NANA-23"
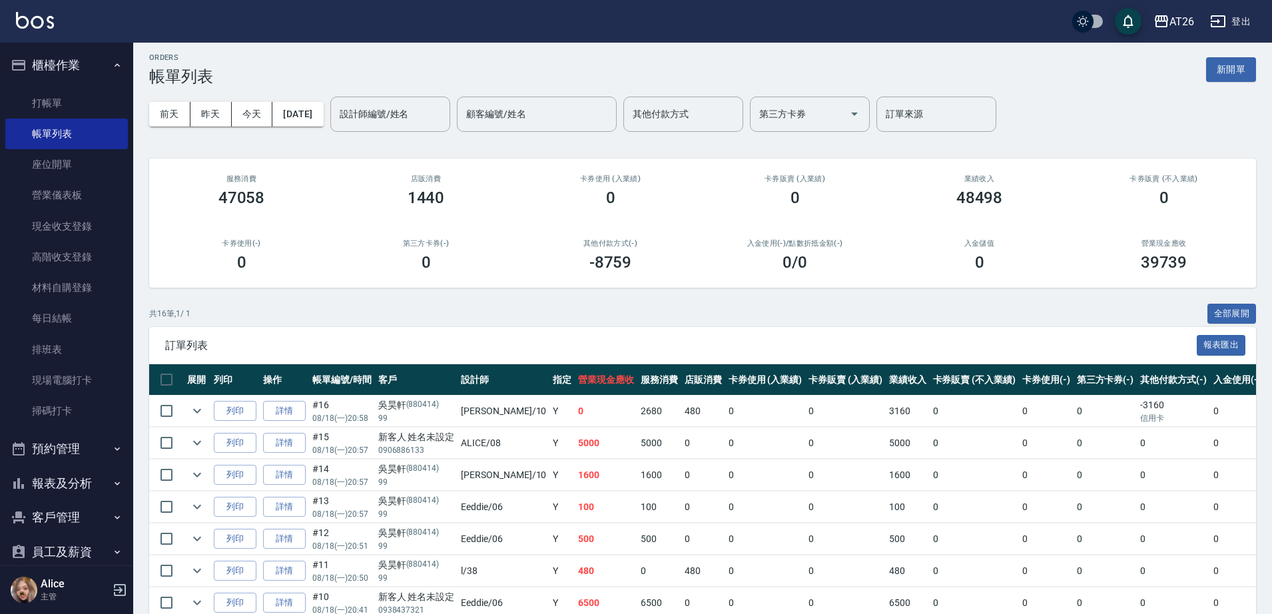
scroll to position [83, 0]
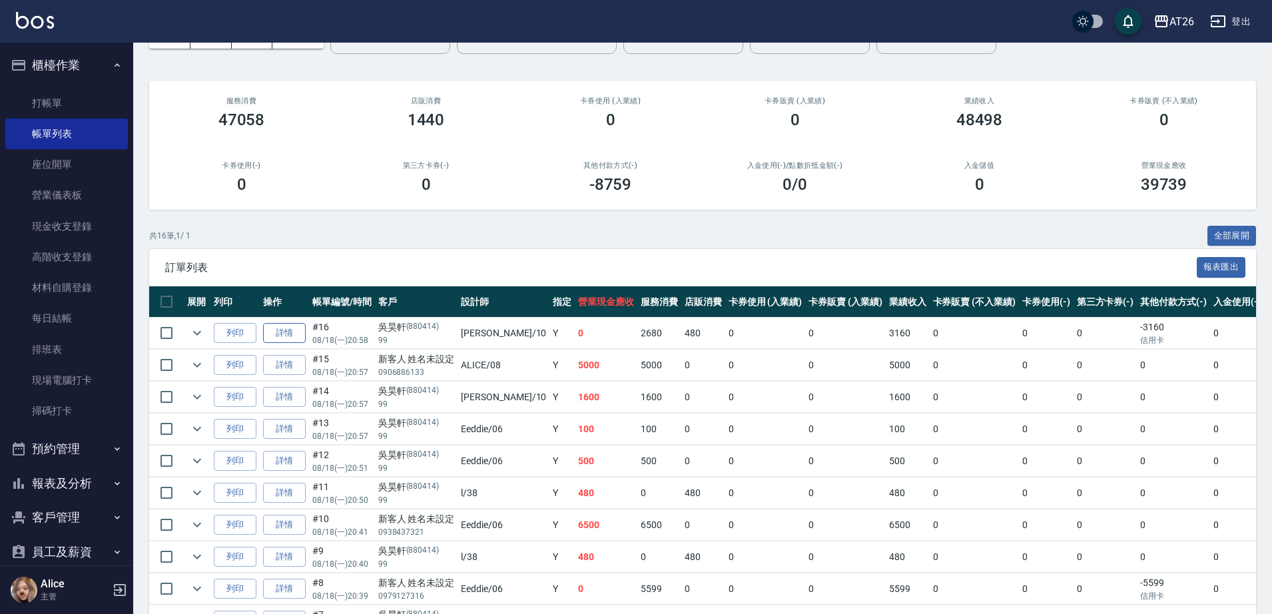
click at [291, 336] on link "詳情" at bounding box center [284, 333] width 43 height 21
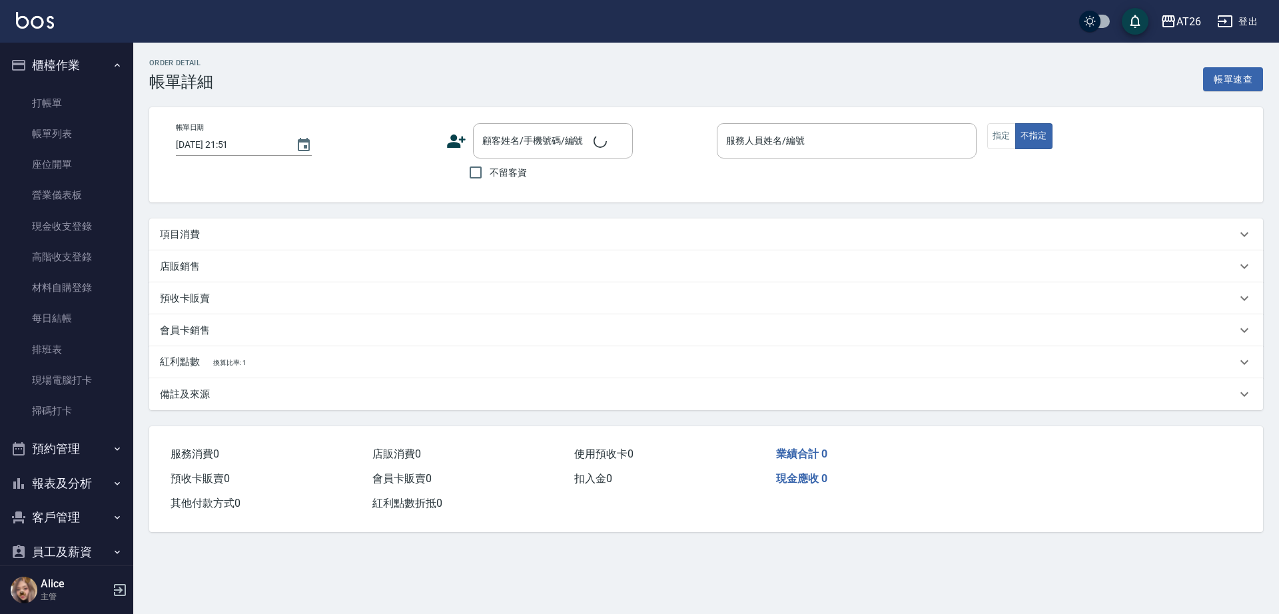
type input "[DATE] 20:58"
type input "[PERSON_NAME]-10"
type input "0"
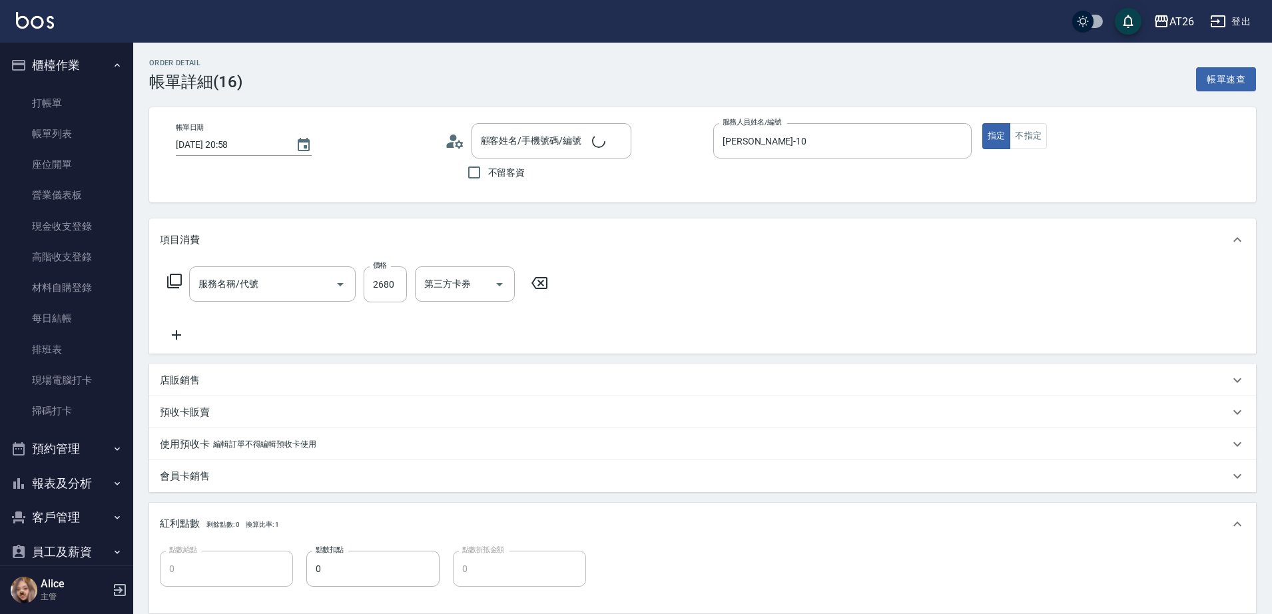
type input "吳昊軒/99/880414"
type input "染髮(501)"
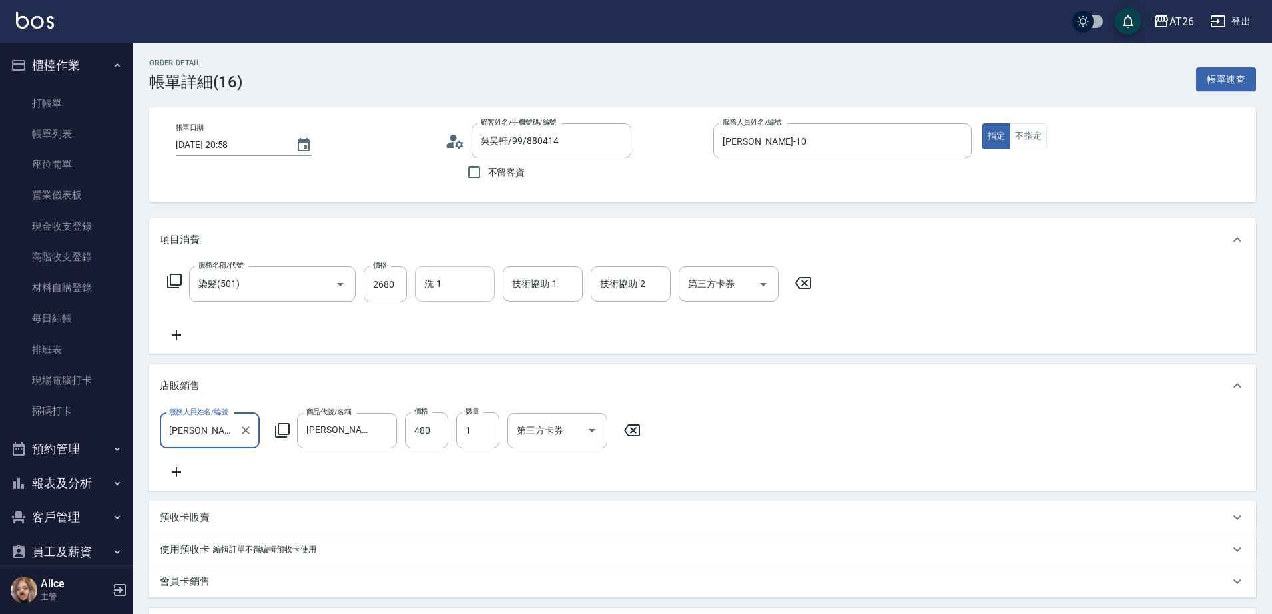
click at [448, 291] on input "洗-1" at bounding box center [455, 283] width 68 height 23
type input "NANA-23"
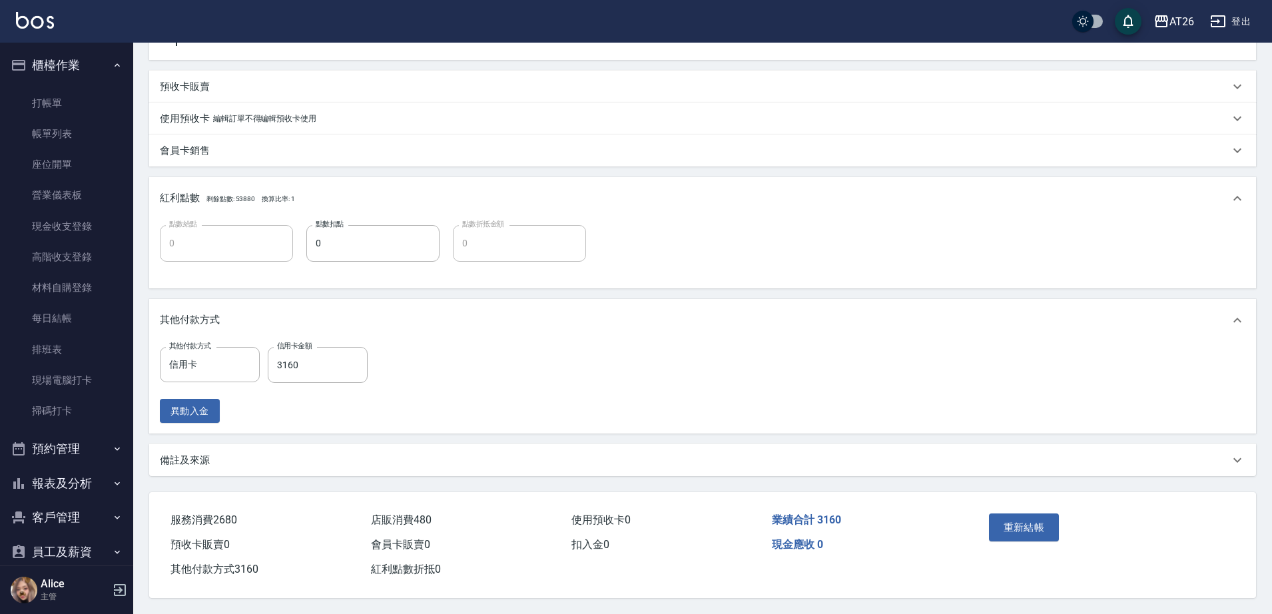
scroll to position [450, 0]
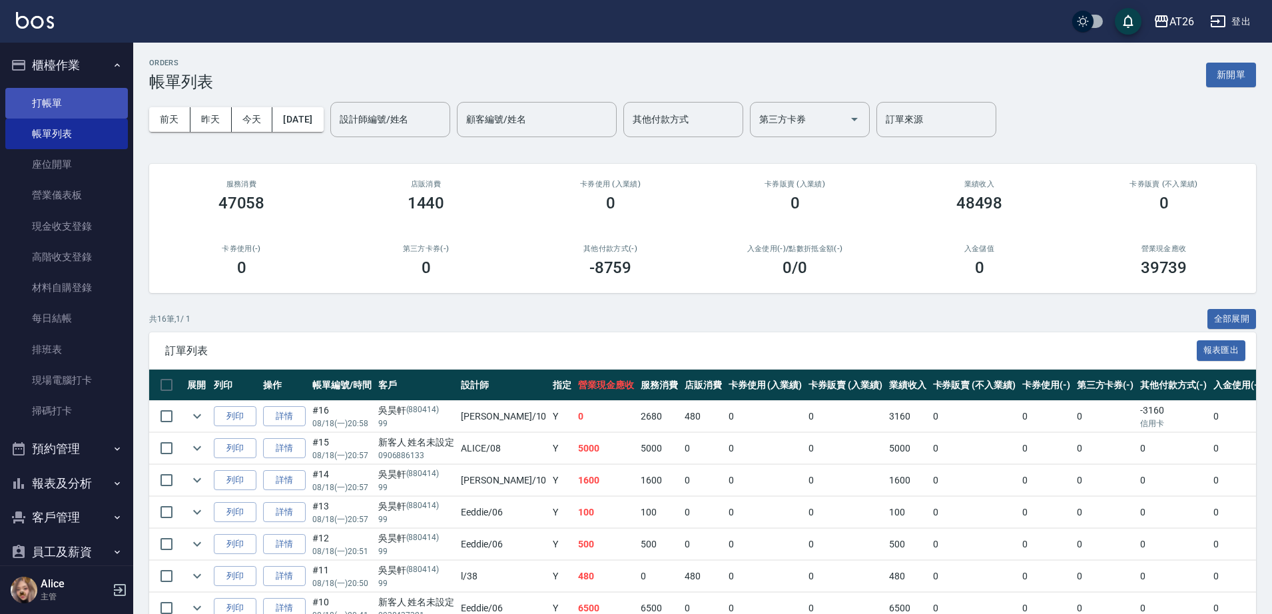
click at [75, 99] on link "打帳單" at bounding box center [66, 103] width 123 height 31
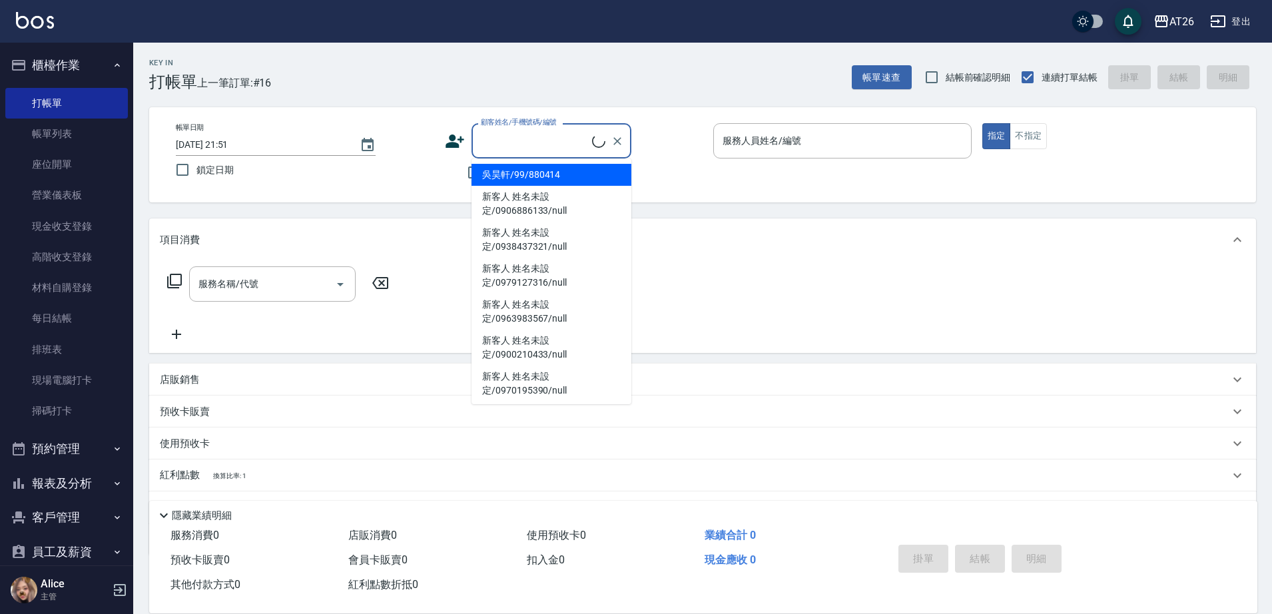
click at [516, 138] on input "顧客姓名/手機號碼/編號" at bounding box center [535, 140] width 115 height 23
type input "吳昊軒/99/880414"
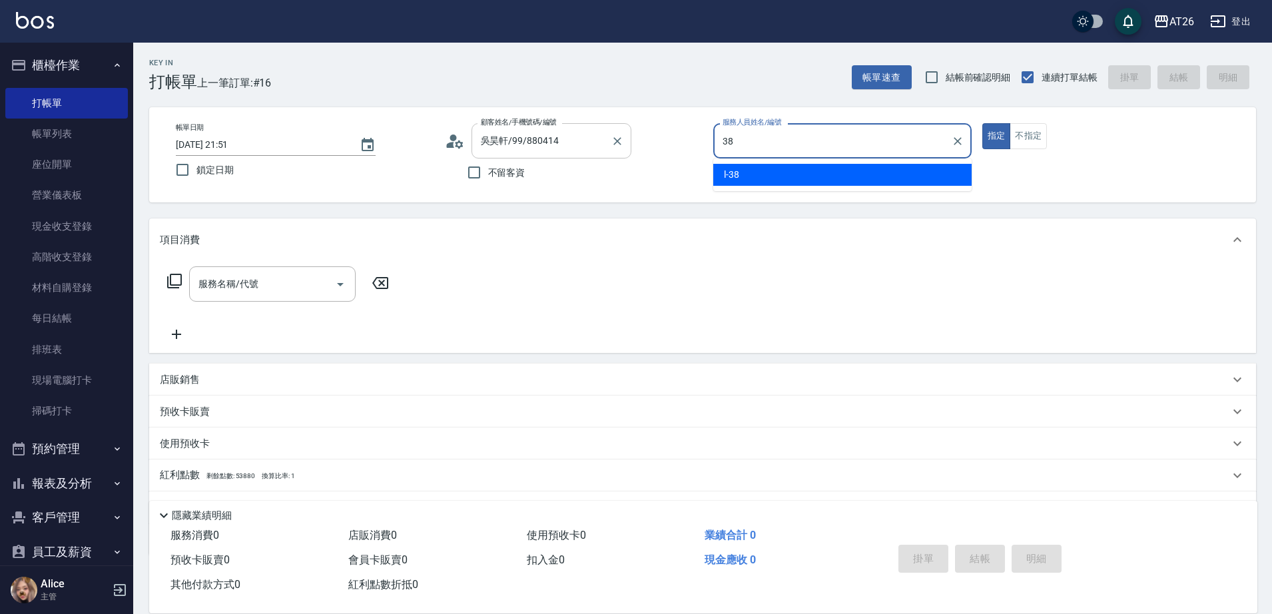
type input "38"
type button "true"
type input "l-38"
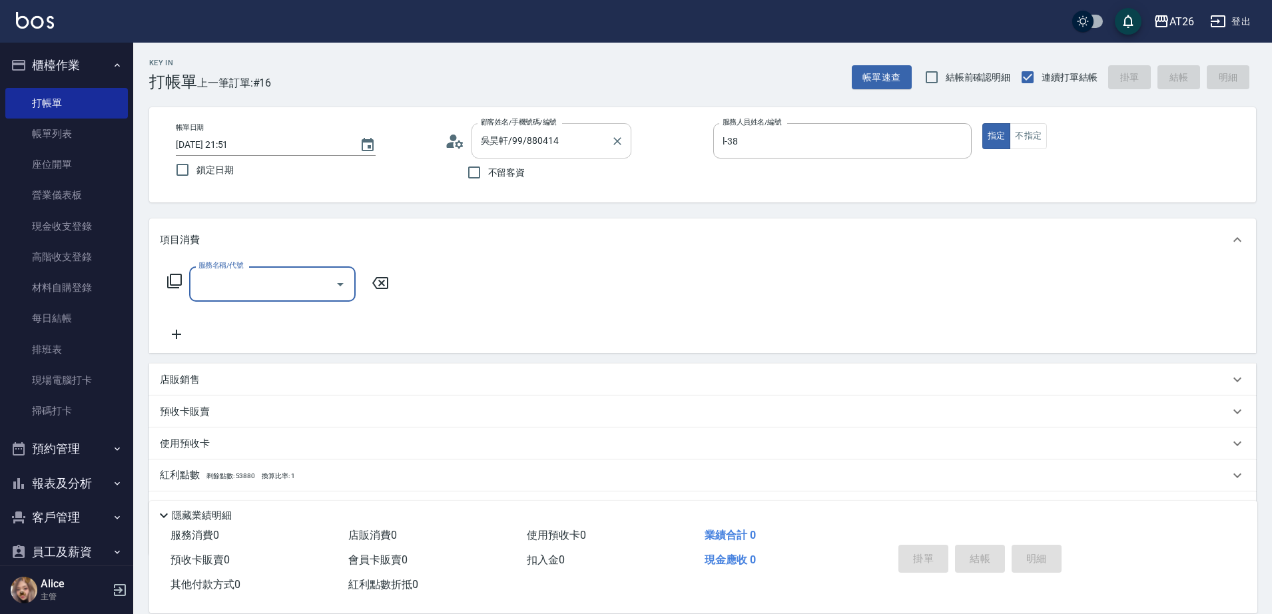
type input "3"
type input "染髮(501)"
type input "120"
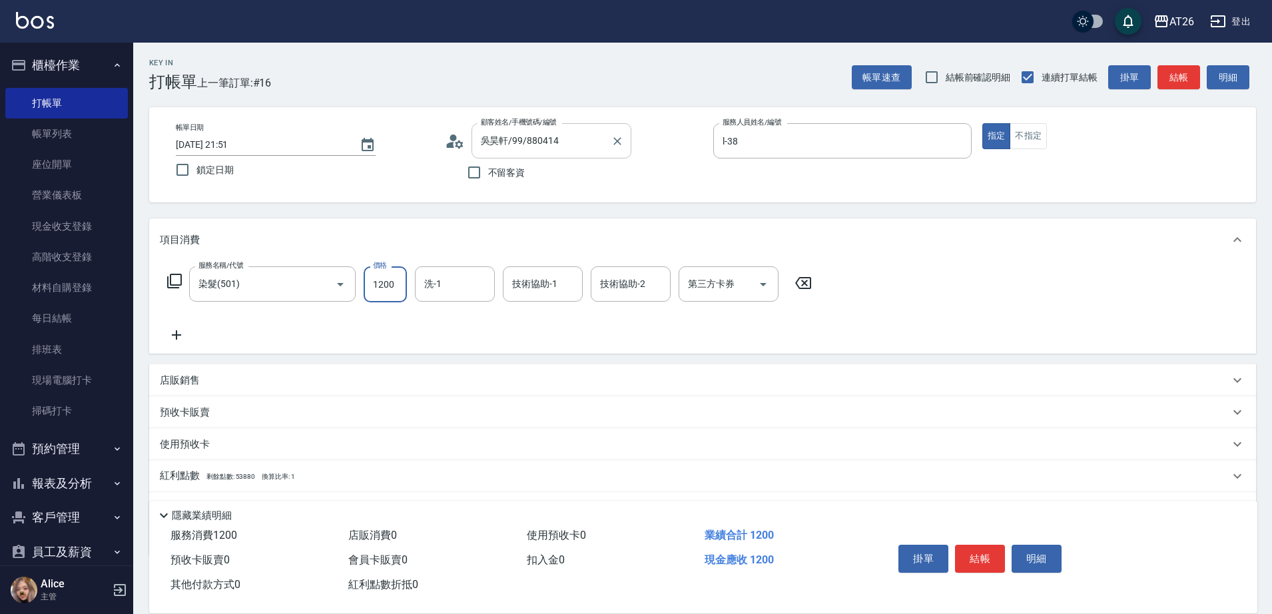
type input "1"
type input "0"
type input "100"
type input "10"
type input "1000"
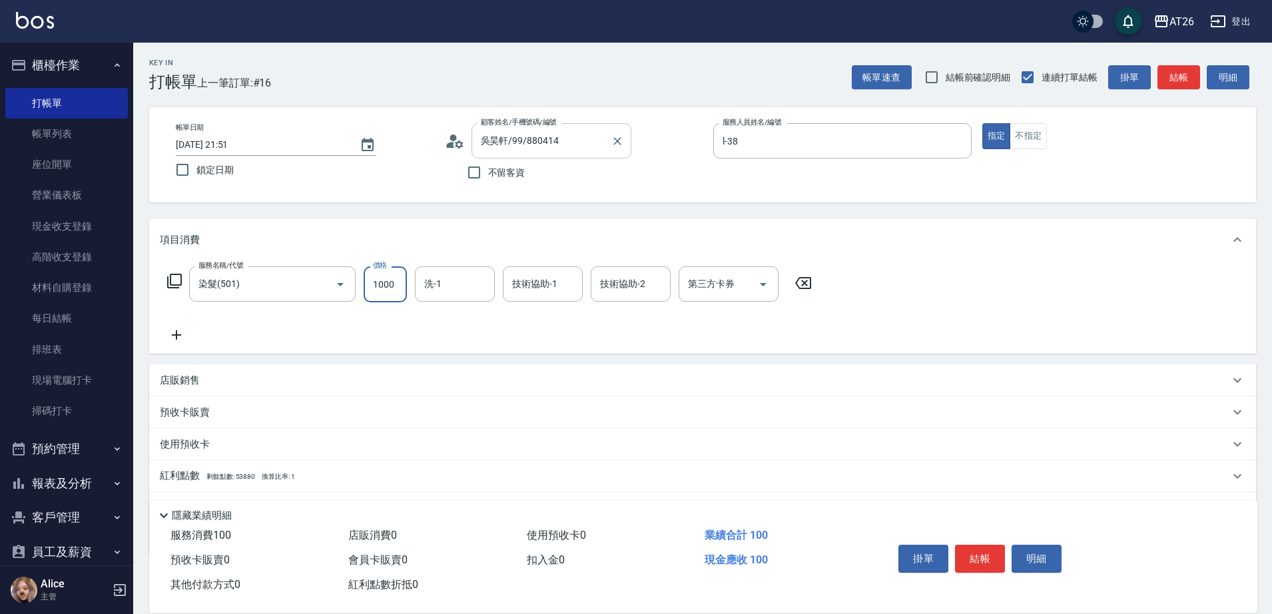
type input "100"
type input "1000"
type input "NANA-23"
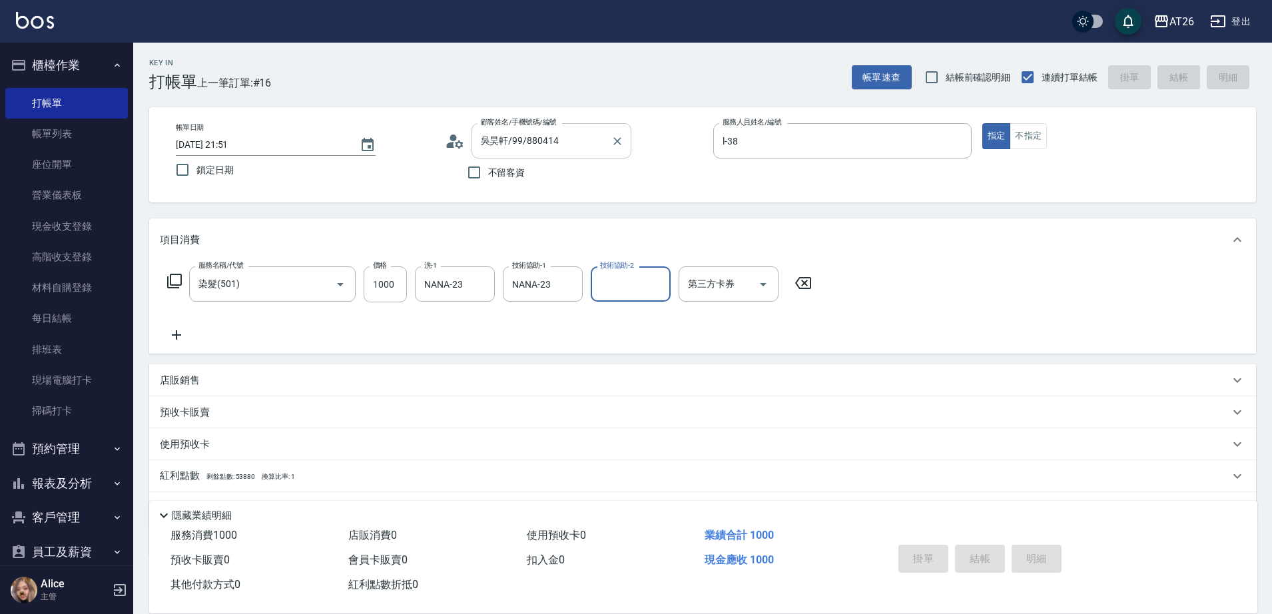
type input "0"
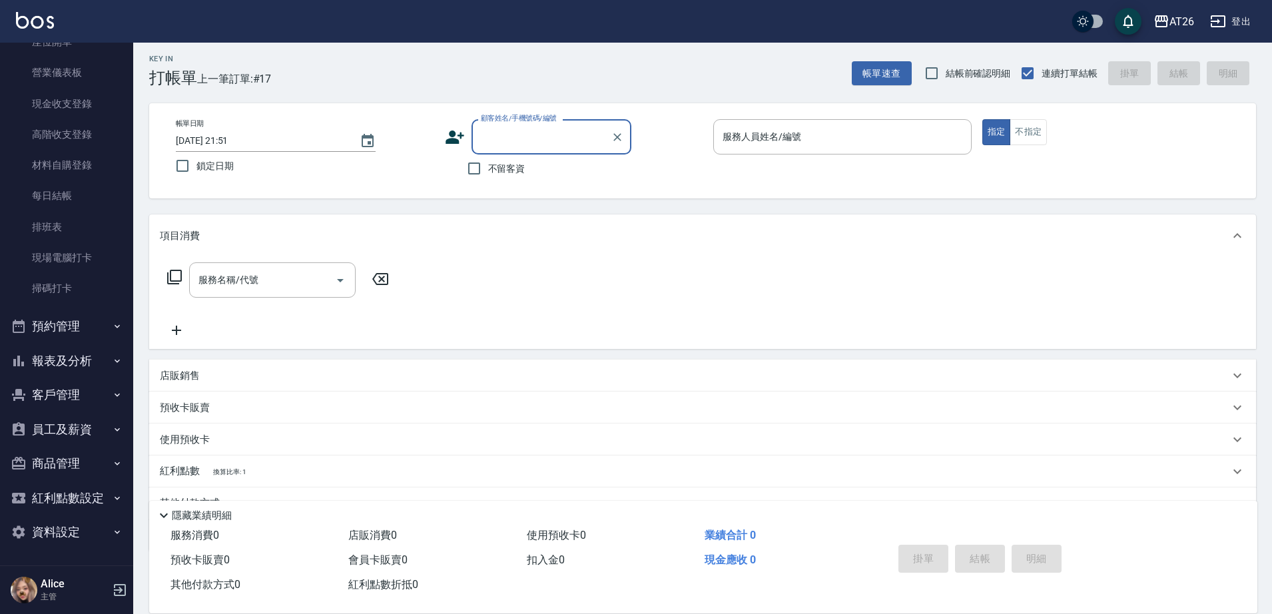
scroll to position [69, 0]
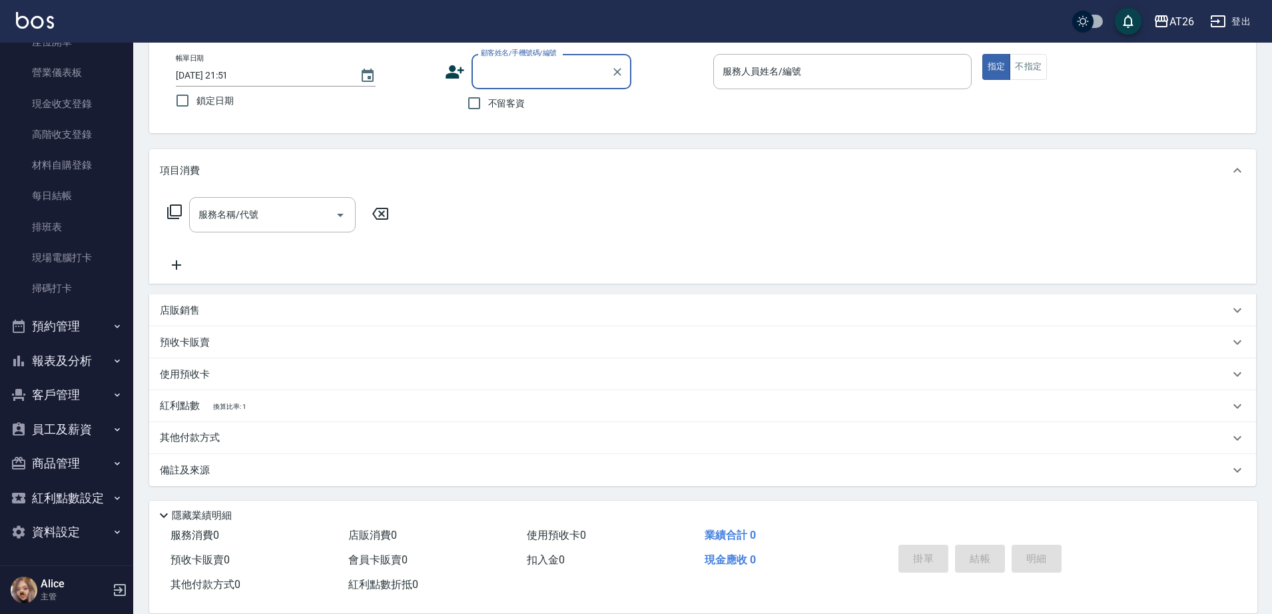
click at [70, 348] on button "報表及分析" at bounding box center [66, 361] width 123 height 35
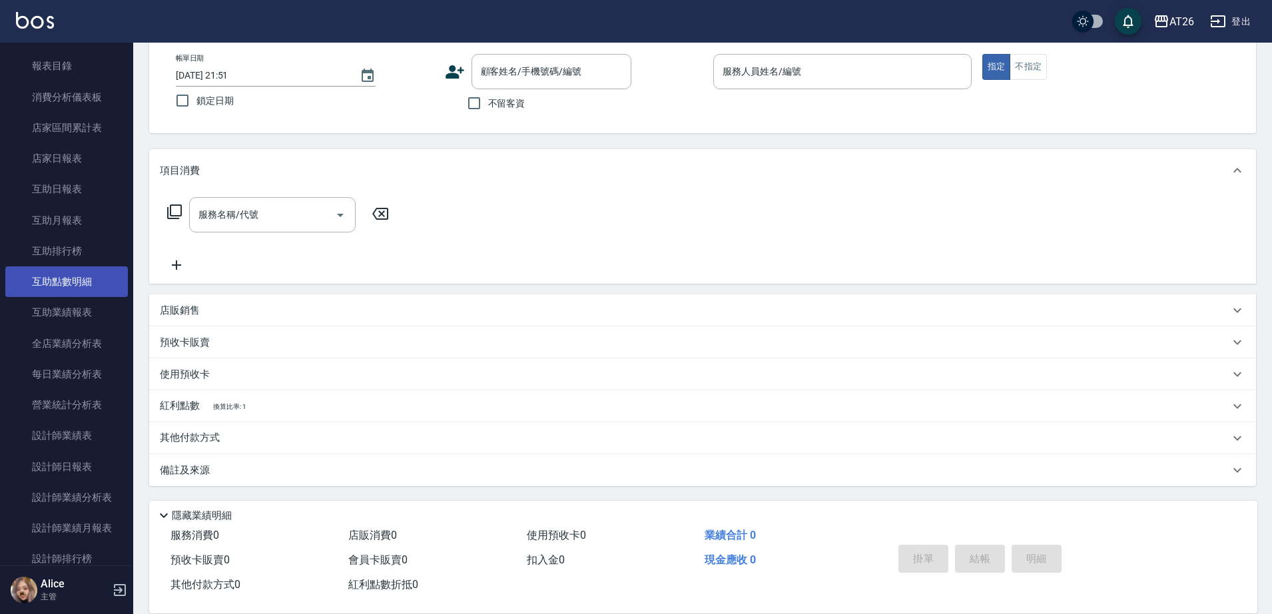
scroll to position [456, 0]
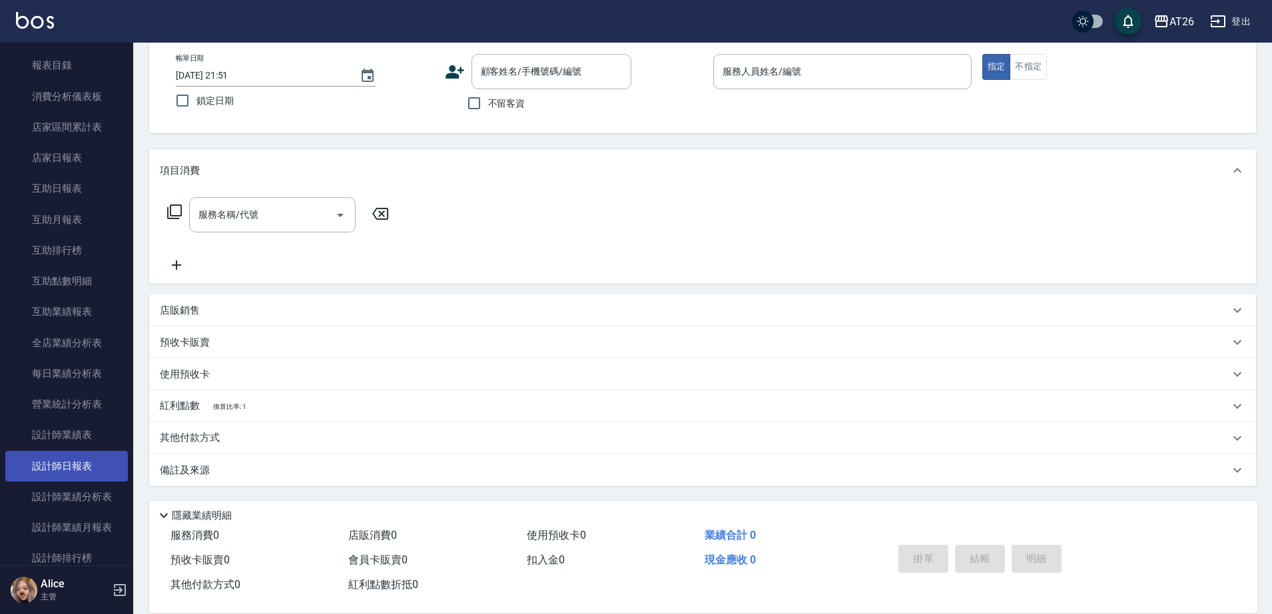
click at [77, 452] on link "設計師日報表" at bounding box center [66, 466] width 123 height 31
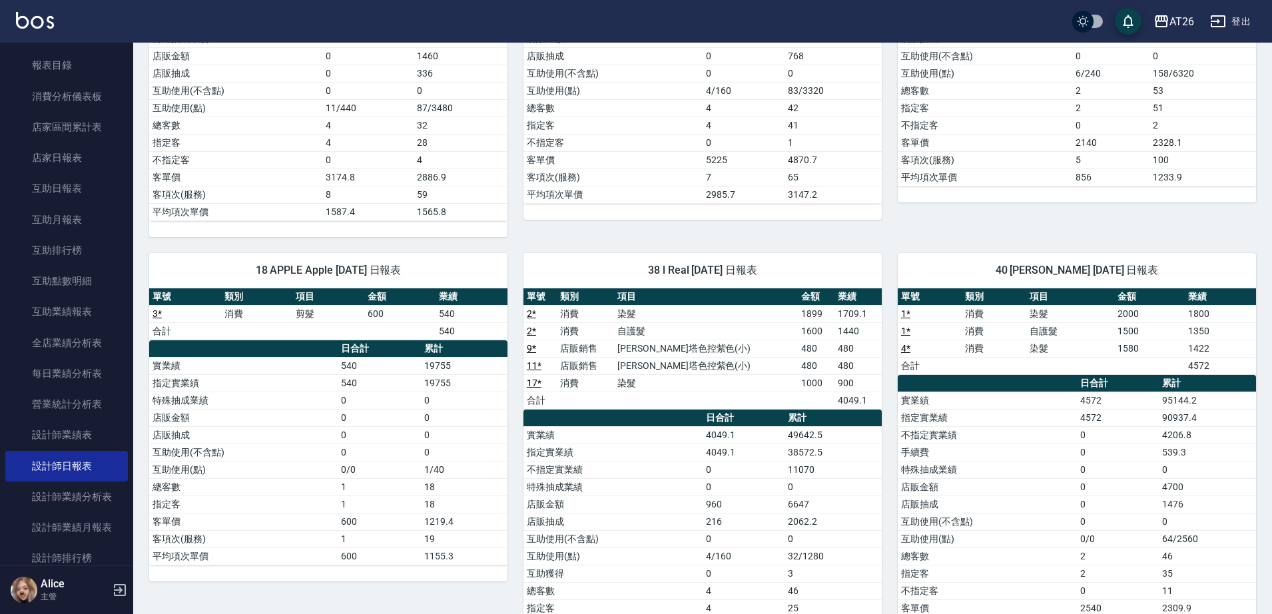
scroll to position [500, 0]
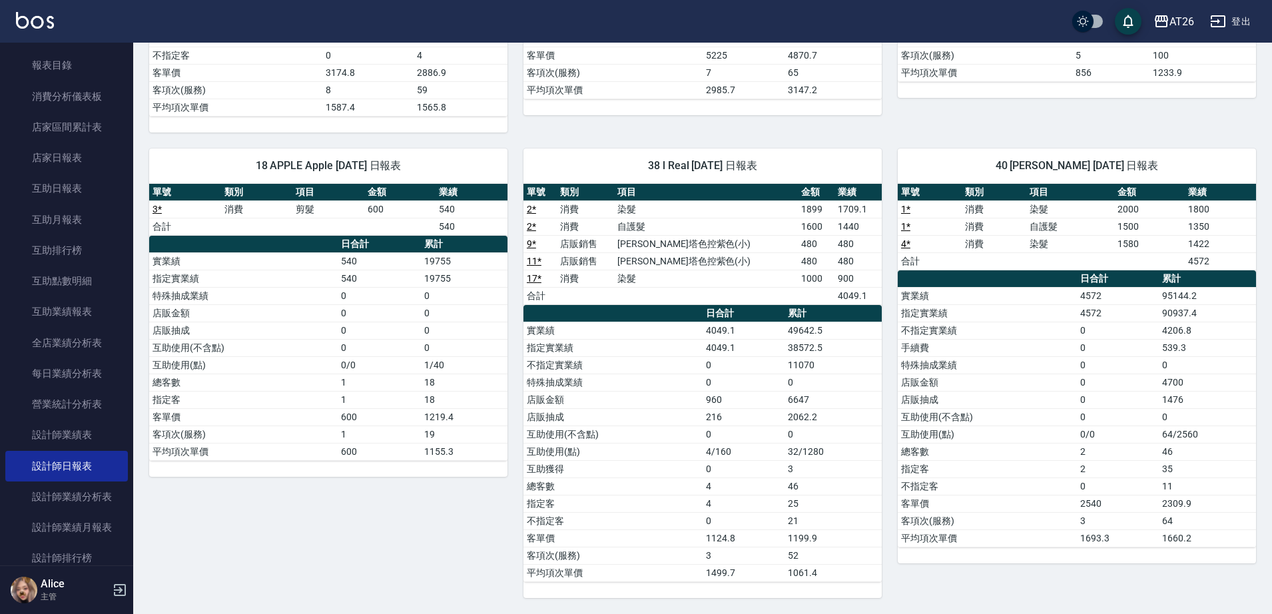
click at [654, 318] on th "a dense table" at bounding box center [613, 313] width 179 height 17
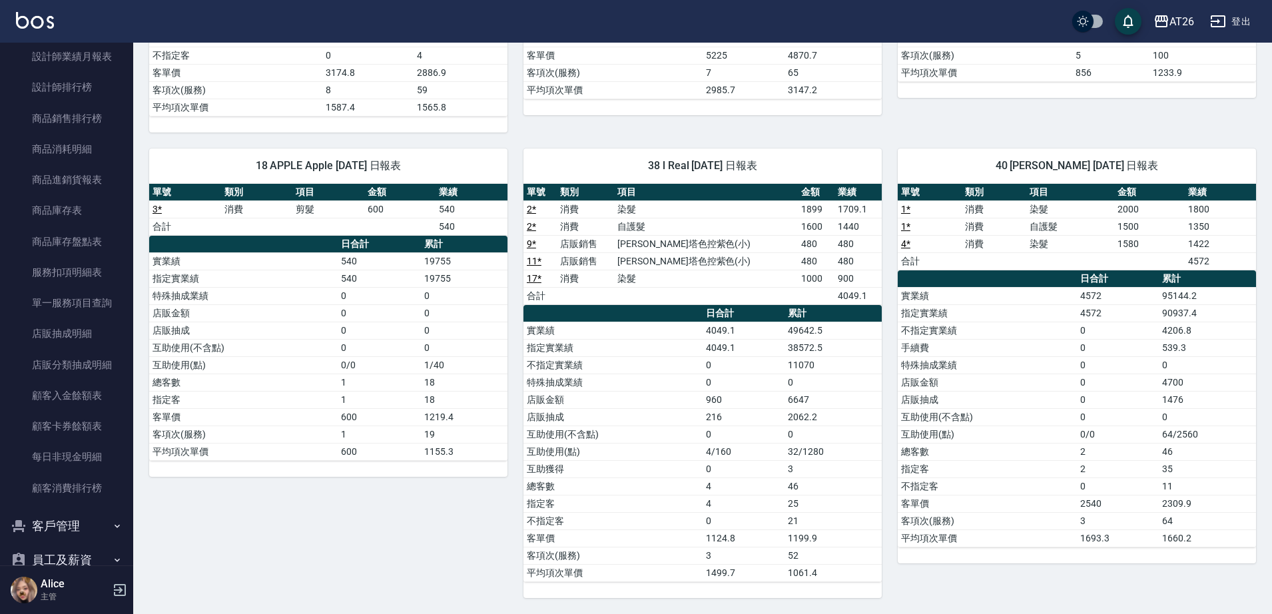
scroll to position [955, 0]
click at [309, 381] on td "總客數" at bounding box center [243, 382] width 188 height 17
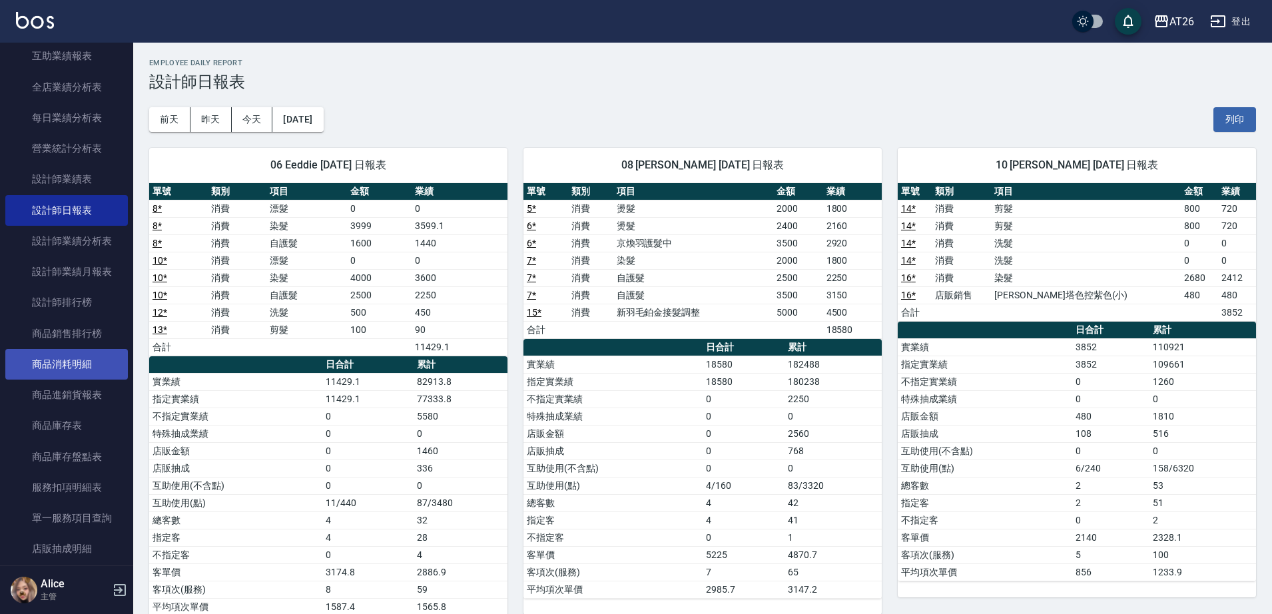
scroll to position [622, 0]
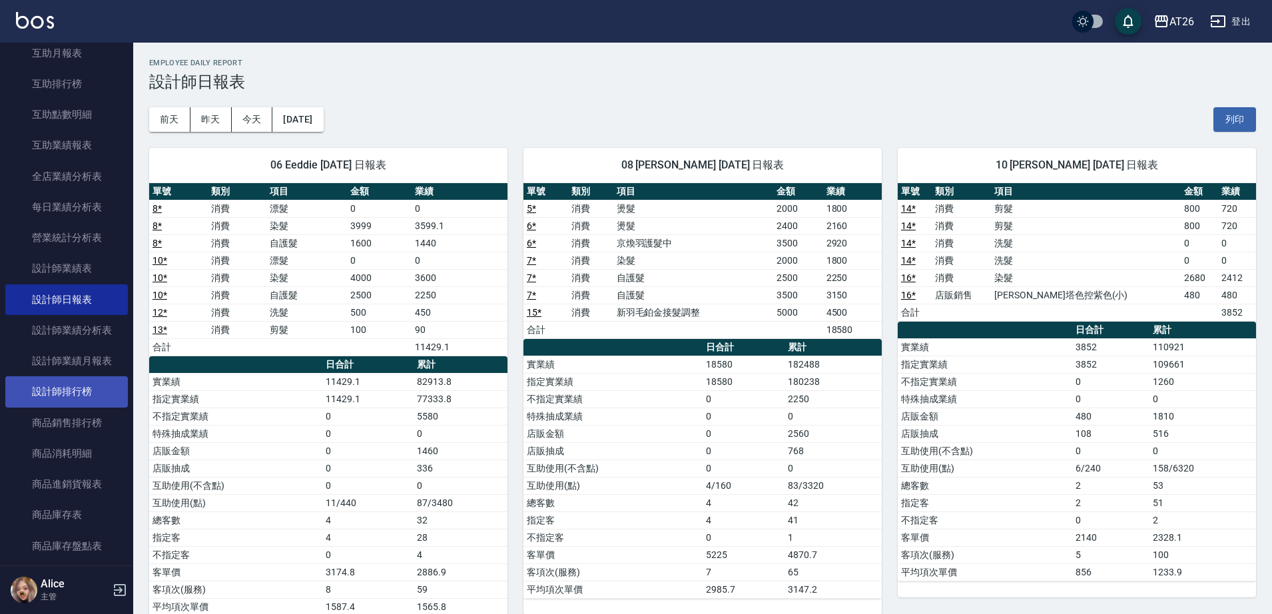
click at [90, 395] on link "設計師排行榜" at bounding box center [66, 391] width 123 height 31
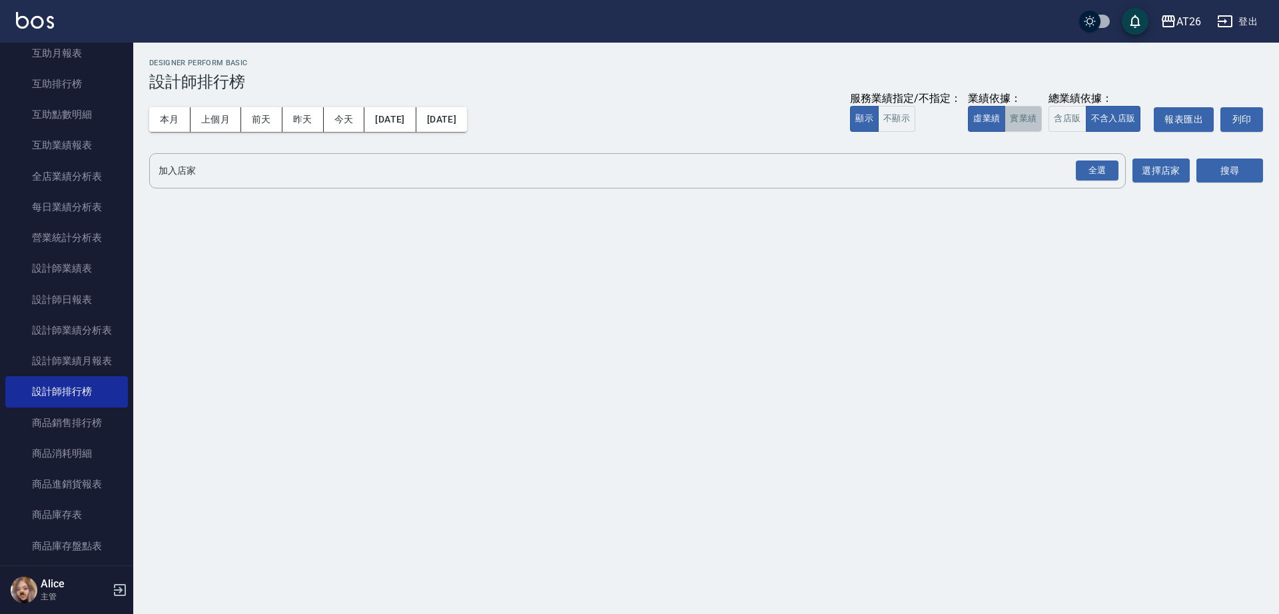
click at [1023, 123] on button "實業績" at bounding box center [1022, 119] width 37 height 26
click at [1072, 161] on div "全選 加入店家" at bounding box center [637, 170] width 976 height 35
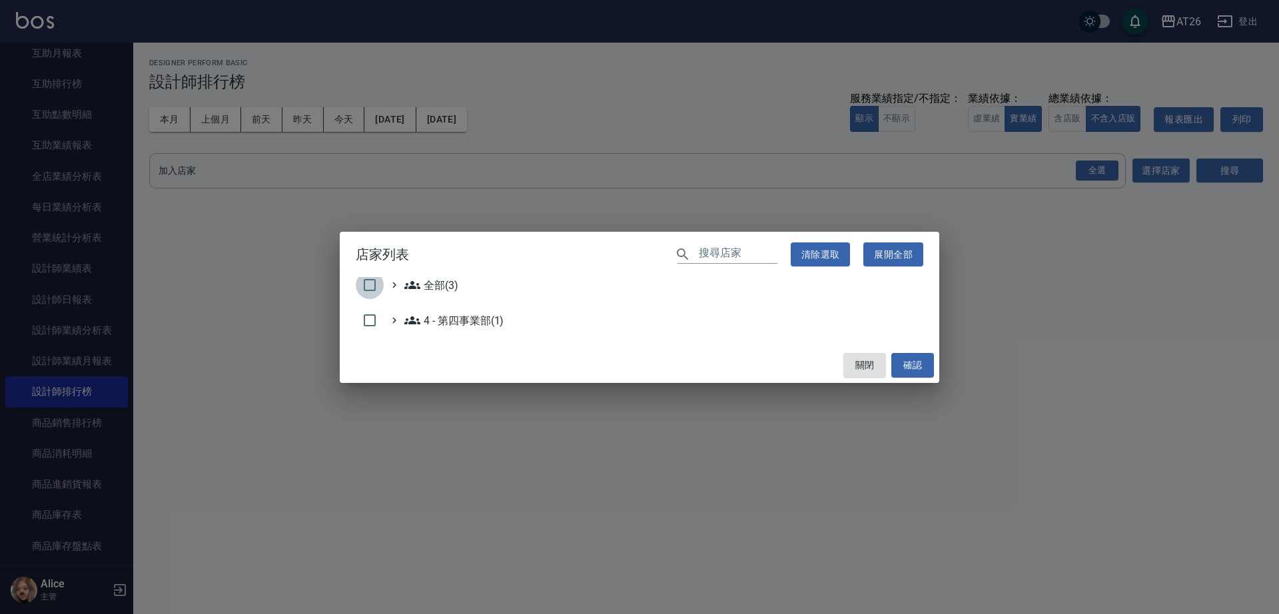
click at [363, 285] on input "checkbox" at bounding box center [370, 285] width 28 height 28
checkbox input "true"
click at [912, 360] on button "確認" at bounding box center [912, 365] width 43 height 25
checkbox input "false"
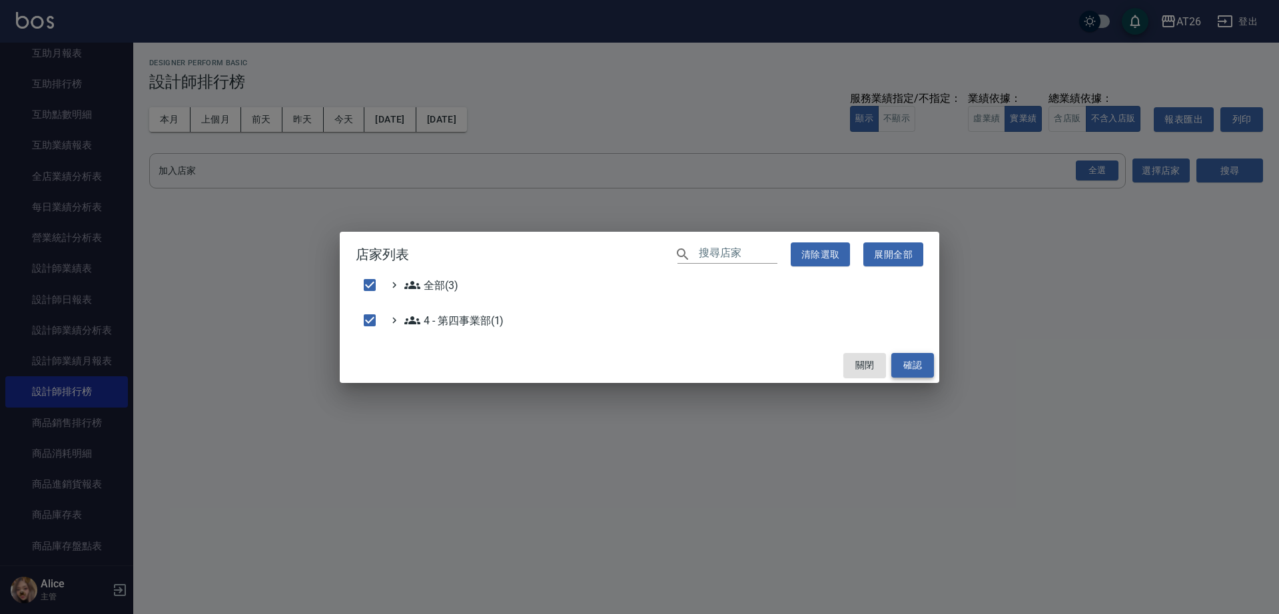
checkbox input "false"
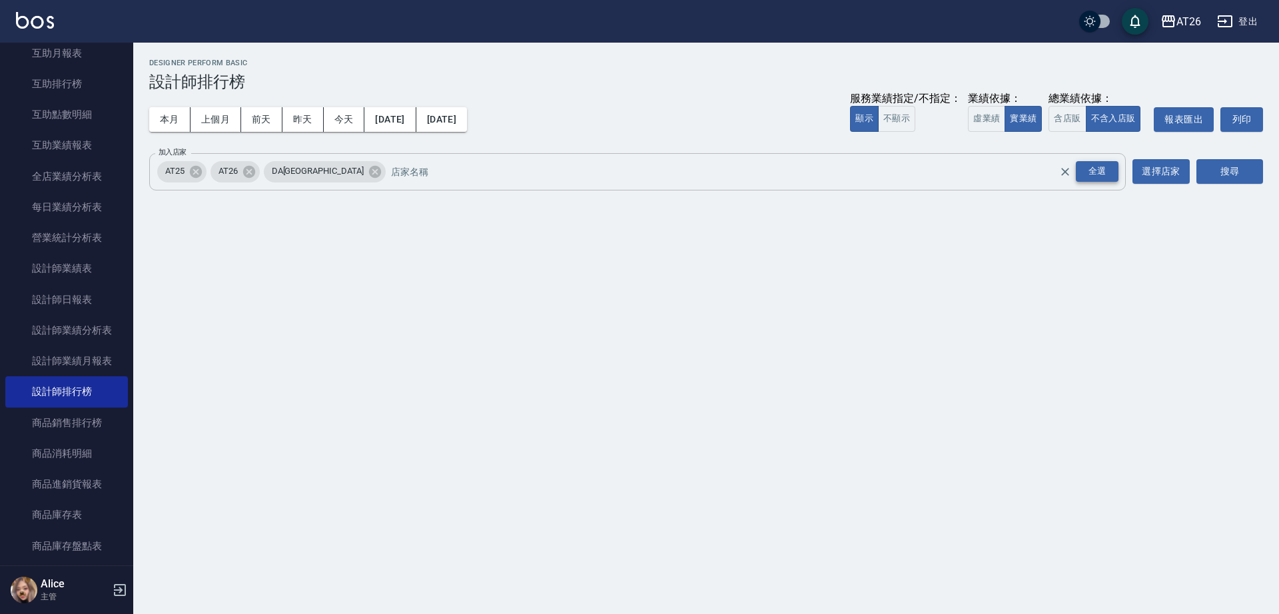
click at [1111, 171] on div "全選" at bounding box center [1097, 171] width 43 height 21
click at [1091, 174] on div "全選" at bounding box center [1097, 171] width 43 height 21
click at [1224, 169] on button "搜尋" at bounding box center [1229, 171] width 67 height 25
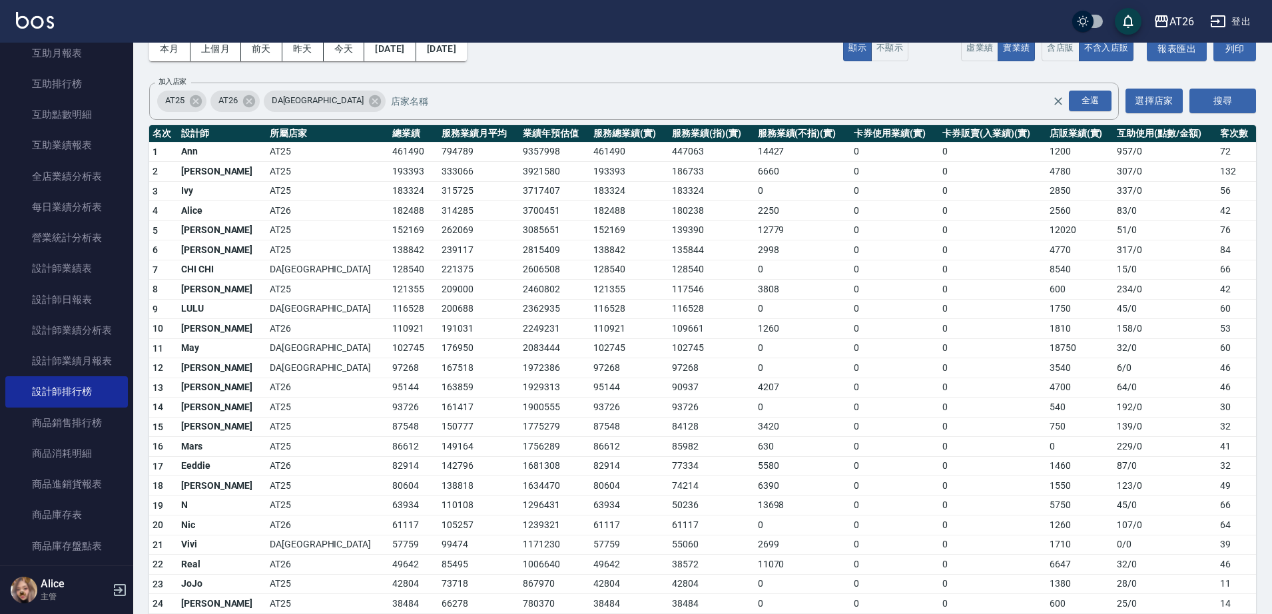
scroll to position [45, 0]
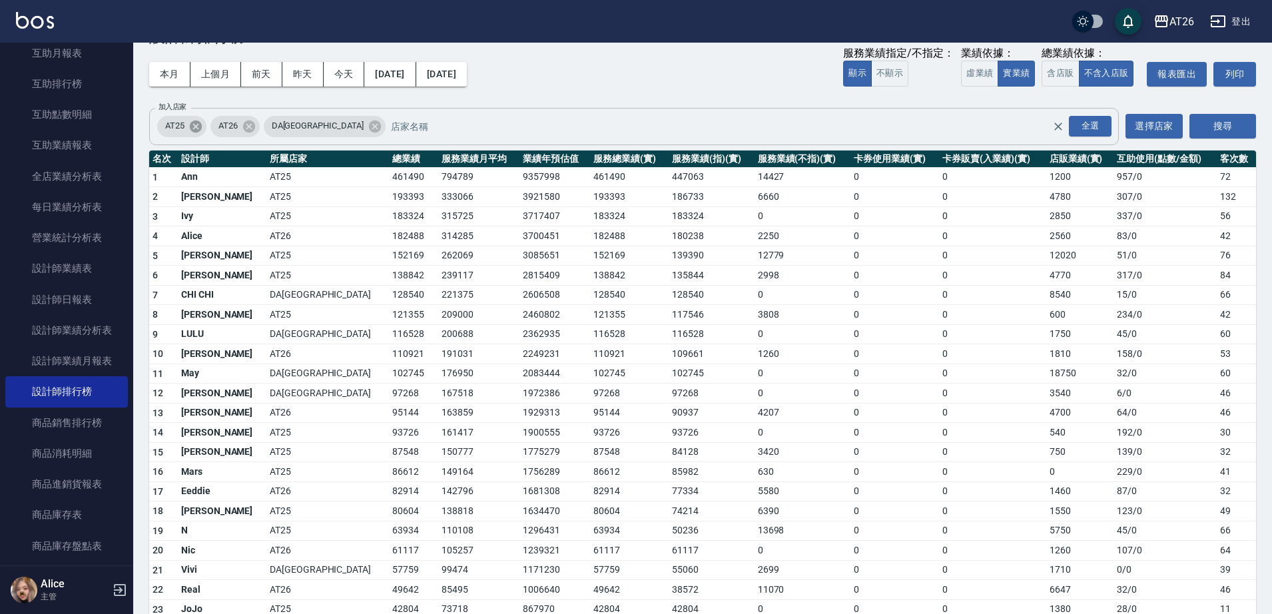
click at [192, 122] on icon at bounding box center [196, 126] width 12 height 12
click at [249, 126] on span "DA[GEOGRAPHIC_DATA]" at bounding box center [264, 125] width 108 height 13
click at [314, 126] on icon at bounding box center [321, 126] width 15 height 15
click at [1228, 128] on button "搜尋" at bounding box center [1223, 126] width 67 height 25
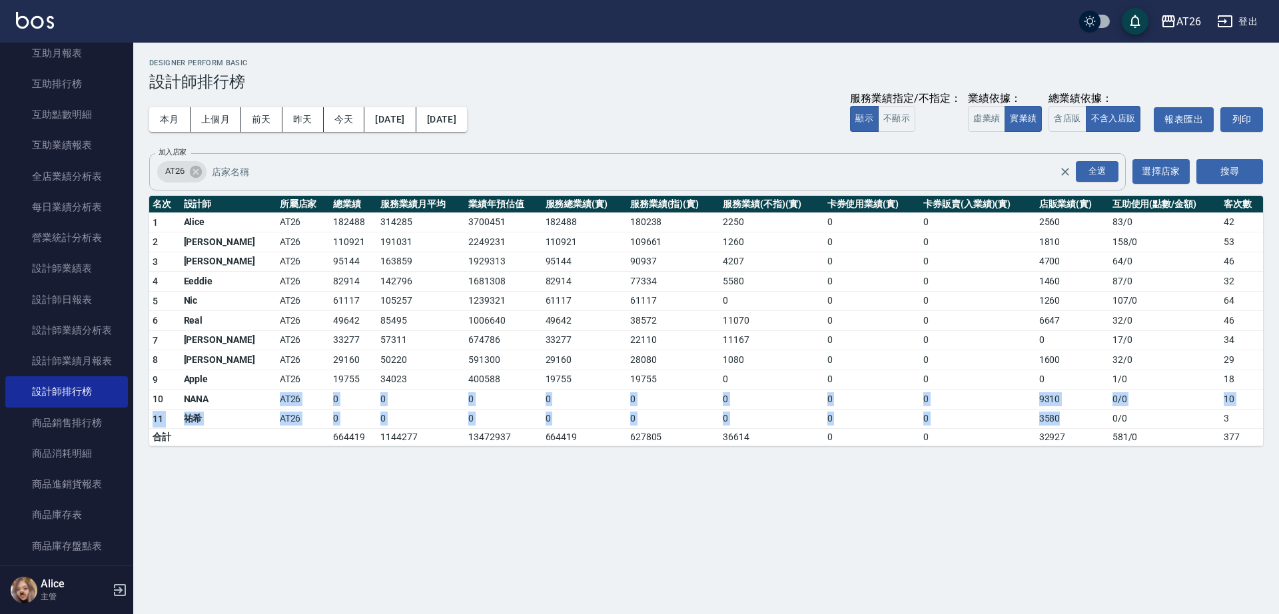
drag, startPoint x: 211, startPoint y: 397, endPoint x: 1075, endPoint y: 408, distance: 863.9
click at [1075, 408] on tbody "1 Alice AT26 182488 314285 3700451 182488 180238 2250 0 0 2560 83 / 0 42 2 [PER…" at bounding box center [706, 329] width 1114 height 234
click at [1075, 409] on td "3580" at bounding box center [1072, 419] width 73 height 20
click at [1066, 175] on icon "Clear" at bounding box center [1064, 171] width 13 height 13
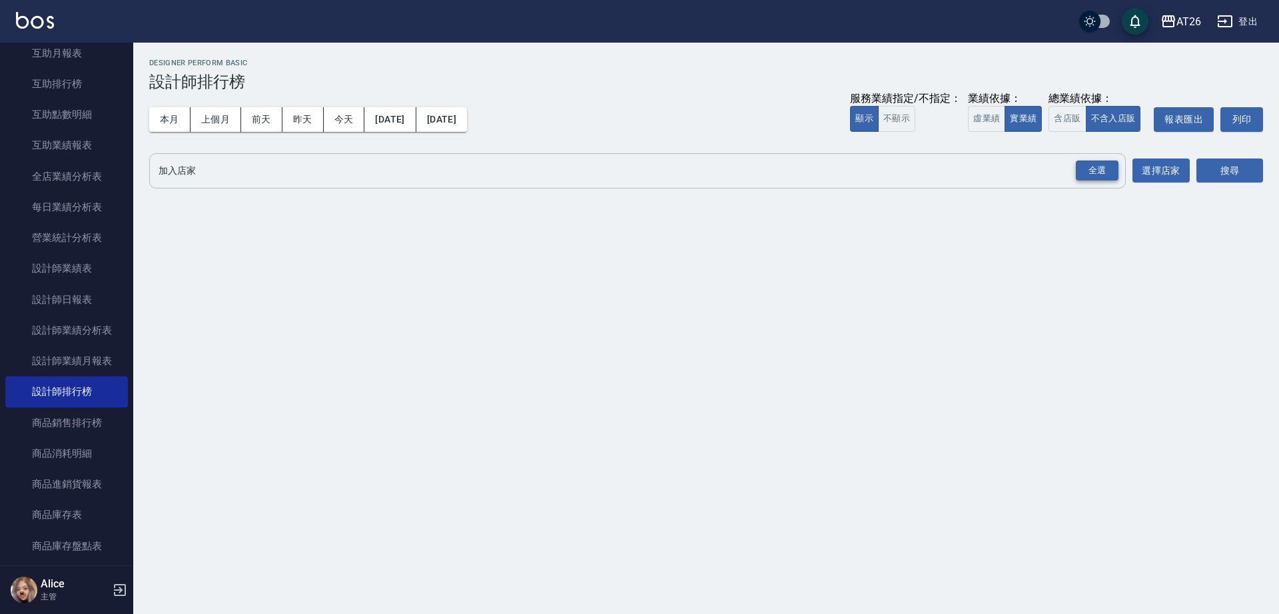
click at [1083, 167] on div "全選" at bounding box center [1097, 171] width 43 height 21
click at [244, 173] on icon at bounding box center [248, 171] width 12 height 12
click at [200, 178] on icon at bounding box center [195, 172] width 15 height 15
click at [1240, 173] on button "搜尋" at bounding box center [1229, 171] width 67 height 25
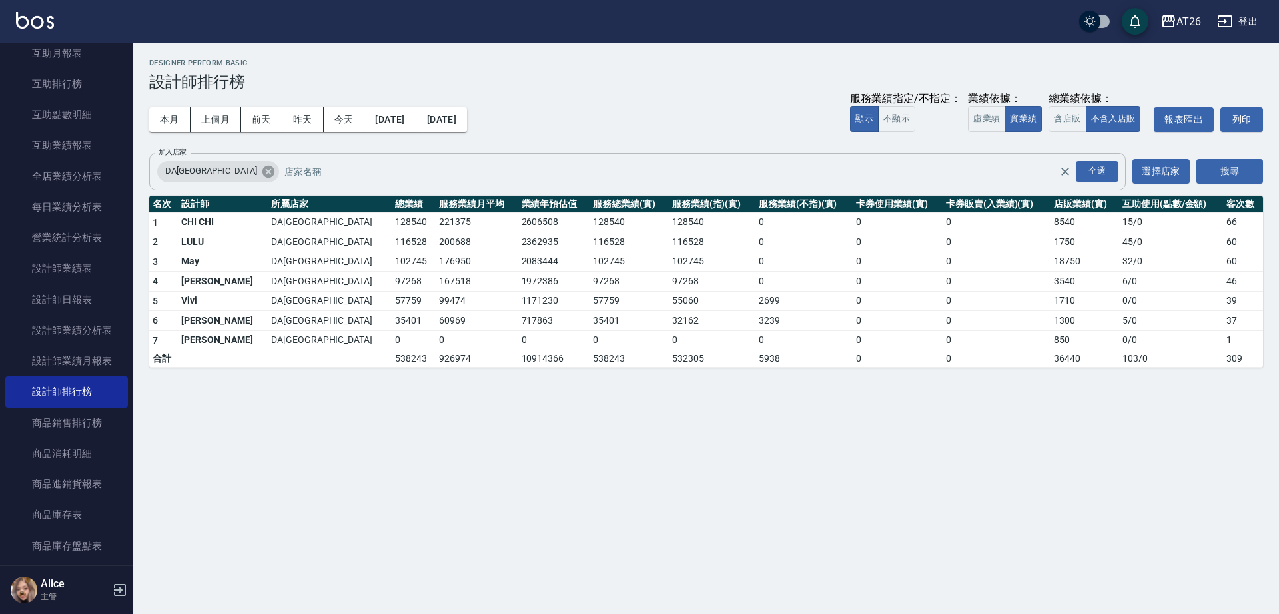
click at [261, 178] on icon at bounding box center [268, 172] width 15 height 15
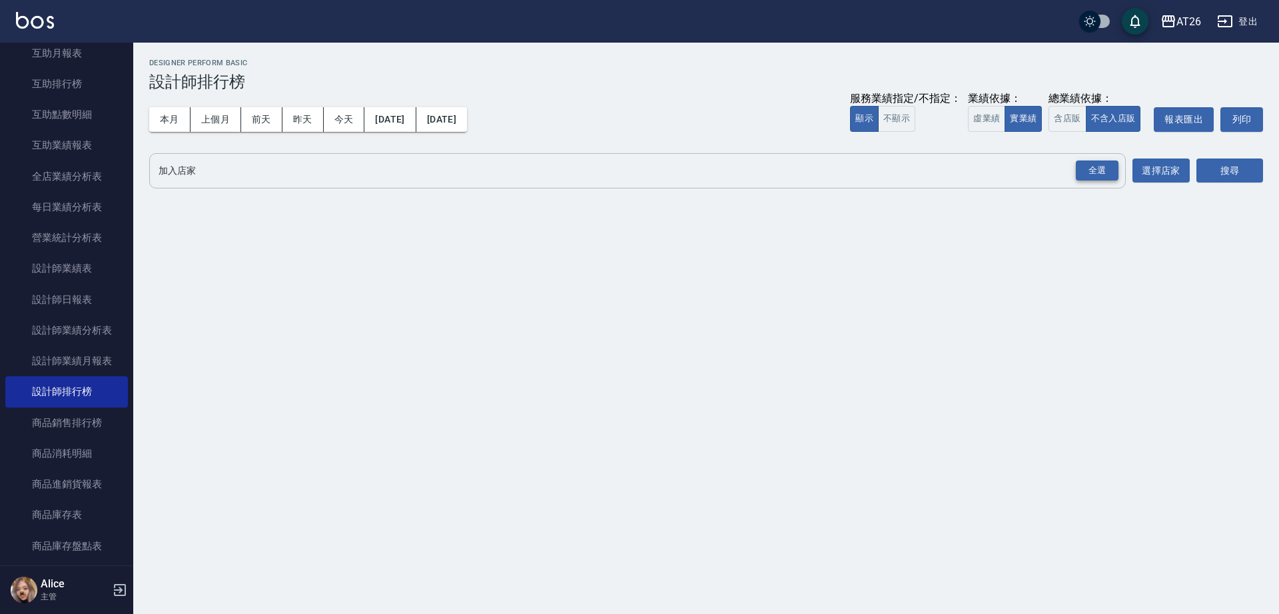
click at [1080, 179] on div "全選" at bounding box center [1097, 171] width 43 height 21
click at [369, 171] on icon at bounding box center [375, 171] width 12 height 12
click at [256, 174] on icon at bounding box center [249, 172] width 15 height 15
click at [1248, 176] on button "搜尋" at bounding box center [1229, 171] width 67 height 25
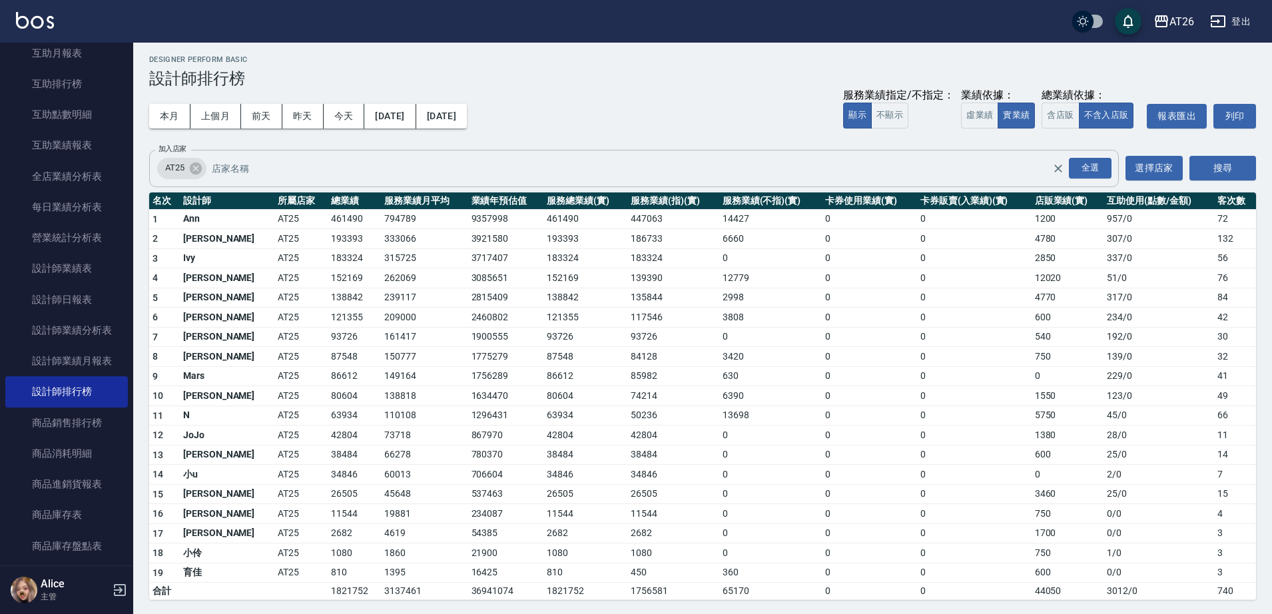
scroll to position [5, 0]
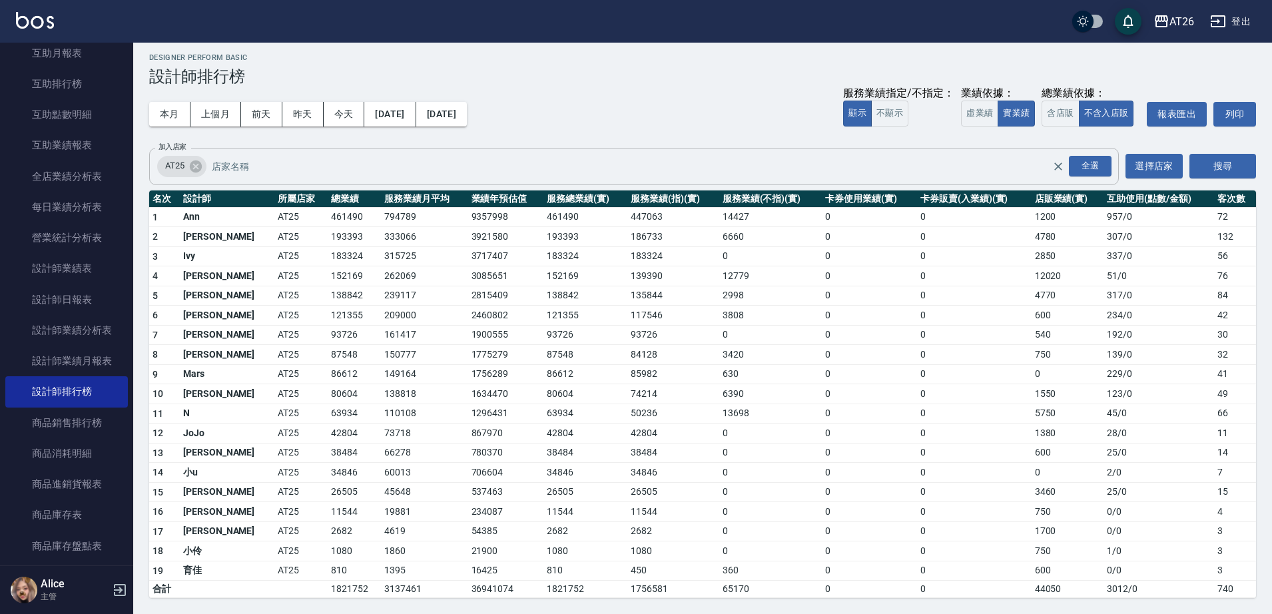
click at [191, 156] on div "AT25" at bounding box center [181, 166] width 49 height 21
click at [192, 162] on icon at bounding box center [196, 166] width 12 height 12
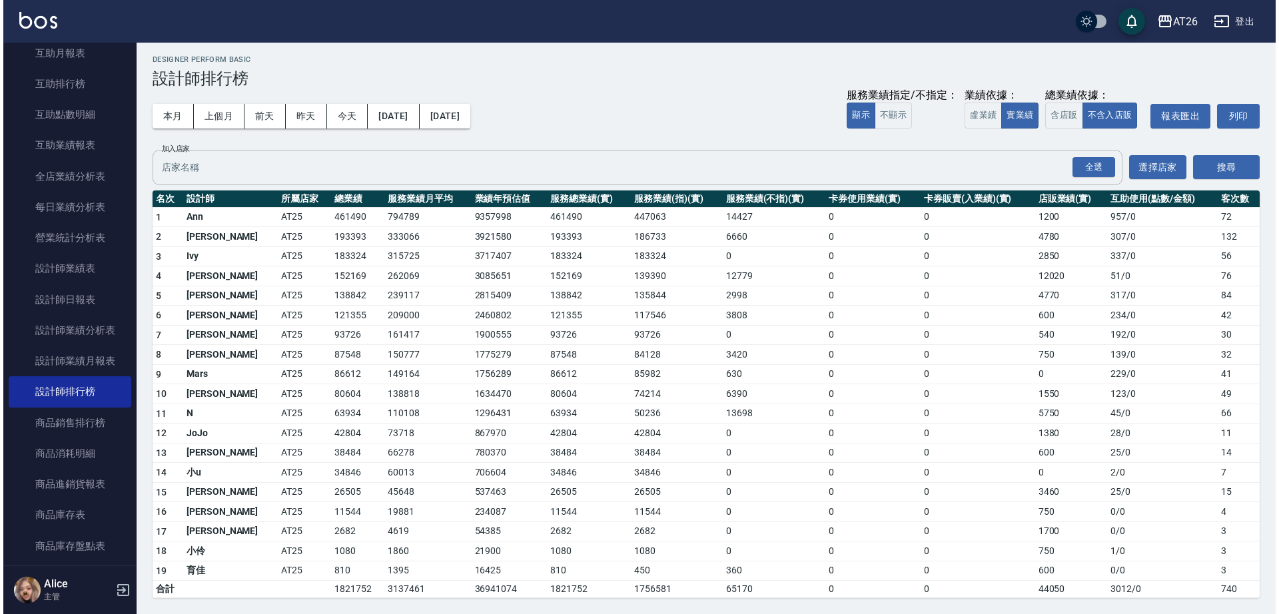
scroll to position [0, 0]
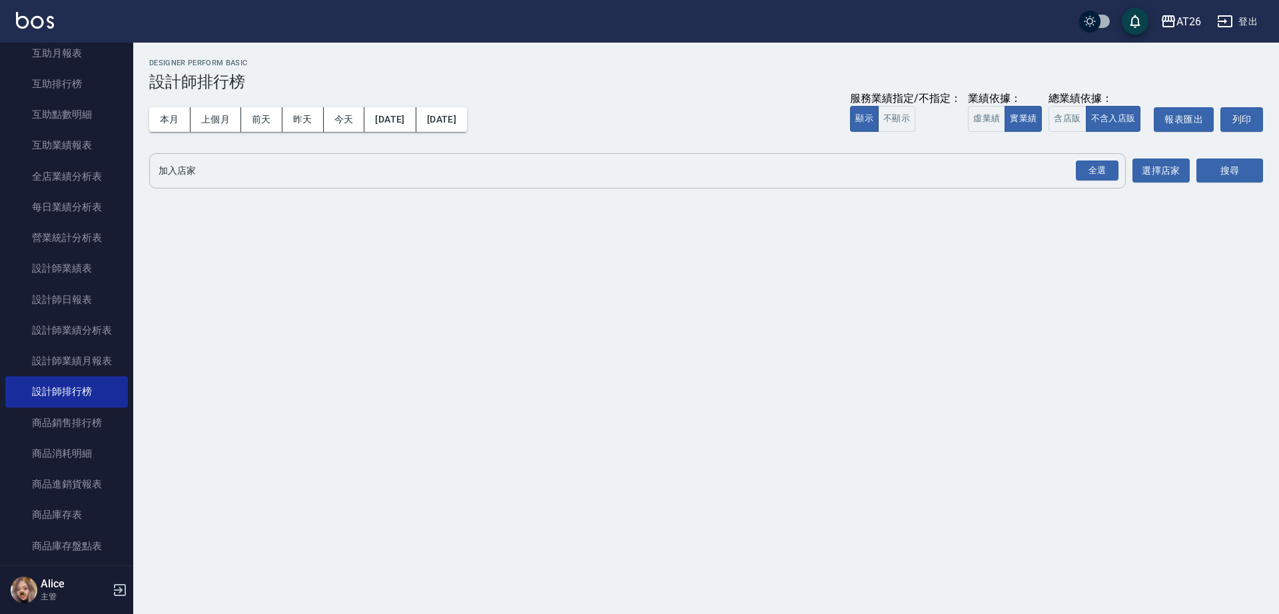
click at [1073, 173] on button "全選" at bounding box center [1097, 171] width 48 height 26
click at [1083, 168] on div "全選" at bounding box center [1097, 171] width 43 height 21
click at [198, 180] on div "AT25" at bounding box center [181, 171] width 49 height 21
click at [194, 172] on icon at bounding box center [196, 171] width 12 height 12
click at [246, 173] on span "DA[GEOGRAPHIC_DATA]" at bounding box center [264, 171] width 108 height 13
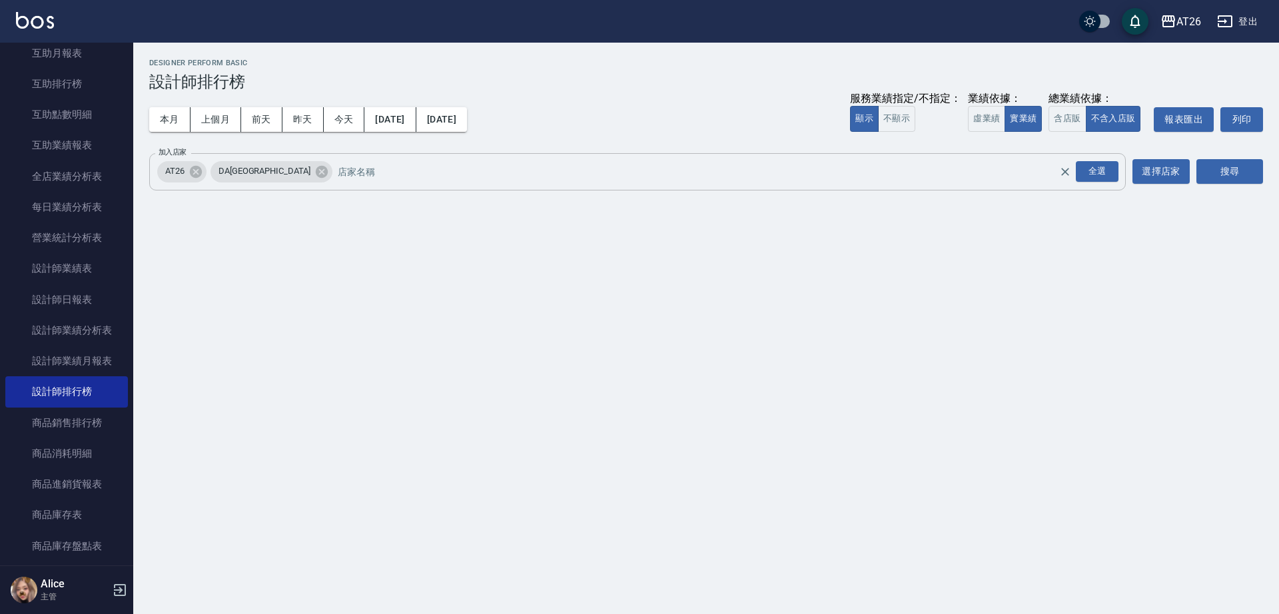
click at [250, 175] on span "DA[GEOGRAPHIC_DATA]" at bounding box center [264, 171] width 108 height 13
click at [314, 174] on icon at bounding box center [321, 172] width 15 height 15
click at [1242, 182] on button "搜尋" at bounding box center [1229, 171] width 67 height 25
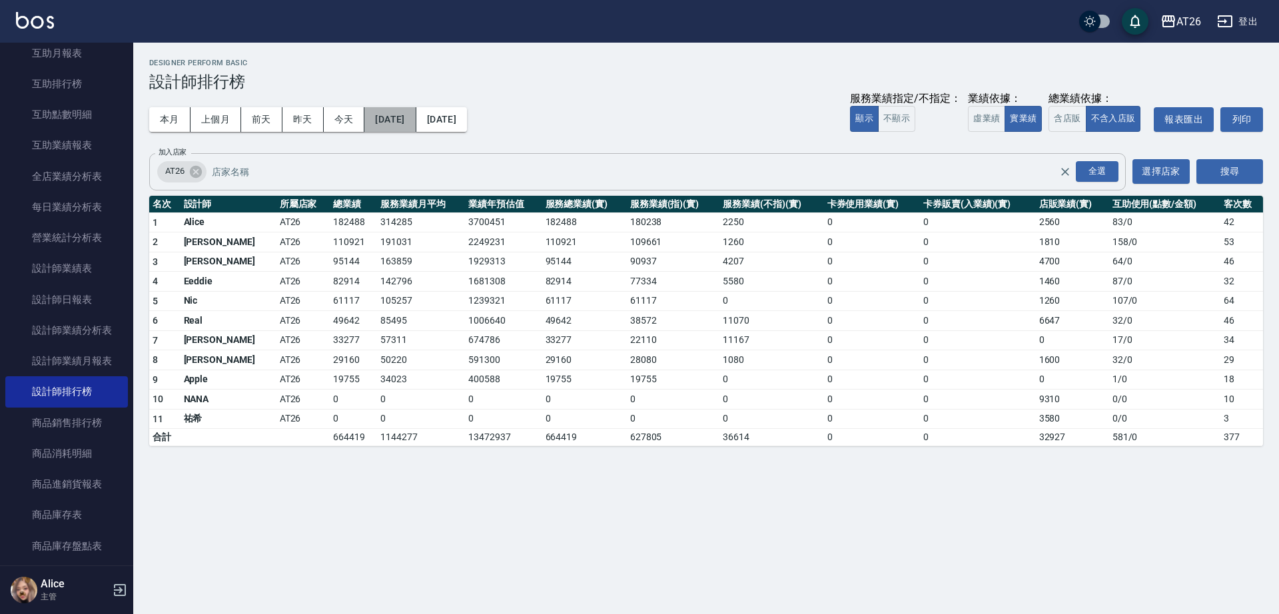
click at [390, 121] on button "[DATE]" at bounding box center [389, 119] width 51 height 25
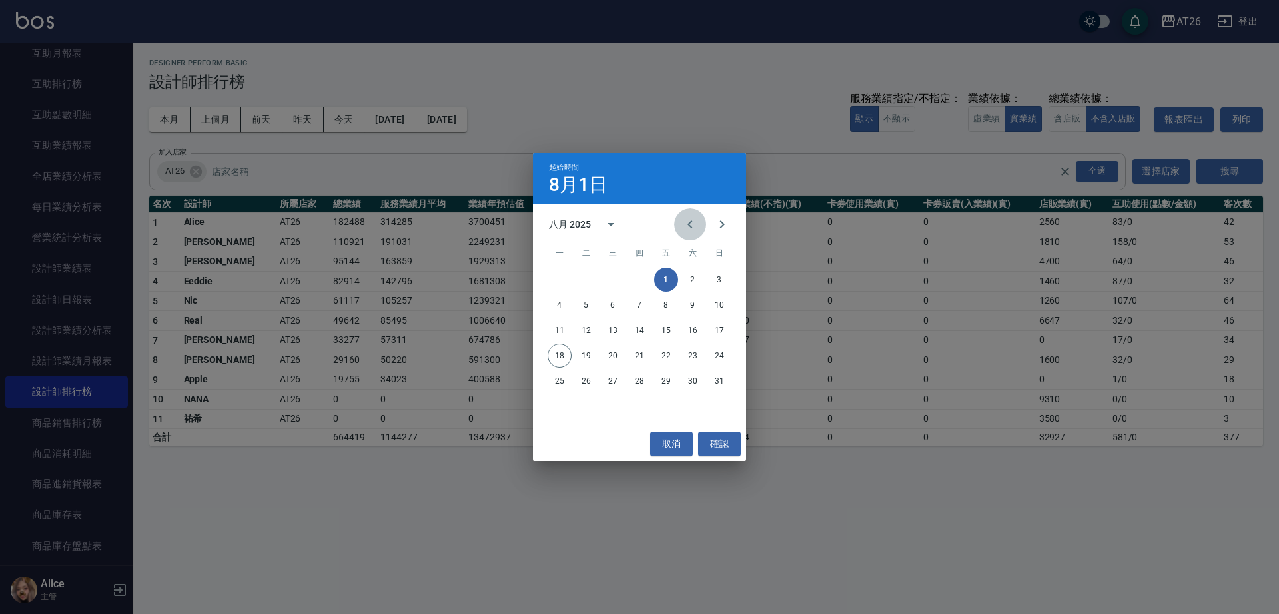
click at [683, 219] on icon "Previous month" at bounding box center [690, 224] width 16 height 16
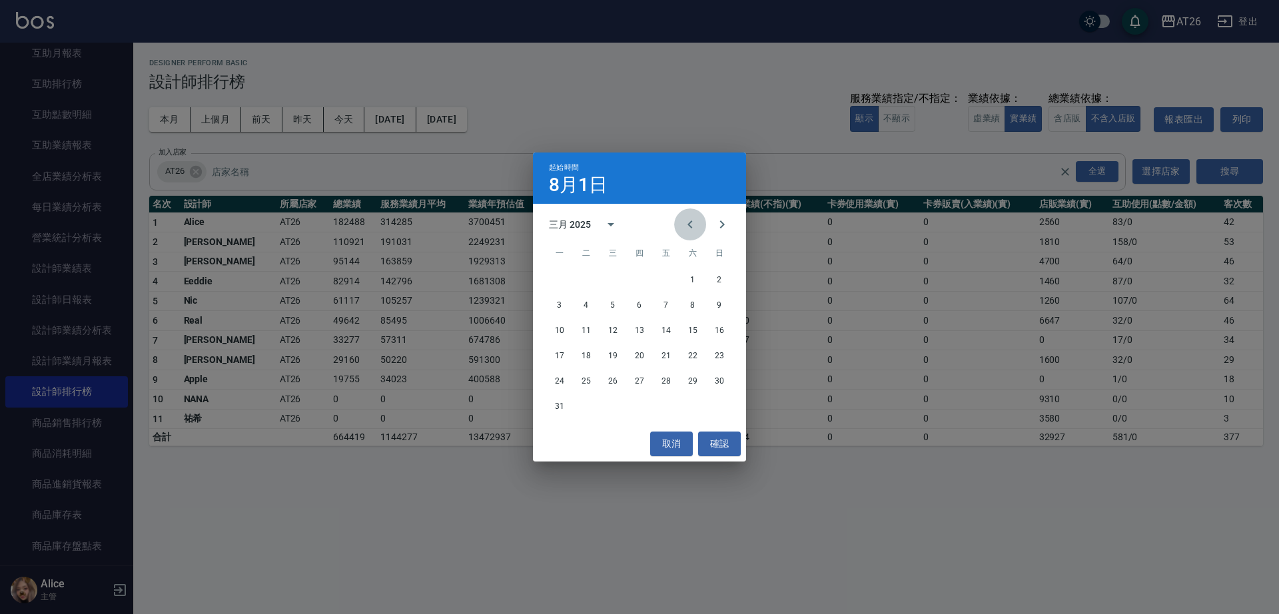
click at [683, 216] on button "Previous month" at bounding box center [690, 224] width 32 height 32
click at [611, 274] on button "1" at bounding box center [613, 280] width 24 height 24
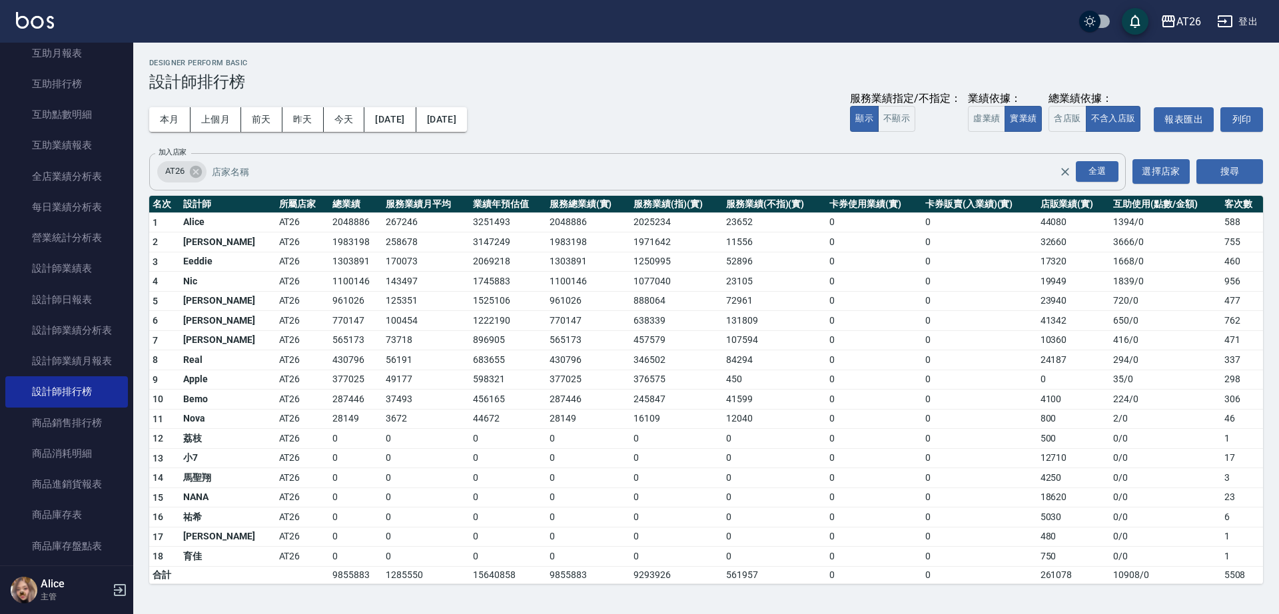
click at [888, 496] on td "0" at bounding box center [874, 498] width 96 height 20
